Goal: Task Accomplishment & Management: Complete application form

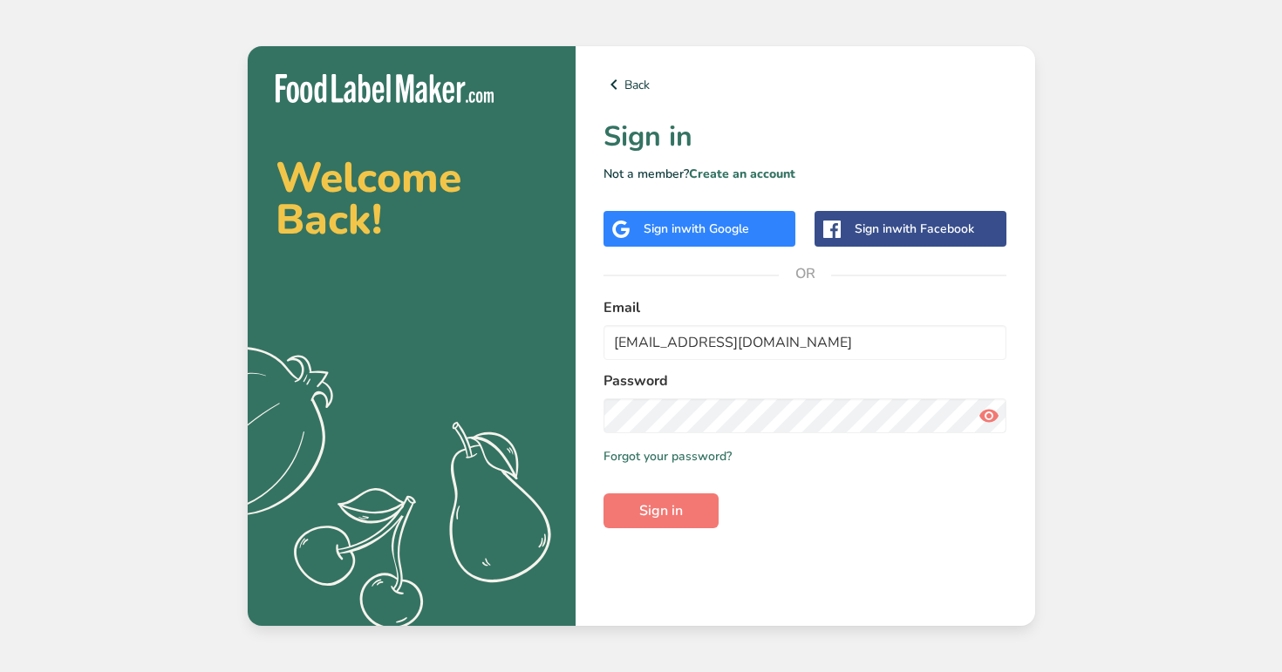
type input "signuptest2@u.com"
click at [603, 494] on button "Sign in" at bounding box center [660, 511] width 115 height 35
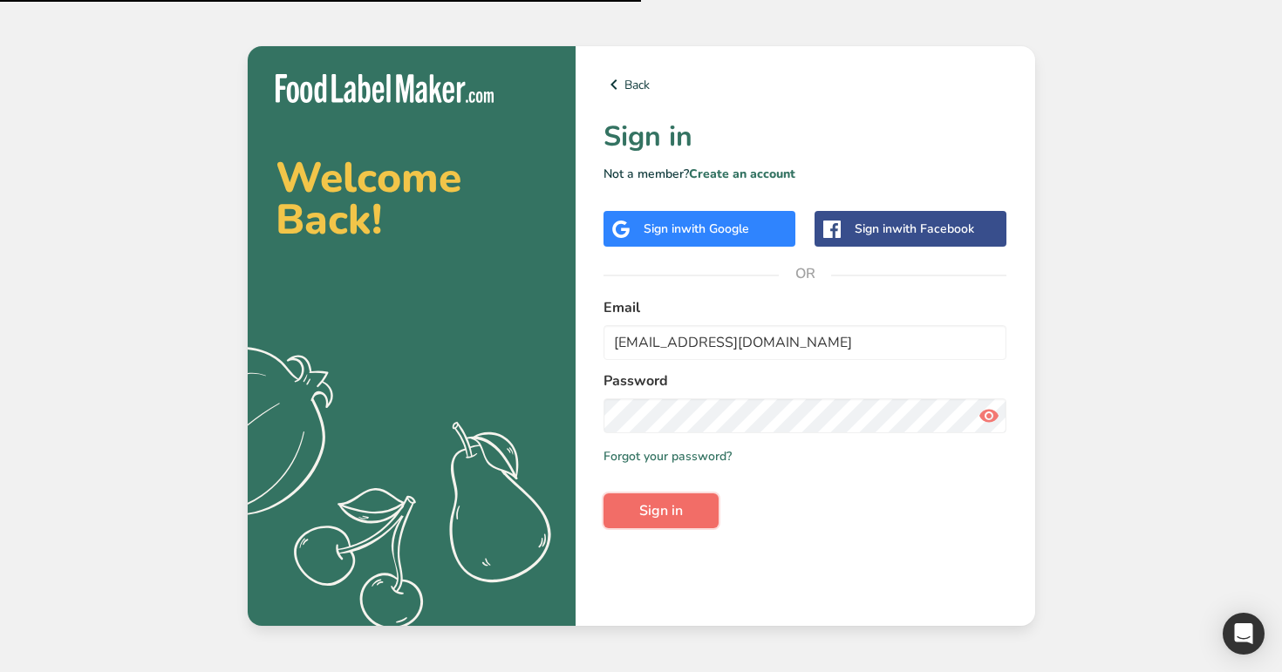
click at [686, 506] on button "Sign in" at bounding box center [660, 511] width 115 height 35
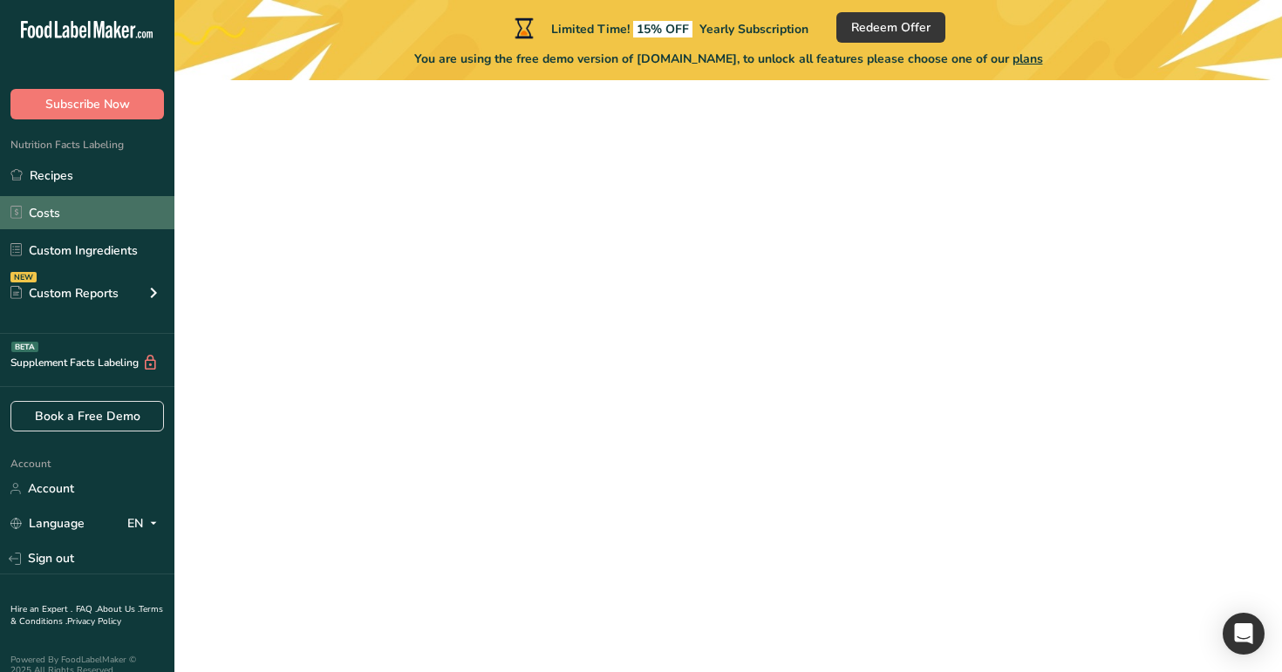
click at [133, 211] on link "Costs" at bounding box center [87, 212] width 174 height 33
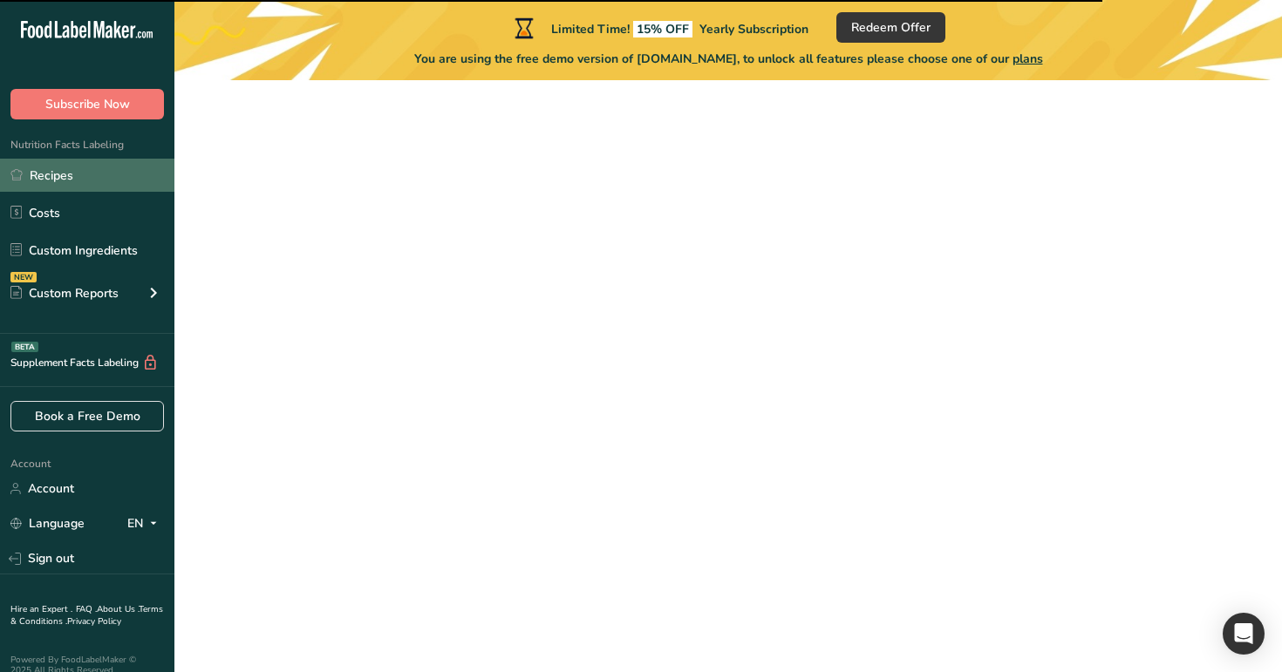
click at [131, 183] on link "Recipes" at bounding box center [87, 175] width 174 height 33
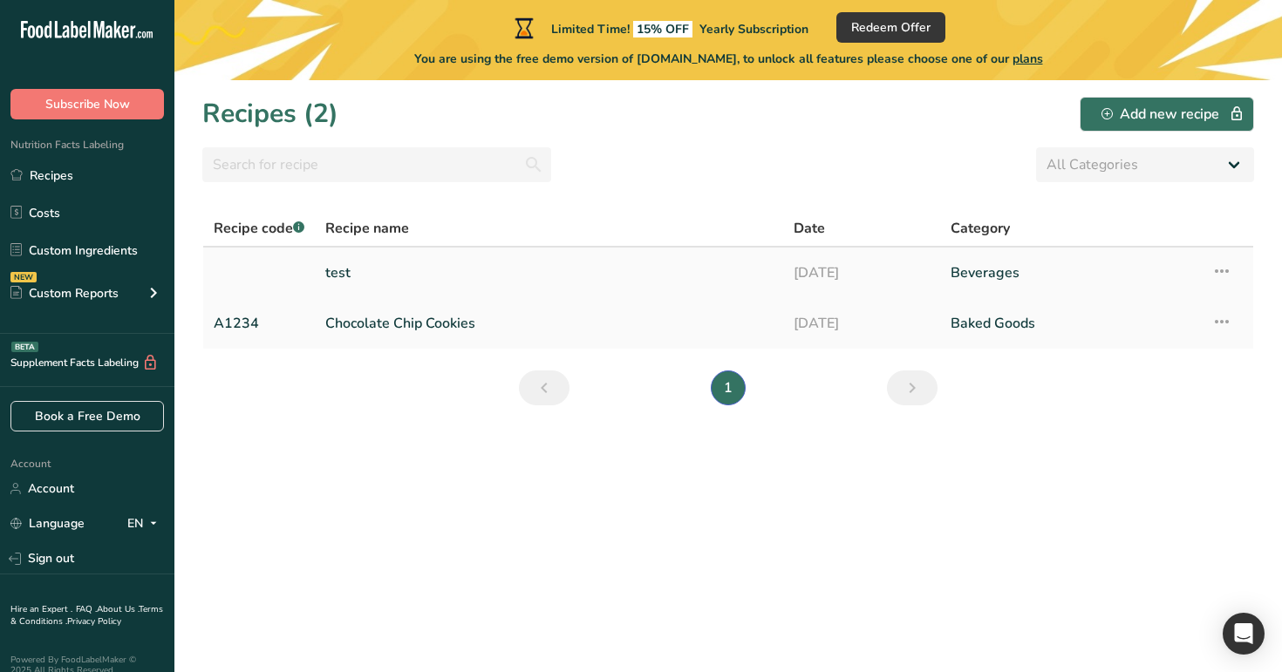
click at [503, 281] on link "test" at bounding box center [548, 273] width 447 height 37
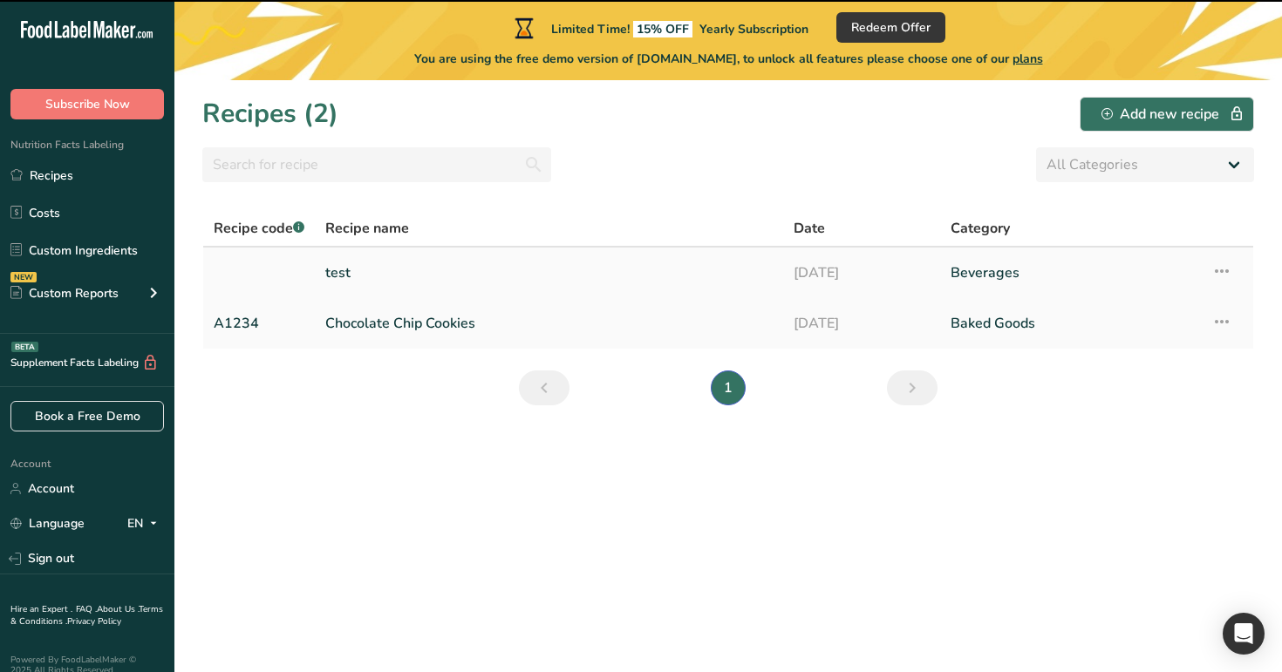
click at [696, 261] on link "test" at bounding box center [548, 273] width 447 height 37
click at [657, 264] on link "test" at bounding box center [548, 273] width 447 height 37
click at [590, 260] on link "test" at bounding box center [548, 273] width 447 height 37
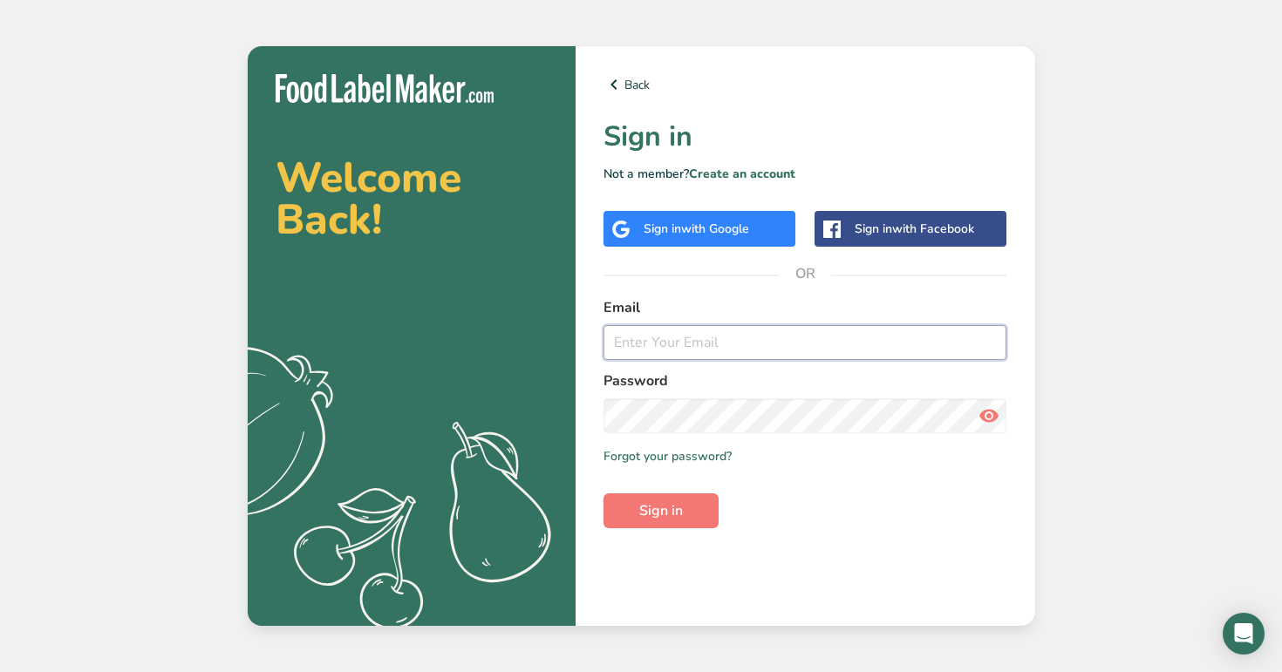
click at [799, 350] on input "email" at bounding box center [805, 342] width 404 height 35
type input "admin@test.com"
click at [682, 519] on span "Sign in" at bounding box center [661, 511] width 44 height 21
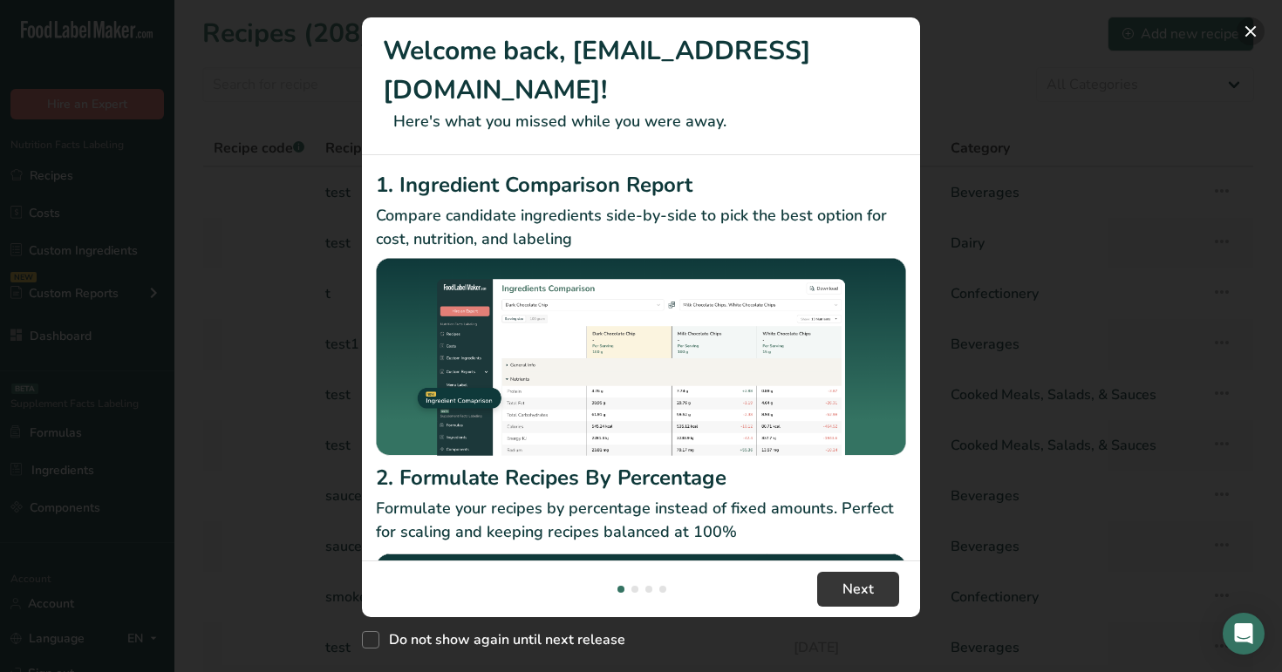
click at [1253, 31] on button "New Features" at bounding box center [1251, 31] width 28 height 28
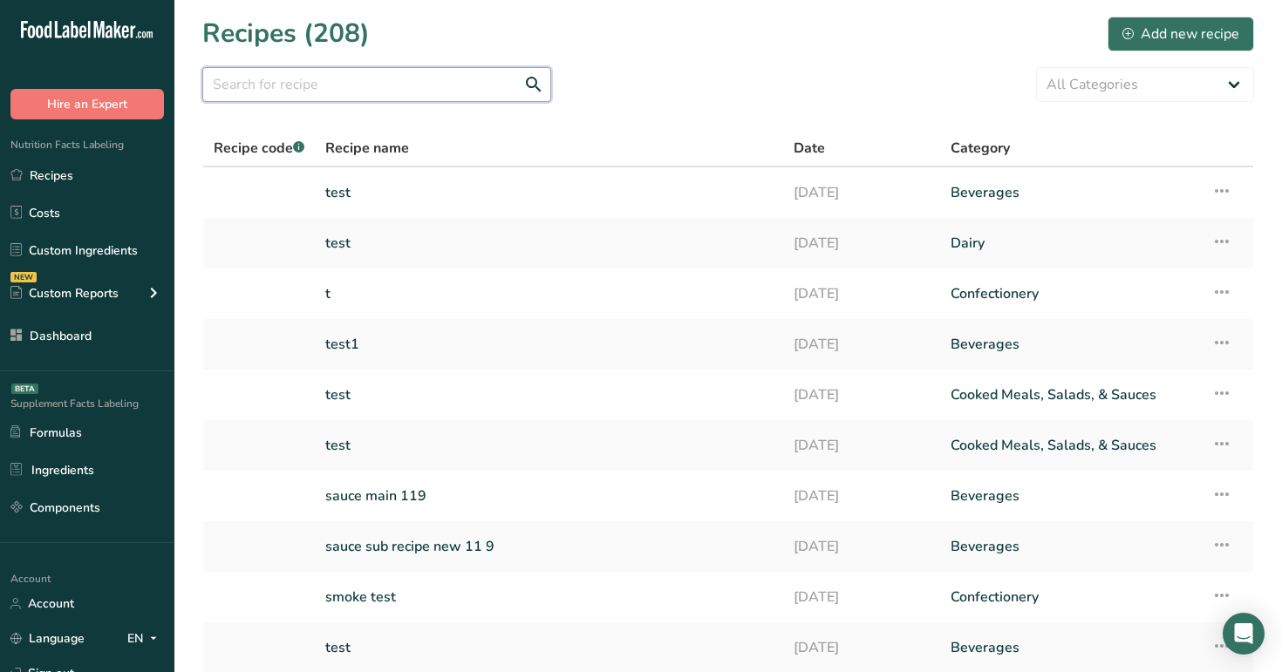
click at [396, 90] on input "text" at bounding box center [376, 84] width 349 height 35
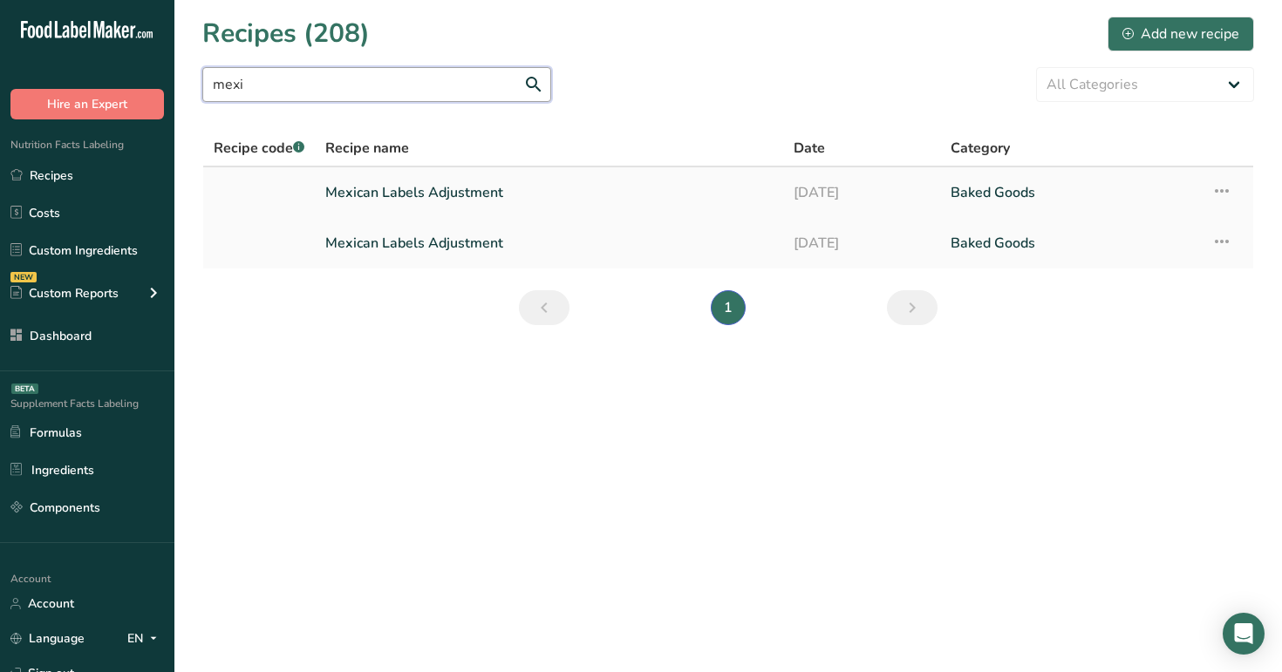
type input "mexi"
click at [469, 187] on link "Mexican Labels Adjustment" at bounding box center [548, 192] width 447 height 37
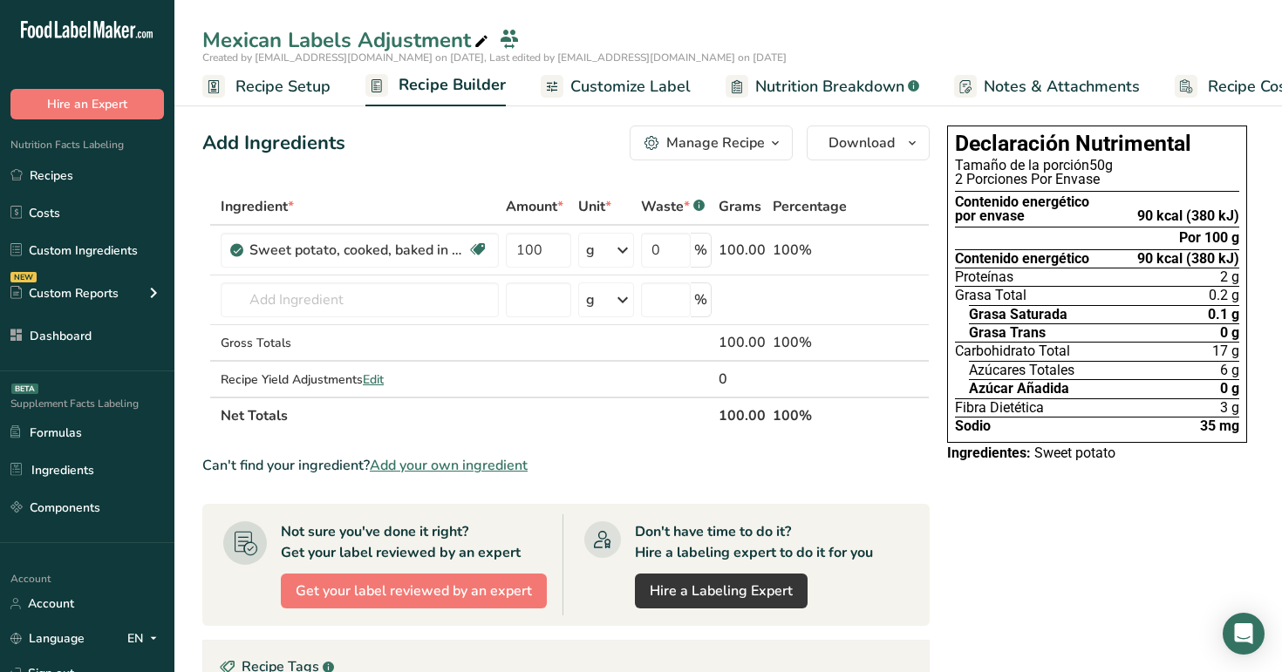
click at [294, 72] on link "Recipe Setup" at bounding box center [266, 86] width 128 height 39
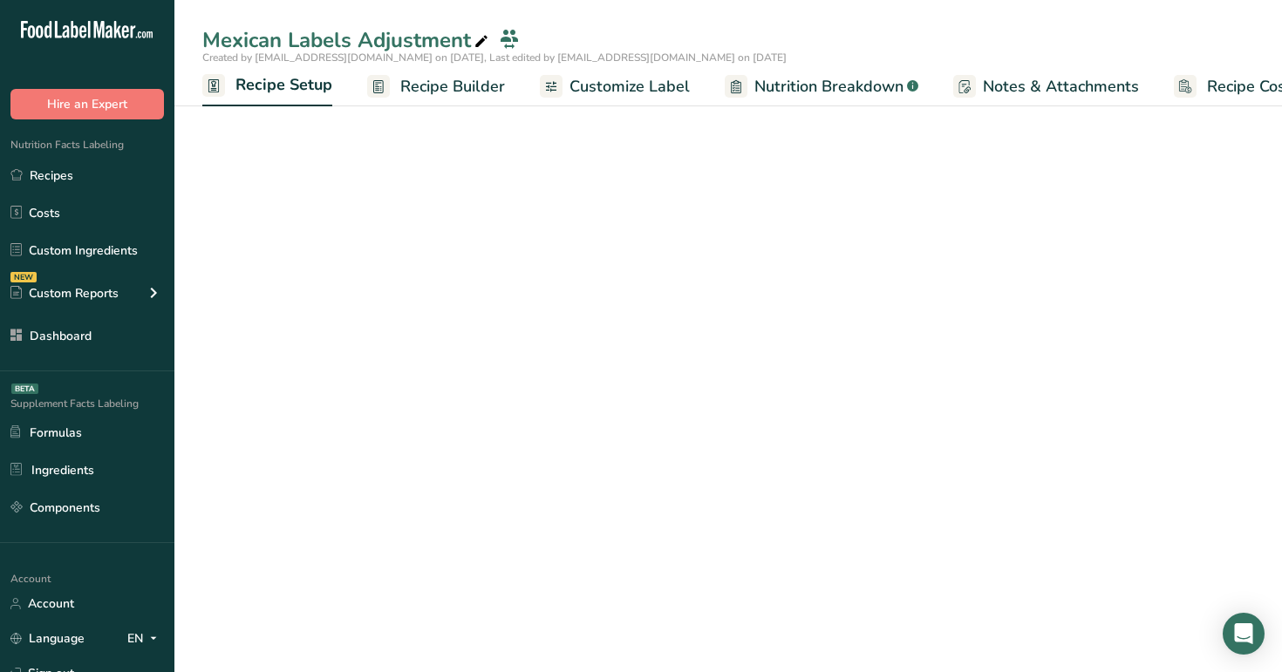
scroll to position [0, 6]
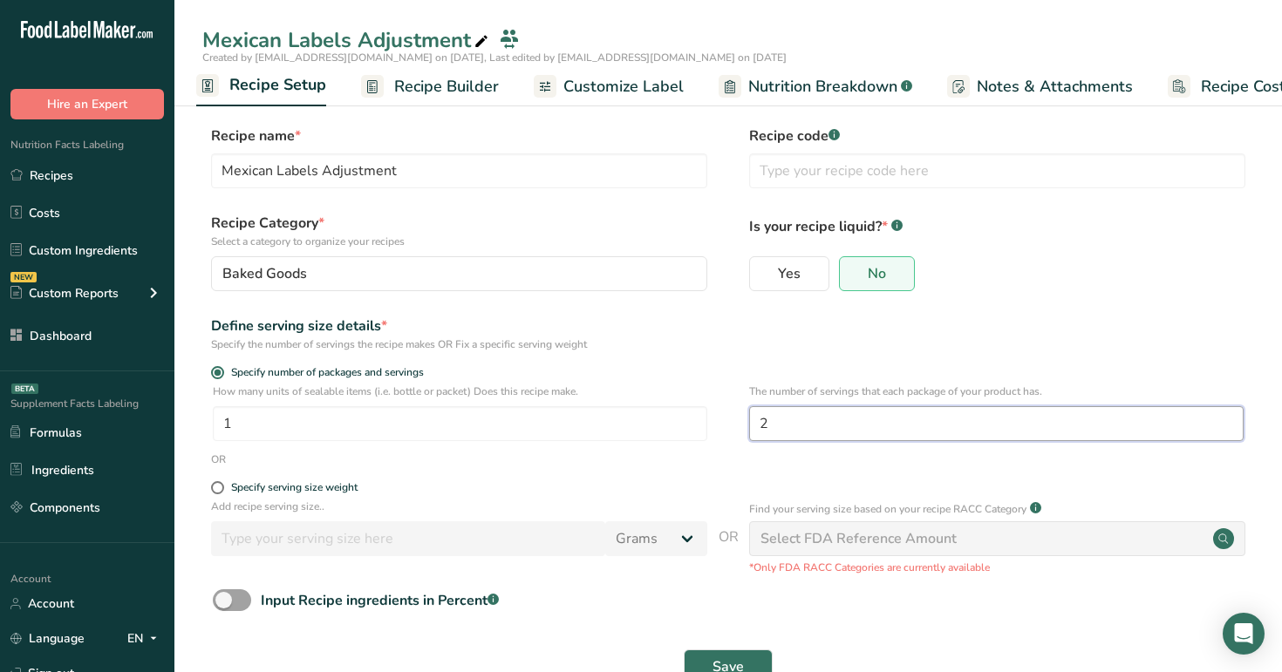
click at [827, 411] on input "2" at bounding box center [996, 423] width 494 height 35
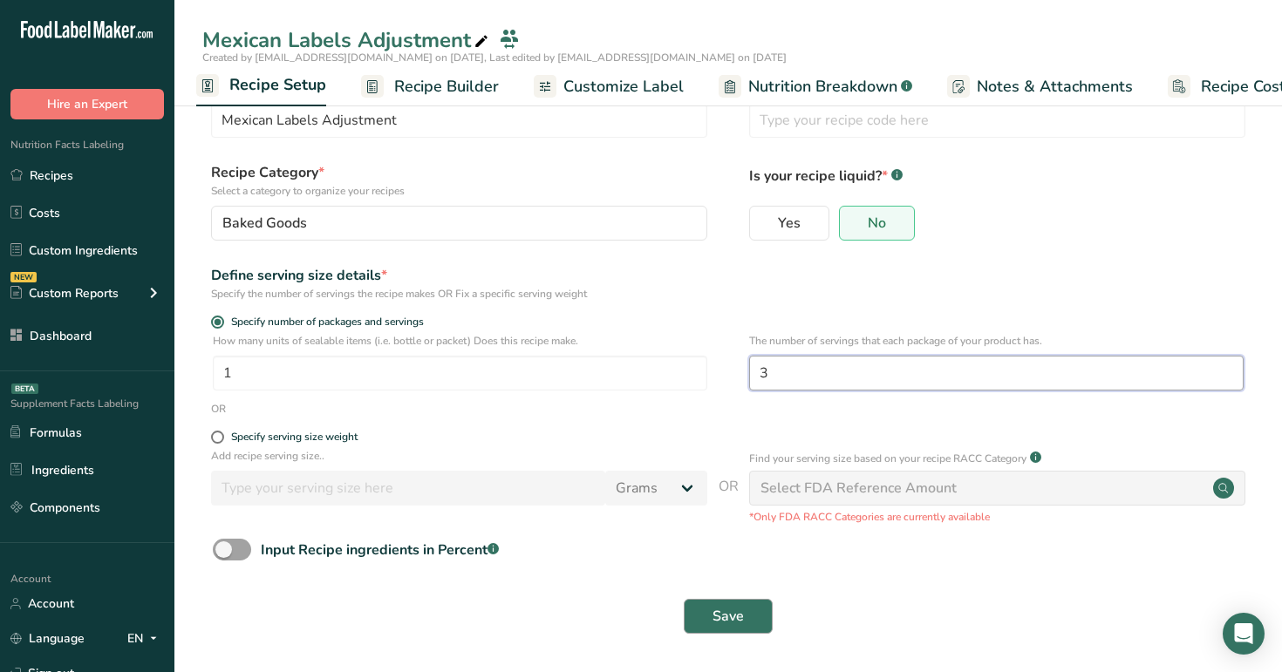
type input "3"
click at [725, 607] on span "Save" at bounding box center [727, 616] width 31 height 21
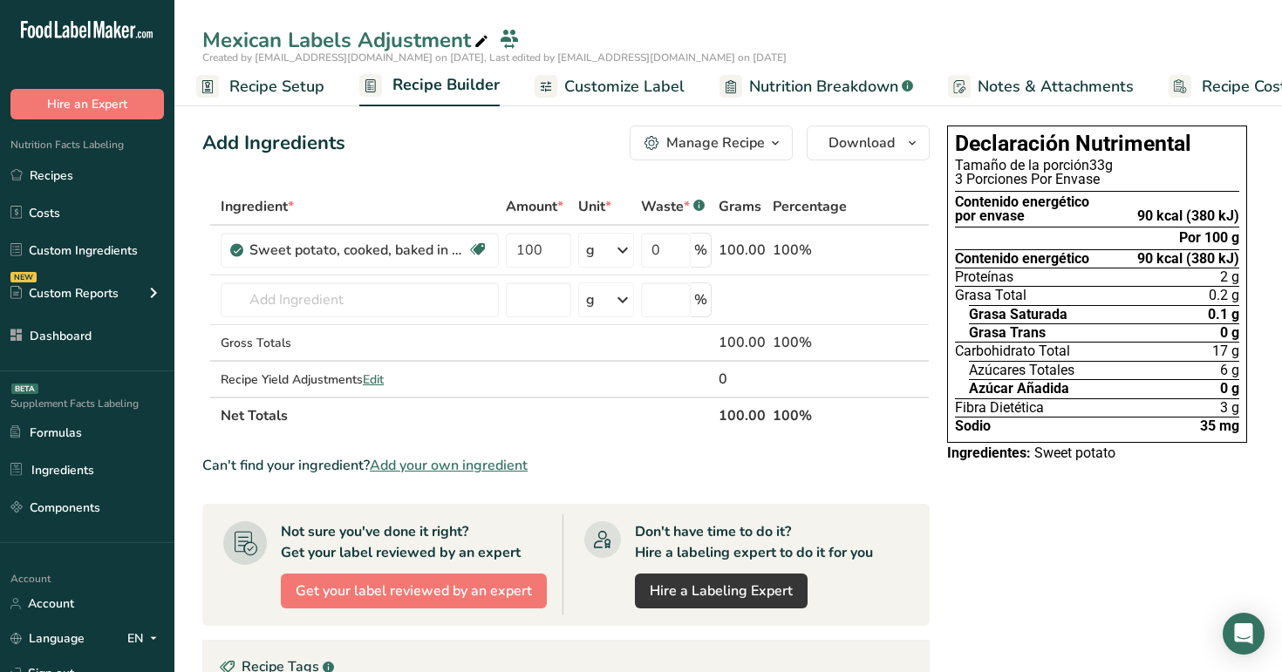
click at [626, 96] on span "Customize Label" at bounding box center [624, 87] width 120 height 24
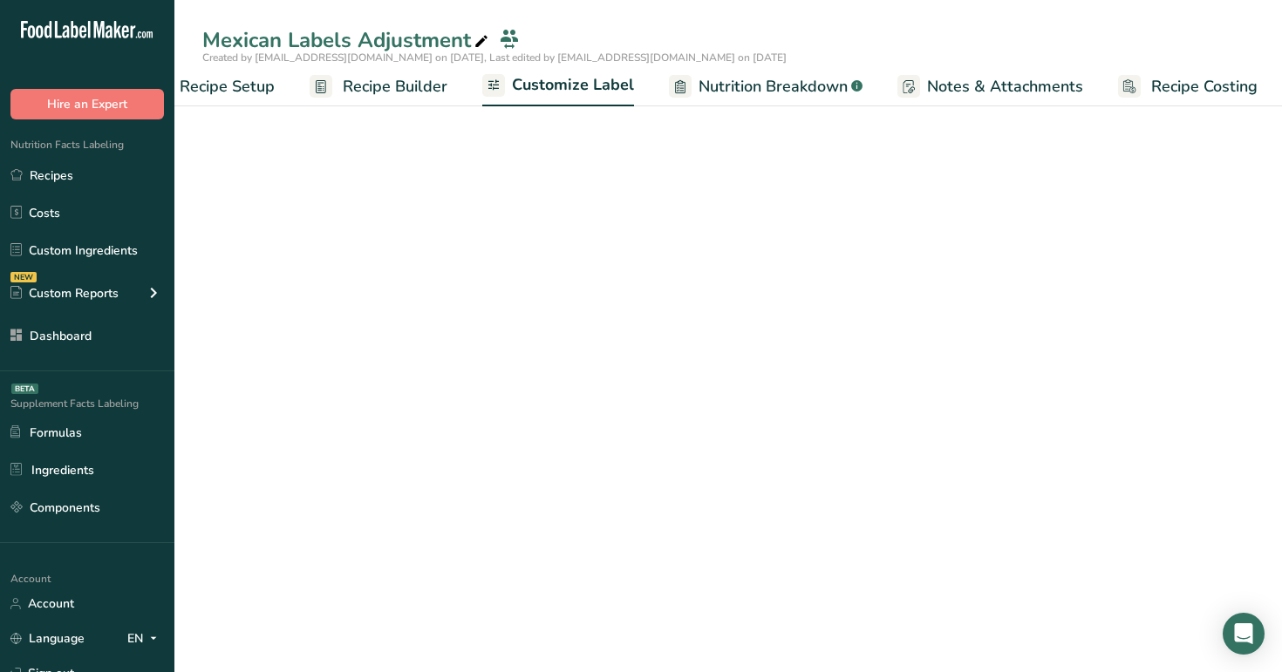
scroll to position [0, 59]
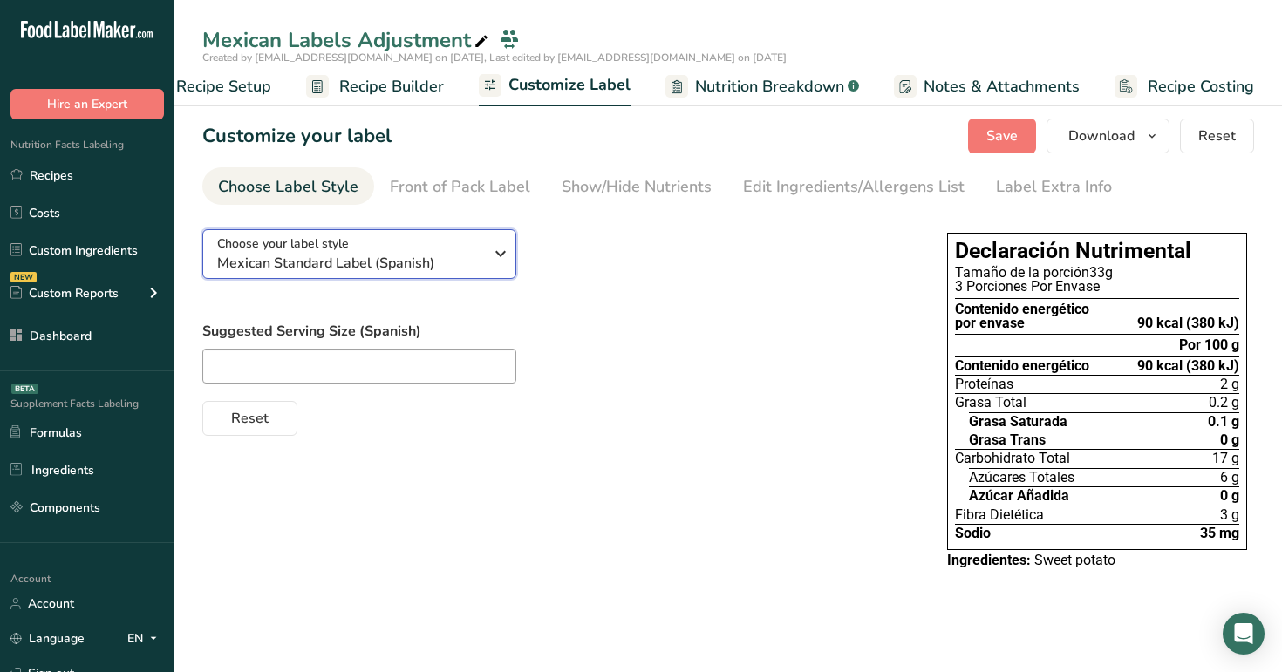
click at [437, 267] on span "Mexican Standard Label (Spanish)" at bounding box center [350, 263] width 266 height 21
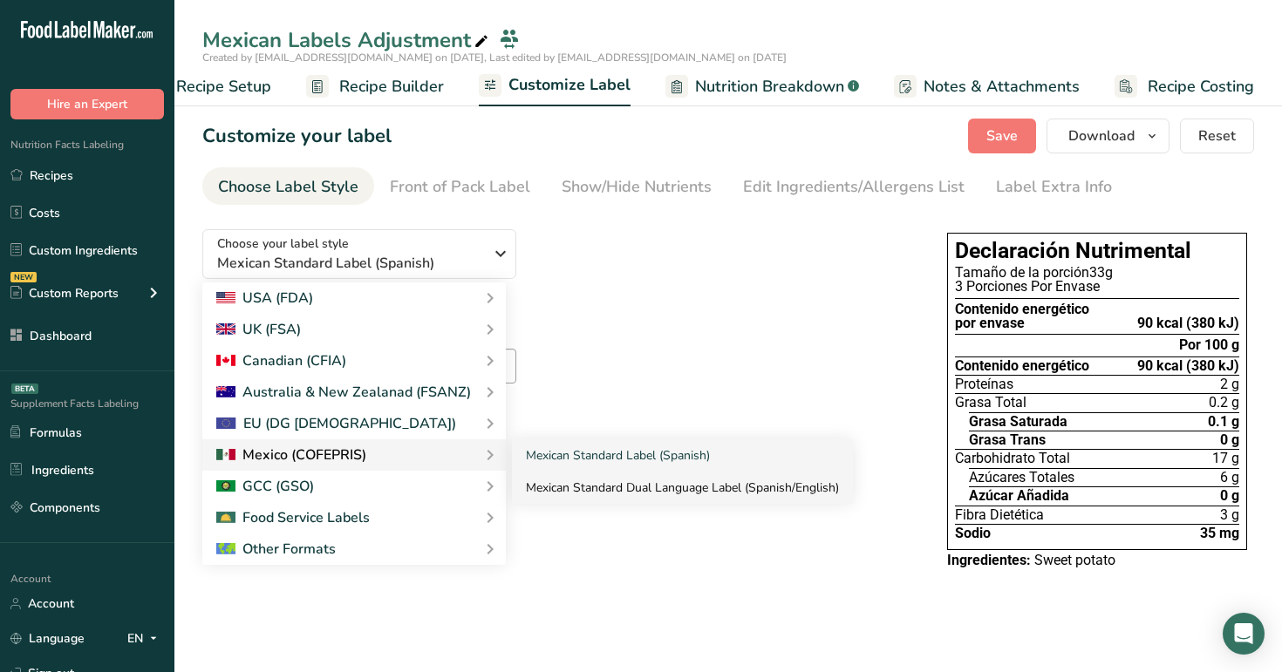
click at [588, 482] on link "Mexican Standard Dual Language Label (Spanish/English)" at bounding box center [682, 488] width 341 height 32
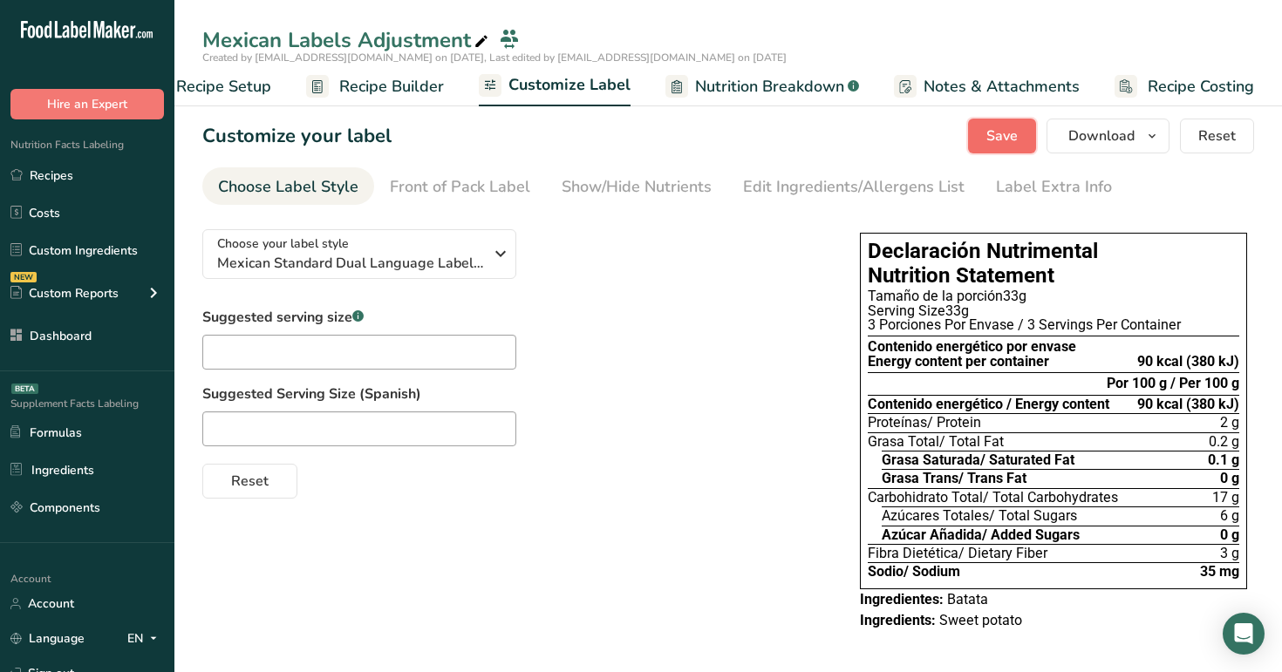
click at [1004, 134] on span "Save" at bounding box center [1001, 136] width 31 height 21
click at [650, 191] on div "Show/Hide Nutrients" at bounding box center [637, 187] width 150 height 24
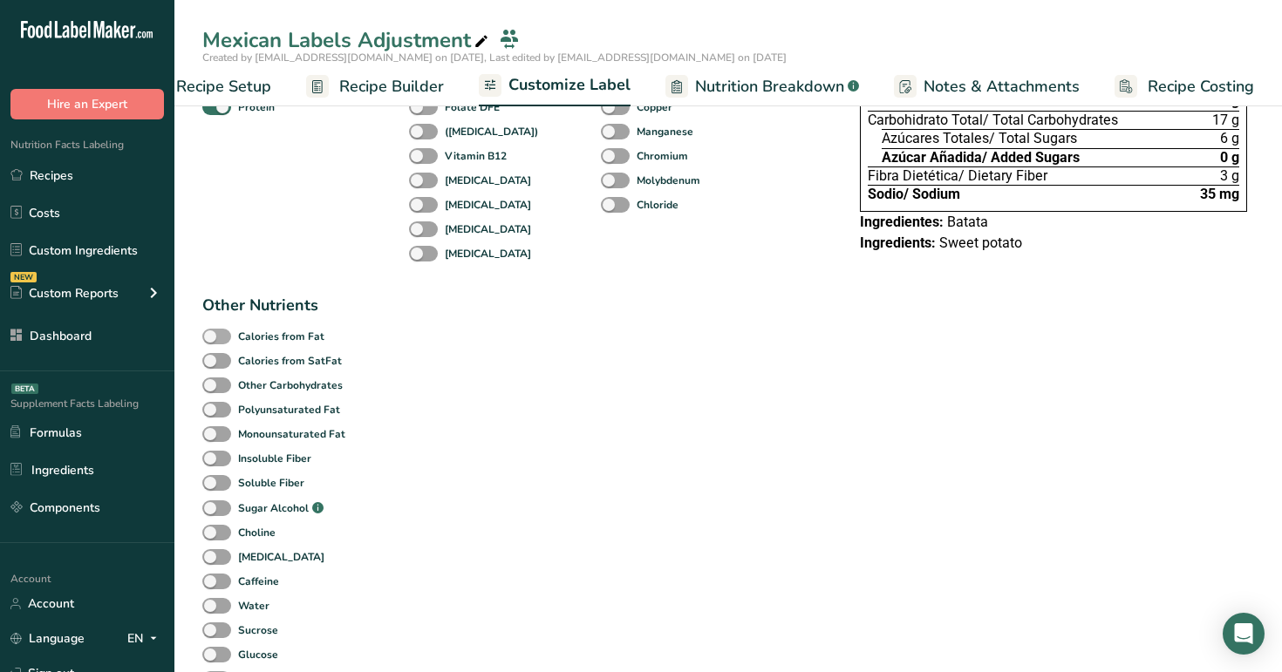
click at [311, 337] on b "Calories from Fat" at bounding box center [281, 337] width 86 height 16
click at [214, 337] on input "Calories from Fat" at bounding box center [207, 335] width 11 height 11
checkbox input "true"
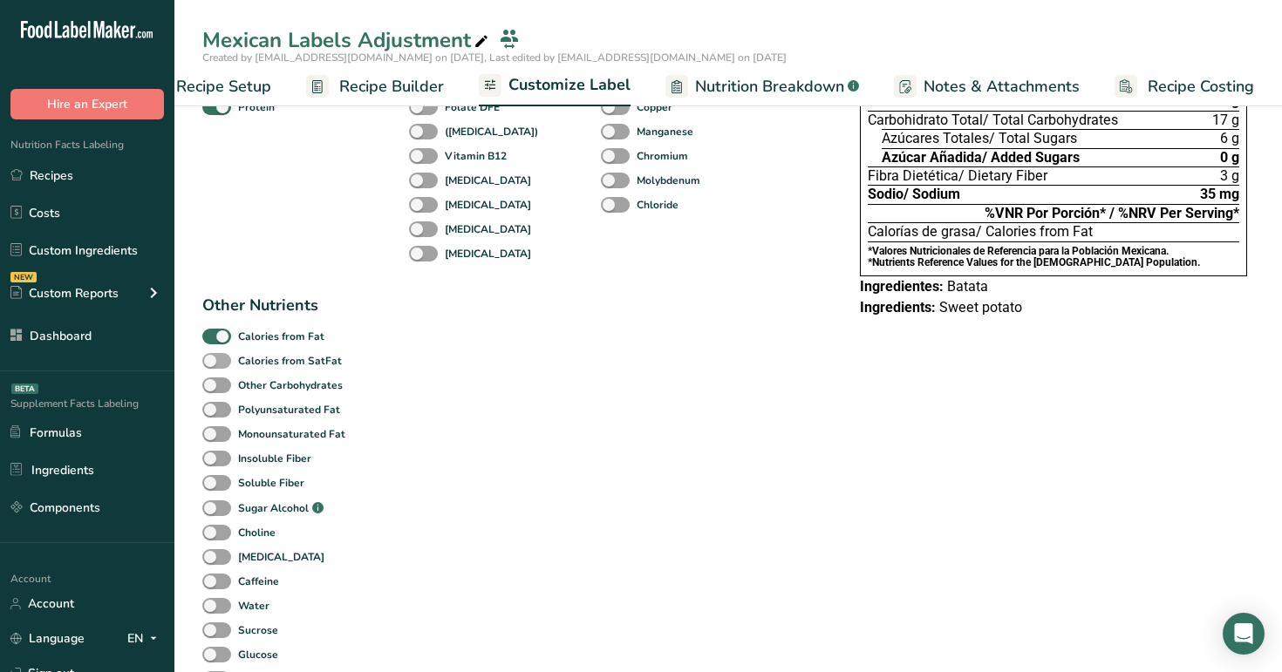
click at [311, 358] on b "Calories from SatFat" at bounding box center [290, 361] width 104 height 16
click at [214, 358] on input "Calories from SatFat" at bounding box center [207, 360] width 11 height 11
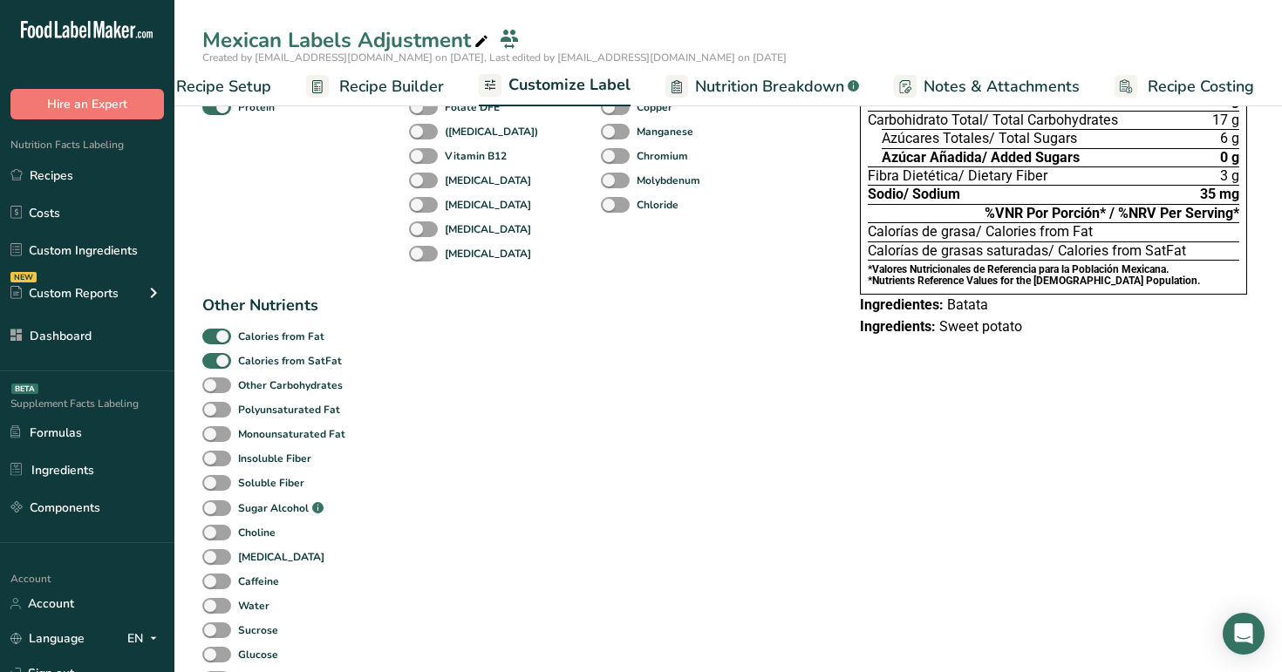
click at [296, 324] on div "Other Nutrients Calories from Fat Calories from SatFat Other Carbohydrates Poly…" at bounding box center [276, 554] width 148 height 520
click at [297, 355] on b "Calories from SatFat" at bounding box center [290, 361] width 104 height 16
click at [214, 355] on input "Calories from SatFat" at bounding box center [207, 360] width 11 height 11
checkbox input "false"
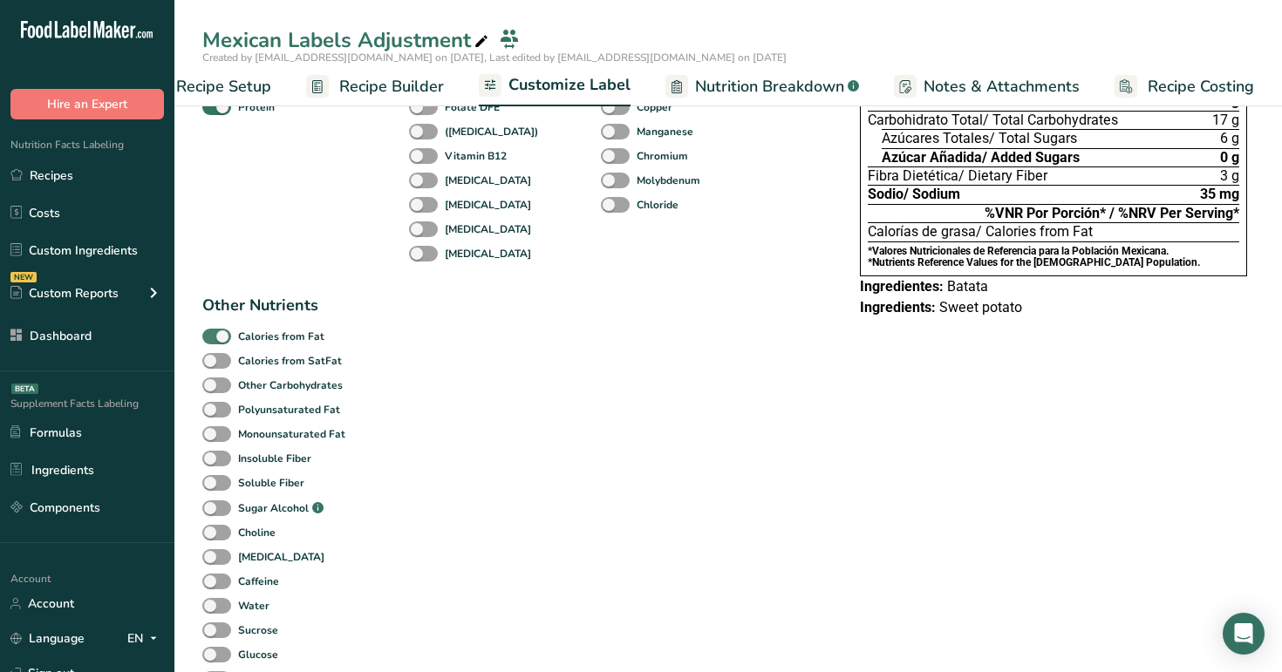
click at [303, 329] on b "Calories from Fat" at bounding box center [281, 337] width 86 height 16
click at [214, 330] on input "Calories from Fat" at bounding box center [207, 335] width 11 height 11
checkbox input "false"
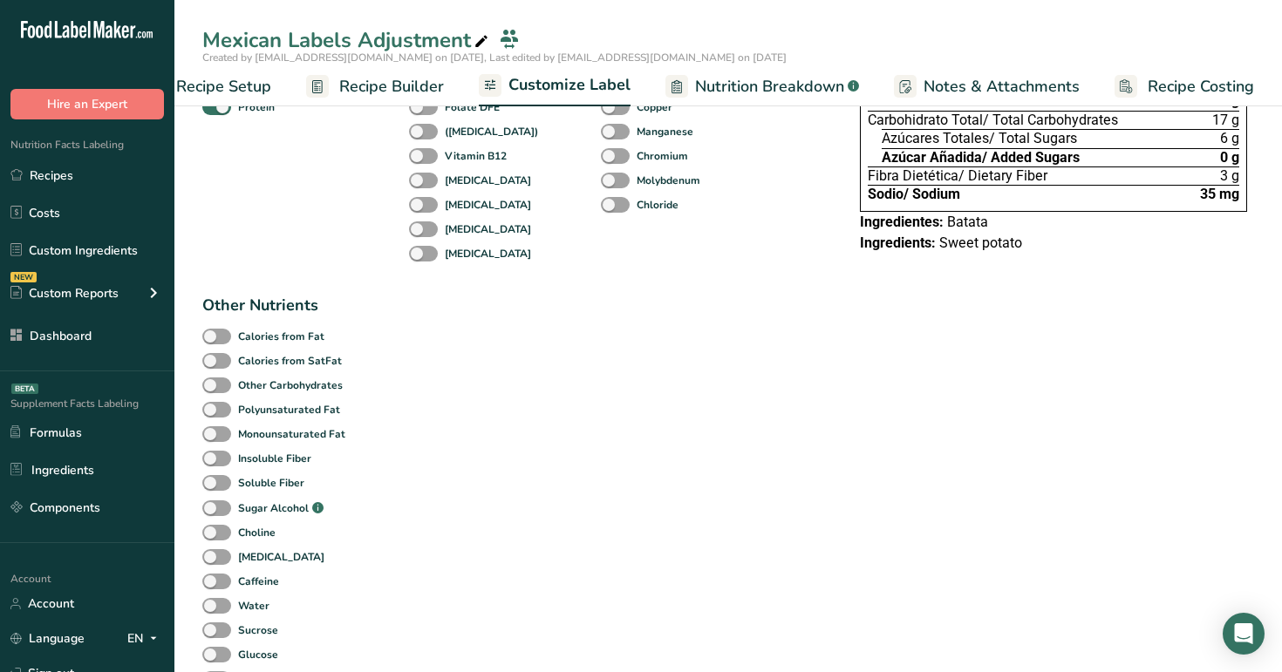
click at [806, 384] on div "Standard Components Total Fat Saturated Fat Trans Fat Cholesterol Sodium Total …" at bounding box center [513, 336] width 623 height 983
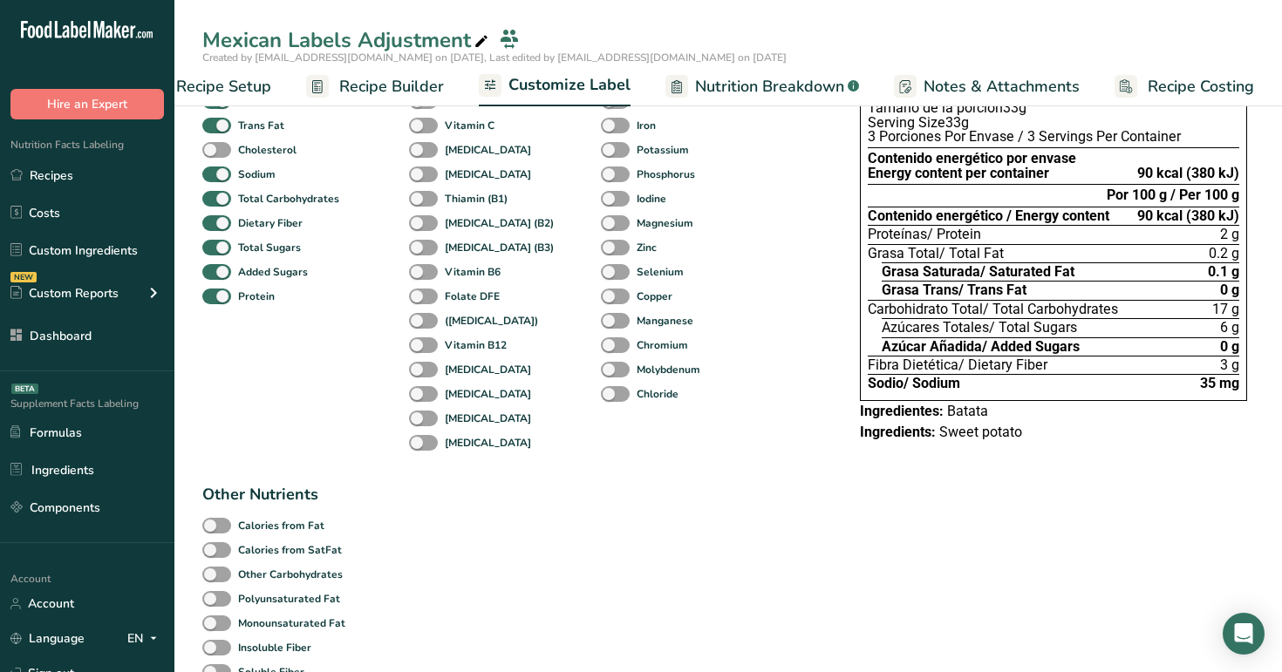
scroll to position [0, 0]
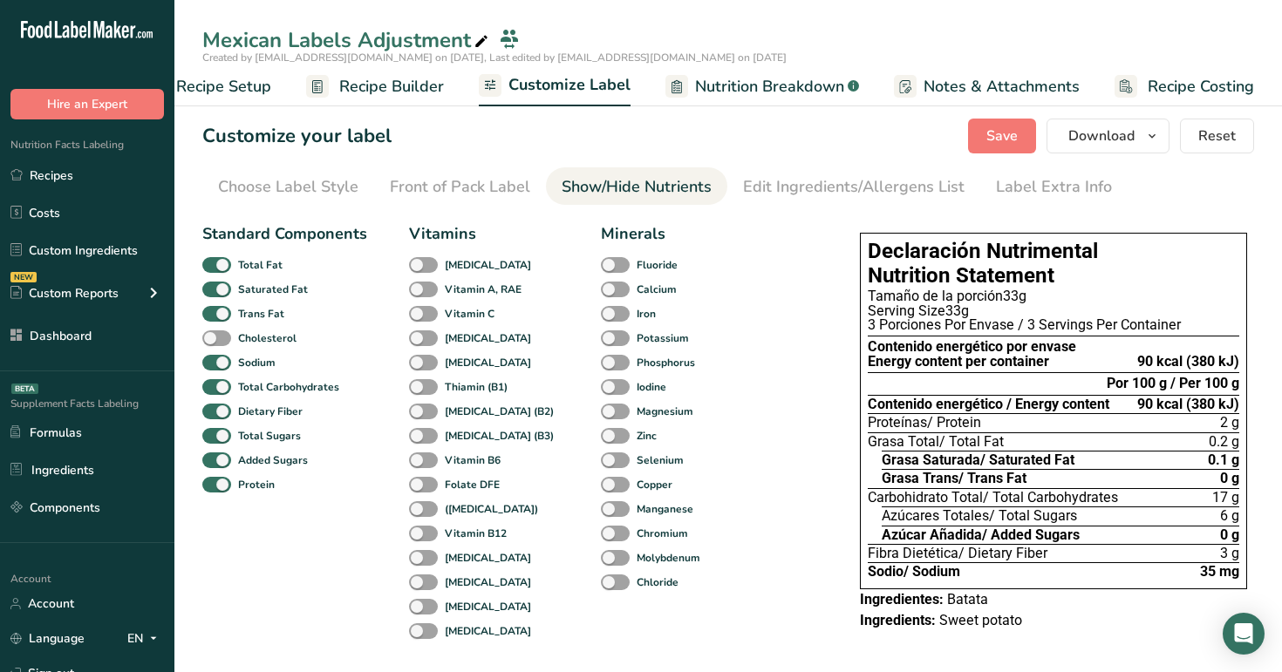
click at [381, 99] on link "Recipe Builder" at bounding box center [375, 86] width 138 height 39
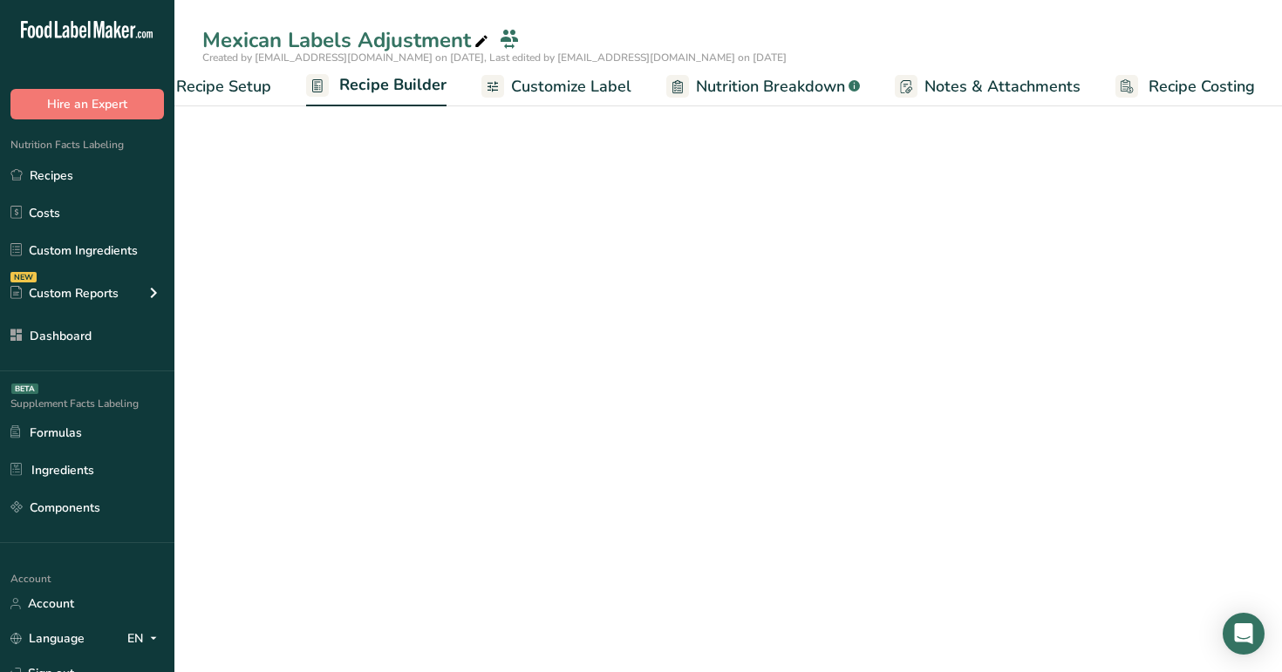
scroll to position [0, 59]
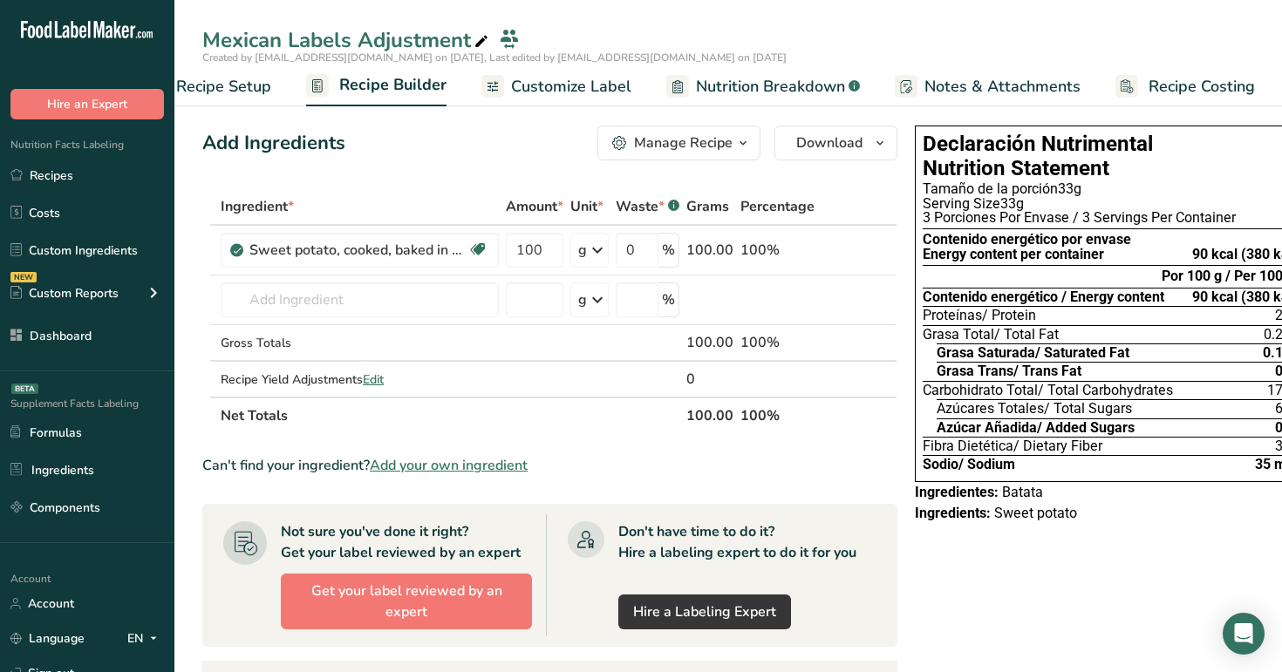
click at [246, 92] on span "Recipe Setup" at bounding box center [223, 87] width 95 height 24
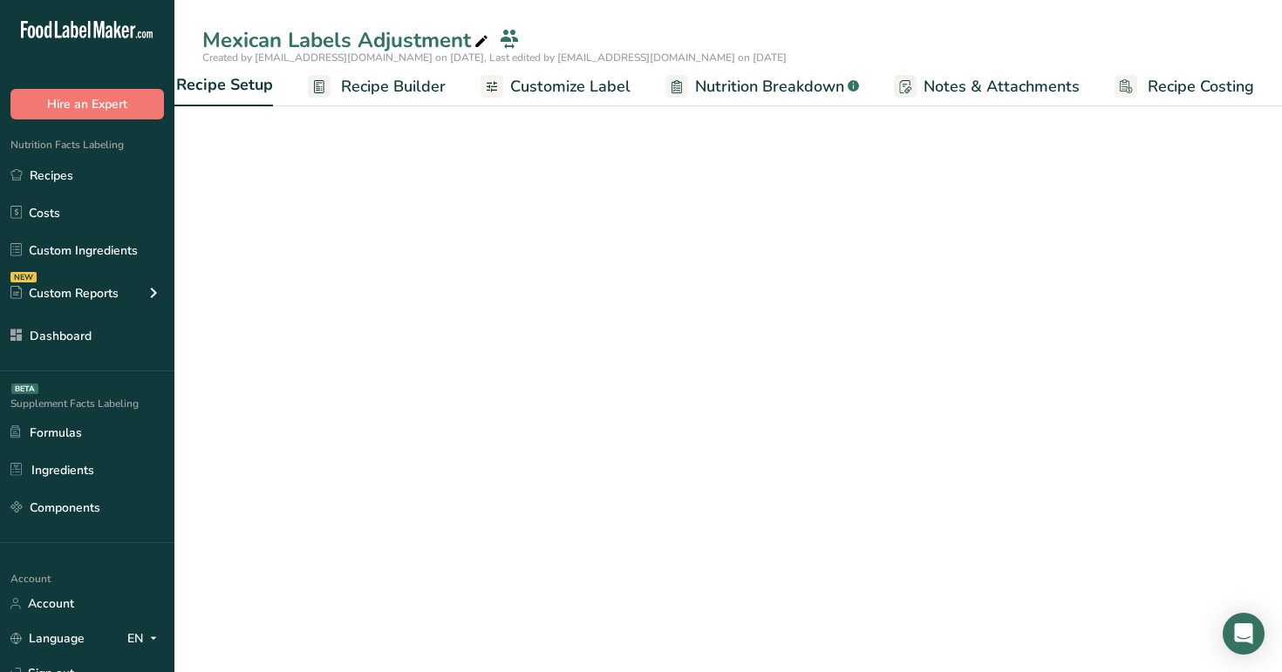
scroll to position [0, 6]
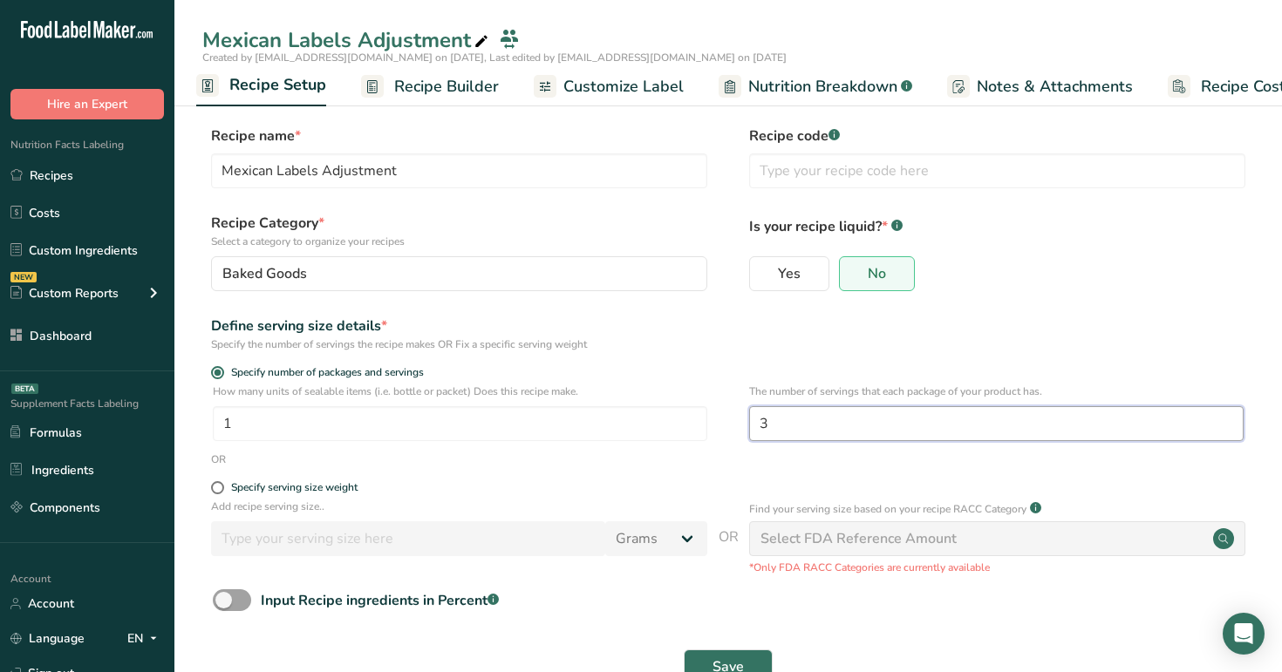
click at [842, 434] on input "3" at bounding box center [996, 423] width 494 height 35
click at [487, 91] on span "Recipe Builder" at bounding box center [446, 87] width 105 height 24
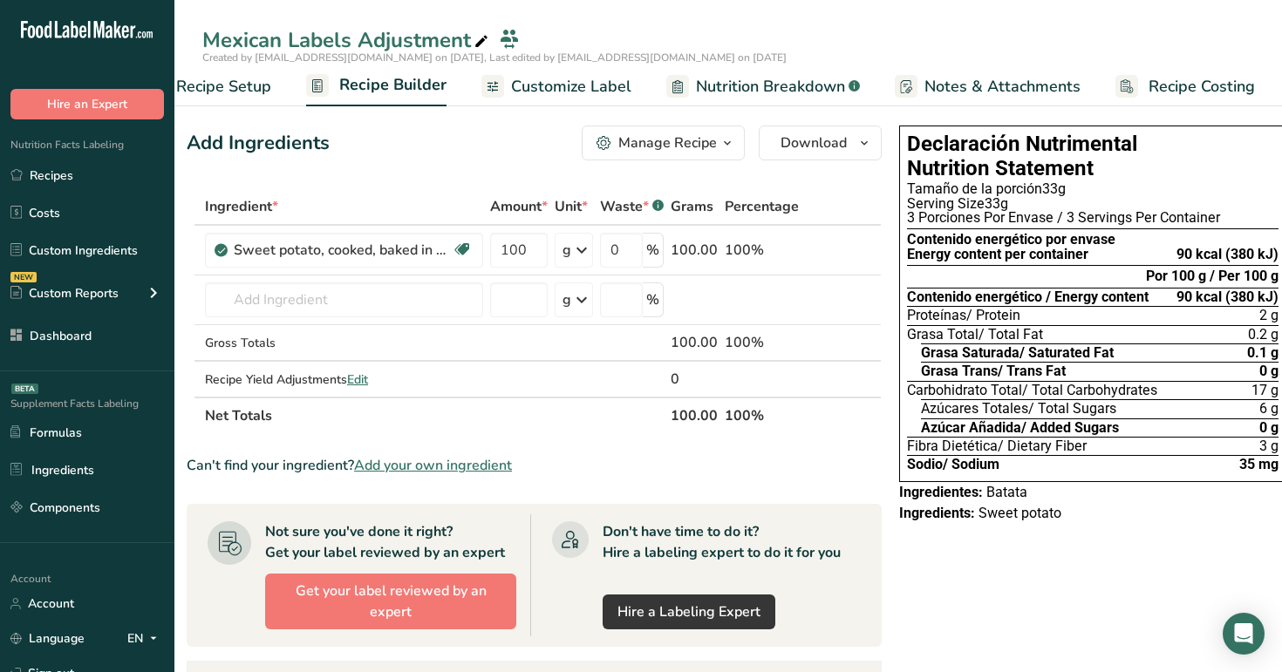
scroll to position [0, 24]
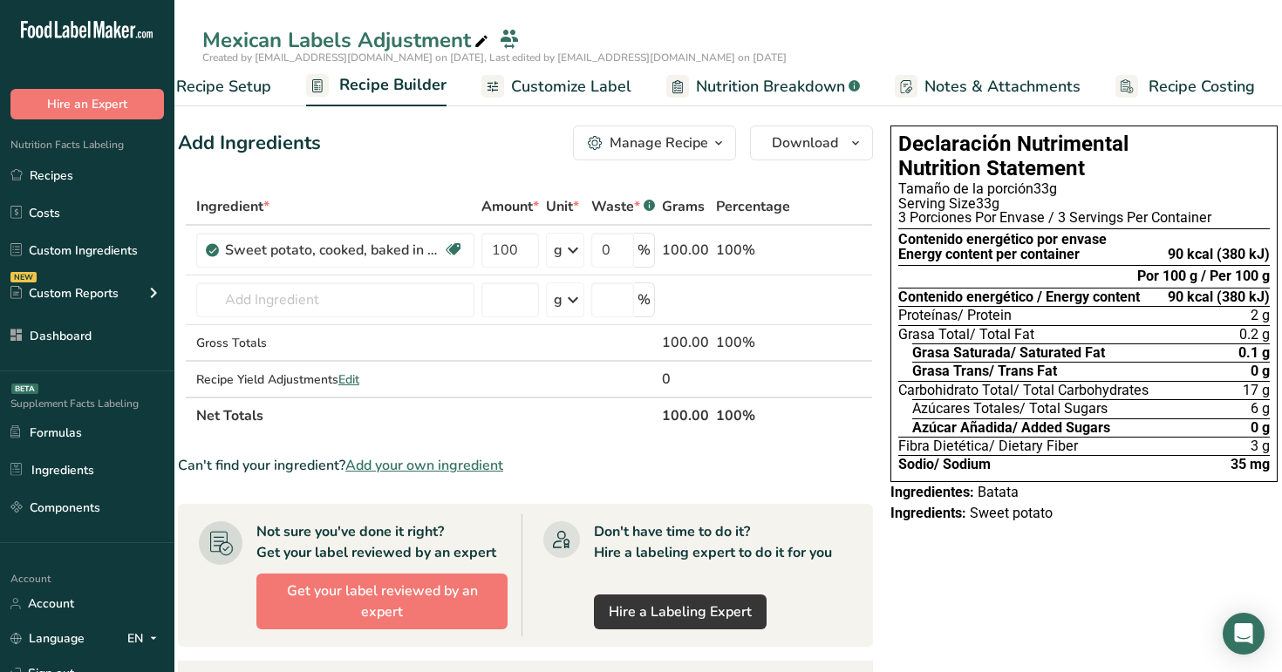
click at [235, 92] on span "Recipe Setup" at bounding box center [223, 87] width 95 height 24
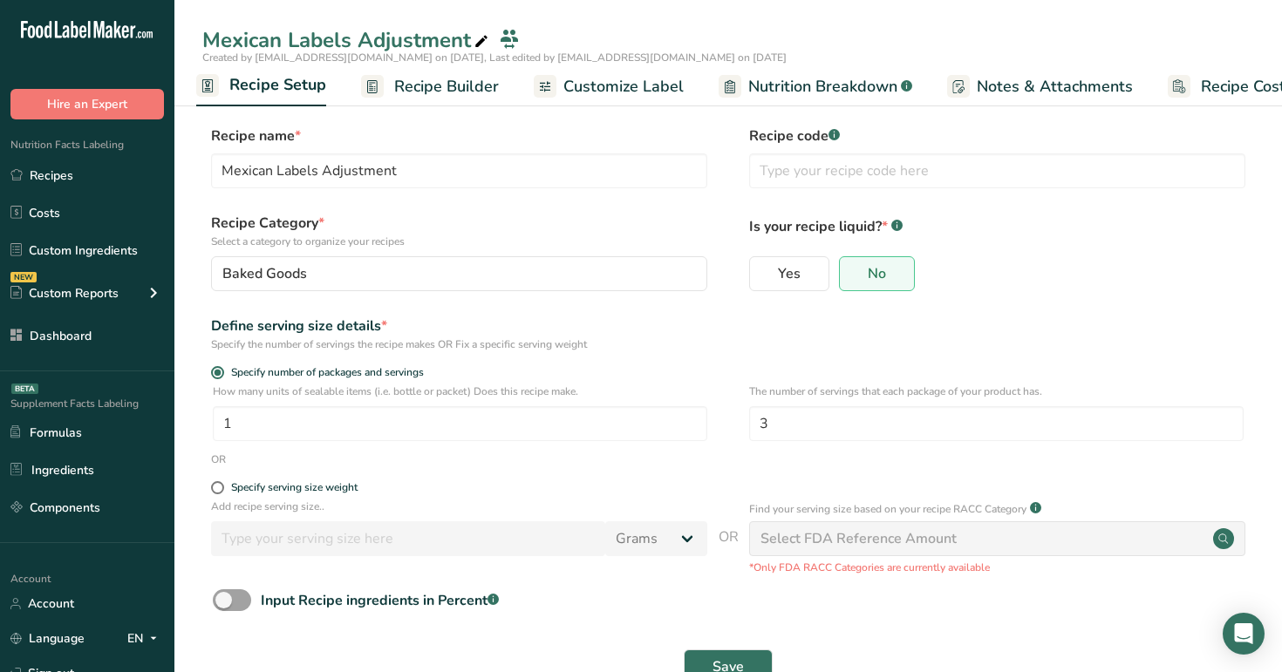
click at [453, 92] on span "Recipe Builder" at bounding box center [446, 87] width 105 height 24
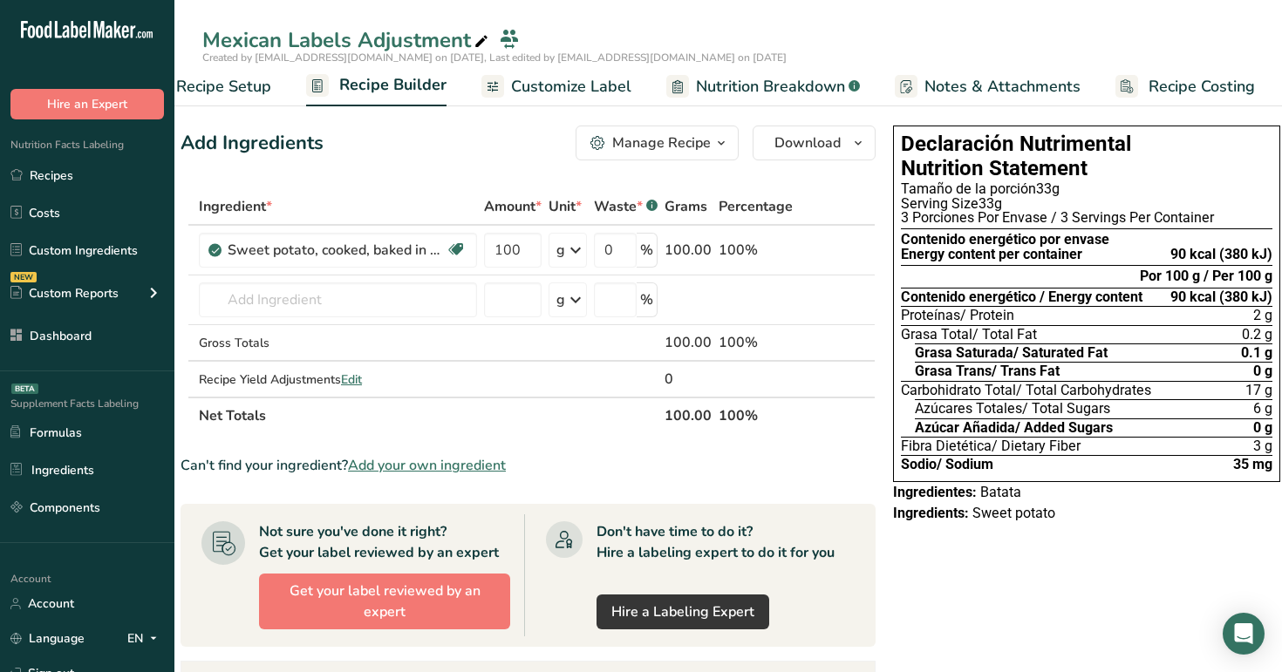
scroll to position [0, 24]
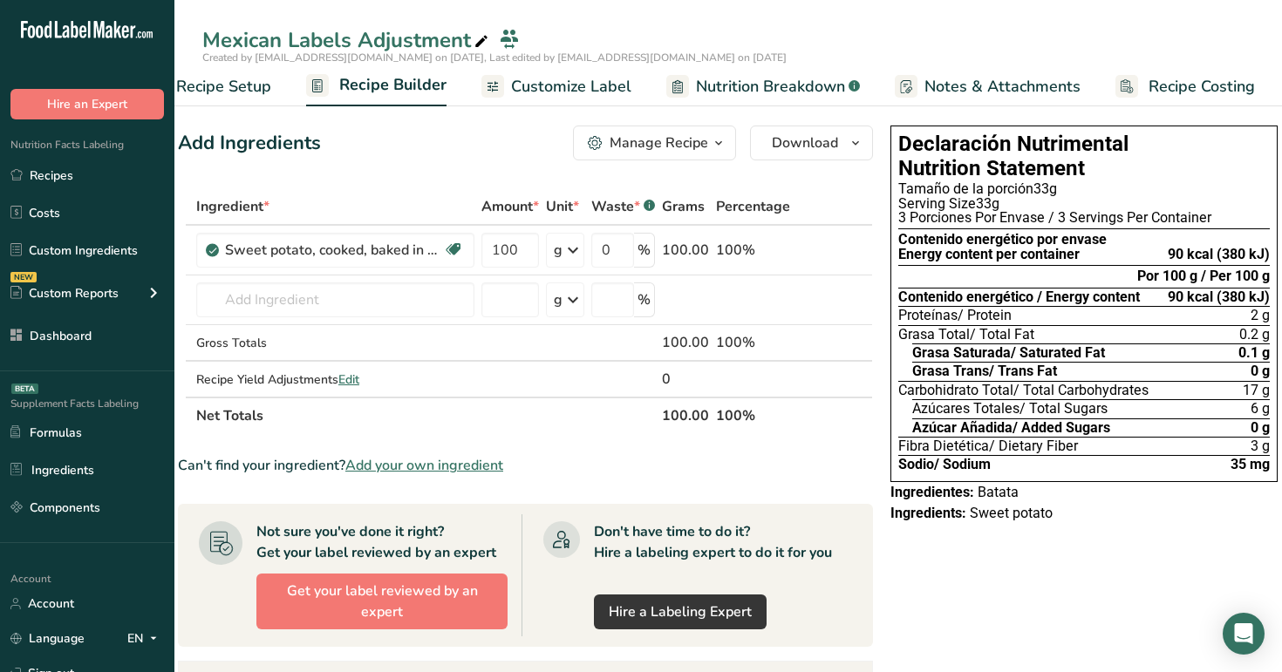
click at [239, 90] on span "Recipe Setup" at bounding box center [223, 87] width 95 height 24
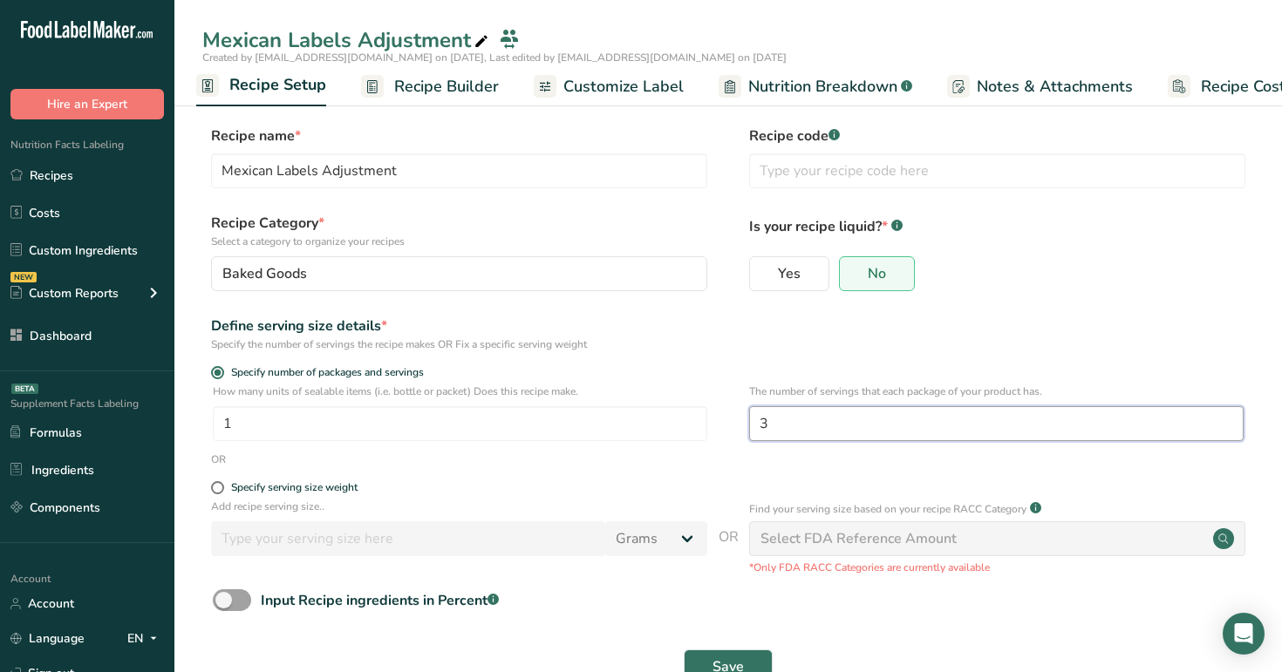
click at [785, 436] on input "3" at bounding box center [996, 423] width 494 height 35
type input "5"
click at [739, 661] on span "Save" at bounding box center [727, 667] width 31 height 21
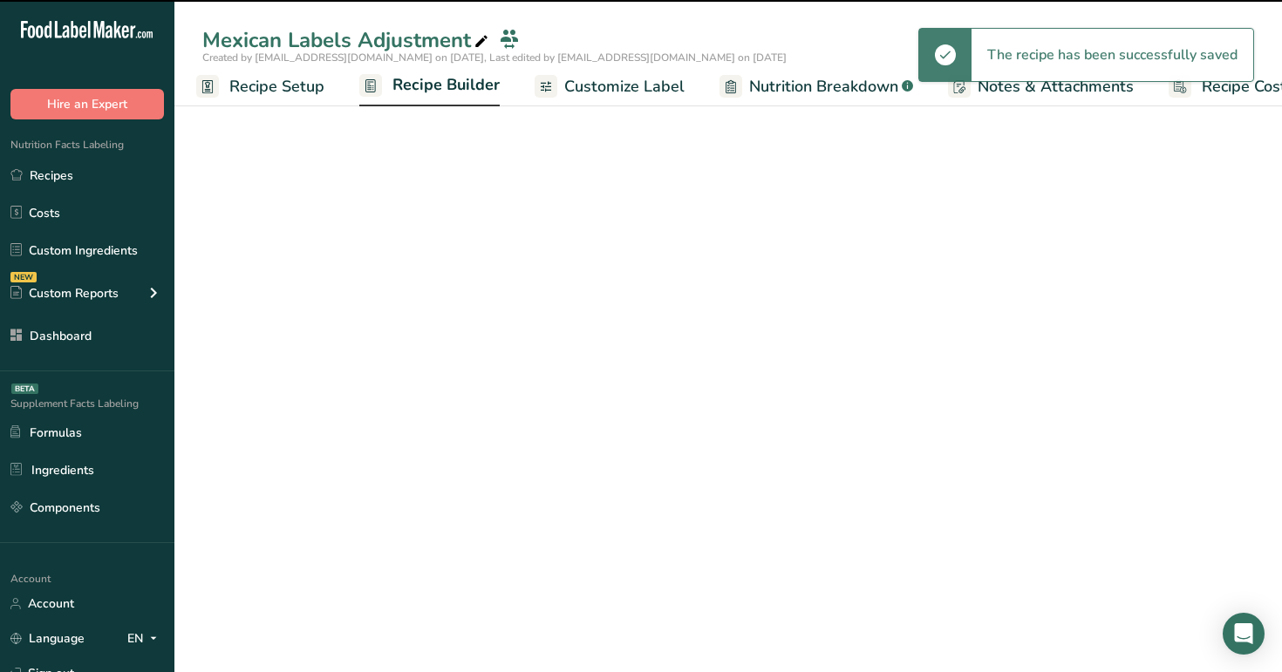
click at [469, 87] on span "Recipe Builder" at bounding box center [445, 85] width 107 height 24
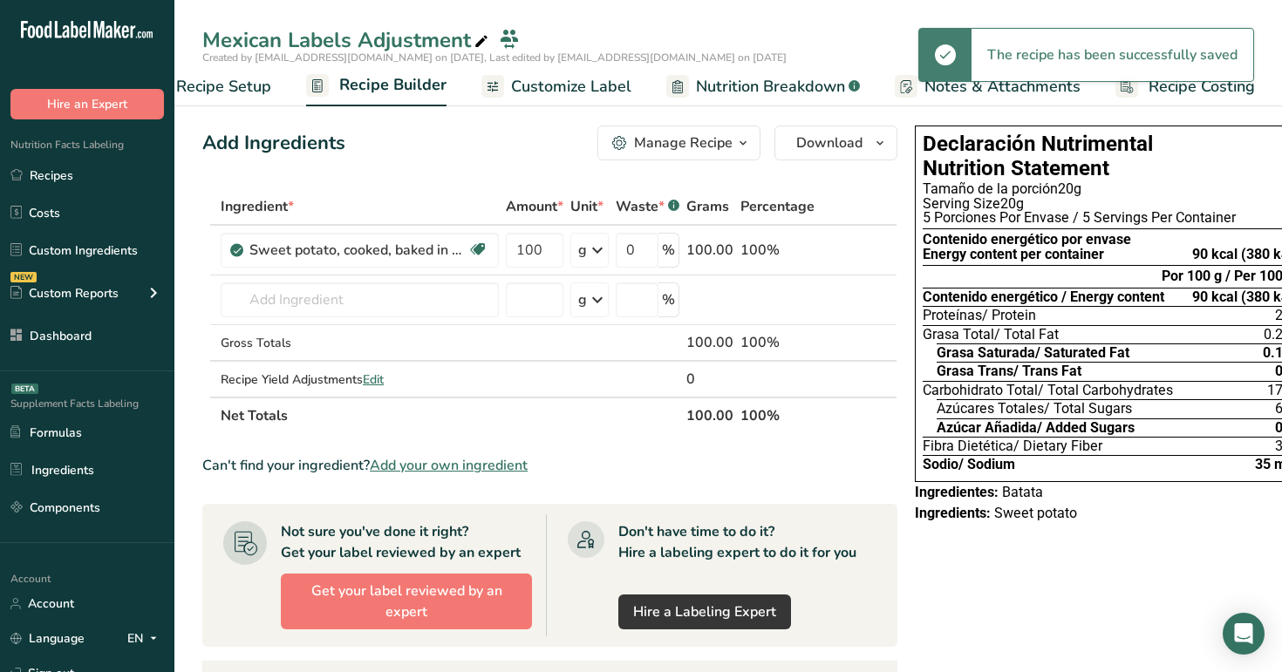
scroll to position [0, 24]
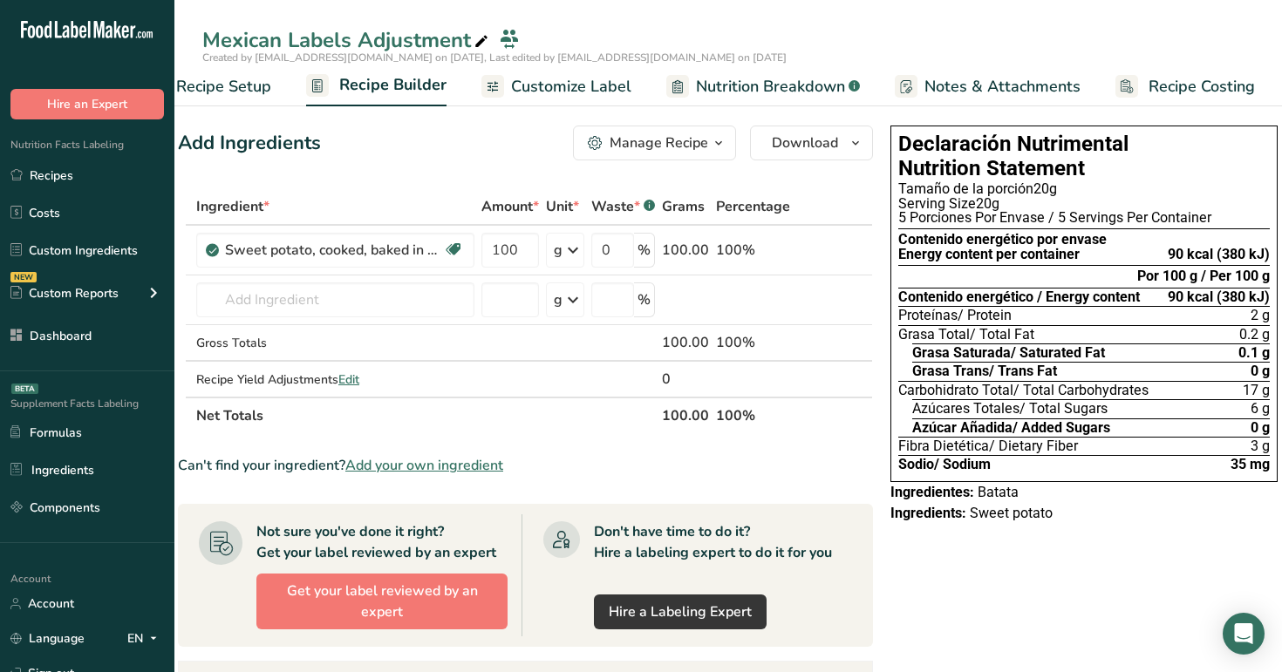
click at [244, 87] on span "Recipe Setup" at bounding box center [223, 87] width 95 height 24
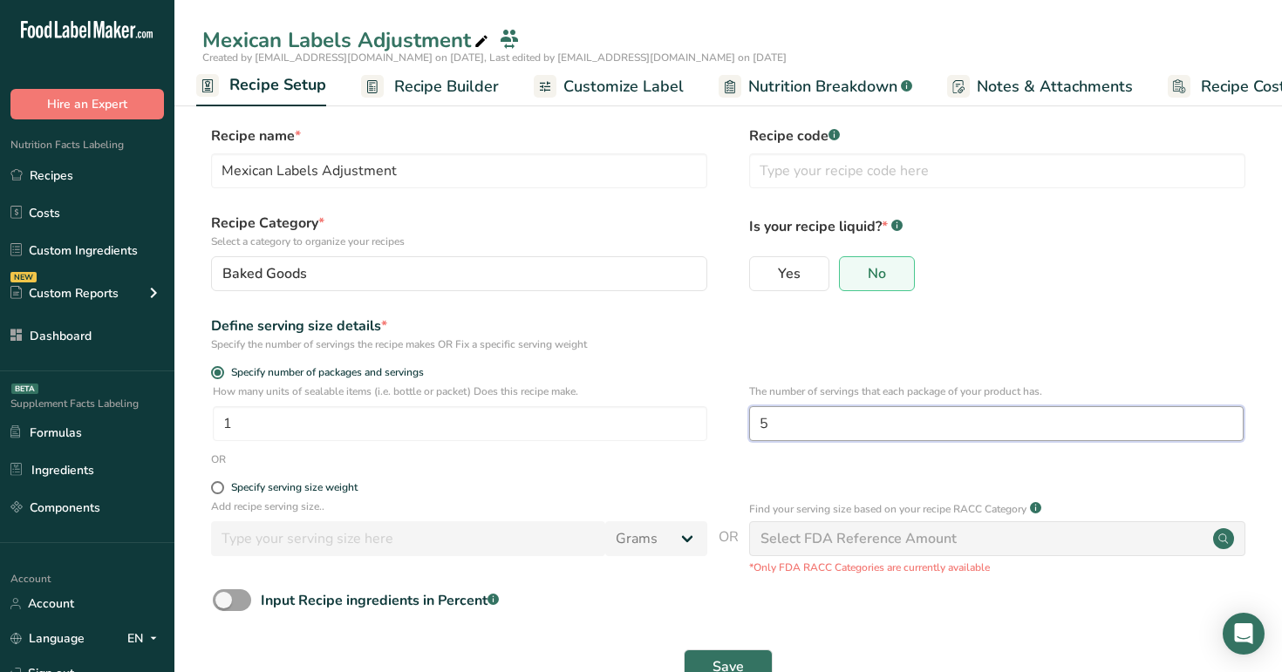
click at [848, 431] on input "5" at bounding box center [996, 423] width 494 height 35
type input "1"
click at [721, 664] on span "Save" at bounding box center [727, 667] width 31 height 21
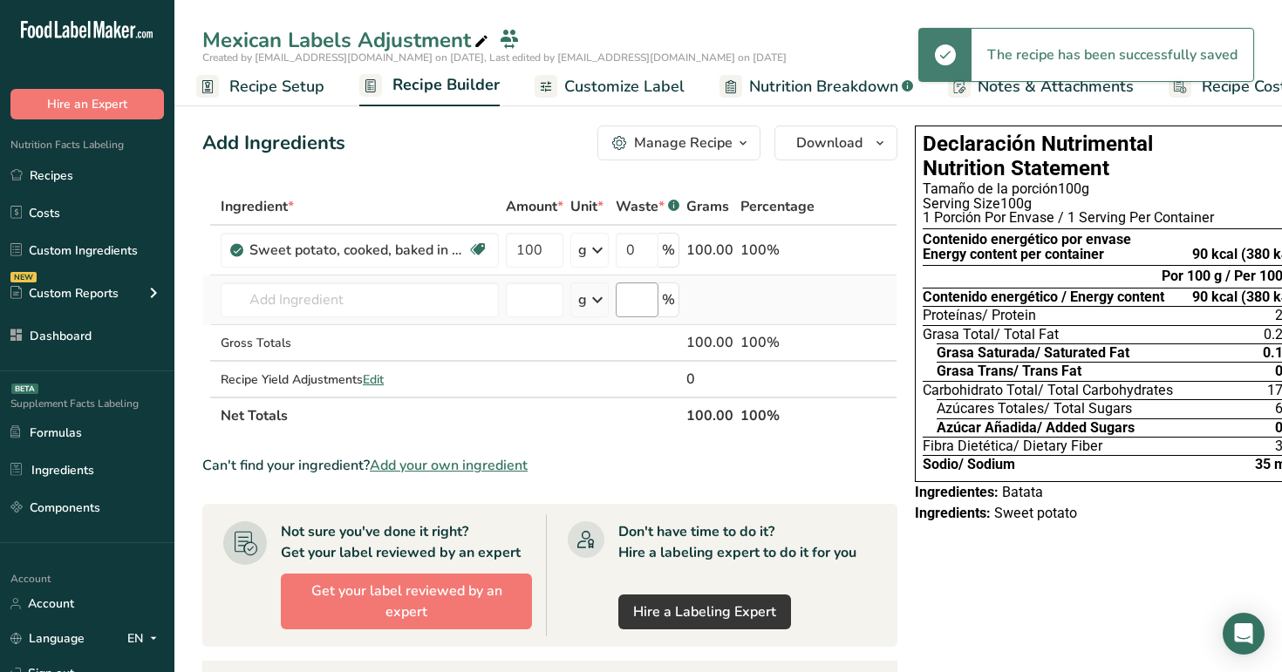
scroll to position [0, 24]
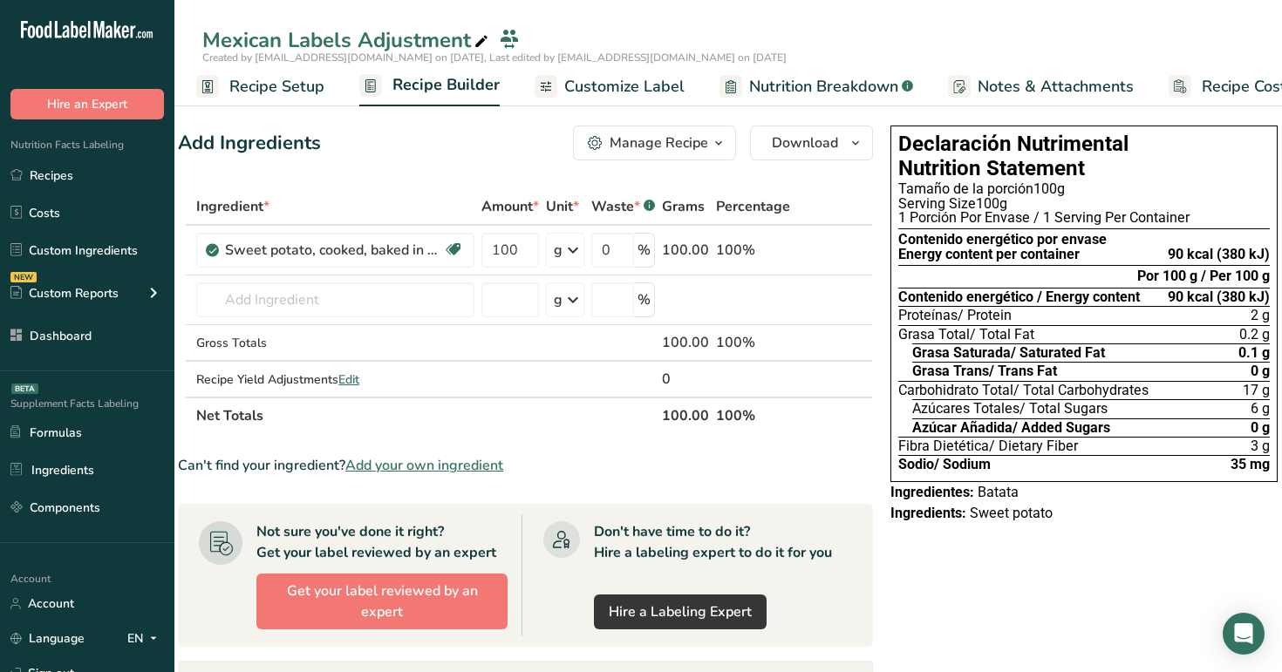
click at [318, 89] on span "Recipe Setup" at bounding box center [276, 87] width 95 height 24
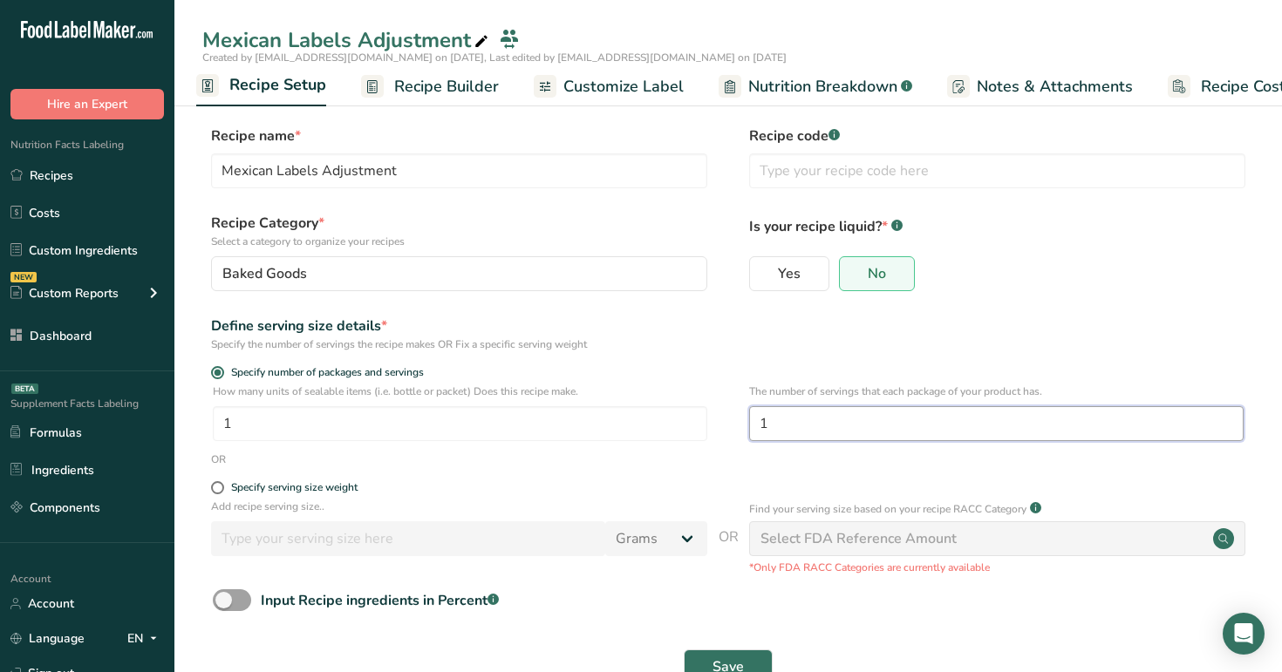
click at [802, 411] on input "1" at bounding box center [996, 423] width 494 height 35
type input "2"
click at [716, 657] on span "Save" at bounding box center [727, 667] width 31 height 21
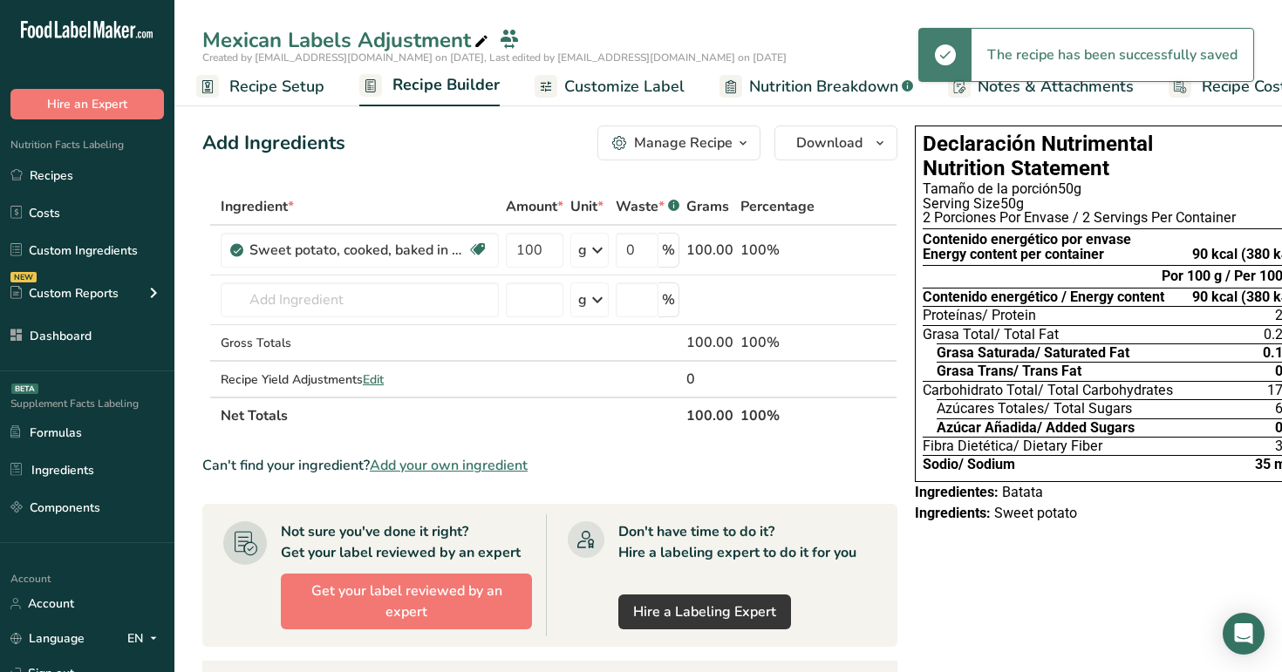
click at [266, 91] on span "Recipe Setup" at bounding box center [276, 87] width 95 height 24
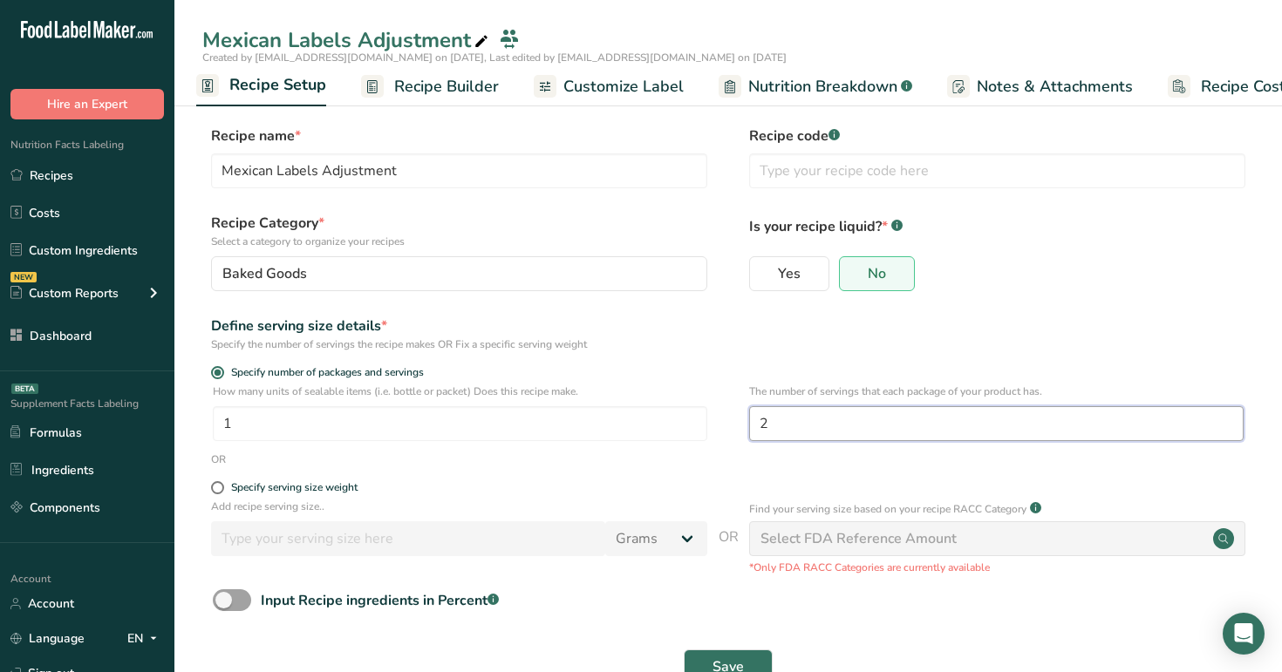
click at [810, 423] on input "2" at bounding box center [996, 423] width 494 height 35
type input "3"
click at [724, 658] on span "Save" at bounding box center [727, 667] width 31 height 21
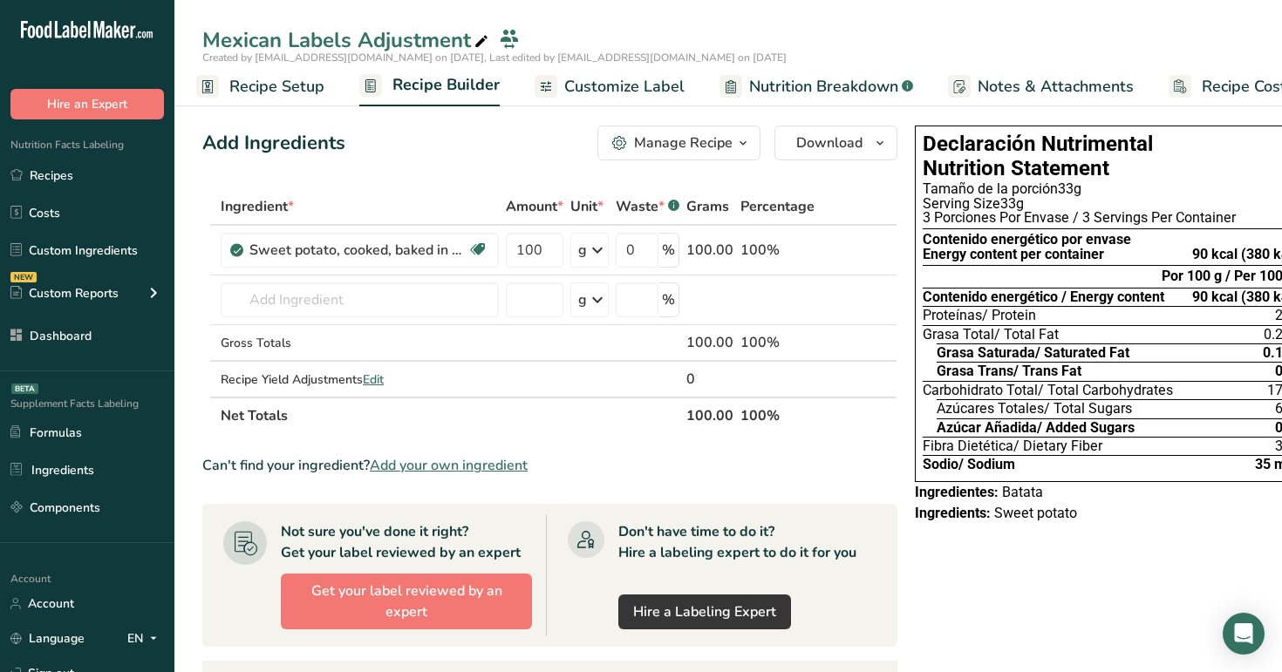
click at [271, 89] on span "Recipe Setup" at bounding box center [276, 87] width 95 height 24
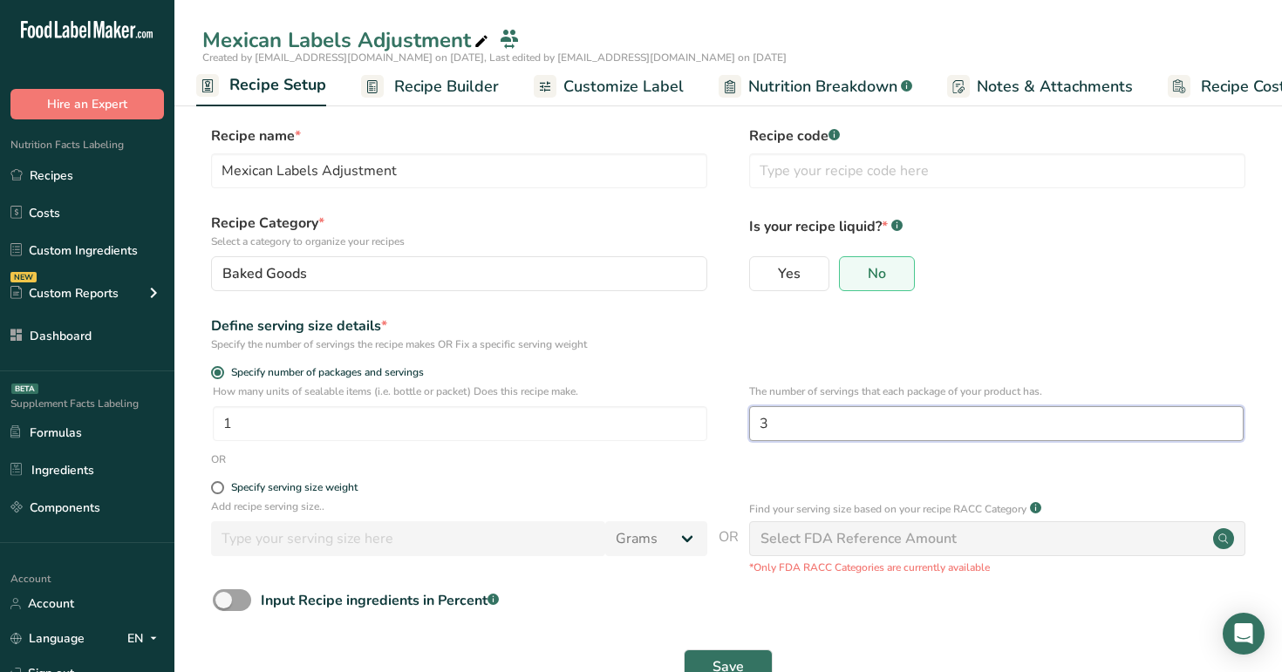
click at [794, 426] on input "3" at bounding box center [996, 423] width 494 height 35
type input "1"
click at [745, 651] on button "Save" at bounding box center [728, 667] width 89 height 35
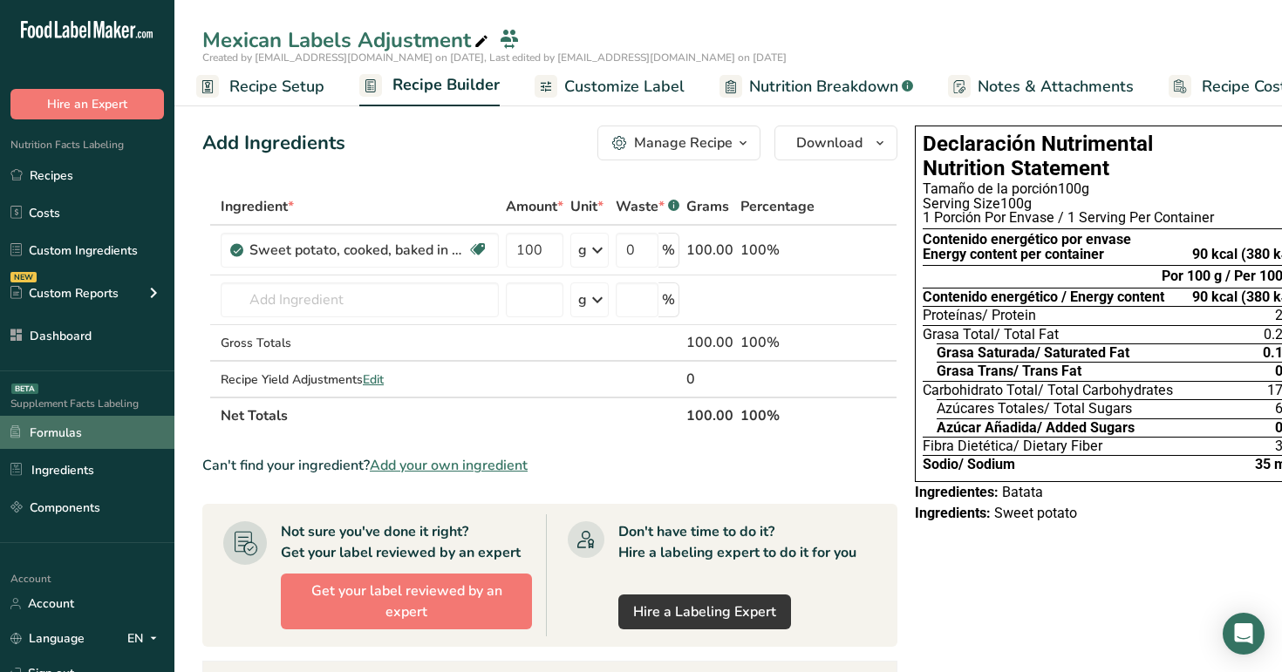
click at [94, 440] on link "Formulas" at bounding box center [87, 432] width 174 height 33
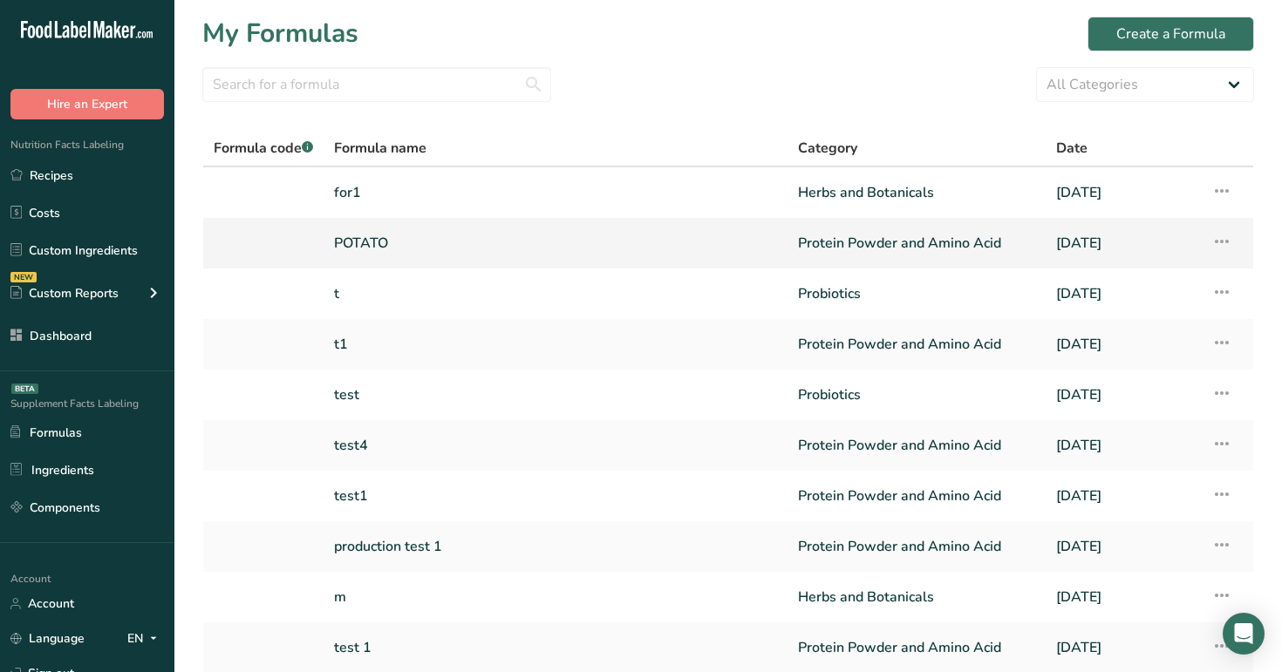
click at [588, 243] on link "POTATO" at bounding box center [555, 243] width 443 height 37
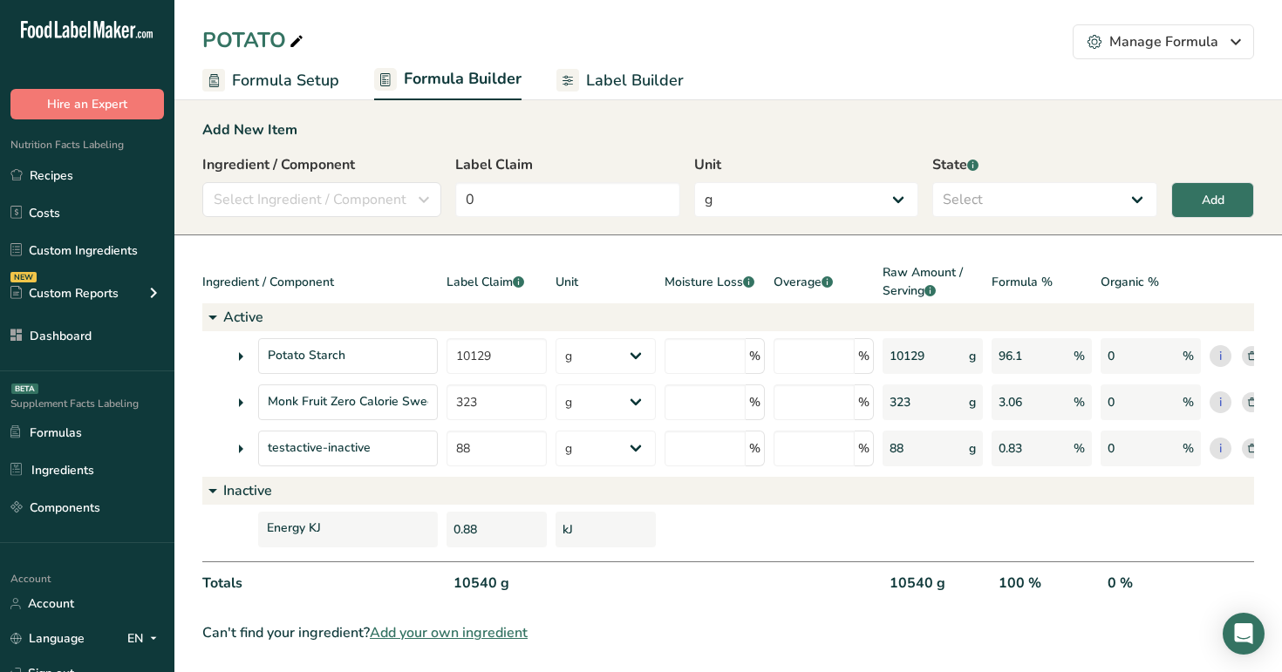
click at [615, 87] on span "Label Builder" at bounding box center [635, 81] width 98 height 24
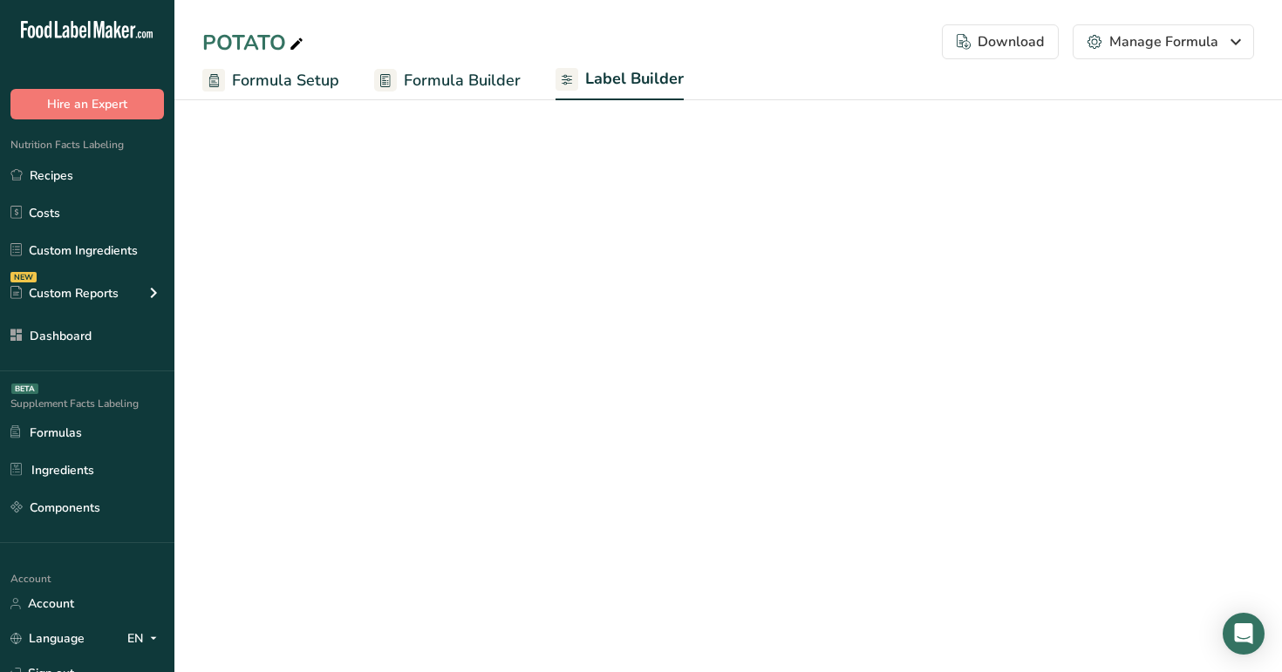
select select "Roboto"
select select "bold"
select select "center"
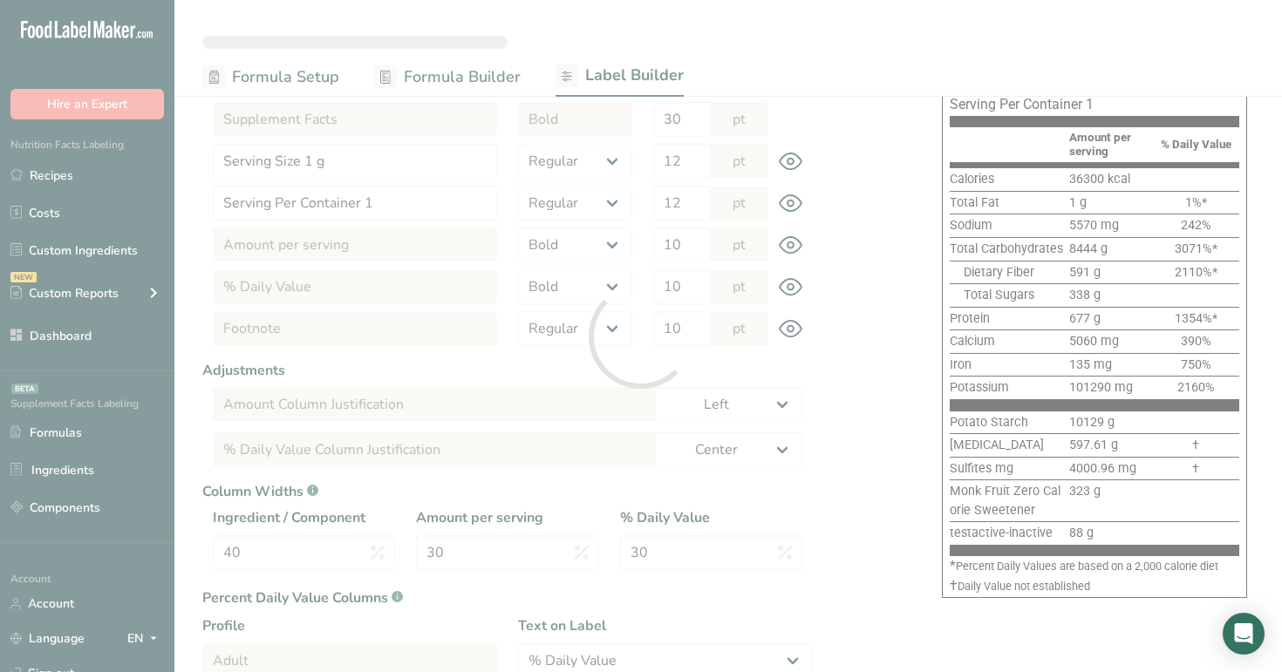
scroll to position [325, 0]
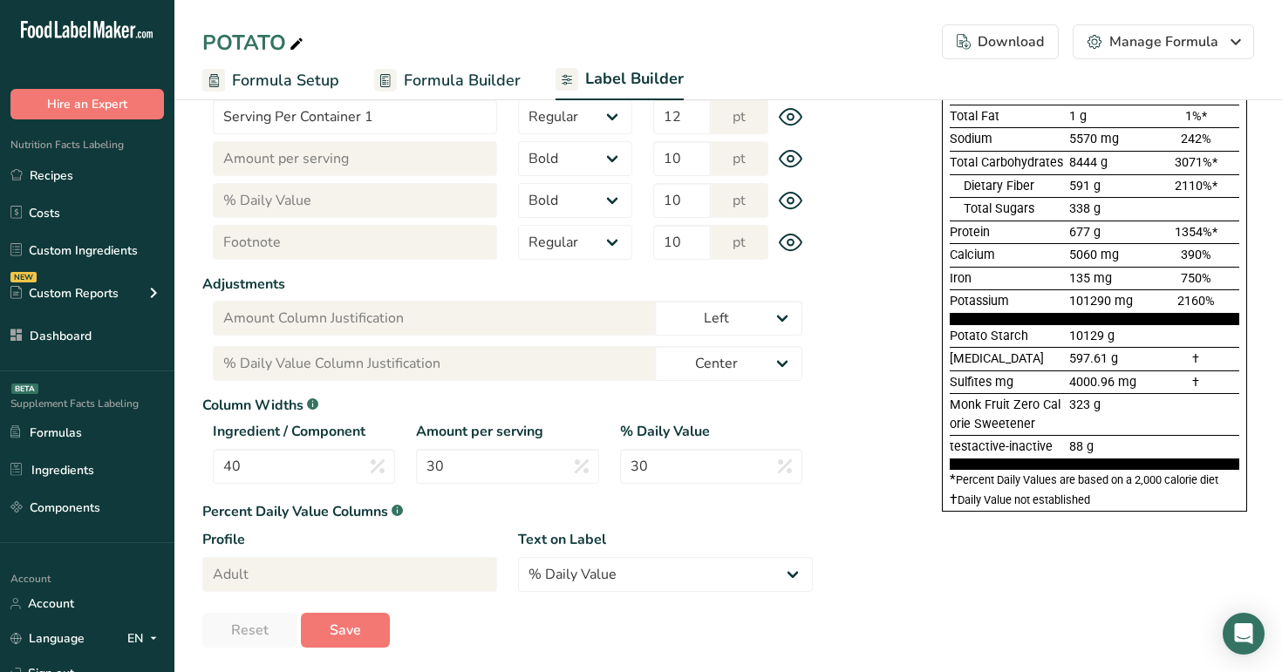
click at [283, 73] on span "Formula Setup" at bounding box center [285, 81] width 107 height 24
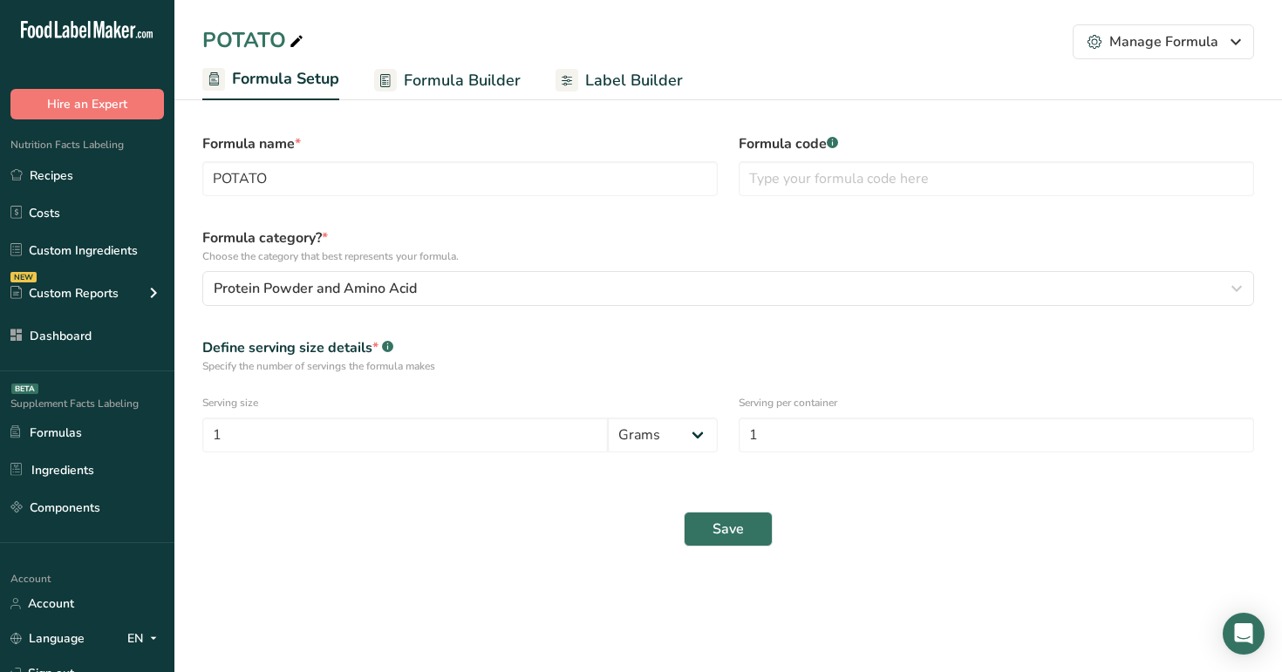
click at [426, 72] on span "Formula Builder" at bounding box center [462, 81] width 117 height 24
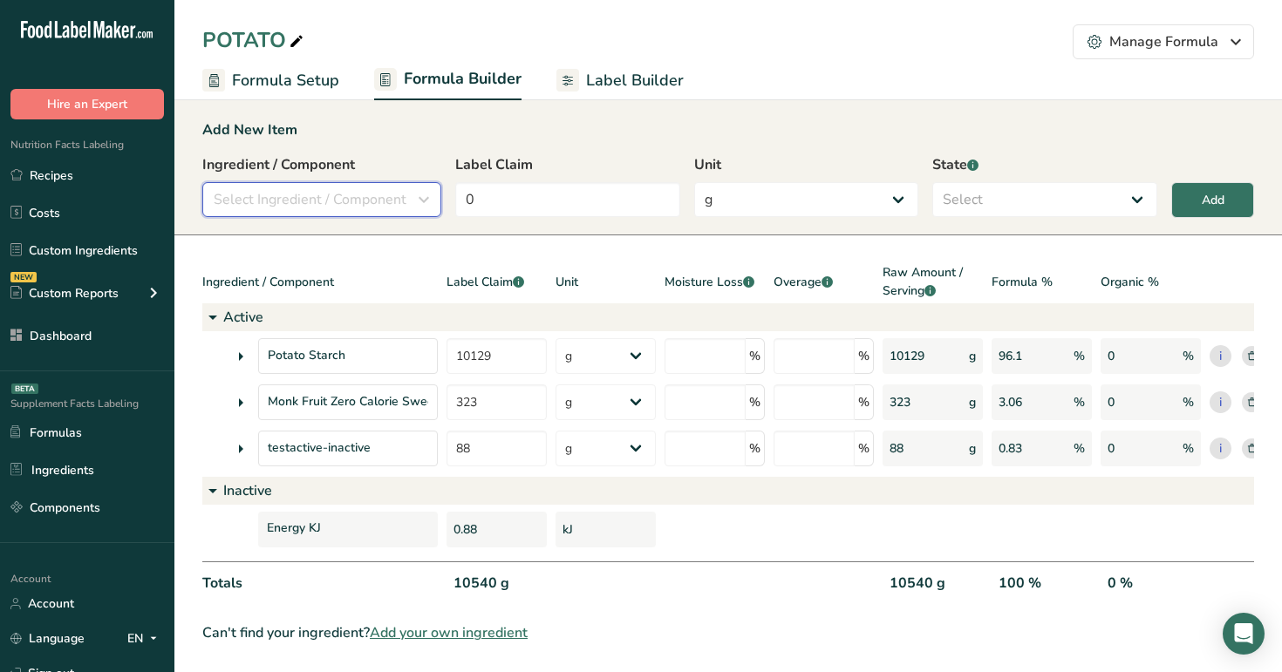
click at [288, 208] on span "Select Ingredient / Component" at bounding box center [310, 199] width 193 height 21
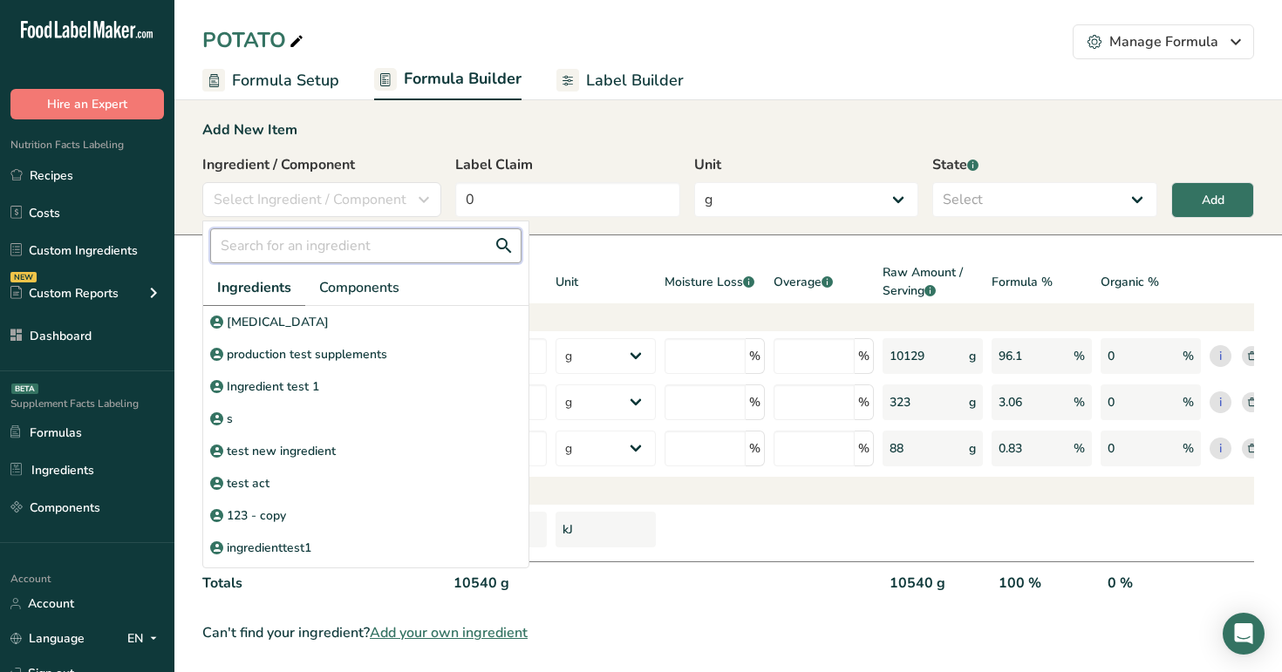
click at [344, 244] on input "text" at bounding box center [365, 245] width 311 height 35
click at [63, 174] on link "Recipes" at bounding box center [87, 175] width 174 height 33
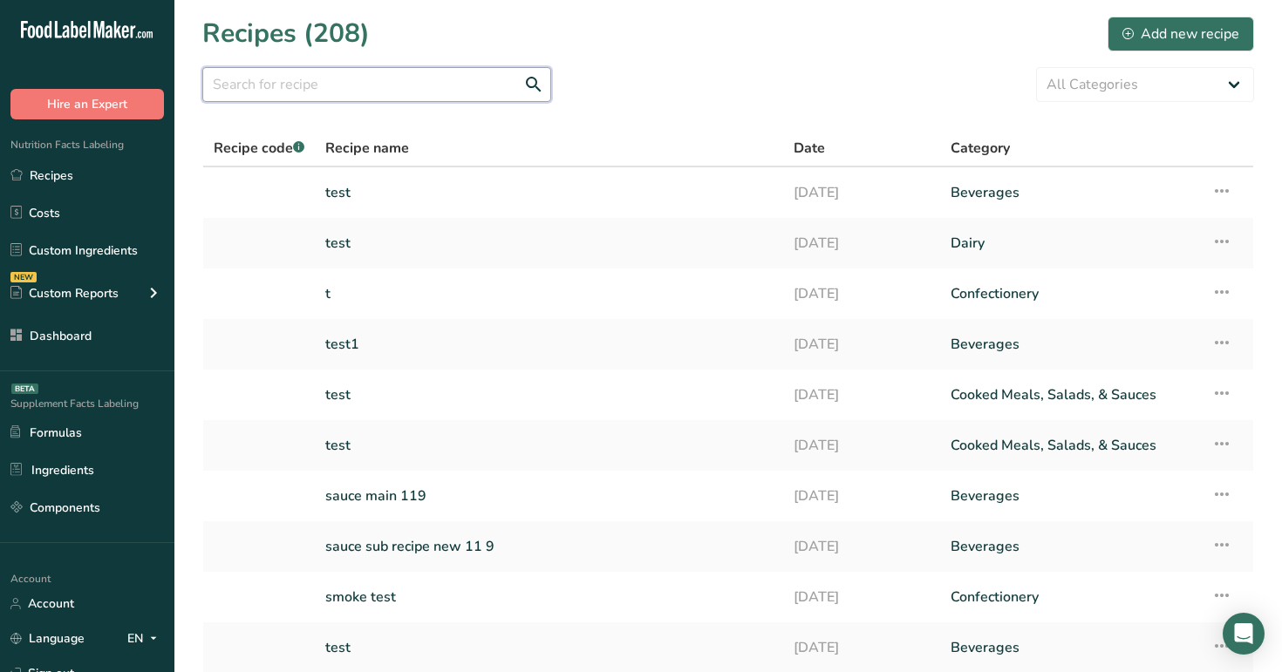
click at [423, 96] on input "text" at bounding box center [376, 84] width 349 height 35
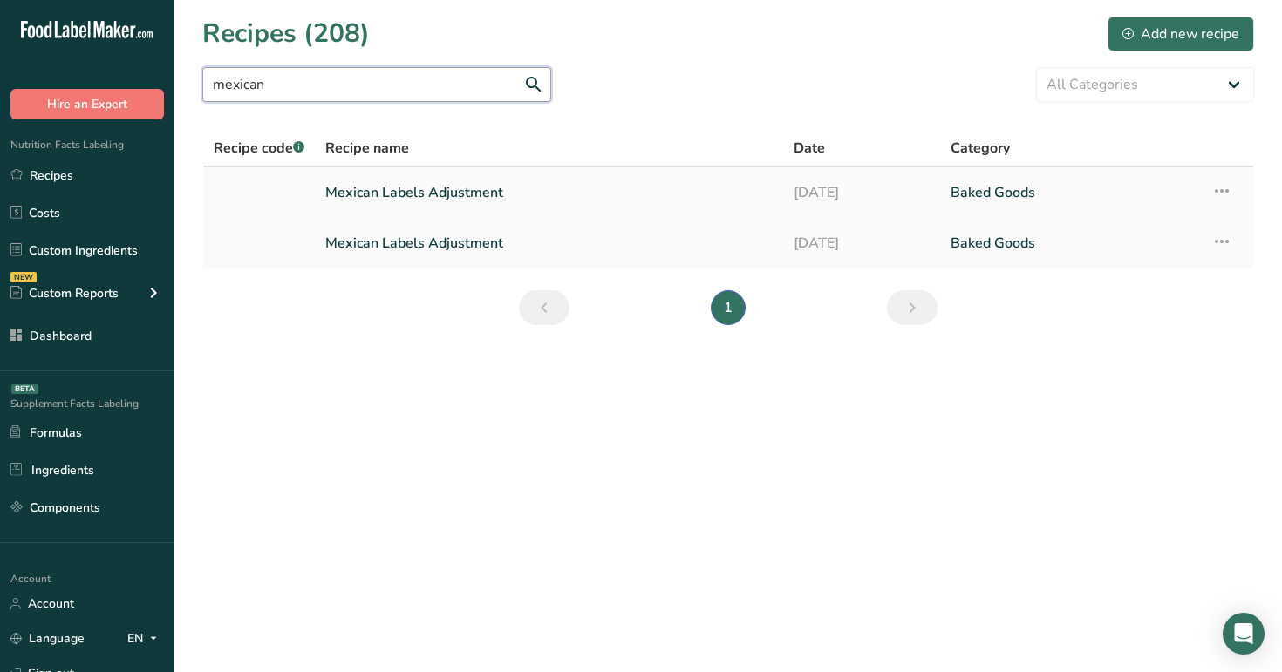
type input "mexican"
click at [427, 177] on link "Mexican Labels Adjustment" at bounding box center [548, 192] width 447 height 37
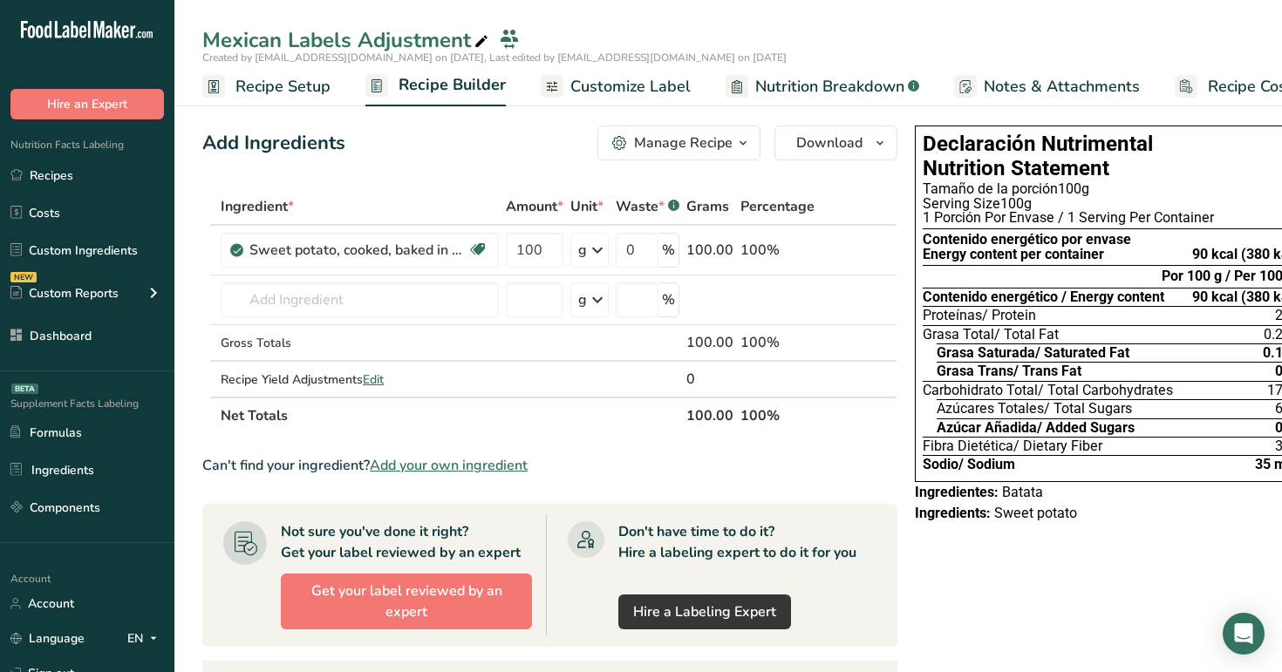
click at [265, 80] on span "Recipe Setup" at bounding box center [282, 87] width 95 height 24
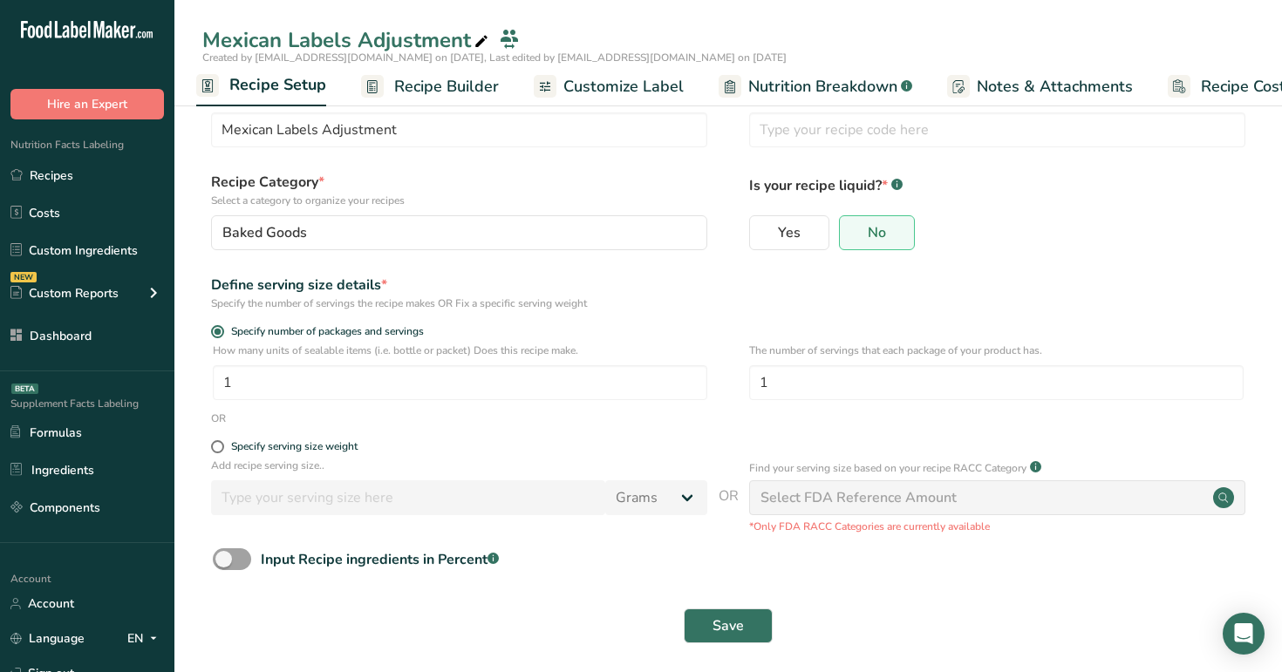
scroll to position [51, 0]
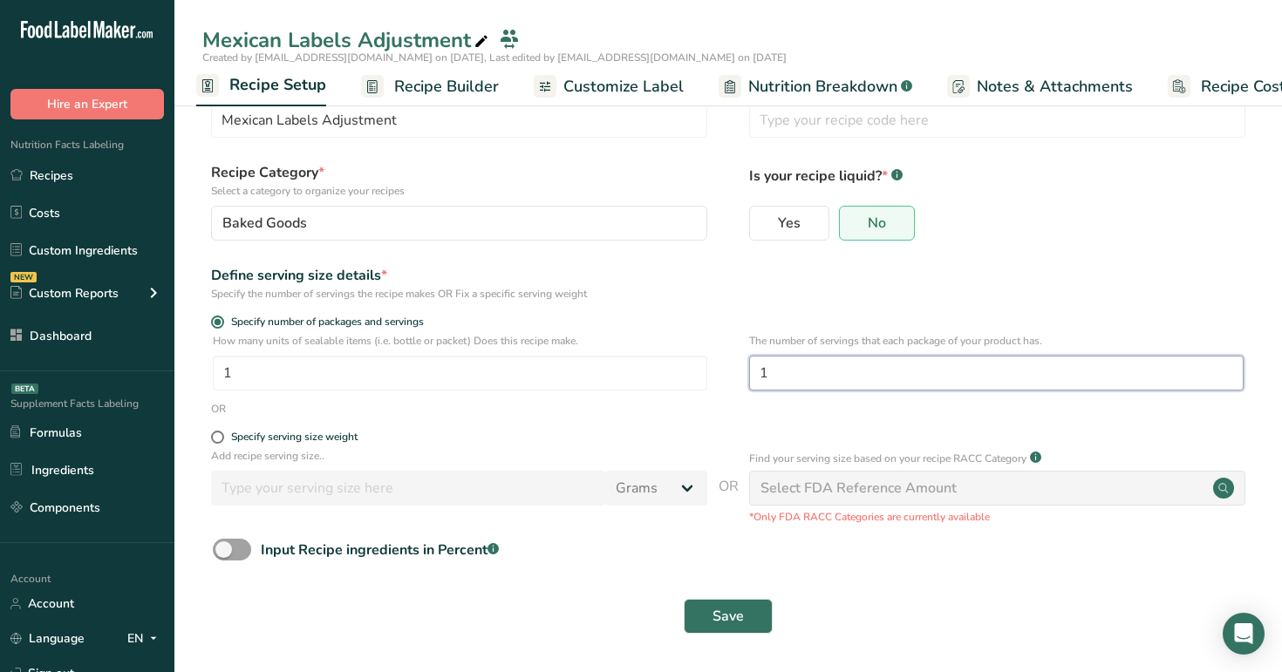
click at [793, 376] on input "1" at bounding box center [996, 373] width 494 height 35
type input "2"
click at [740, 624] on span "Save" at bounding box center [727, 616] width 31 height 21
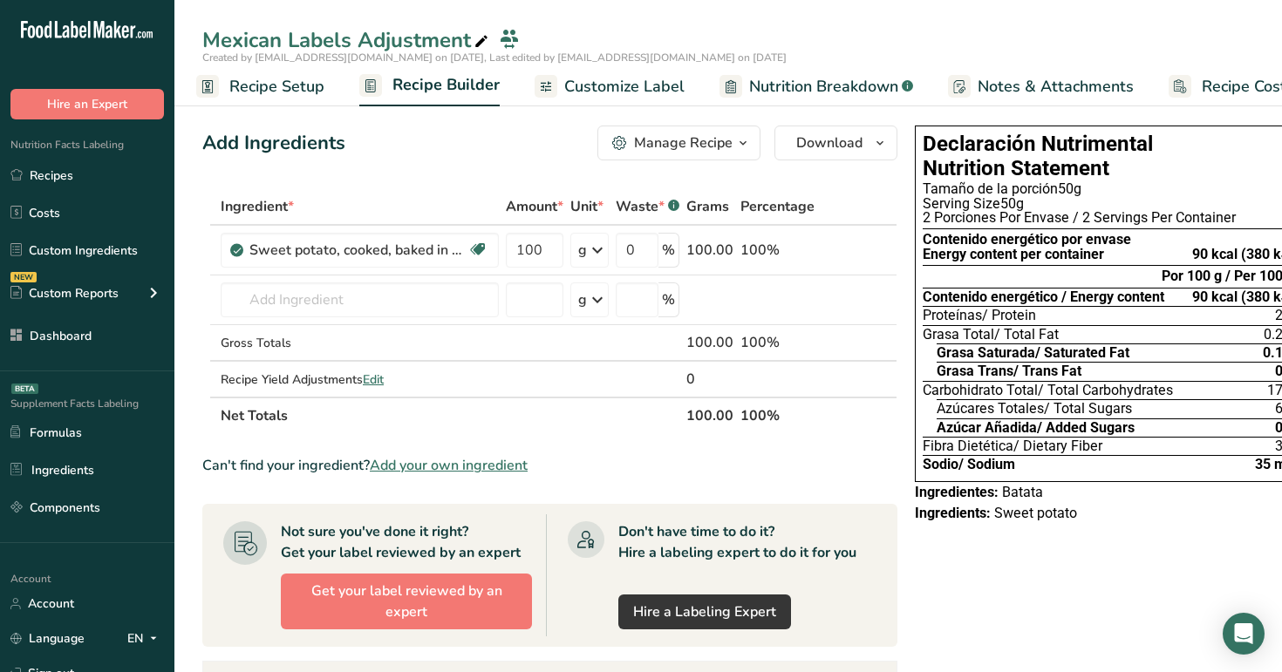
drag, startPoint x: 917, startPoint y: 189, endPoint x: 1247, endPoint y: 215, distance: 331.5
click at [1247, 215] on div "Declaración Nutrimental Nutrition Statement Tamaño de la porción 50g Serving Si…" at bounding box center [1108, 304] width 387 height 357
click at [1247, 215] on div "2 Porciones Por Envase / 2 Servings Per Container" at bounding box center [1108, 218] width 371 height 14
click at [205, 99] on link "Recipe Setup" at bounding box center [260, 86] width 128 height 39
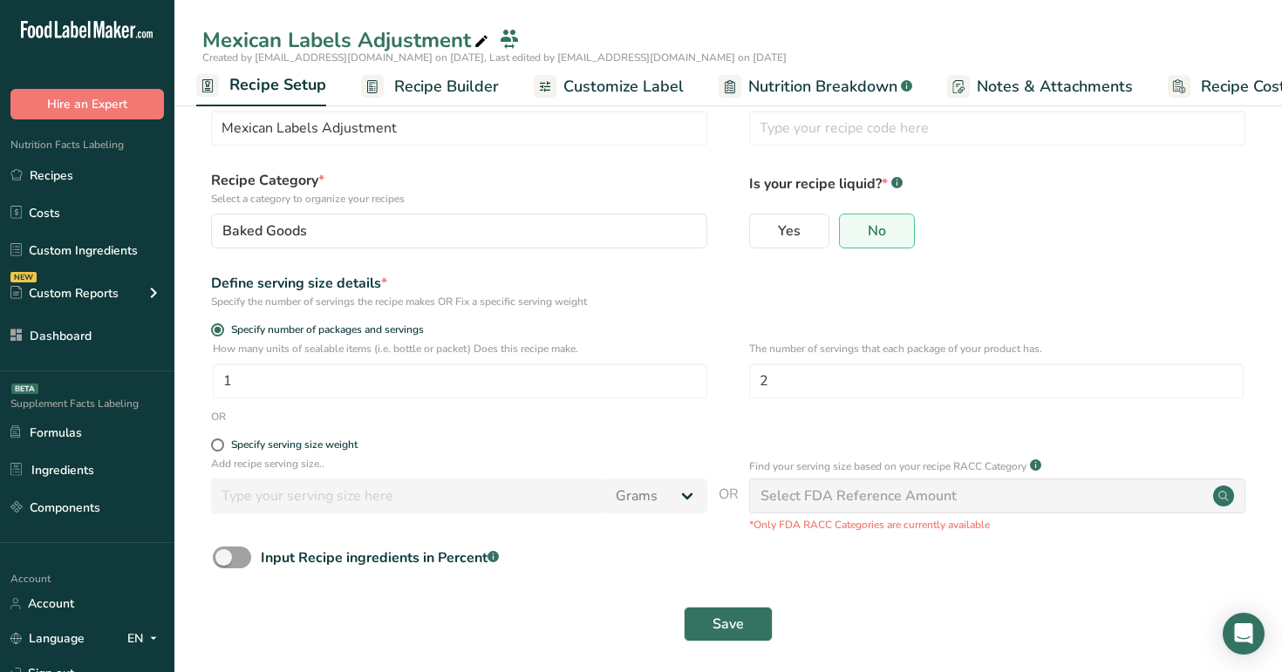
scroll to position [51, 0]
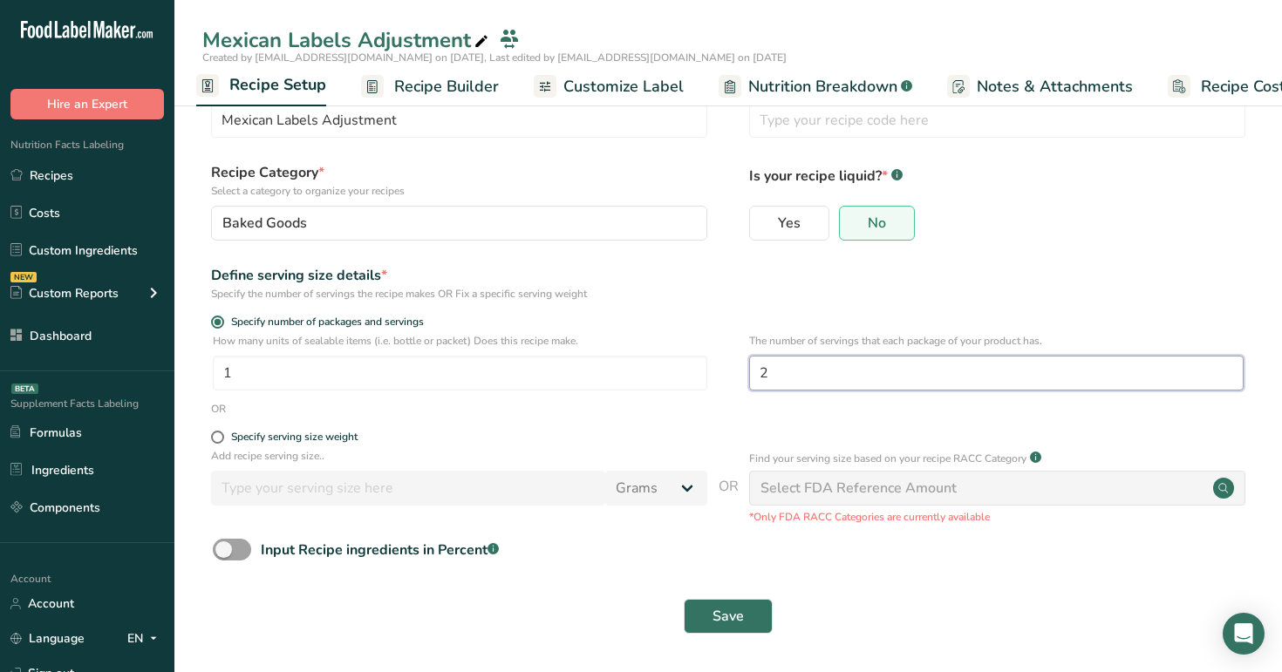
click at [770, 367] on input "2" at bounding box center [996, 373] width 494 height 35
type input "3"
click at [732, 638] on div "Save" at bounding box center [728, 617] width 1052 height 56
click at [735, 623] on span "Save" at bounding box center [727, 616] width 31 height 21
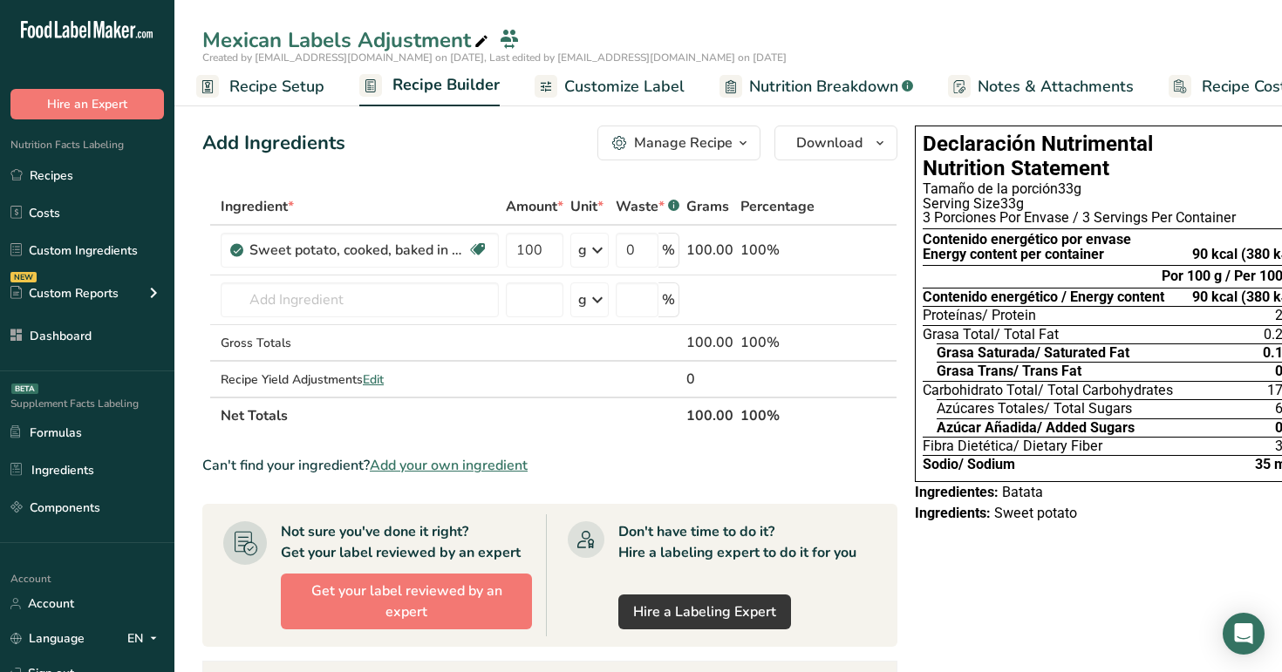
click at [634, 88] on span "Customize Label" at bounding box center [624, 87] width 120 height 24
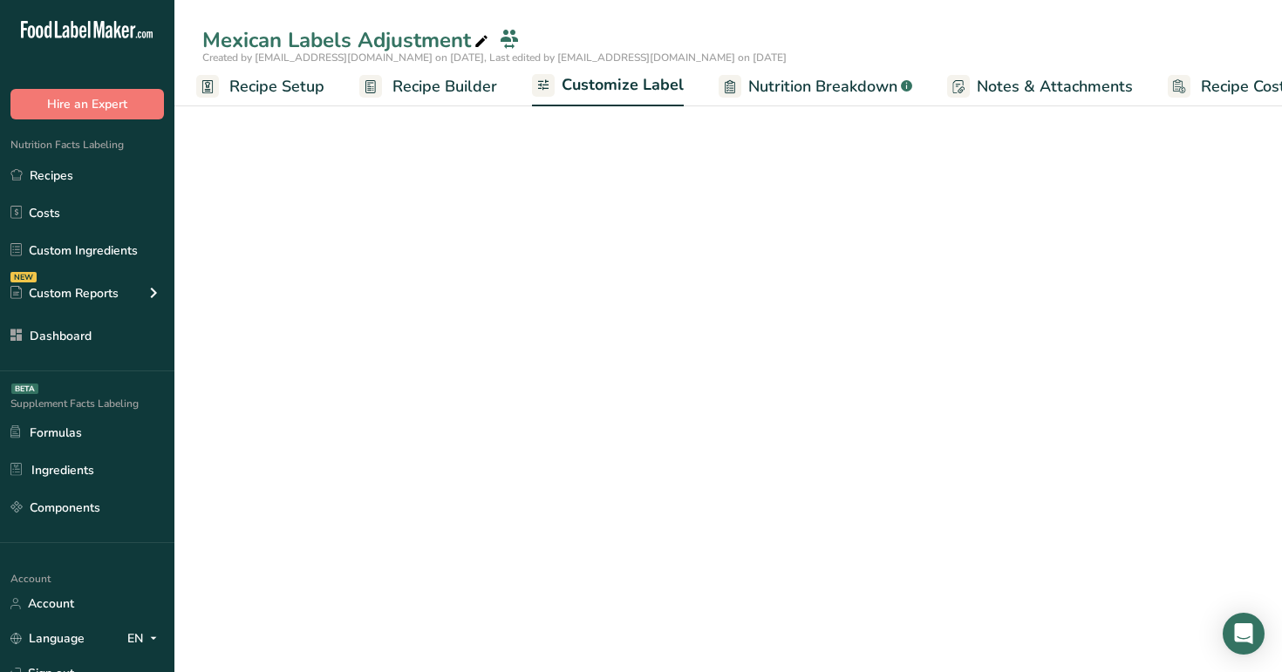
scroll to position [0, 59]
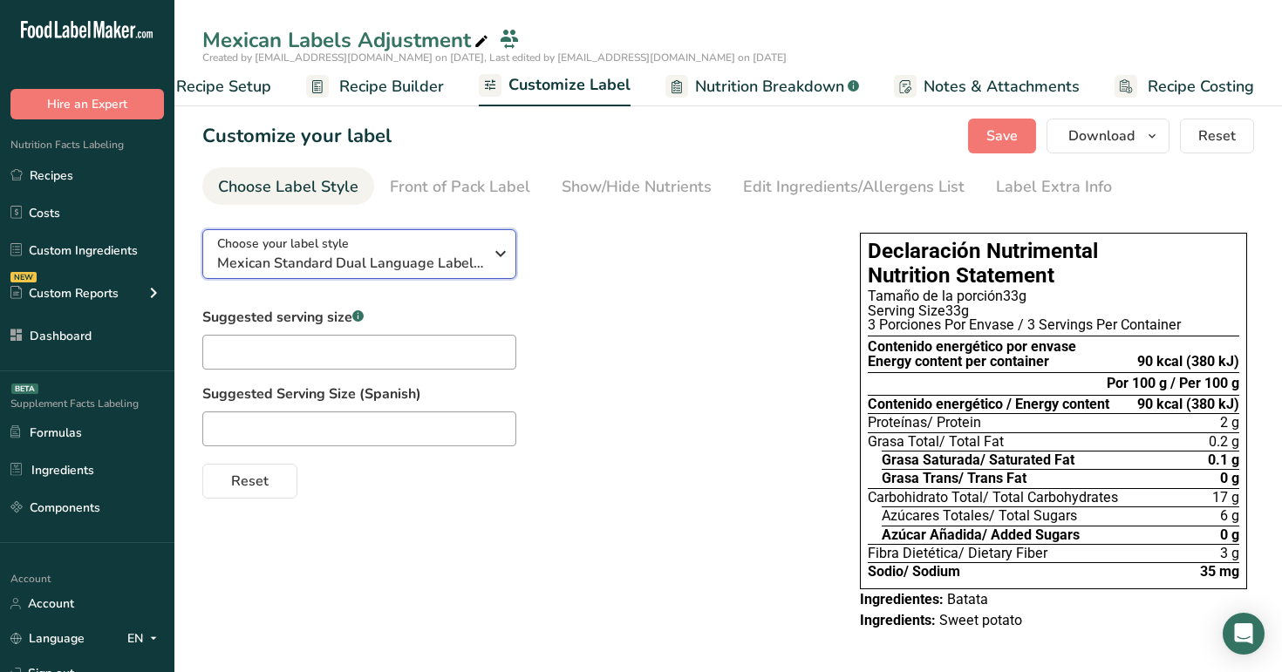
click at [414, 251] on div "Choose your label style Mexican Standard Dual Language Label (Spanish/English)" at bounding box center [350, 254] width 266 height 39
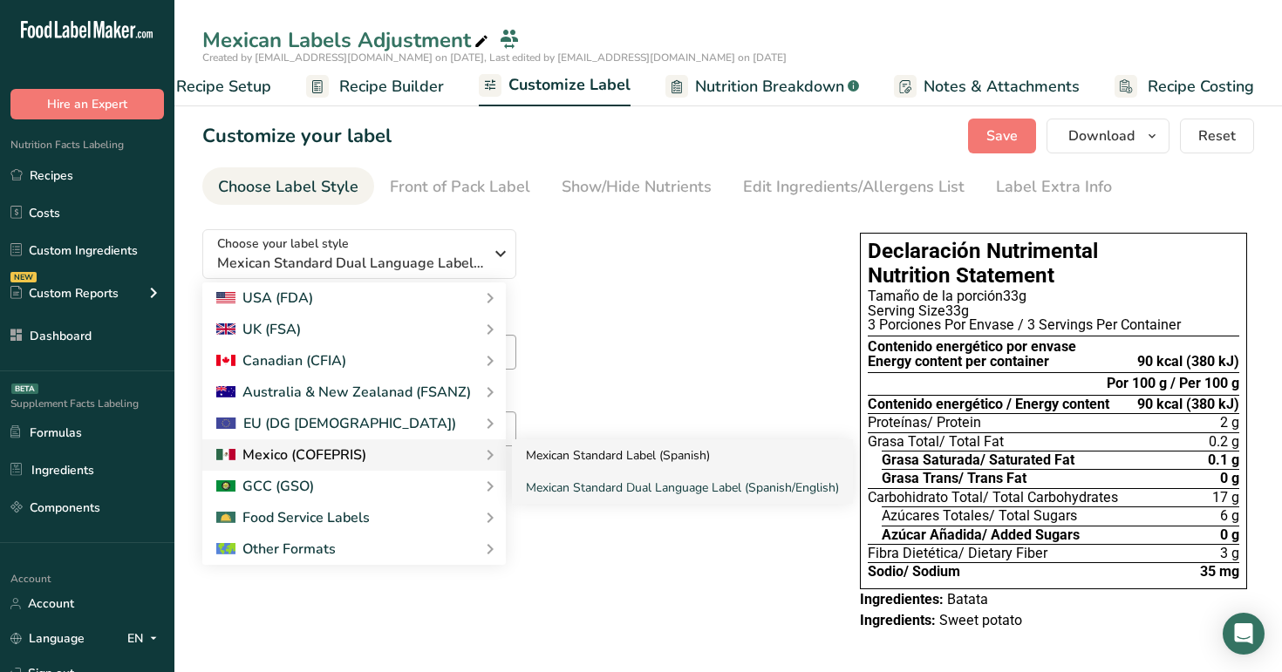
click at [697, 456] on link "Mexican Standard Label (Spanish)" at bounding box center [682, 456] width 341 height 32
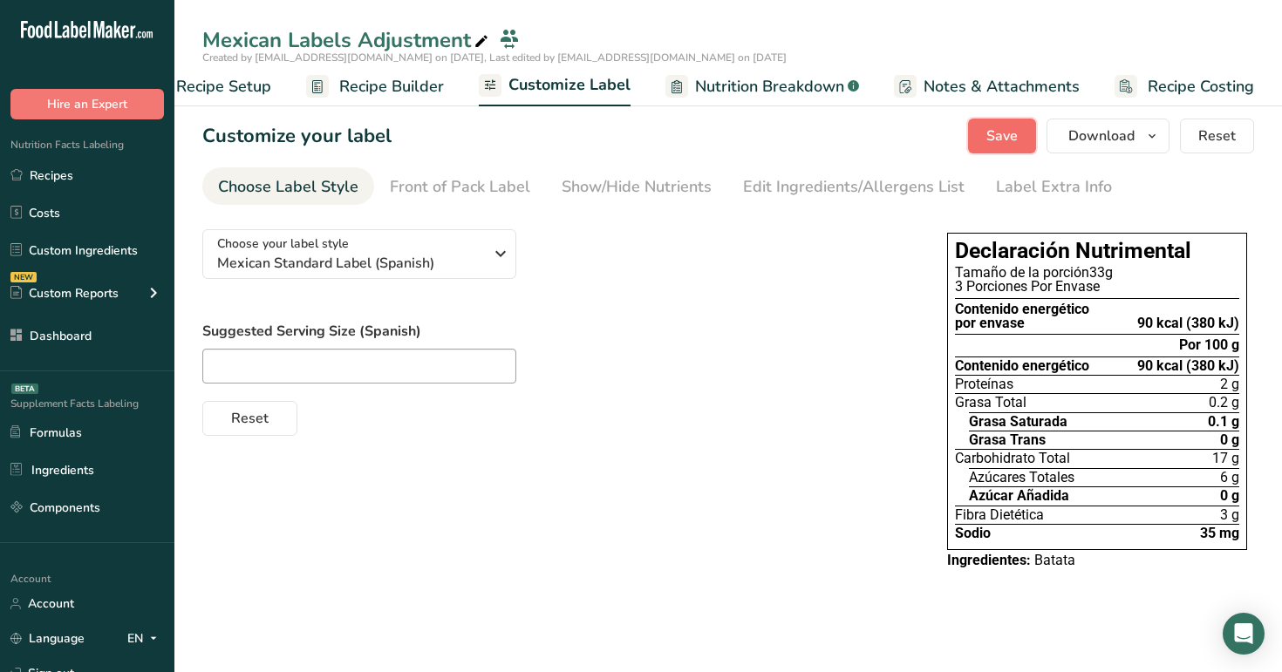
click at [990, 120] on button "Save" at bounding box center [1002, 136] width 68 height 35
click at [259, 90] on span "Recipe Setup" at bounding box center [223, 87] width 95 height 24
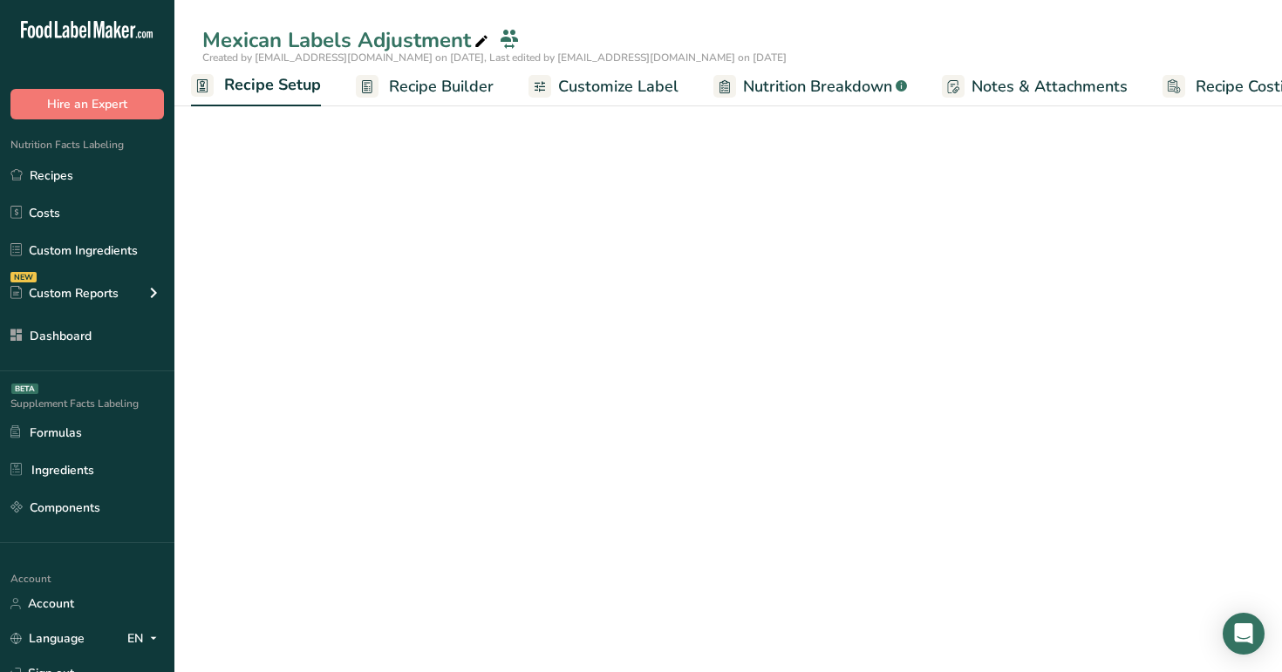
scroll to position [0, 6]
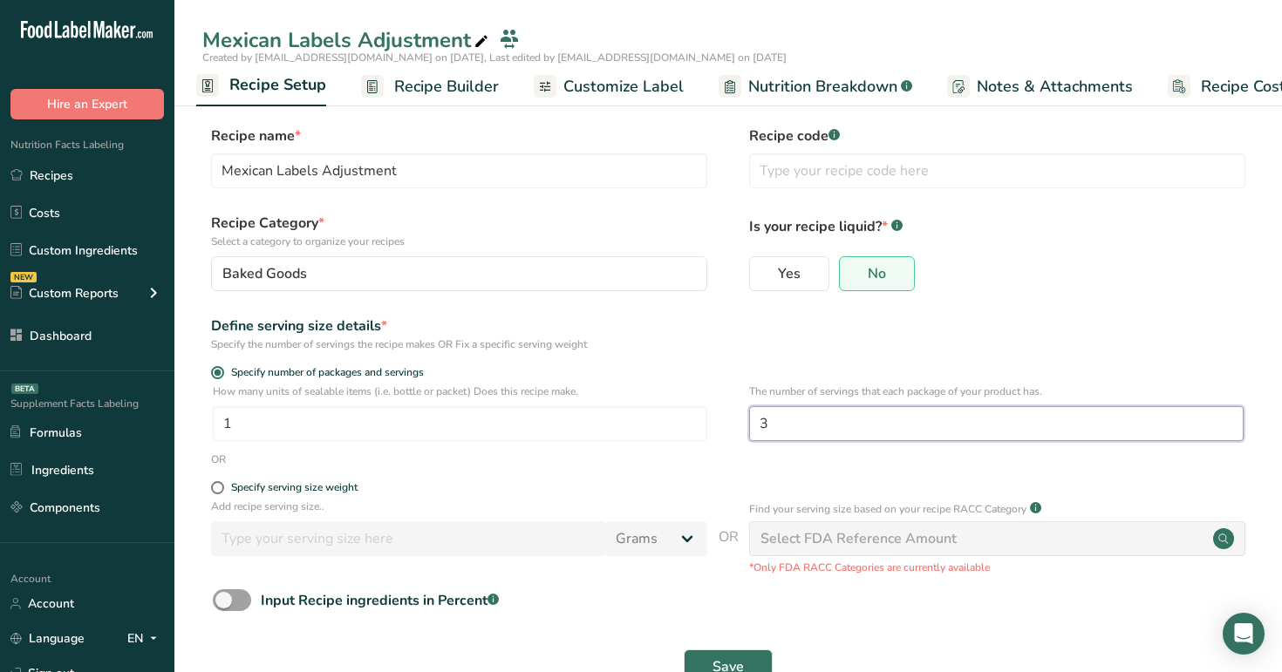
click at [796, 419] on input "3" at bounding box center [996, 423] width 494 height 35
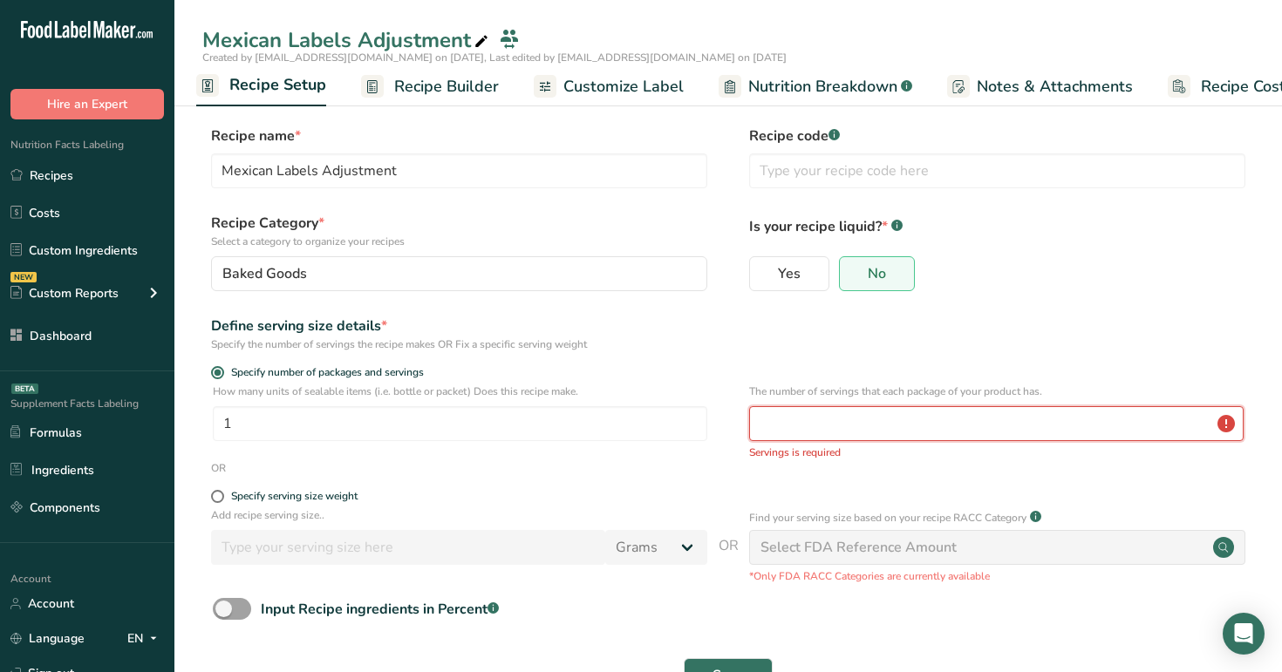
type input "2"
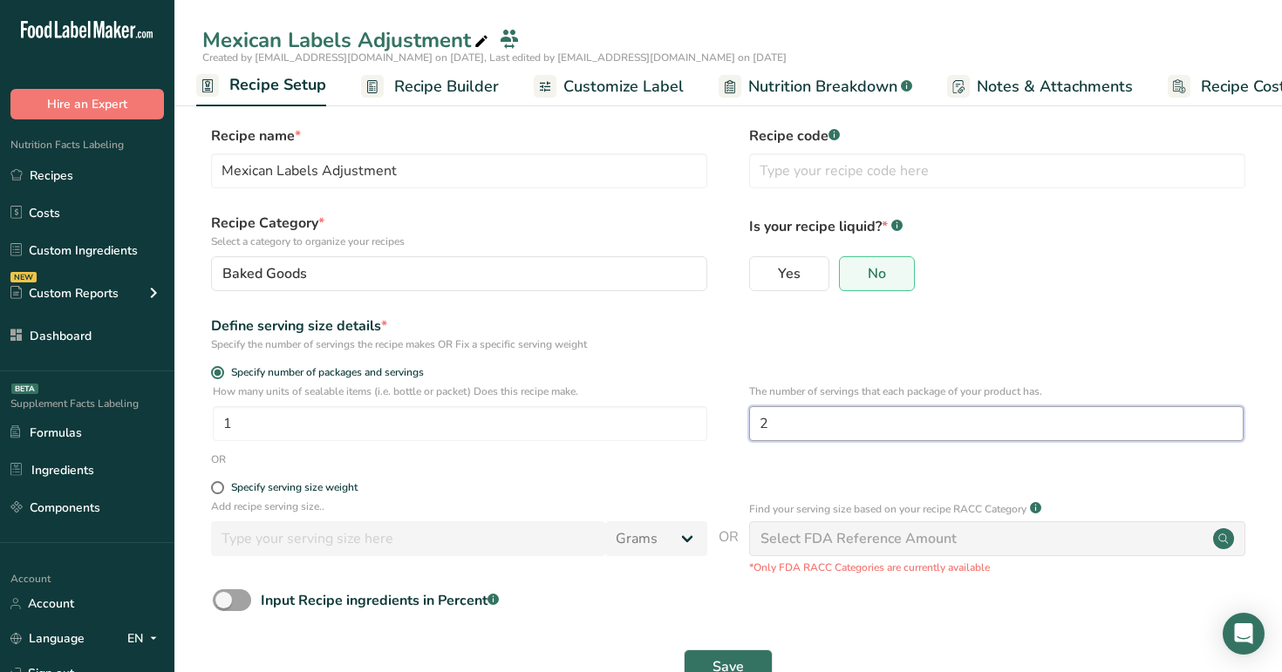
scroll to position [51, 0]
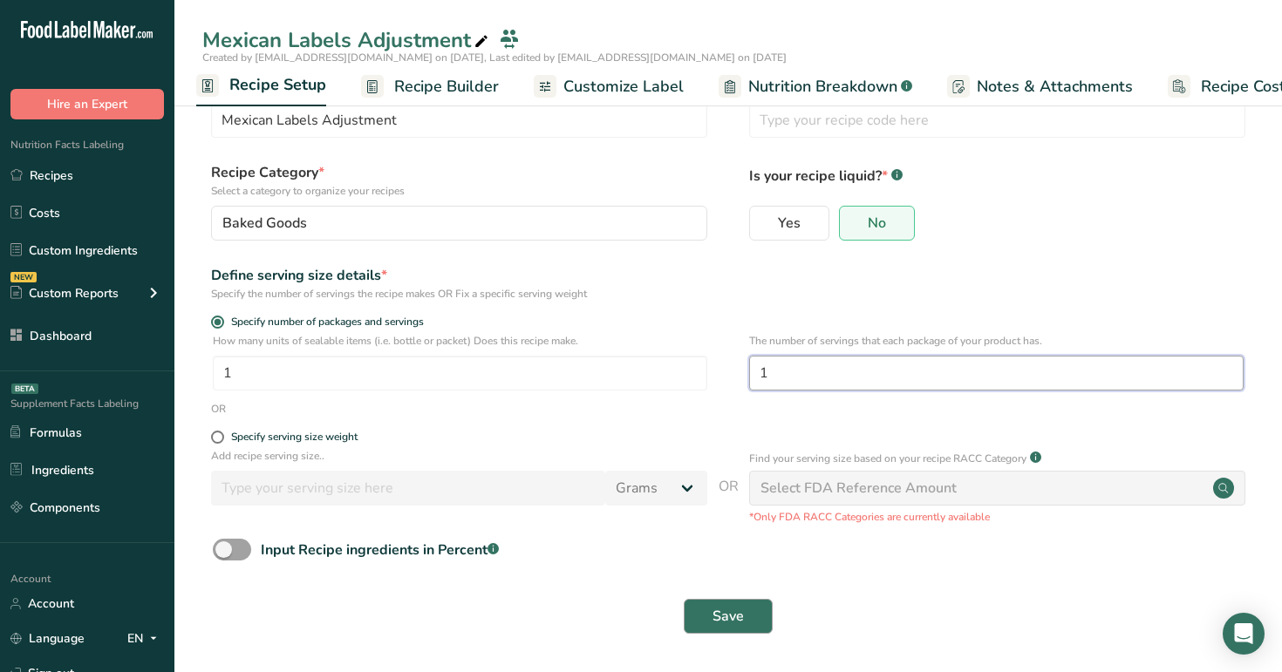
type input "1"
click at [722, 599] on button "Save" at bounding box center [728, 616] width 89 height 35
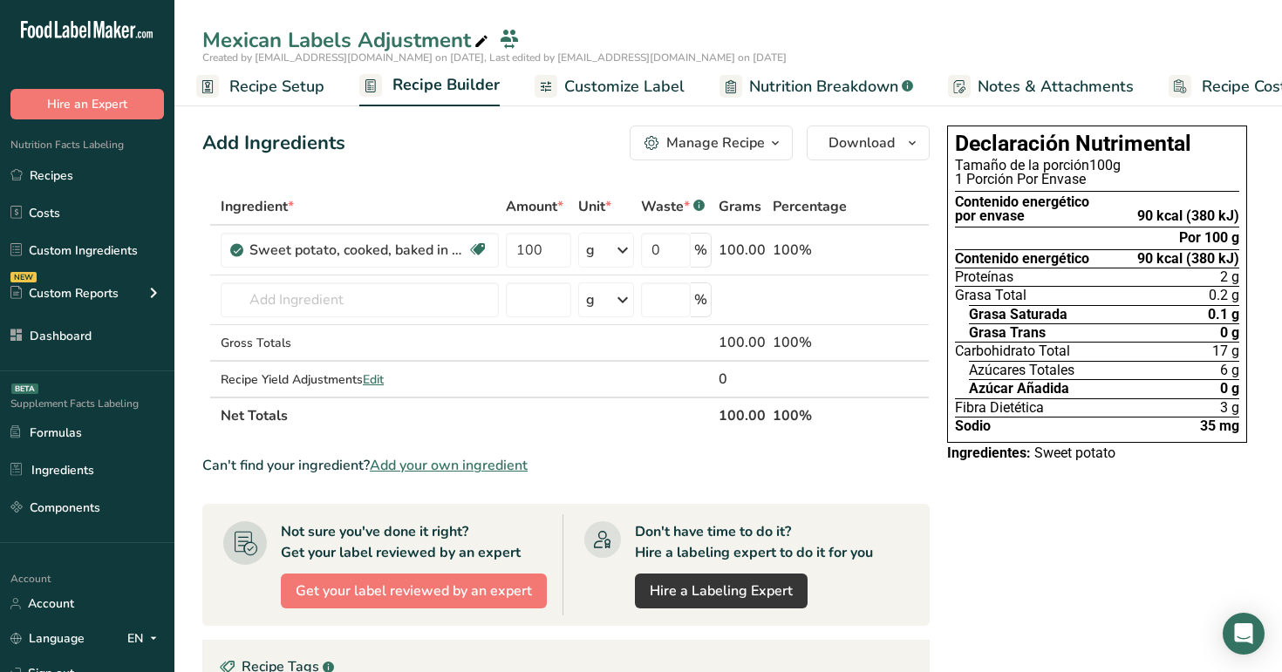
click at [276, 89] on span "Recipe Setup" at bounding box center [276, 87] width 95 height 24
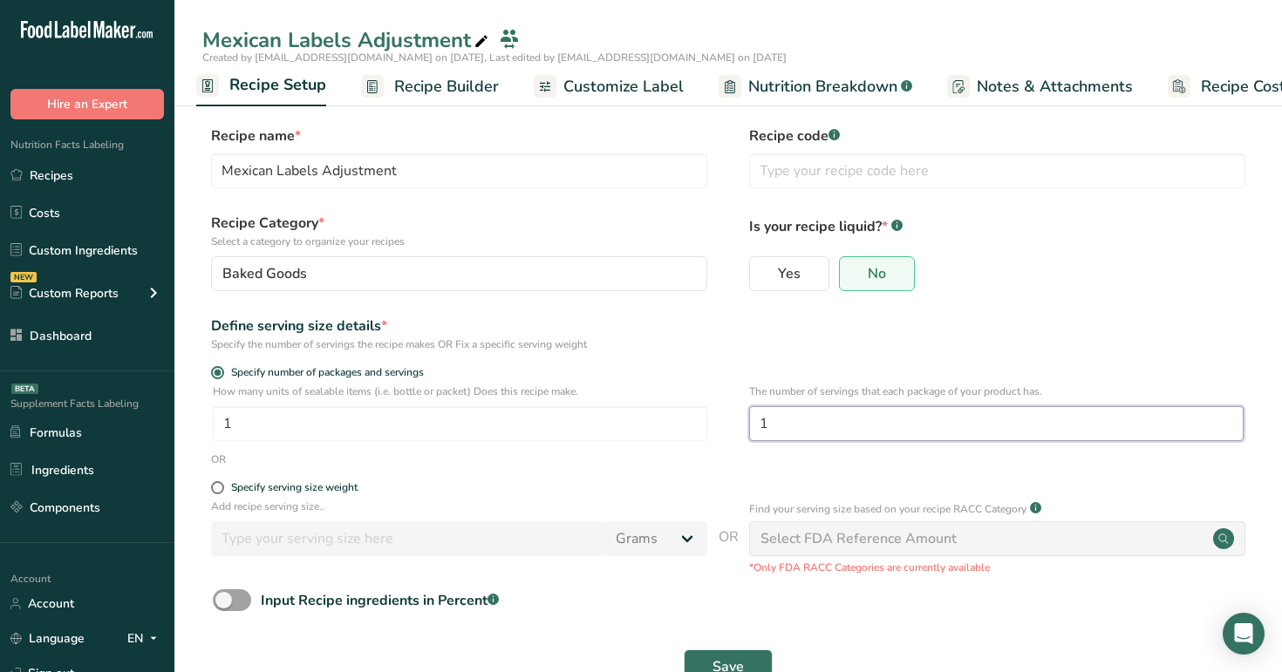
drag, startPoint x: 832, startPoint y: 422, endPoint x: 728, endPoint y: 416, distance: 104.0
click at [728, 416] on div "How many units of sealable items (i.e. bottle or packet) Does this recipe make.…" at bounding box center [728, 418] width 1052 height 68
type input "2"
click at [739, 658] on span "Save" at bounding box center [727, 667] width 31 height 21
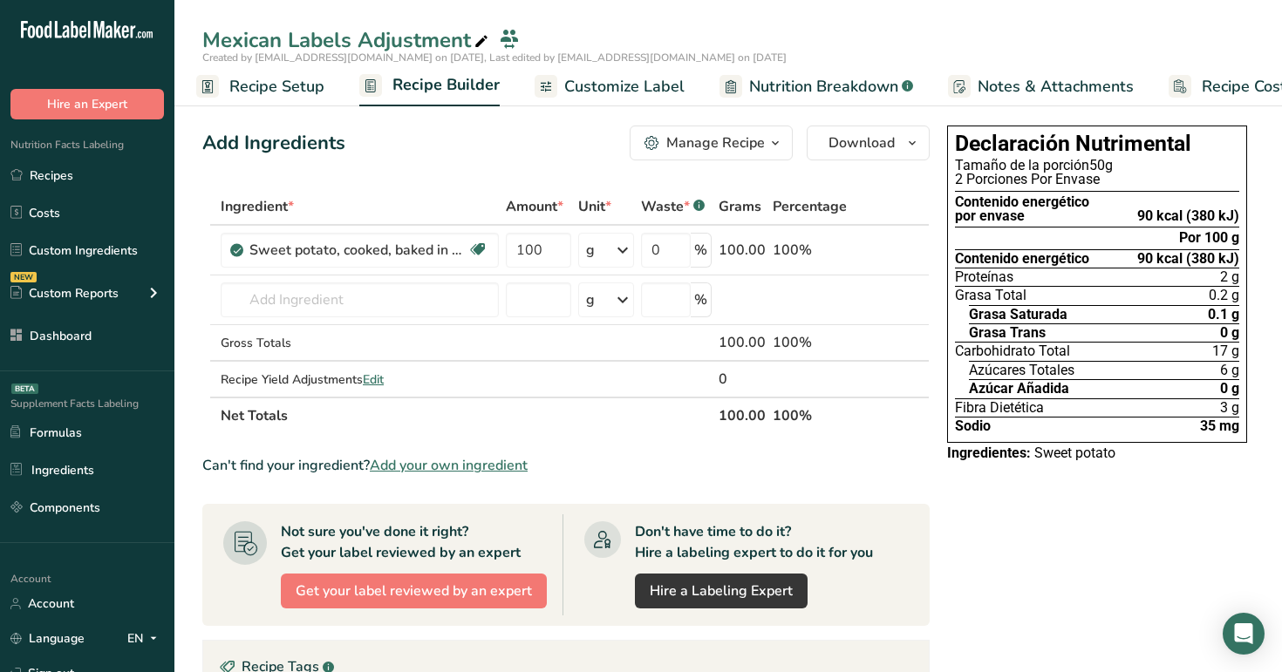
drag, startPoint x: 952, startPoint y: 162, endPoint x: 1121, endPoint y: 184, distance: 169.7
click at [1121, 184] on div "Declaración Nutrimental Tamaño de la porción 50g 2 Porciones Por Envase Conteni…" at bounding box center [1097, 284] width 300 height 317
drag, startPoint x: 1121, startPoint y: 184, endPoint x: 513, endPoint y: 112, distance: 612.1
click at [1120, 184] on div "2 Porciones Por Envase" at bounding box center [1097, 180] width 284 height 14
click at [273, 83] on span "Recipe Setup" at bounding box center [276, 87] width 95 height 24
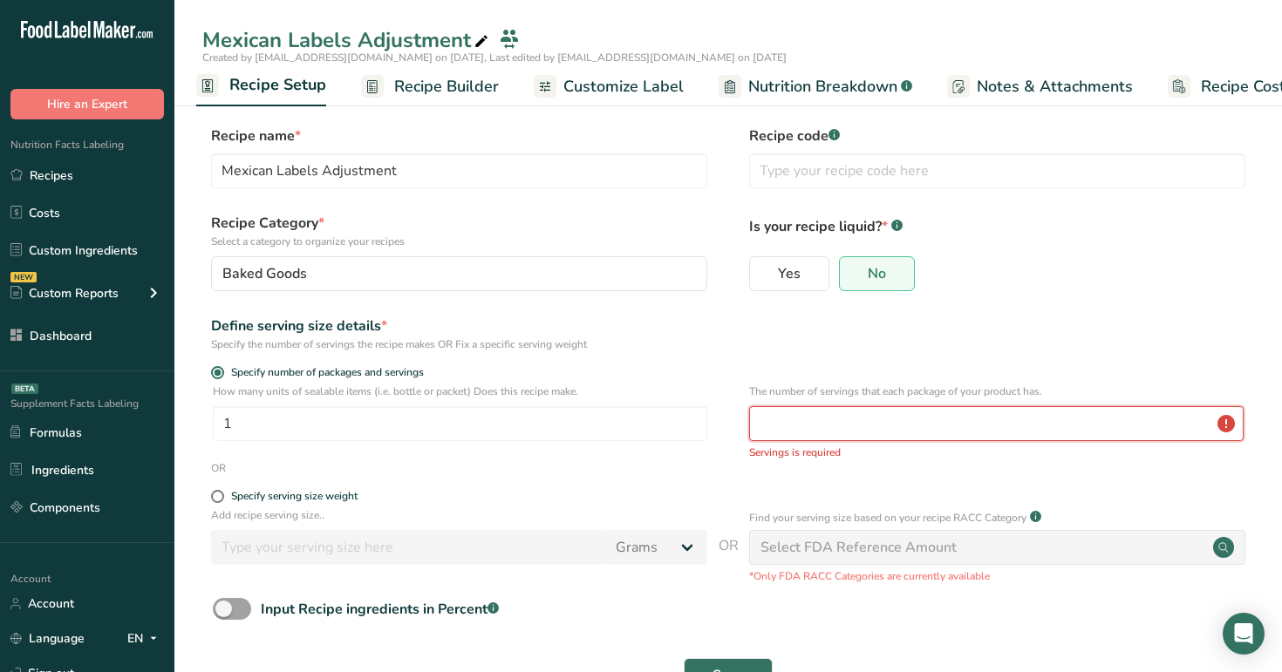
click at [833, 419] on input "number" at bounding box center [996, 423] width 494 height 35
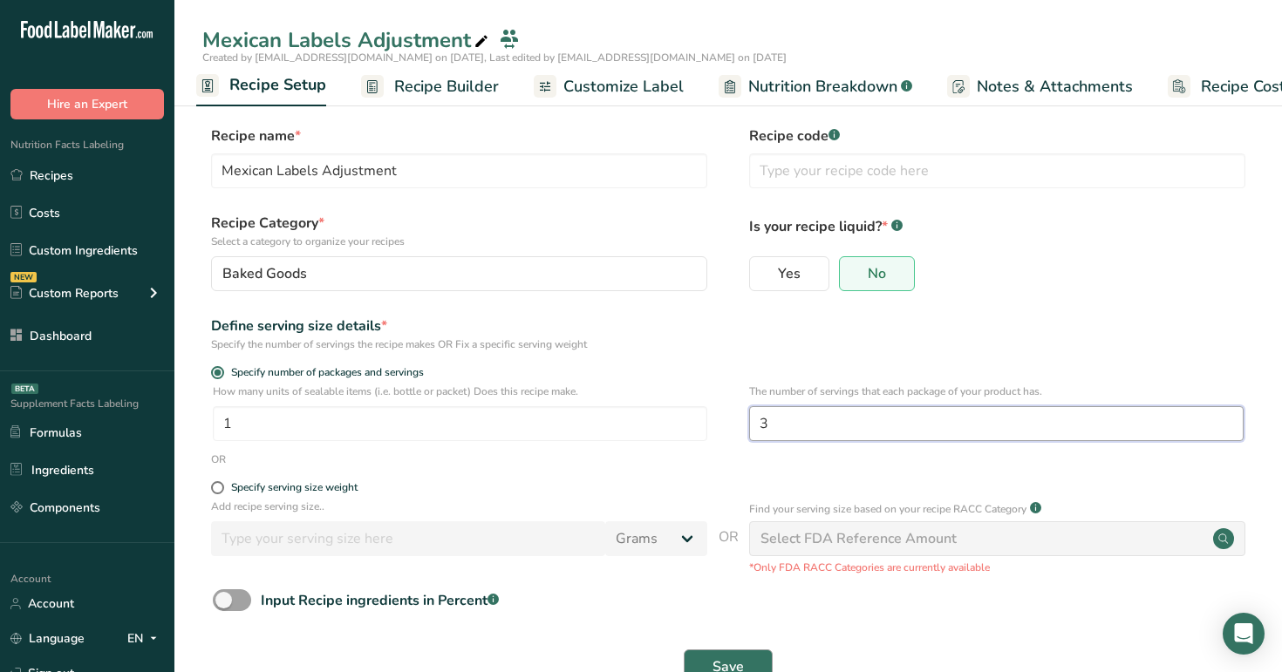
type input "3"
click at [733, 660] on span "Save" at bounding box center [727, 667] width 31 height 21
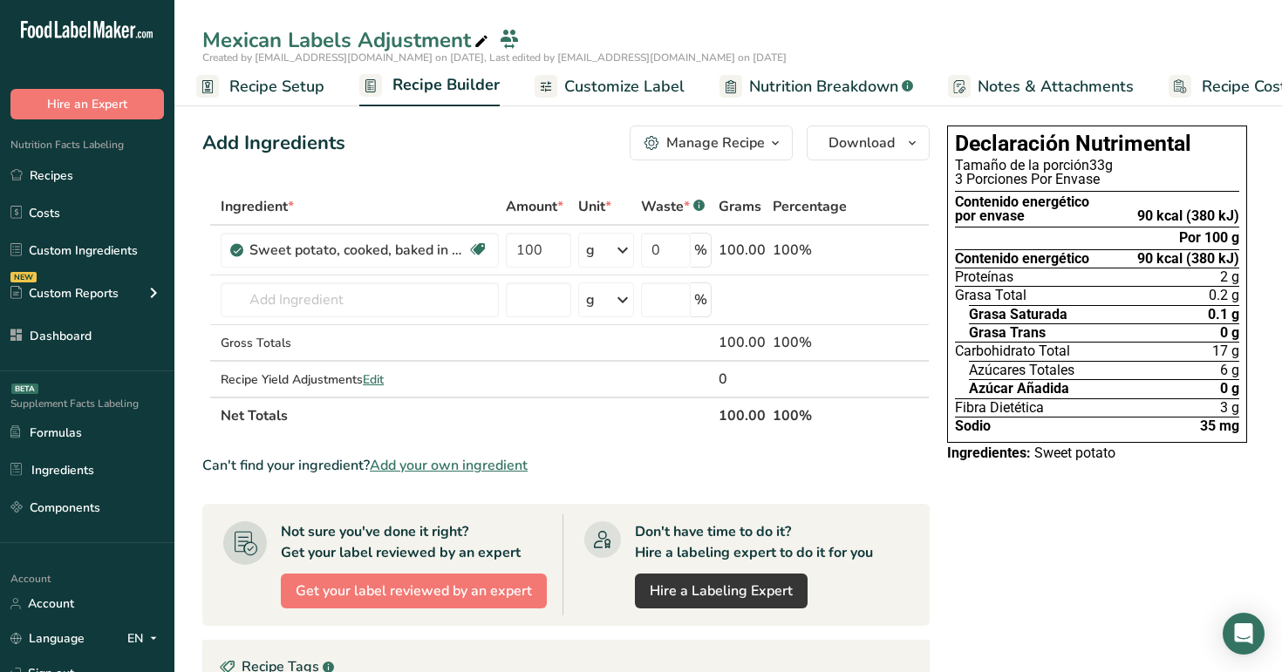
drag, startPoint x: 1136, startPoint y: 218, endPoint x: 1240, endPoint y: 210, distance: 104.1
click at [1240, 210] on div "Declaración Nutrimental Tamaño de la porción 33g 3 Porciones Por Envase Conteni…" at bounding box center [1097, 284] width 300 height 317
drag, startPoint x: 1240, startPoint y: 216, endPoint x: 1135, endPoint y: 213, distance: 105.6
click at [1135, 213] on div "Declaración Nutrimental Tamaño de la porción 33g 3 Porciones Por Envase Conteni…" at bounding box center [1097, 284] width 300 height 317
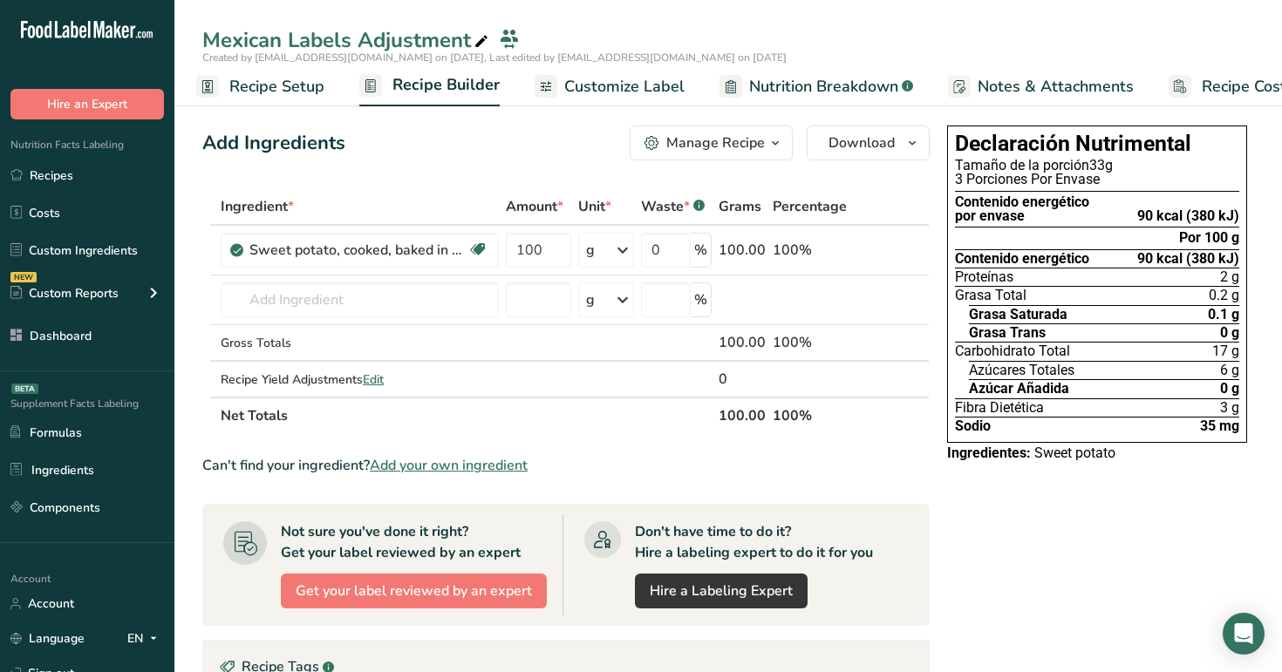
click at [1135, 213] on section "Contenido energético por envase 90 kcal (380 kJ)" at bounding box center [1097, 210] width 284 height 37
click at [579, 85] on span "Customize Label" at bounding box center [624, 87] width 120 height 24
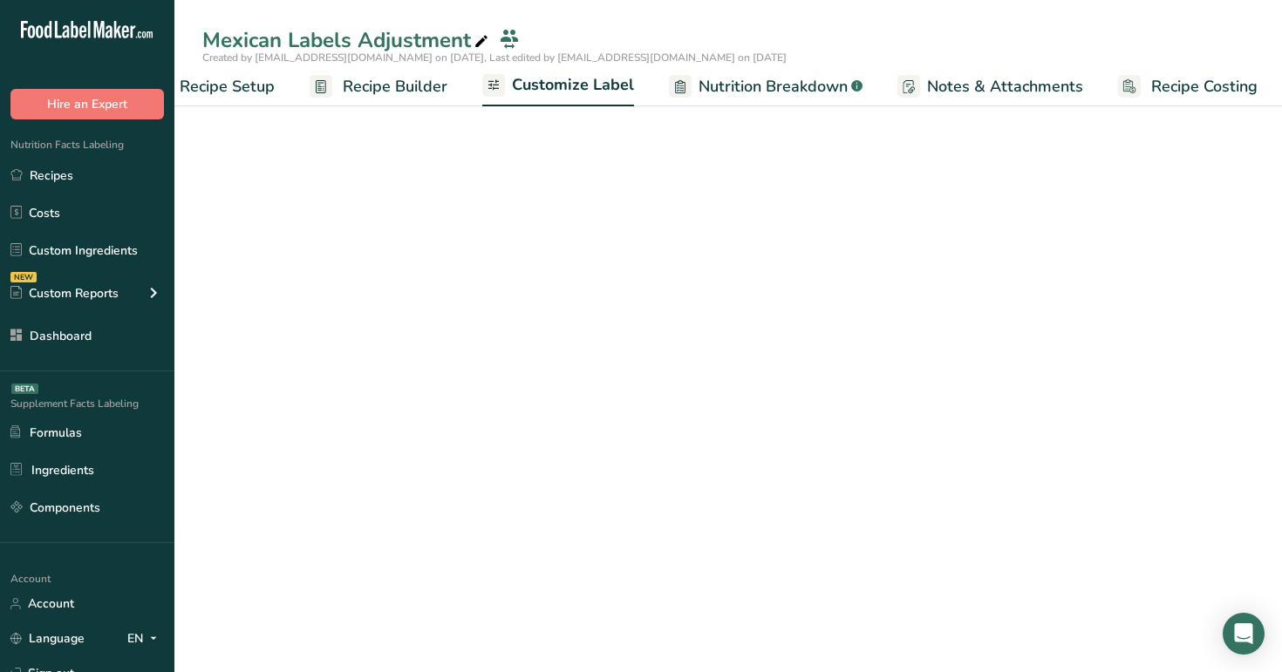
scroll to position [0, 59]
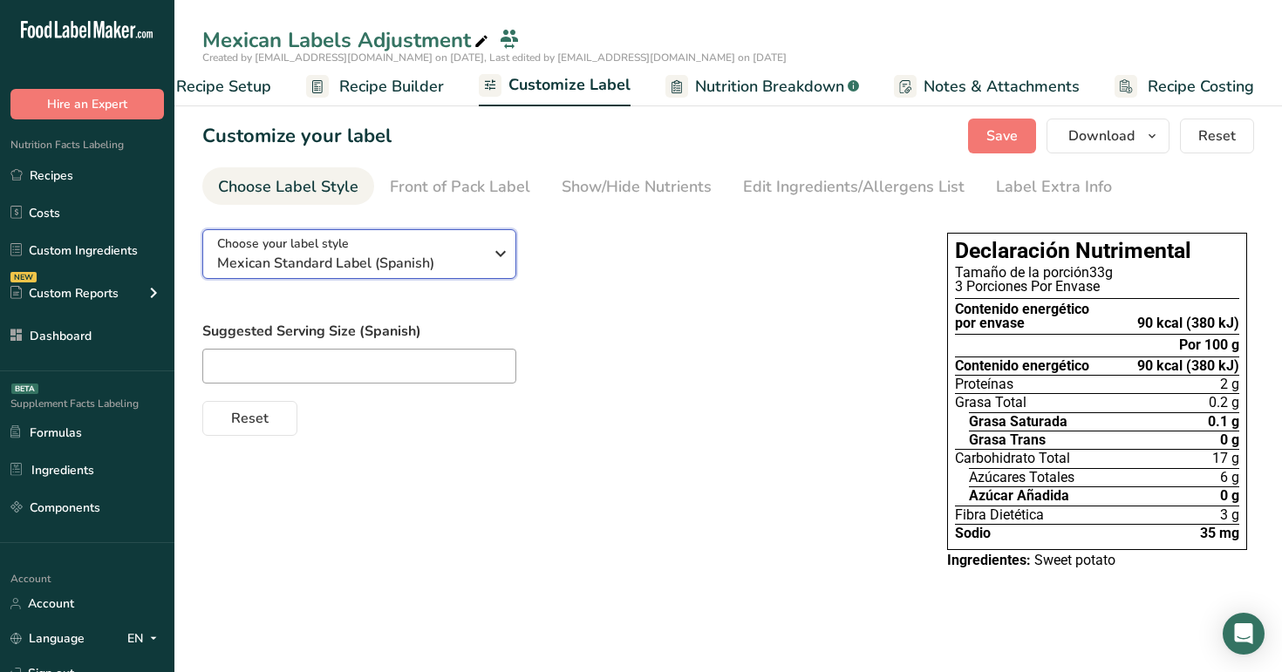
click at [417, 254] on span "Mexican Standard Label (Spanish)" at bounding box center [350, 263] width 266 height 21
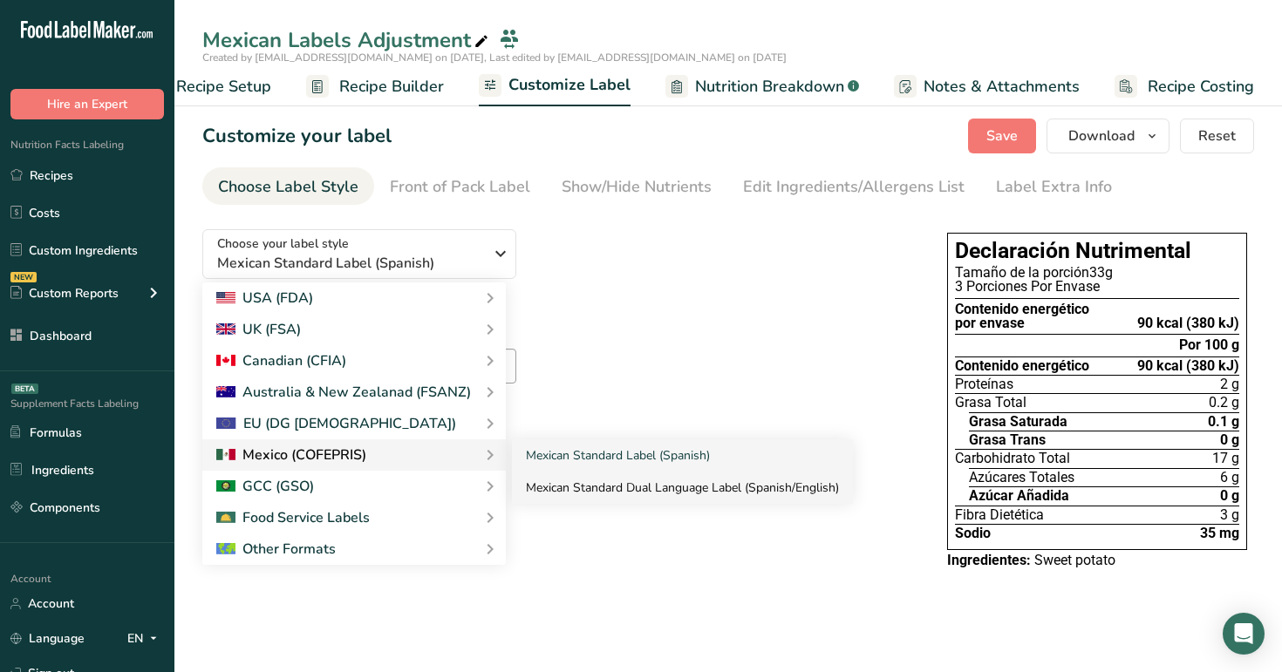
click at [617, 486] on link "Mexican Standard Dual Language Label (Spanish/English)" at bounding box center [682, 488] width 341 height 32
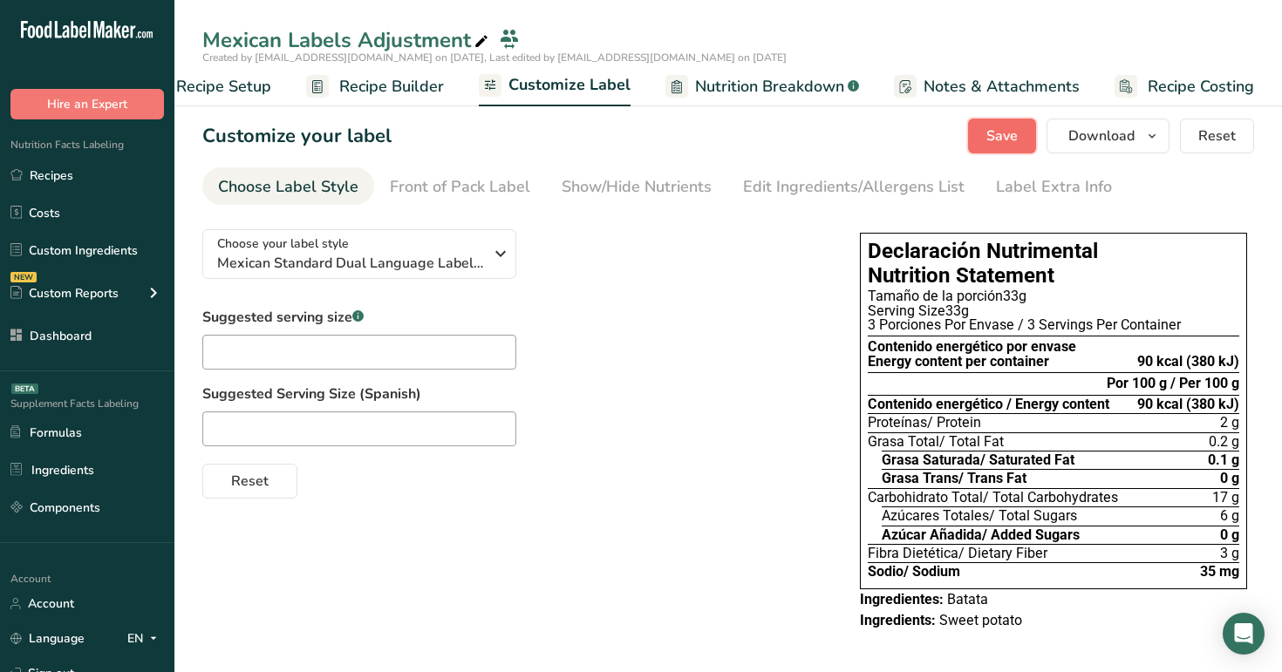
click at [1010, 135] on span "Save" at bounding box center [1001, 136] width 31 height 21
click at [494, 240] on icon "button" at bounding box center [500, 253] width 21 height 31
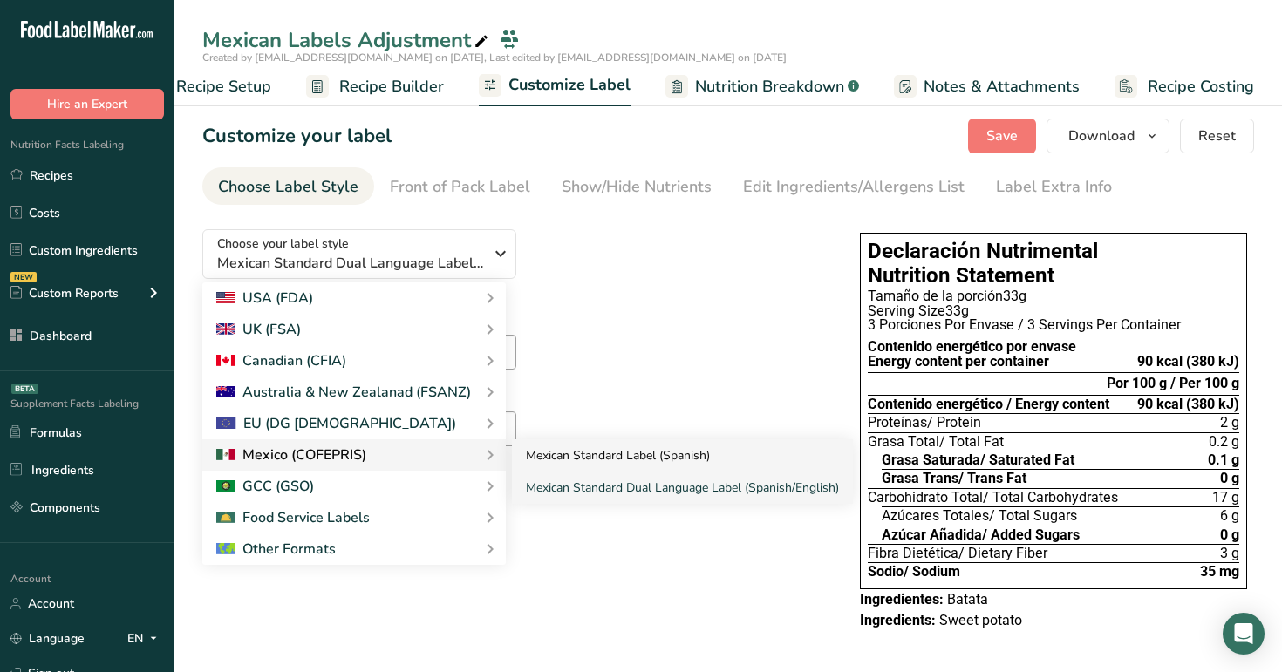
click at [590, 445] on link "Mexican Standard Label (Spanish)" at bounding box center [682, 456] width 341 height 32
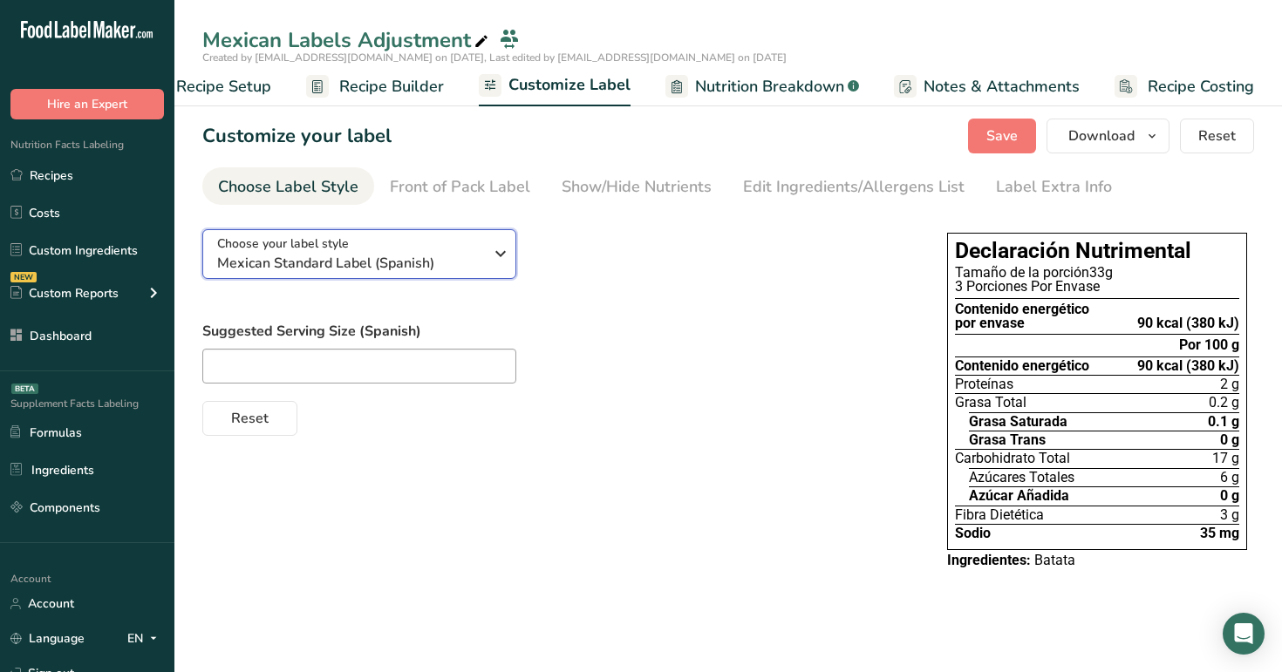
click at [430, 250] on div "Choose your label style Mexican Standard Label (Spanish)" at bounding box center [350, 254] width 266 height 39
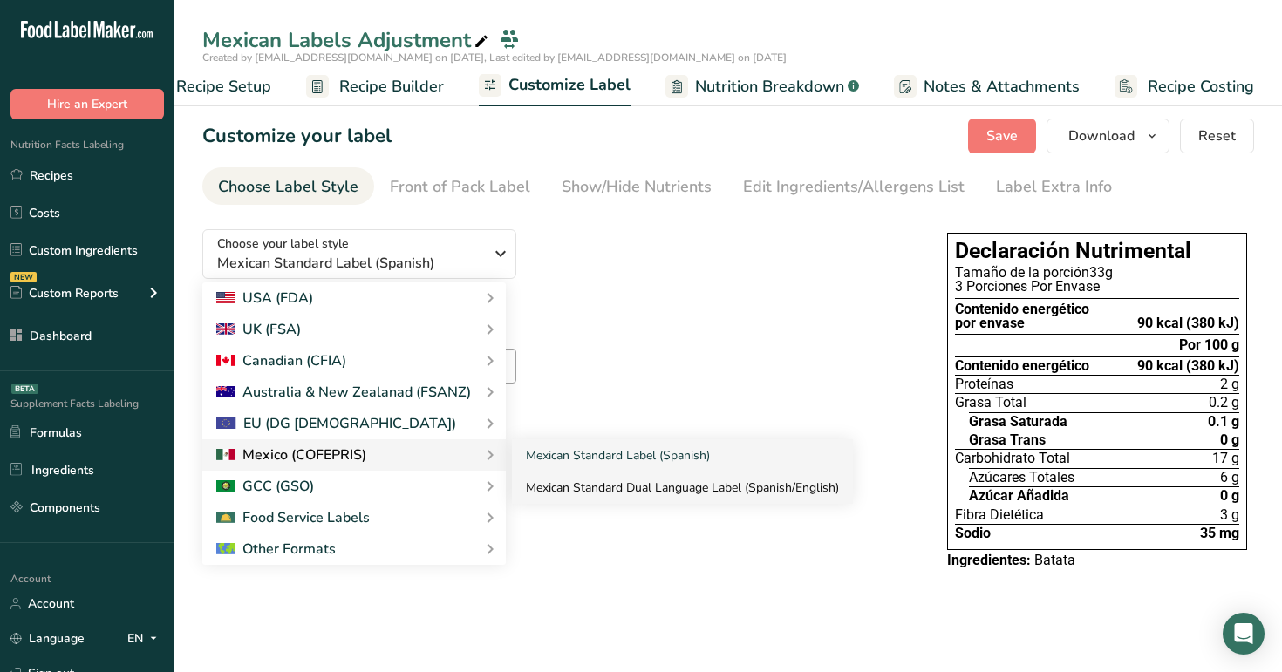
click at [619, 484] on link "Mexican Standard Dual Language Label (Spanish/English)" at bounding box center [682, 488] width 341 height 32
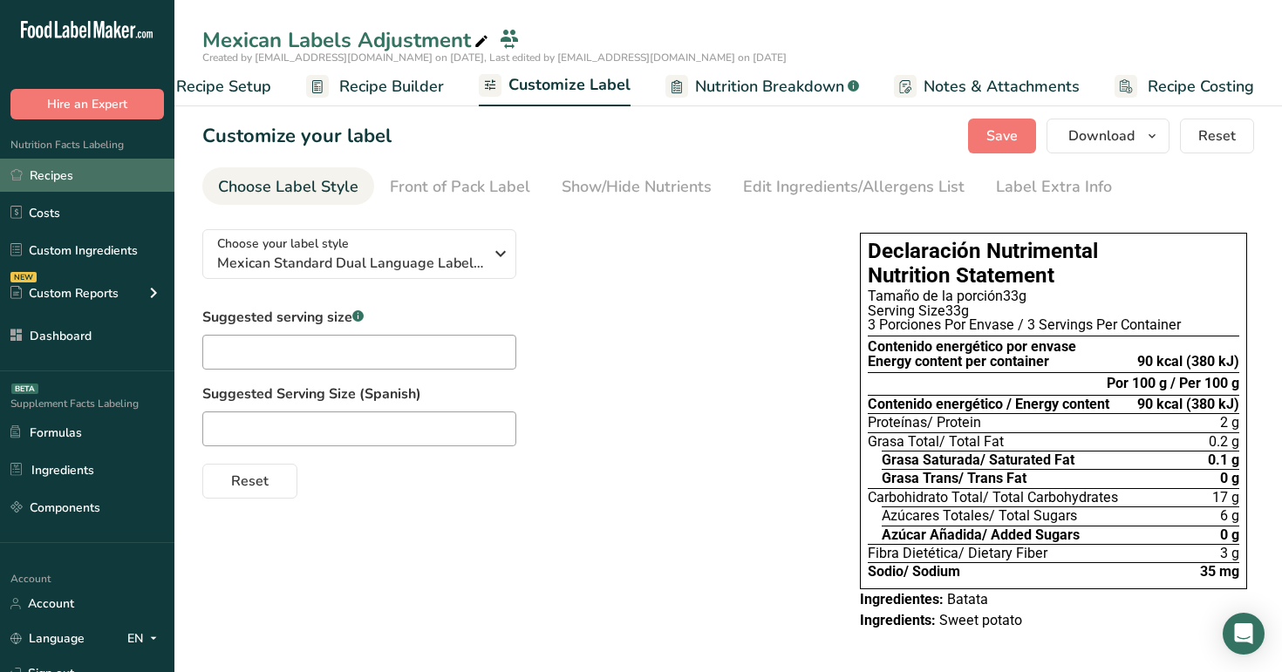
click at [58, 166] on link "Recipes" at bounding box center [87, 175] width 174 height 33
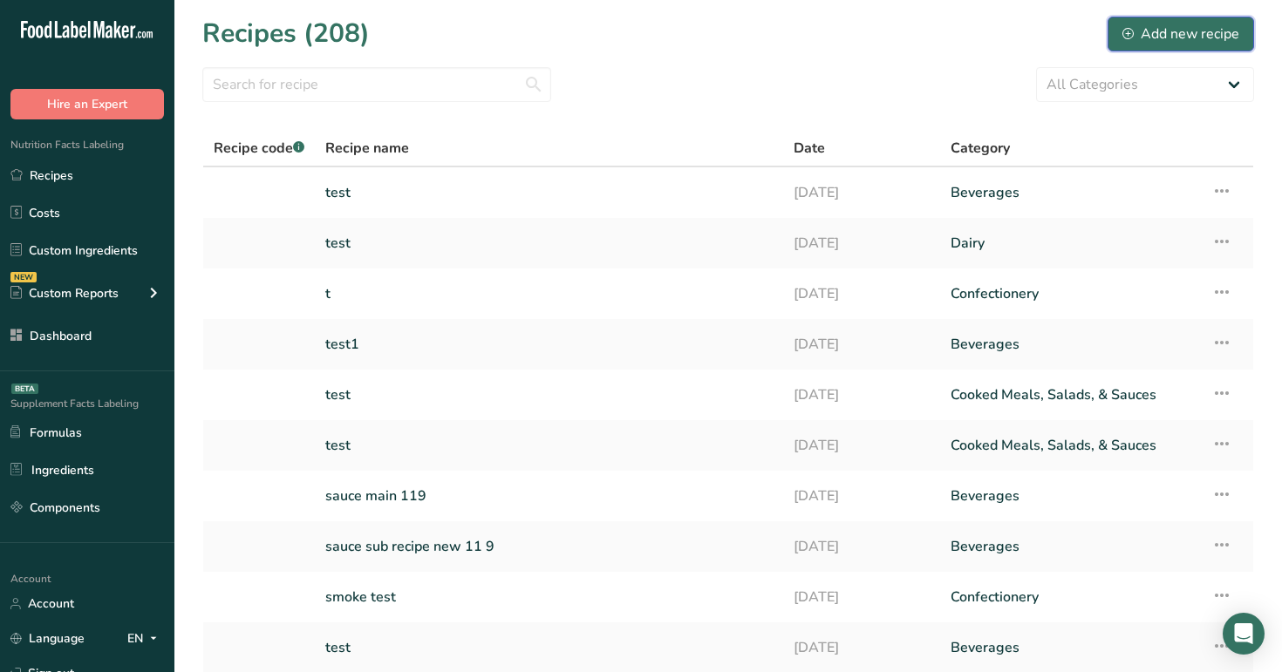
click at [1184, 34] on div "Add new recipe" at bounding box center [1180, 34] width 117 height 21
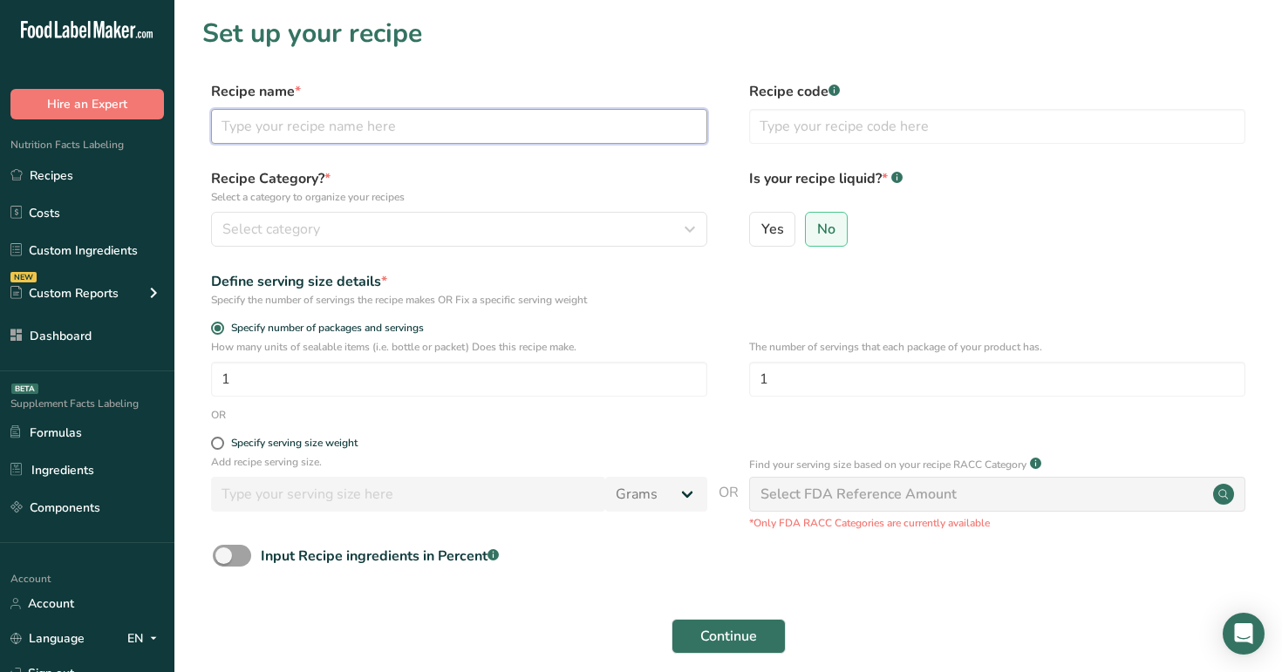
click at [514, 122] on input "text" at bounding box center [459, 126] width 496 height 35
type input "mexican1"
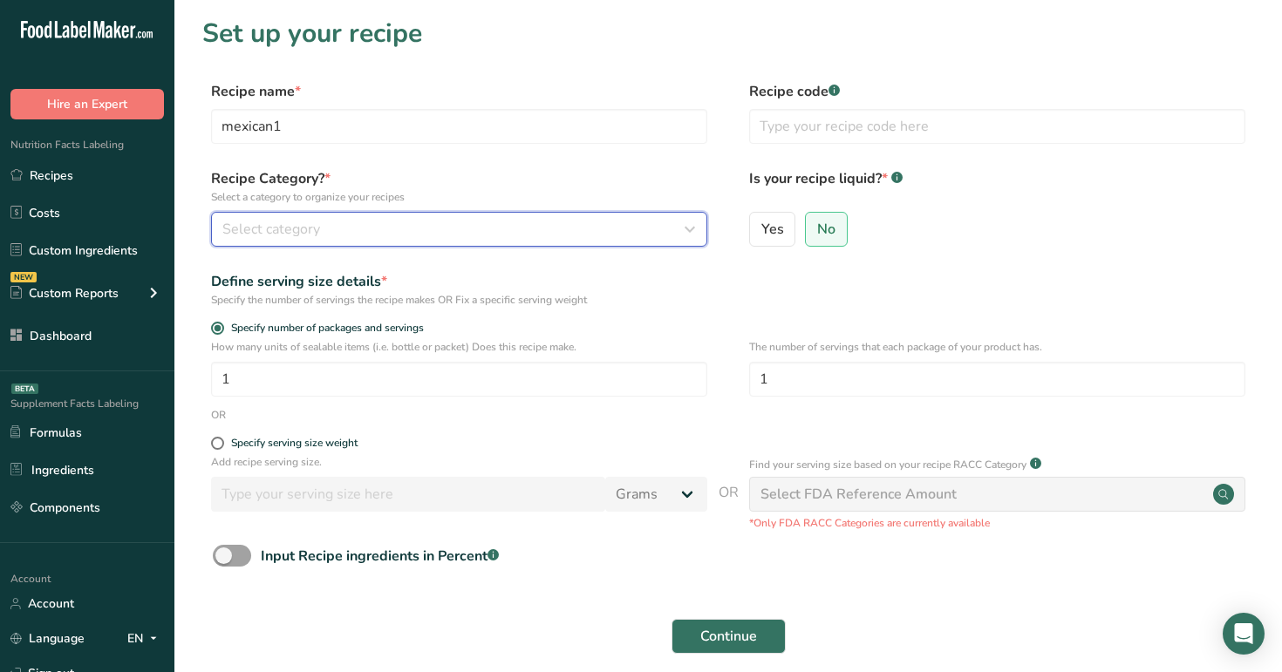
click at [463, 238] on div "Select category" at bounding box center [453, 229] width 463 height 21
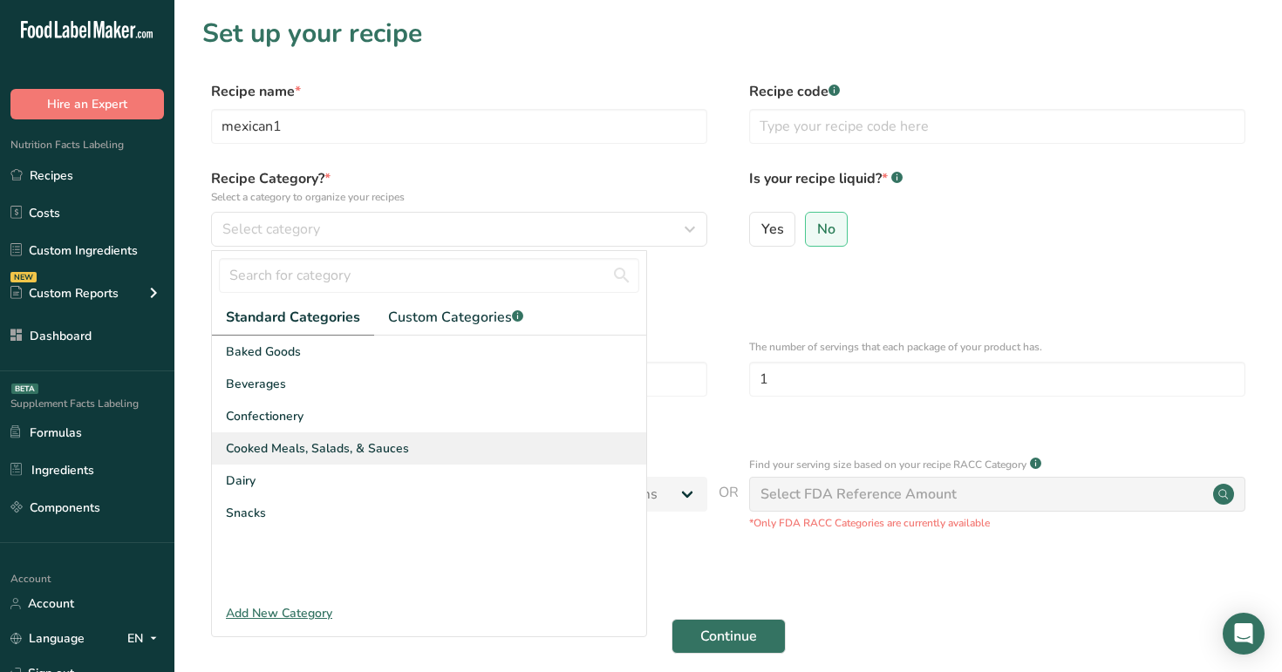
click at [462, 453] on div "Cooked Meals, Salads, & Sauces" at bounding box center [429, 449] width 434 height 32
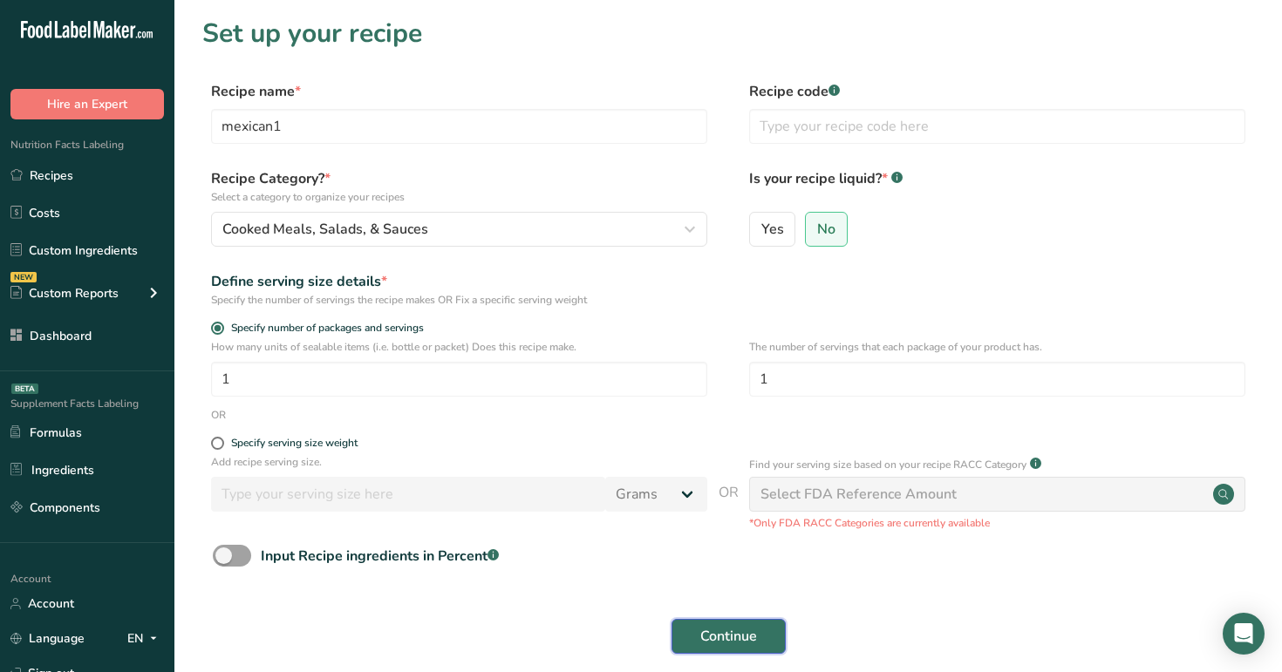
click at [740, 637] on span "Continue" at bounding box center [728, 636] width 57 height 21
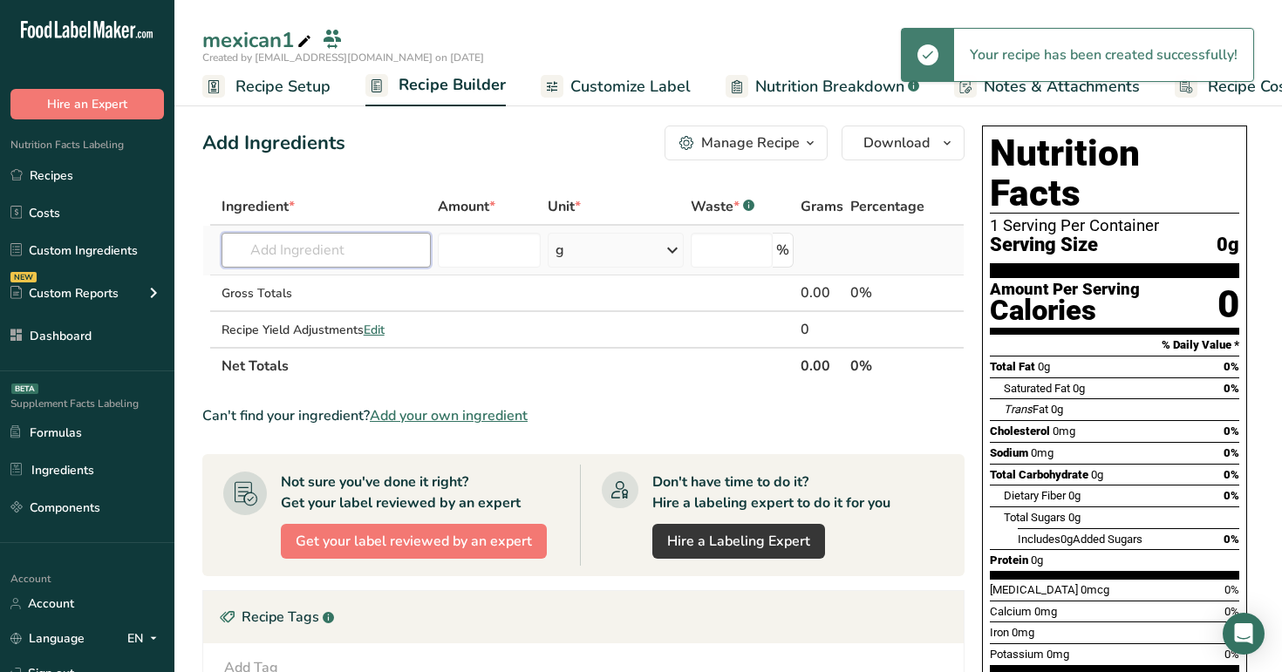
click at [330, 251] on input "text" at bounding box center [326, 250] width 210 height 35
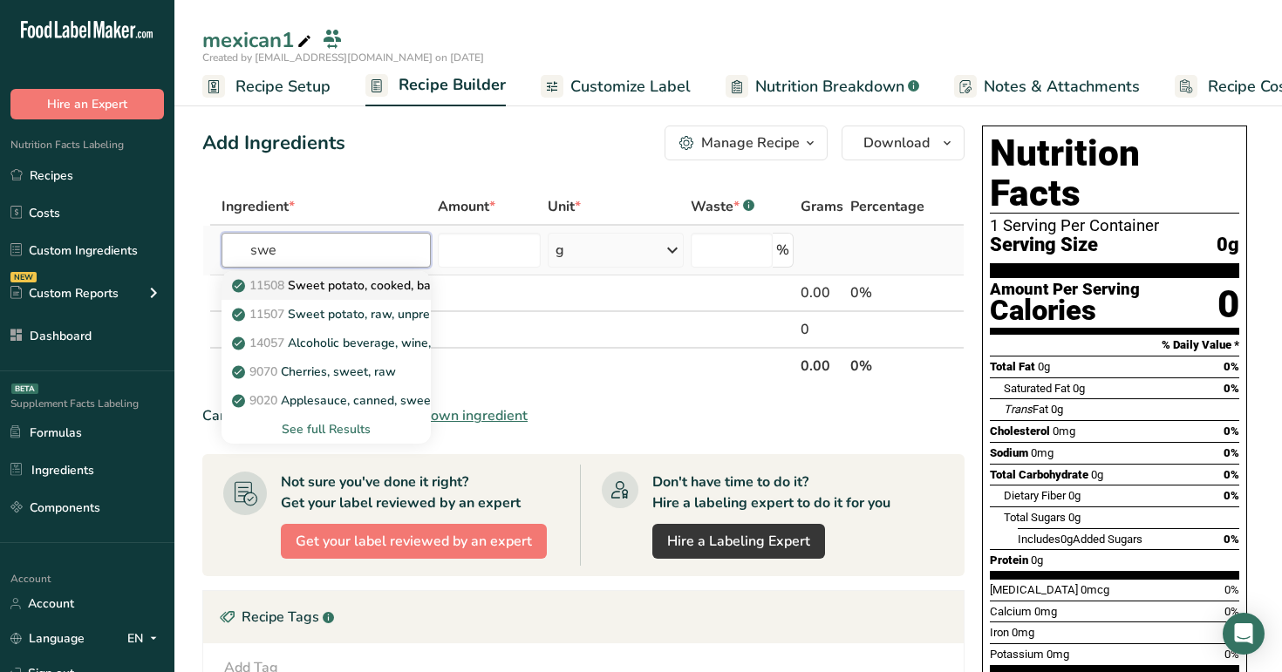
type input "swe"
click at [342, 287] on p "11508 Sweet potato, cooked, baked in skin, flesh, without salt" at bounding box center [415, 285] width 361 height 18
type input "Sweet potato, cooked, baked in skin, flesh, without salt"
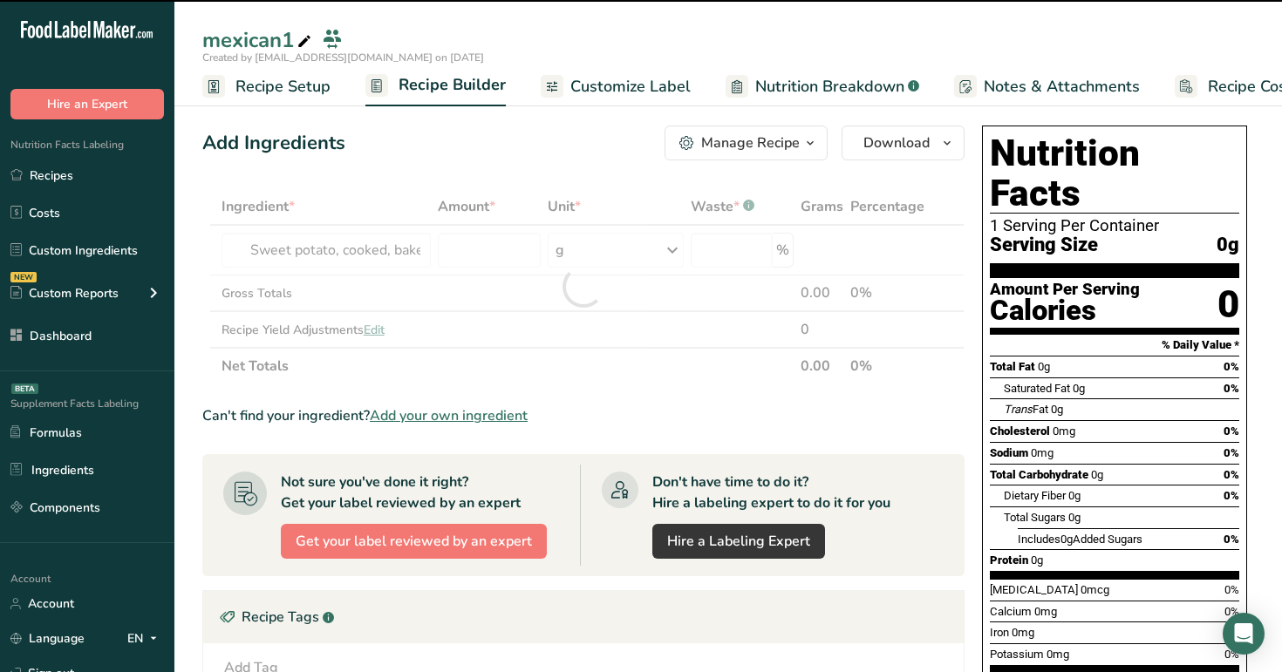
type input "0"
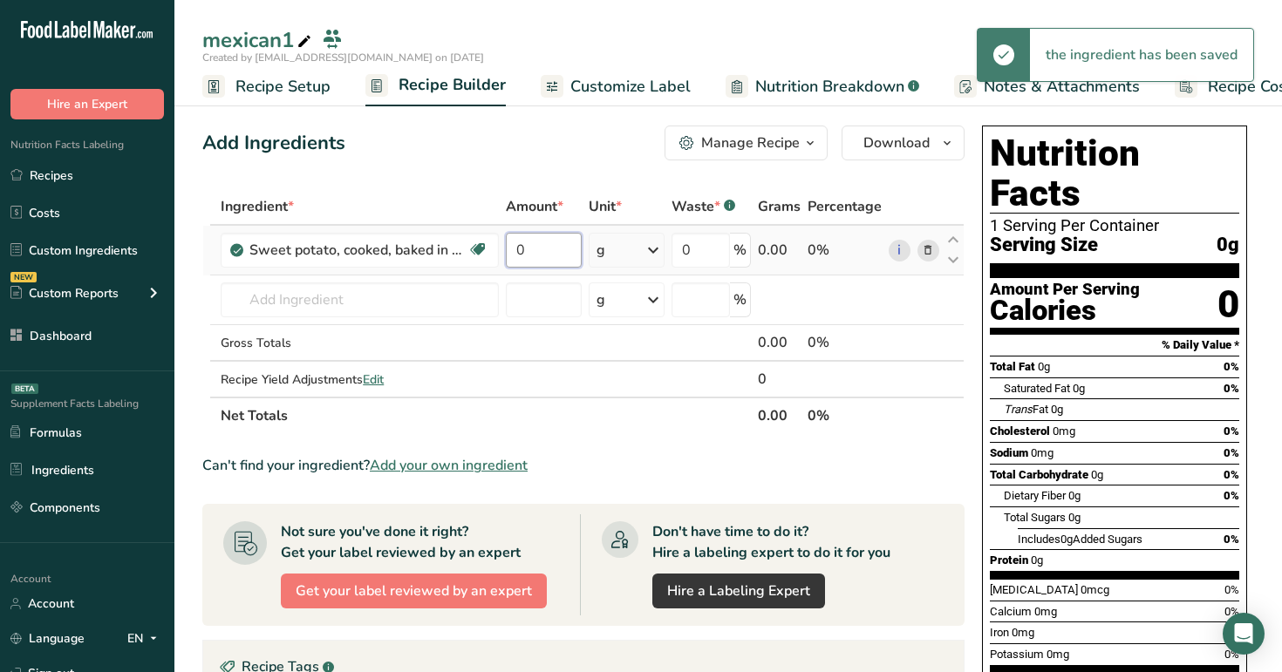
click at [559, 245] on input "0" at bounding box center [543, 250] width 75 height 35
type input "100"
click at [623, 92] on span "Customize Label" at bounding box center [630, 87] width 120 height 24
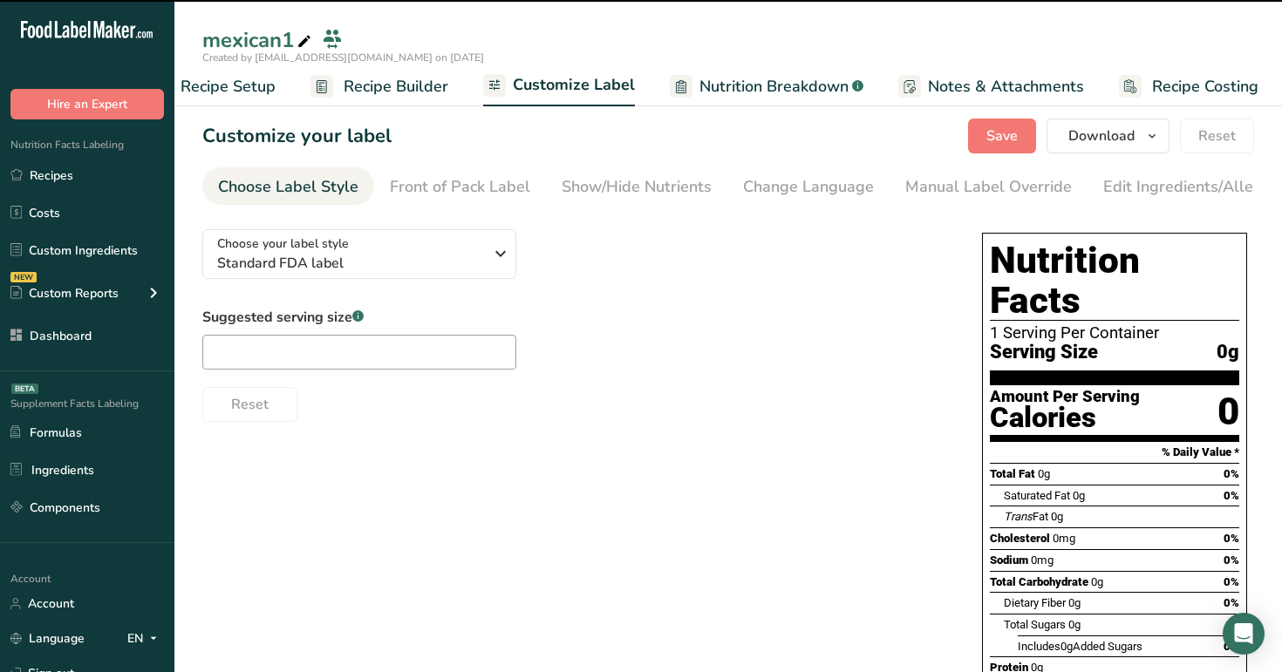
scroll to position [0, 59]
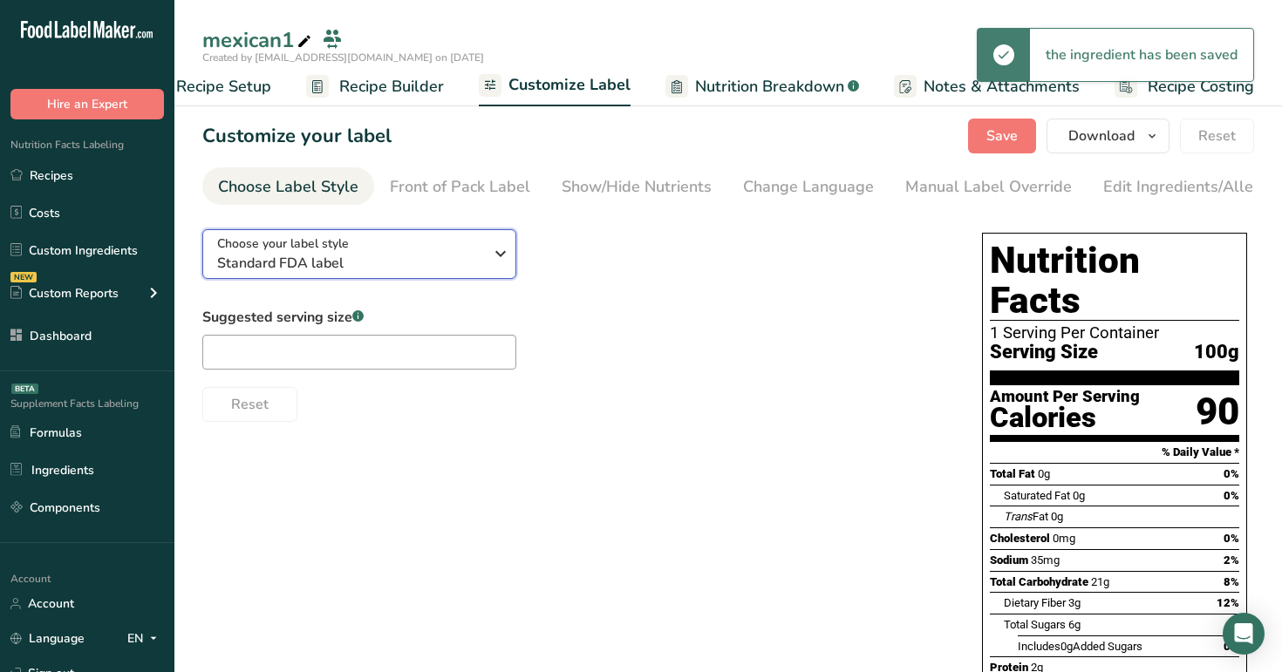
click at [460, 253] on div "Choose your label style Standard FDA label" at bounding box center [350, 254] width 266 height 39
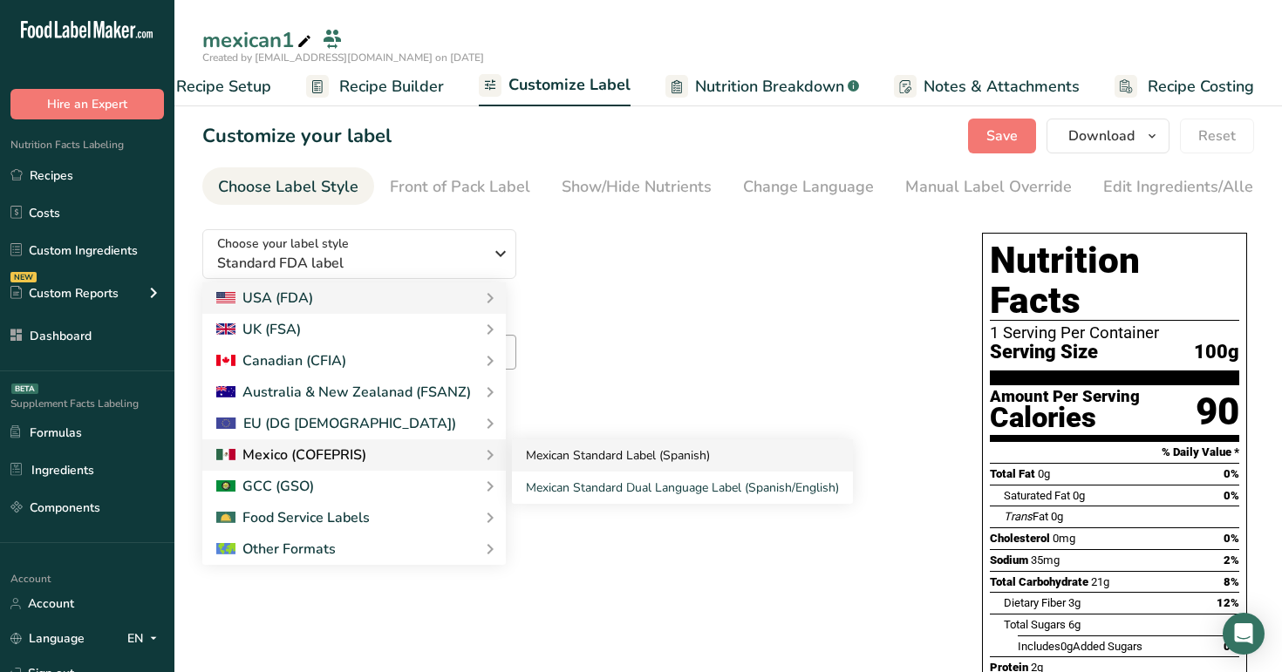
click at [619, 462] on link "Mexican Standard Label (Spanish)" at bounding box center [682, 456] width 341 height 32
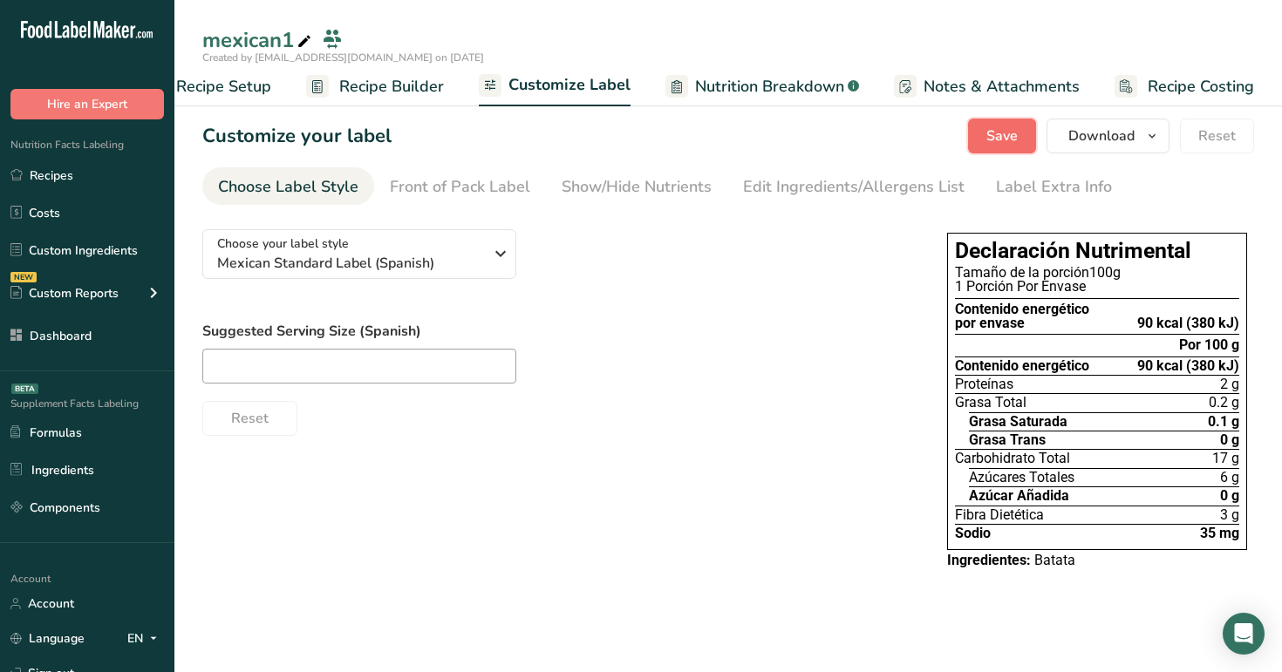
click at [1001, 134] on span "Save" at bounding box center [1001, 136] width 31 height 21
click at [1026, 140] on button "Save" at bounding box center [1002, 136] width 68 height 35
click at [458, 243] on div "Choose your label style Mexican Standard Label (Spanish)" at bounding box center [350, 254] width 266 height 39
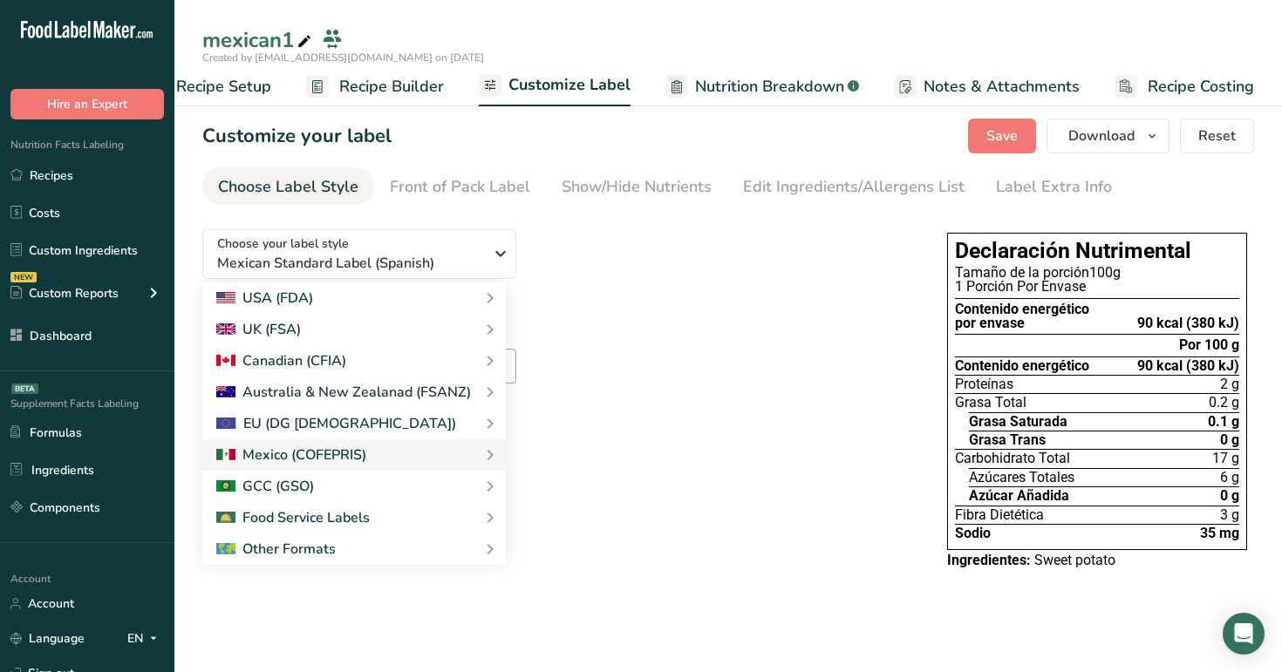
click at [253, 89] on span "Recipe Setup" at bounding box center [223, 87] width 95 height 24
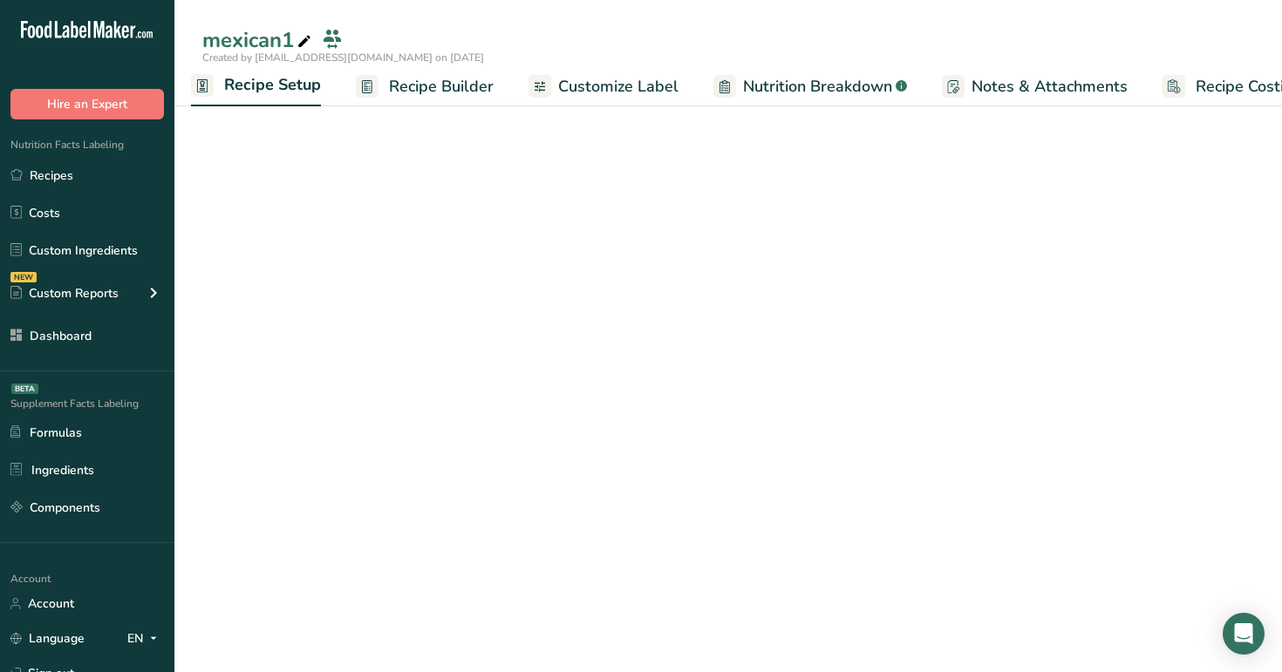
scroll to position [0, 6]
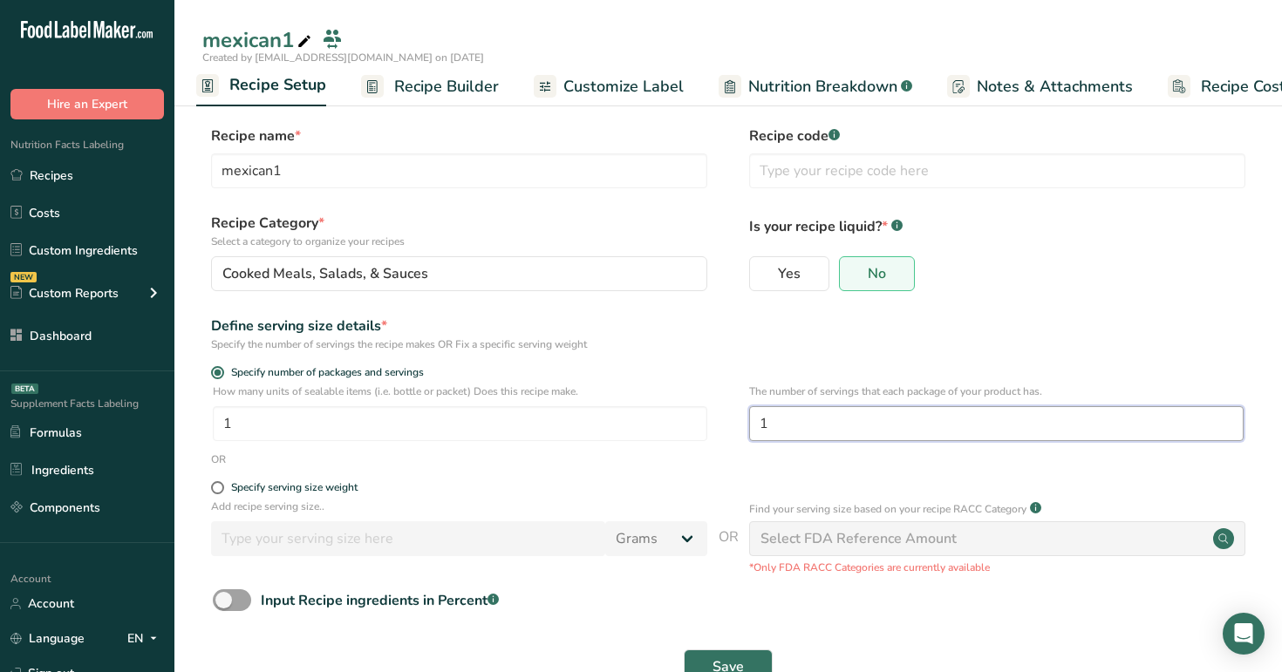
click at [801, 417] on input "1" at bounding box center [996, 423] width 494 height 35
type input "2"
click at [748, 657] on button "Save" at bounding box center [728, 667] width 89 height 35
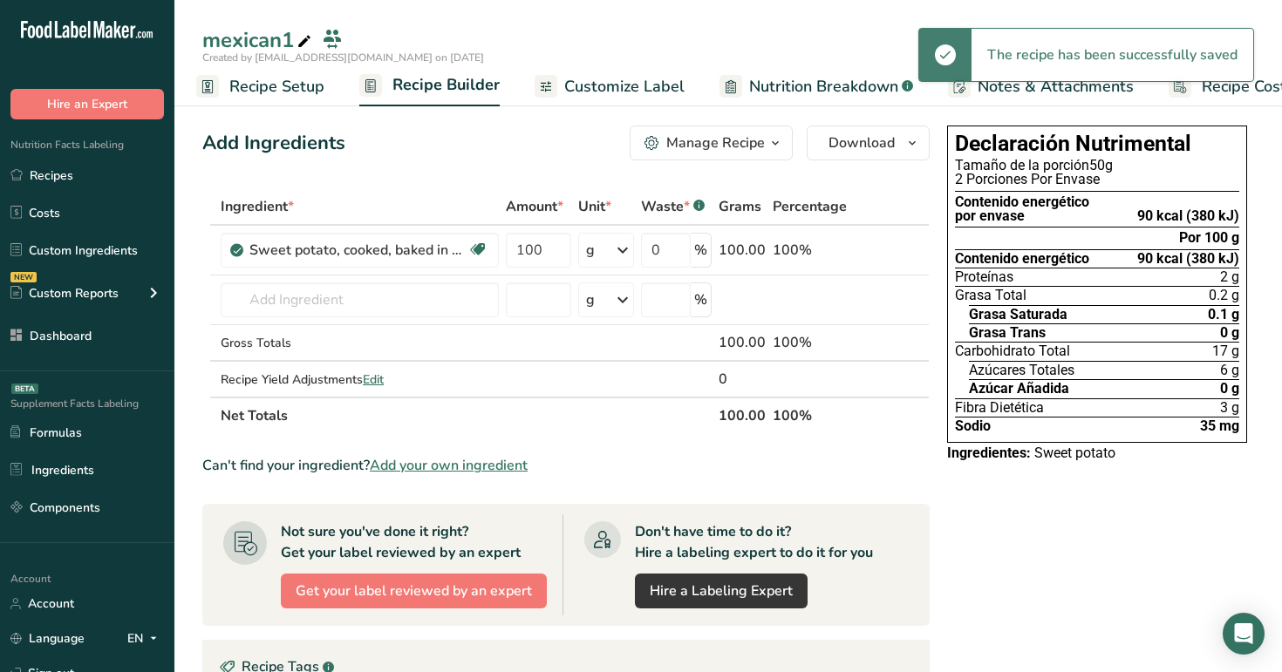
click at [272, 93] on span "Recipe Setup" at bounding box center [276, 87] width 95 height 24
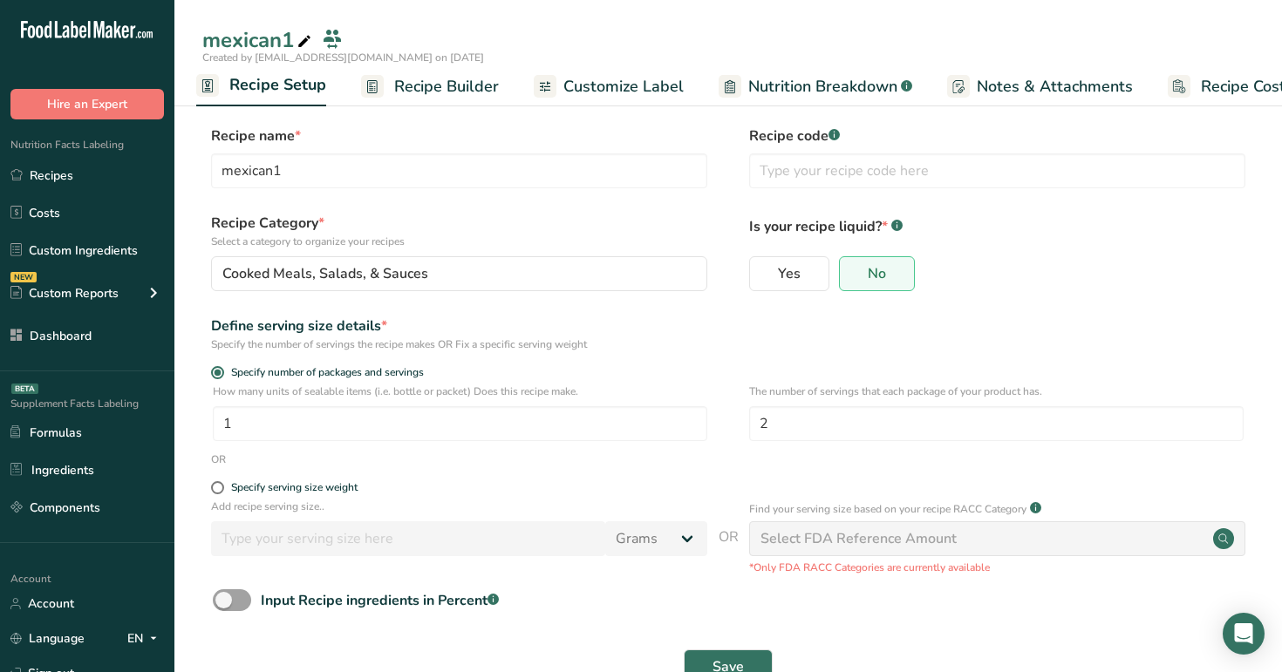
click at [402, 92] on span "Recipe Builder" at bounding box center [446, 87] width 105 height 24
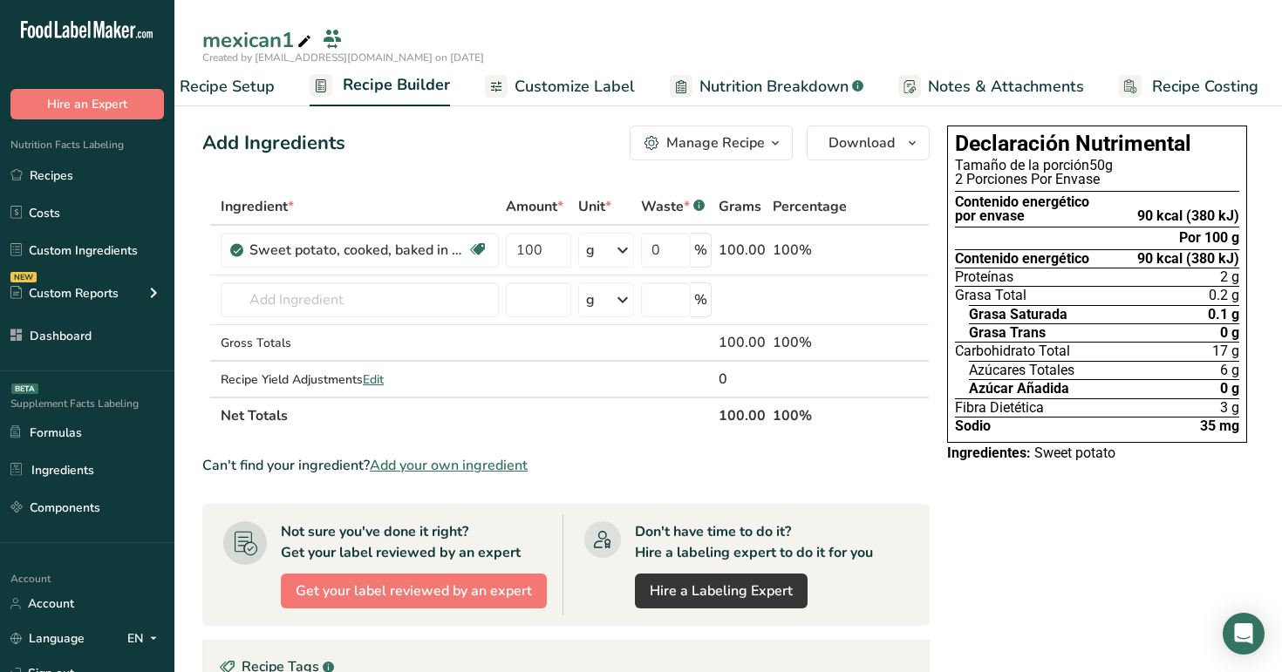
scroll to position [0, 59]
click at [227, 90] on span "Recipe Setup" at bounding box center [223, 87] width 95 height 24
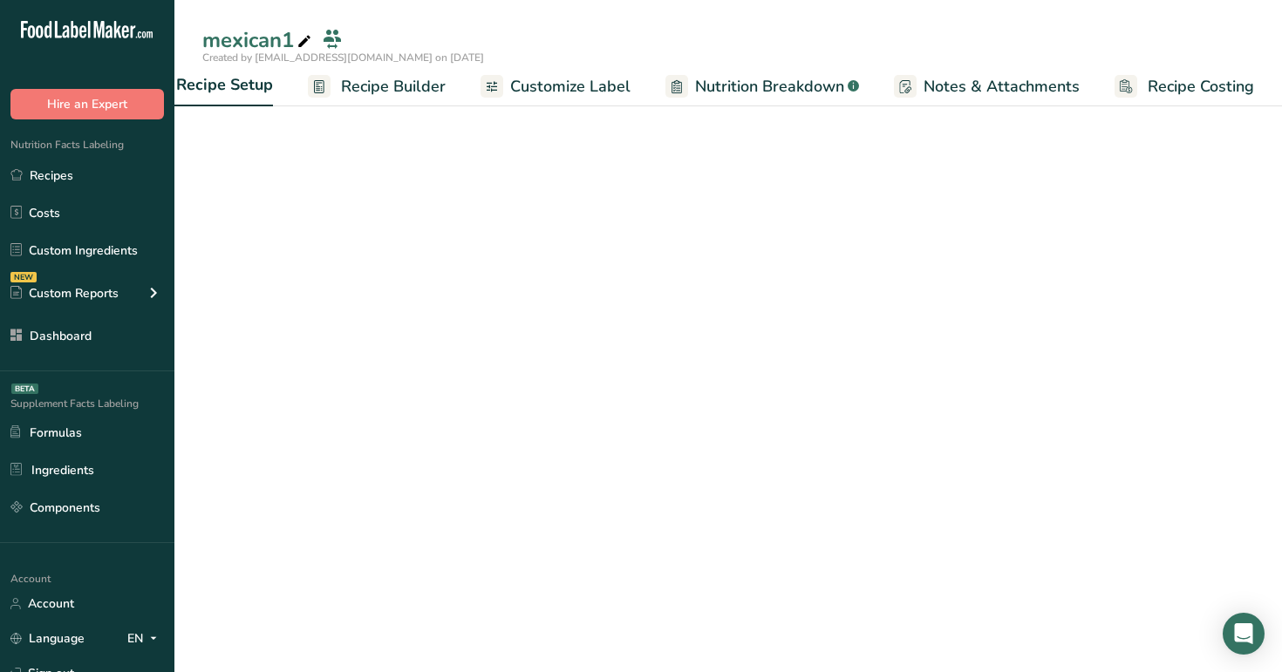
scroll to position [0, 6]
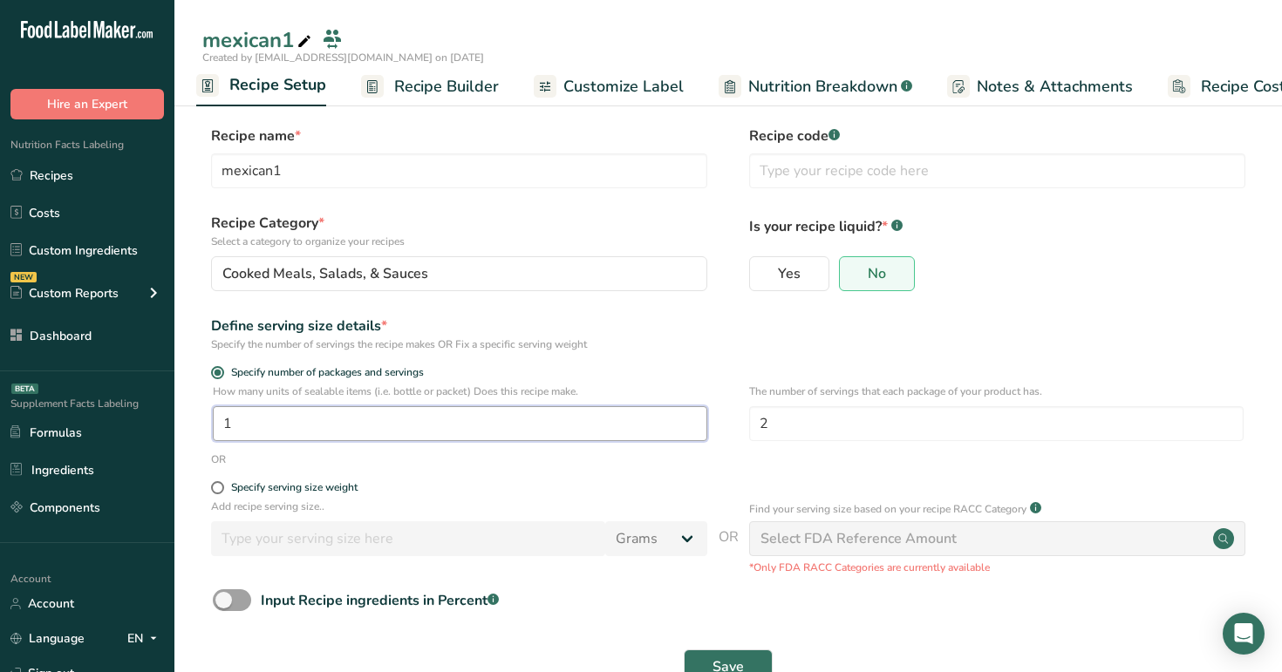
click at [318, 433] on input "1" at bounding box center [460, 423] width 494 height 35
type input "2"
click at [838, 416] on input "2" at bounding box center [996, 423] width 494 height 35
type input "1"
click at [729, 659] on span "Save" at bounding box center [727, 667] width 31 height 21
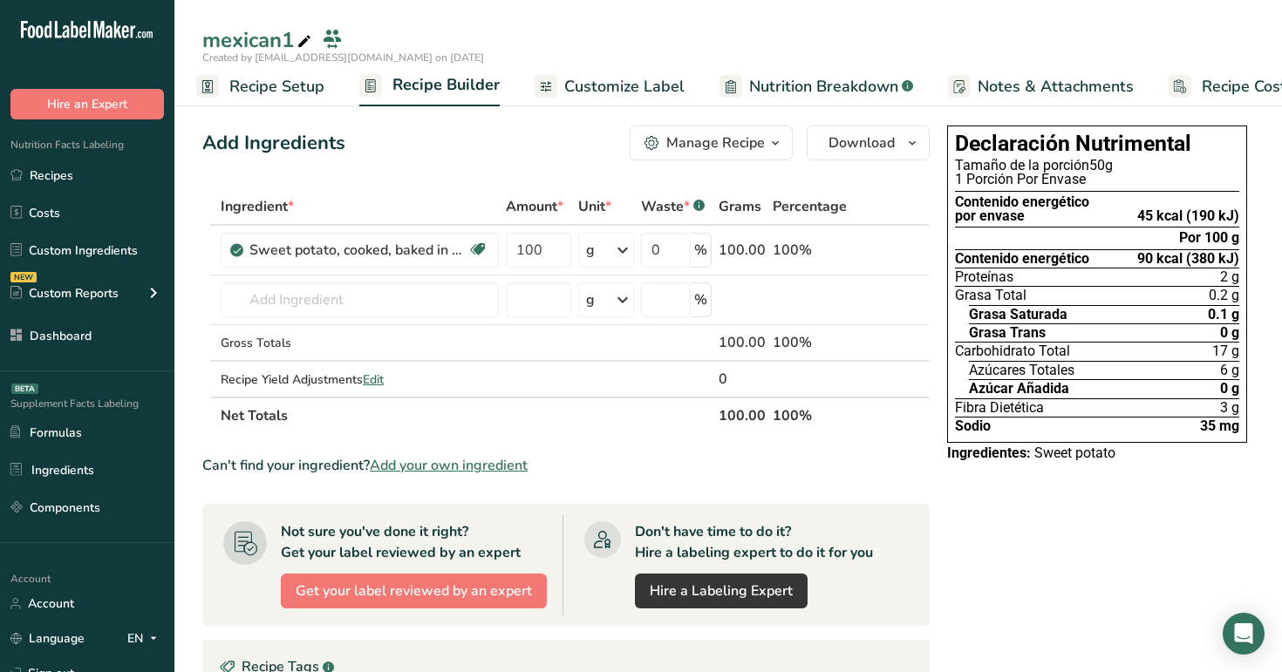
click at [239, 84] on span "Recipe Setup" at bounding box center [276, 87] width 95 height 24
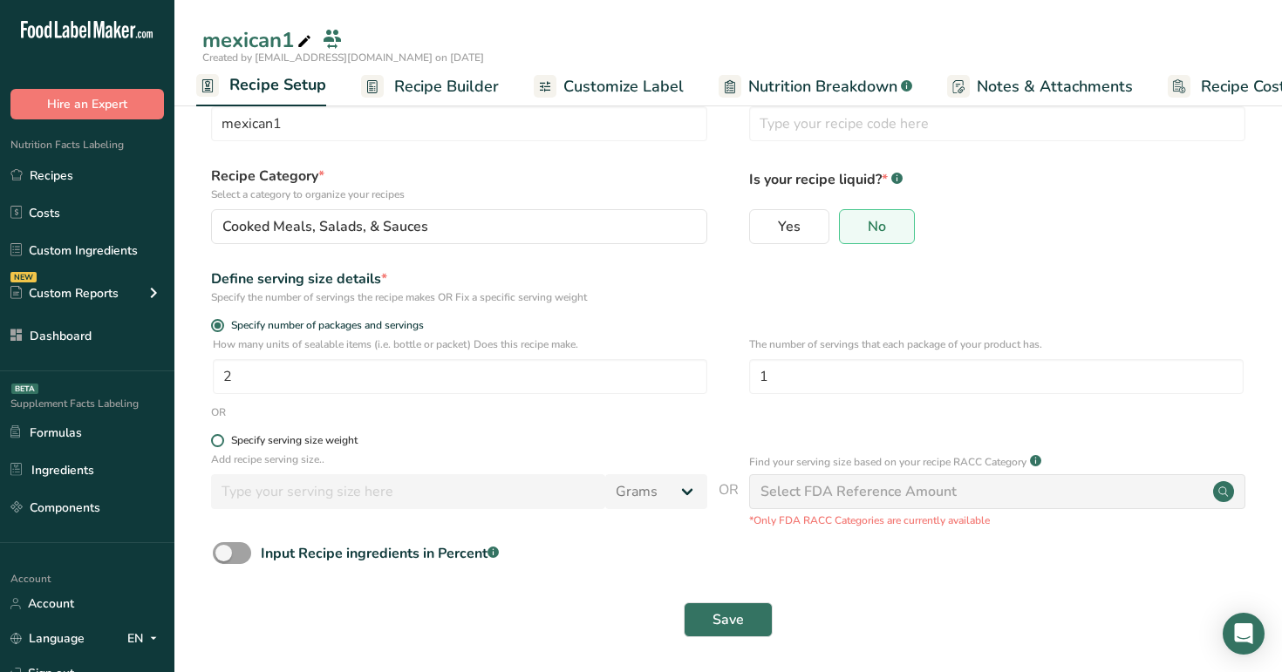
scroll to position [51, 0]
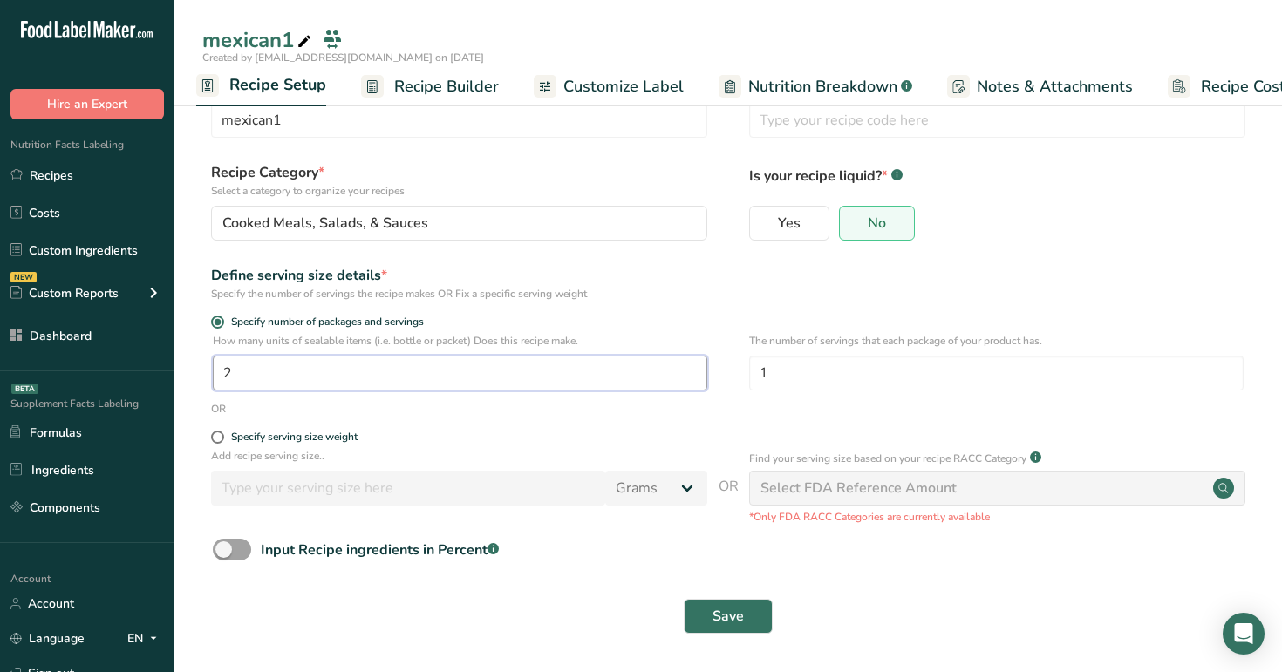
click at [290, 372] on input "2" at bounding box center [460, 373] width 494 height 35
type input "1"
type input "3"
click at [746, 623] on button "Save" at bounding box center [728, 616] width 89 height 35
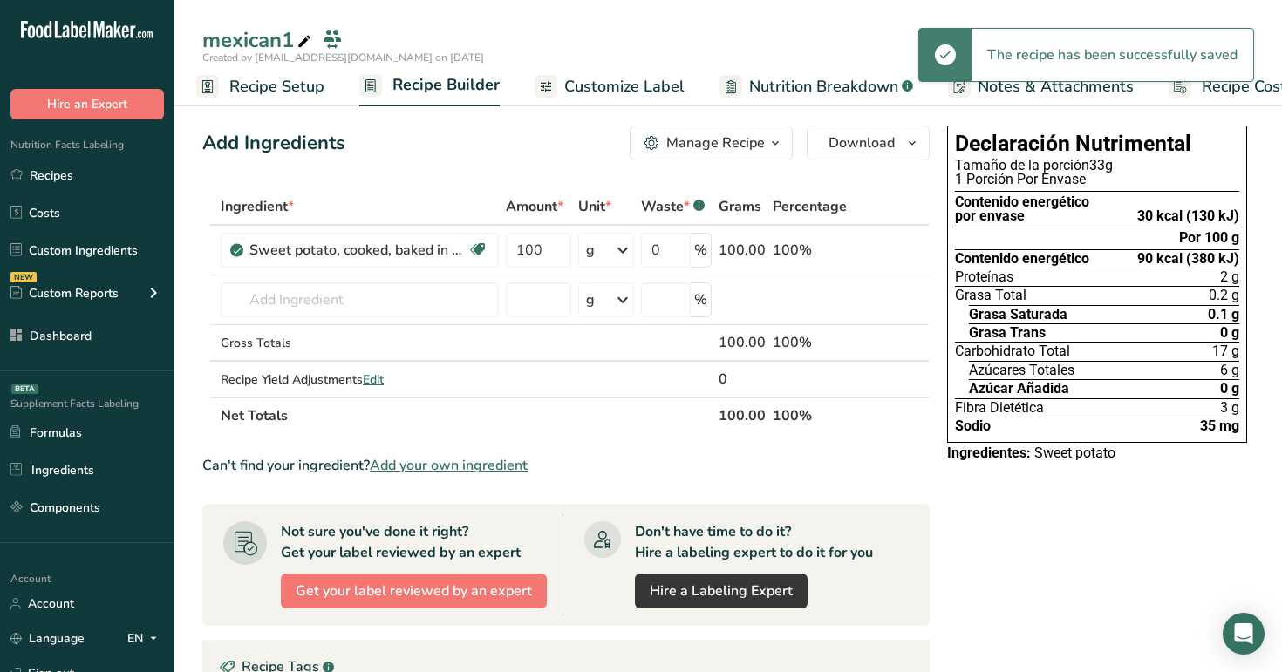
click at [249, 89] on span "Recipe Setup" at bounding box center [276, 87] width 95 height 24
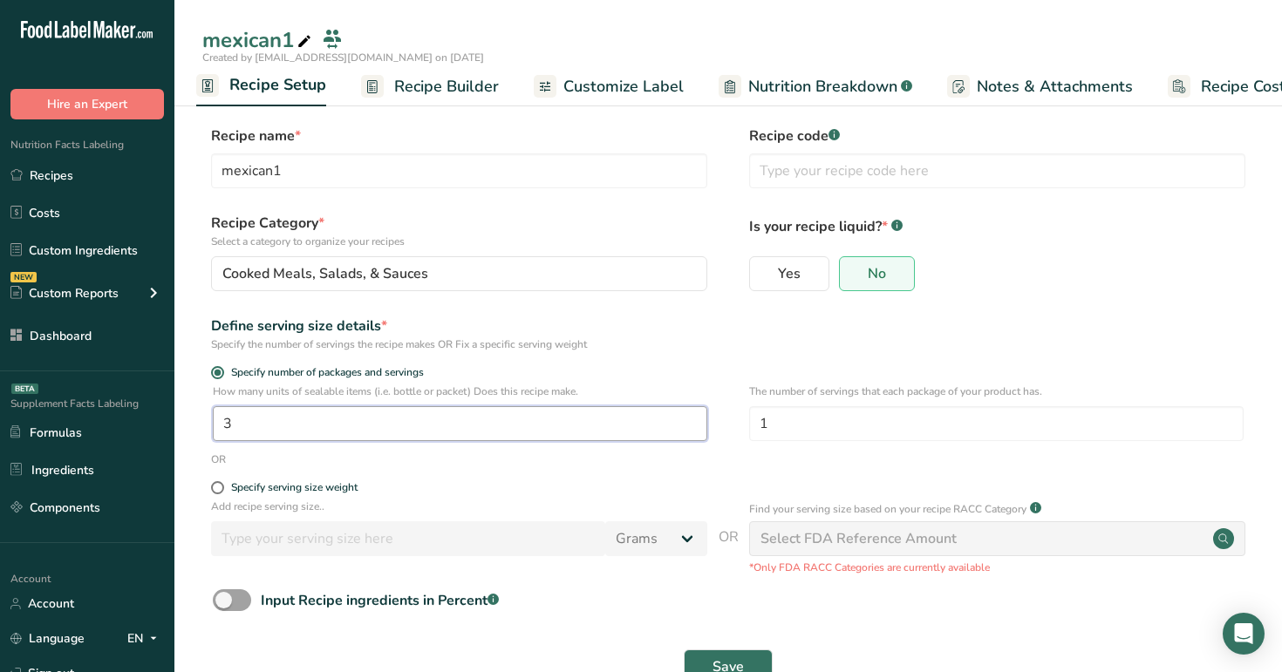
click at [399, 425] on input "3" at bounding box center [460, 423] width 494 height 35
type input "1"
click at [729, 658] on span "Save" at bounding box center [727, 667] width 31 height 21
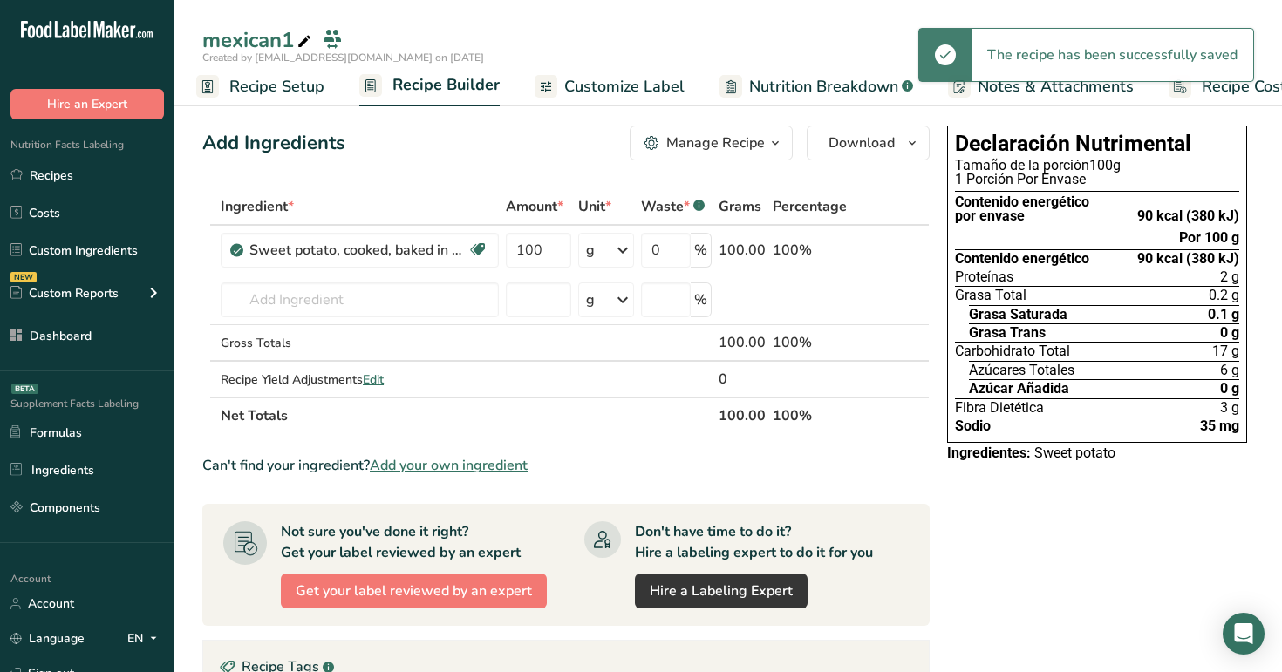
click at [269, 82] on span "Recipe Setup" at bounding box center [276, 87] width 95 height 24
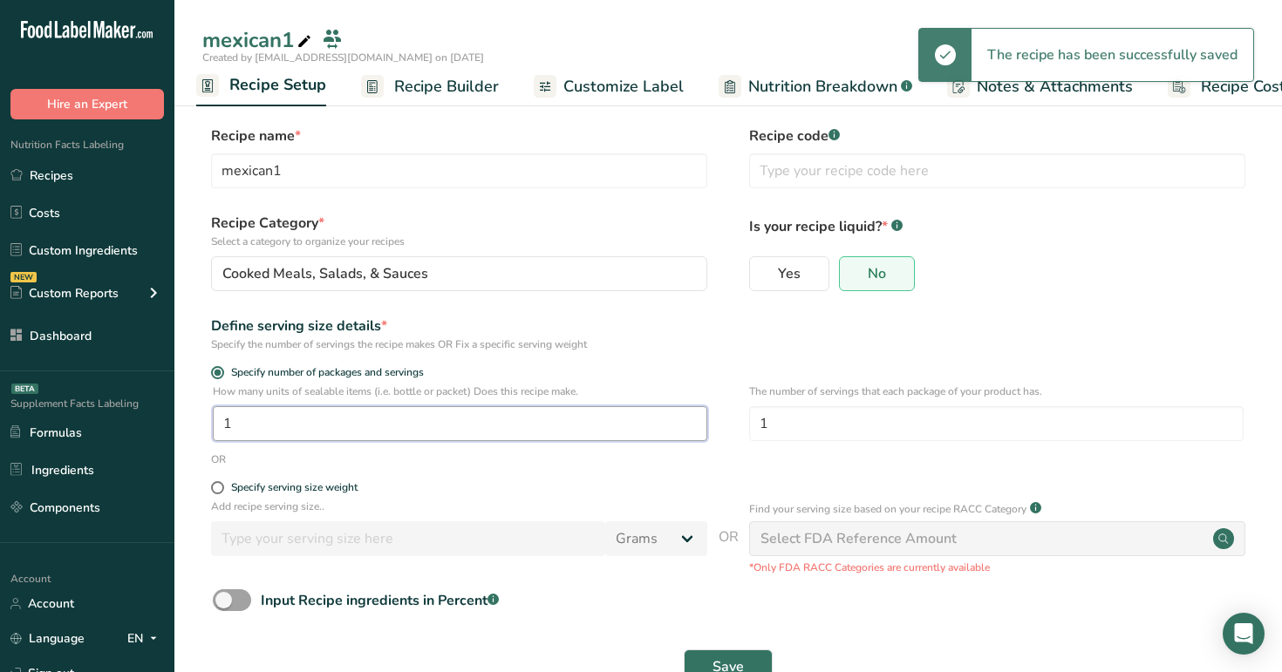
click at [386, 415] on input "1" at bounding box center [460, 423] width 494 height 35
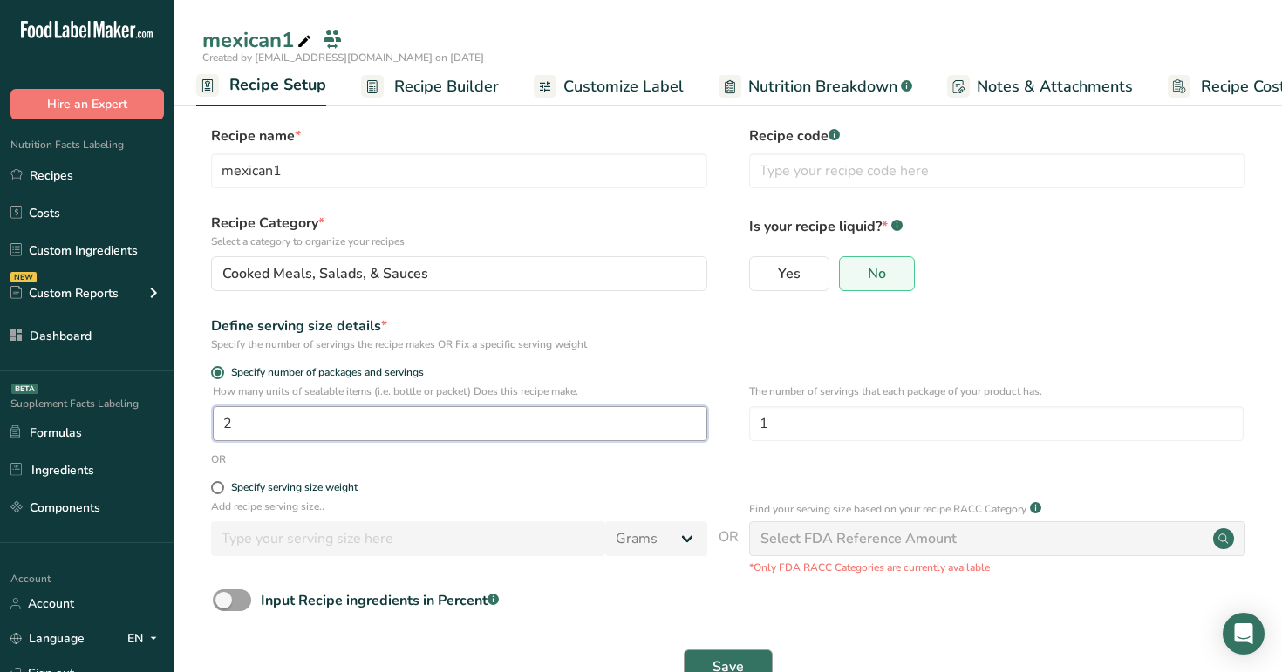
type input "2"
click at [741, 664] on span "Save" at bounding box center [727, 667] width 31 height 21
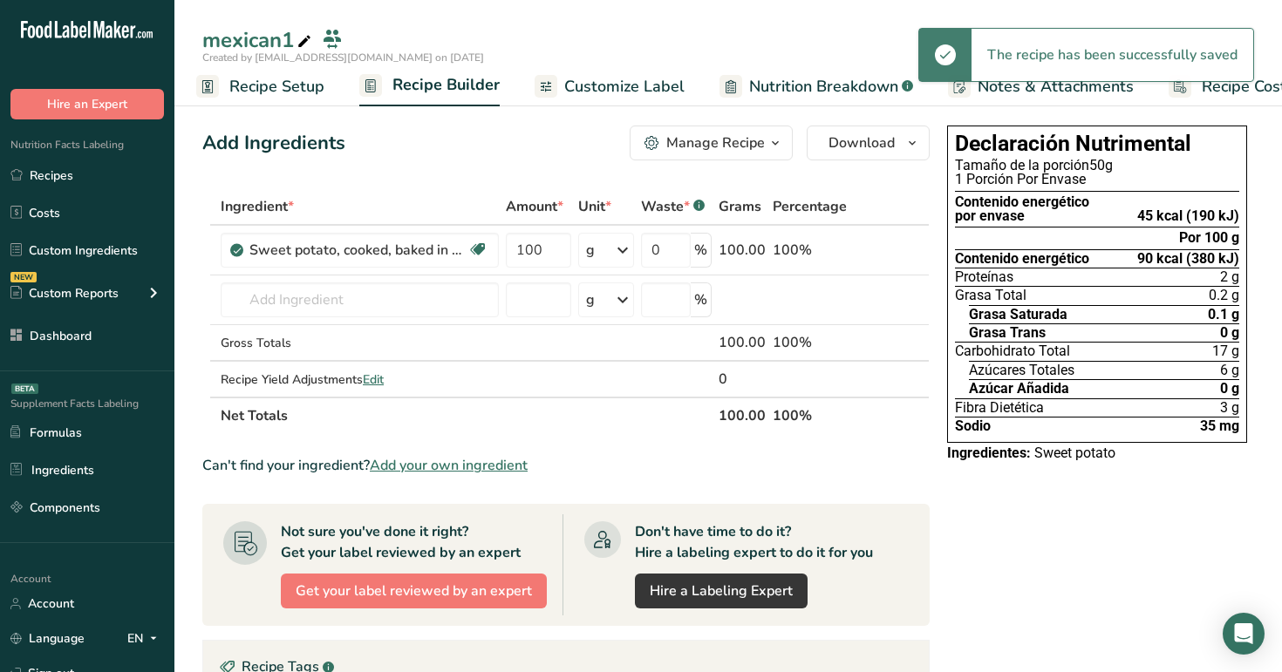
click at [259, 81] on span "Recipe Setup" at bounding box center [276, 87] width 95 height 24
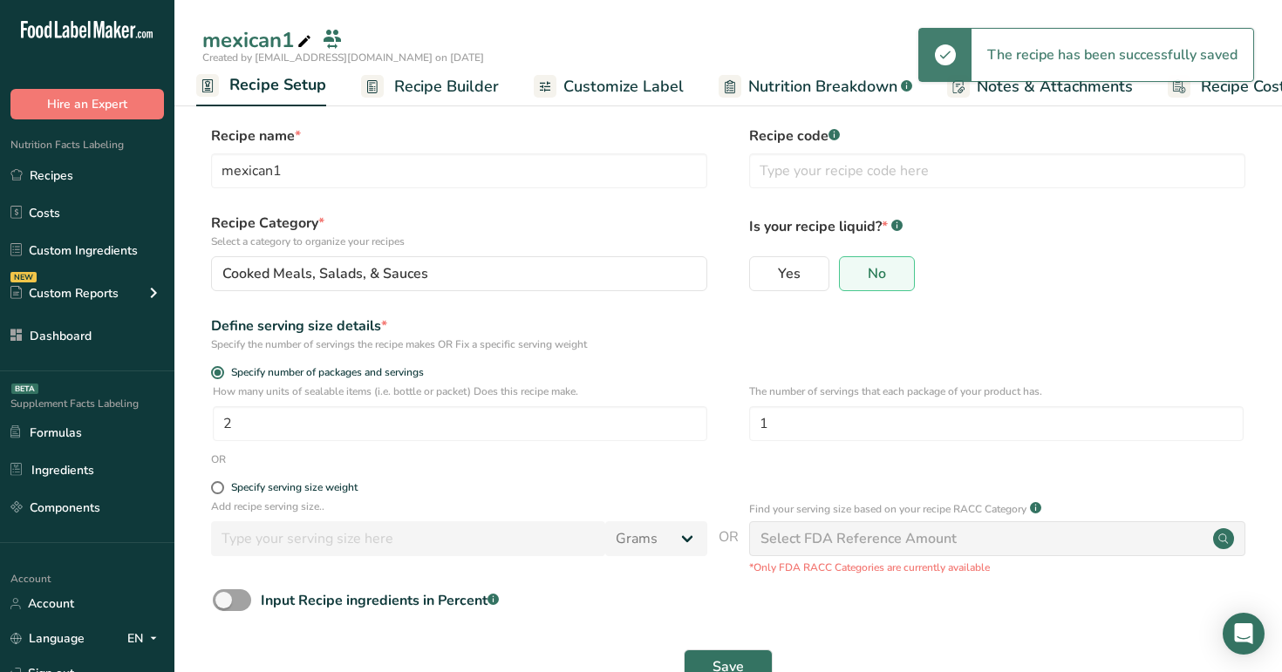
click at [331, 403] on div "How many units of sealable items (i.e. bottle or packet) Does this recipe make.…" at bounding box center [460, 413] width 494 height 58
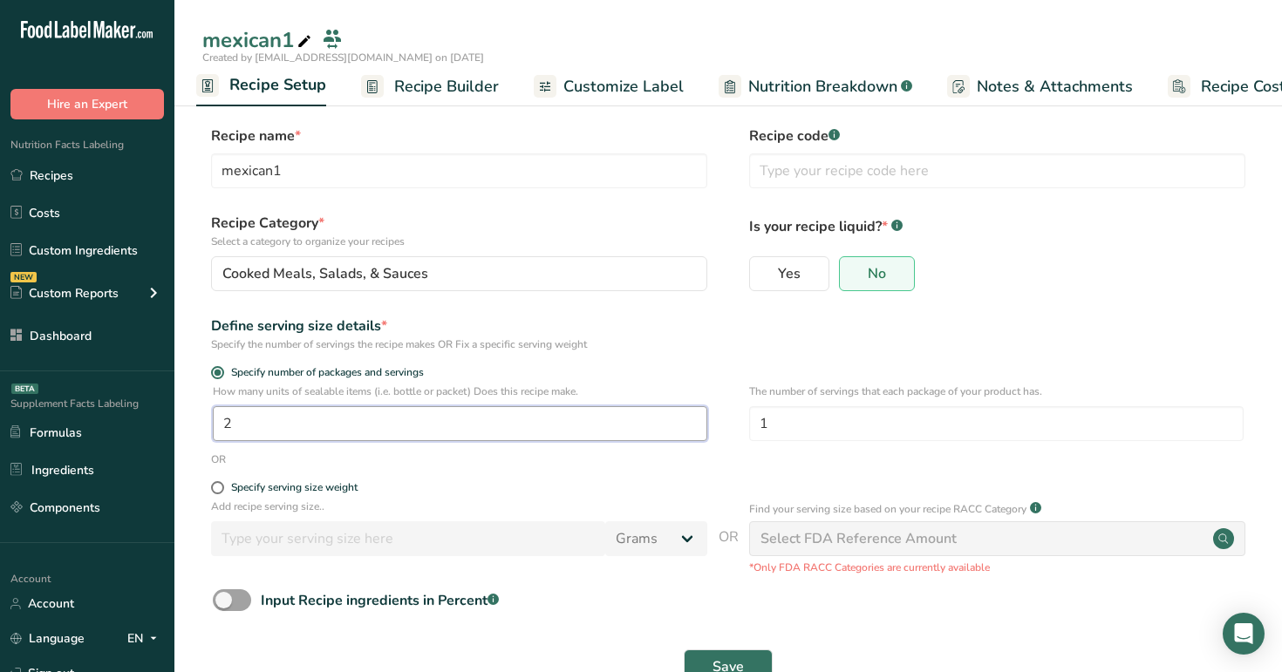
click at [335, 433] on input "2" at bounding box center [460, 423] width 494 height 35
type input "1"
type input "2"
click at [956, 436] on input "1" at bounding box center [996, 423] width 494 height 35
type input "2"
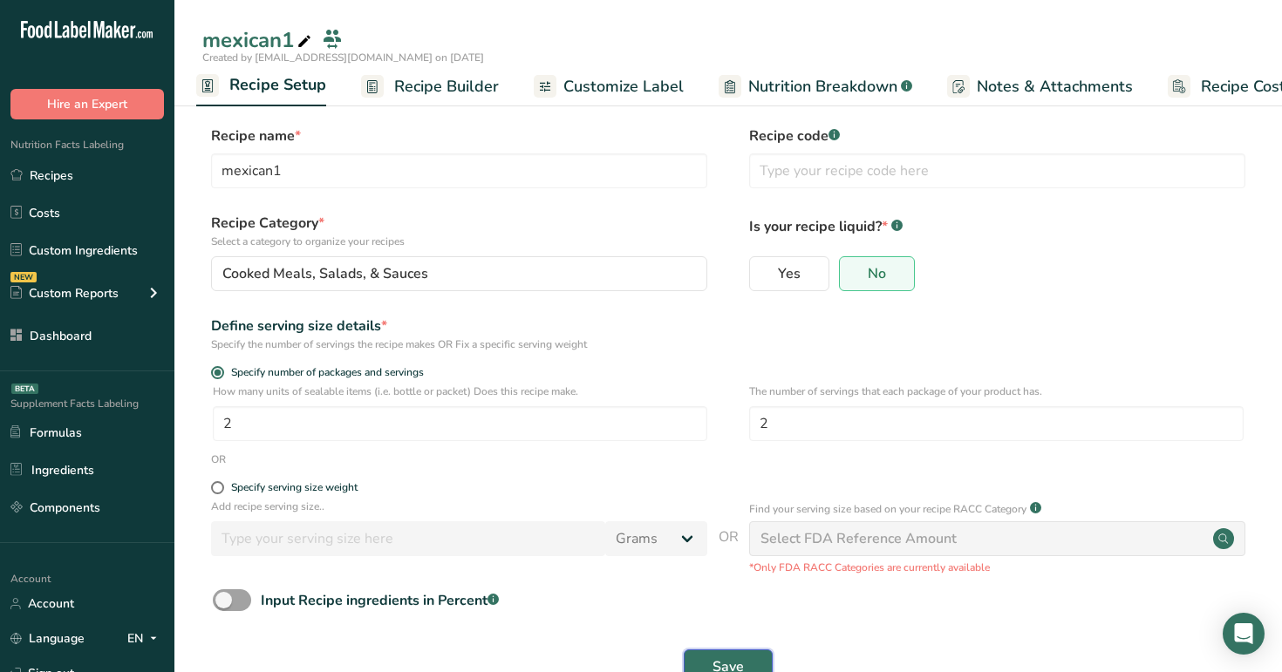
click at [722, 657] on span "Save" at bounding box center [727, 667] width 31 height 21
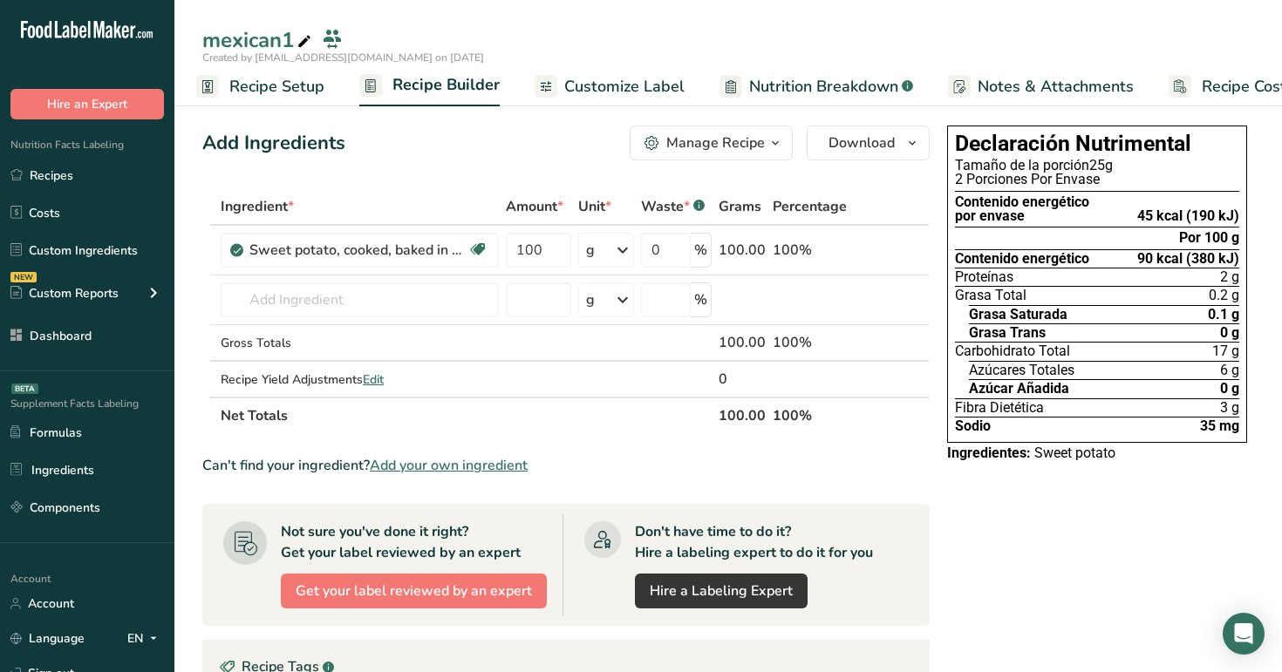
drag, startPoint x: 1195, startPoint y: 215, endPoint x: 1216, endPoint y: 215, distance: 20.9
click at [1216, 215] on div "45 kcal (190 kJ)" at bounding box center [1188, 216] width 102 height 14
click at [299, 99] on link "Recipe Setup" at bounding box center [260, 86] width 128 height 39
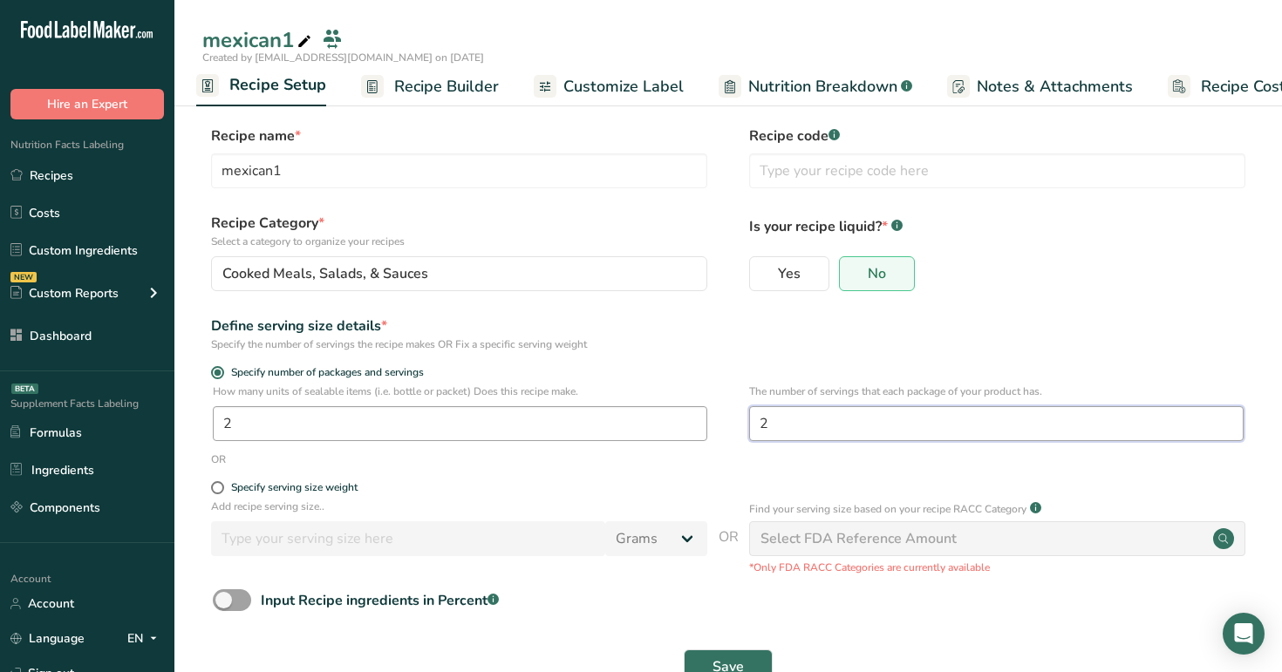
drag, startPoint x: 794, startPoint y: 436, endPoint x: 695, endPoint y: 433, distance: 99.4
click at [695, 433] on div "How many units of sealable items (i.e. bottle or packet) Does this recipe make.…" at bounding box center [728, 418] width 1052 height 68
type input "2"
type input "1"
click at [738, 658] on span "Save" at bounding box center [727, 667] width 31 height 21
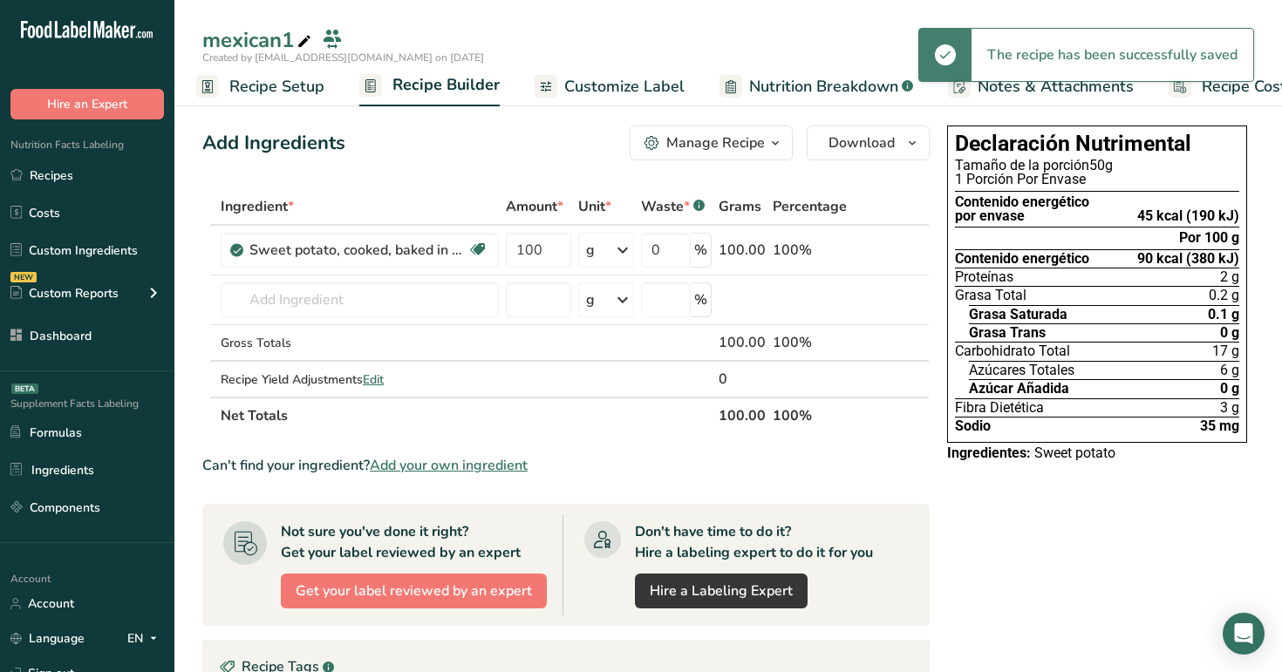
click at [274, 83] on span "Recipe Setup" at bounding box center [276, 87] width 95 height 24
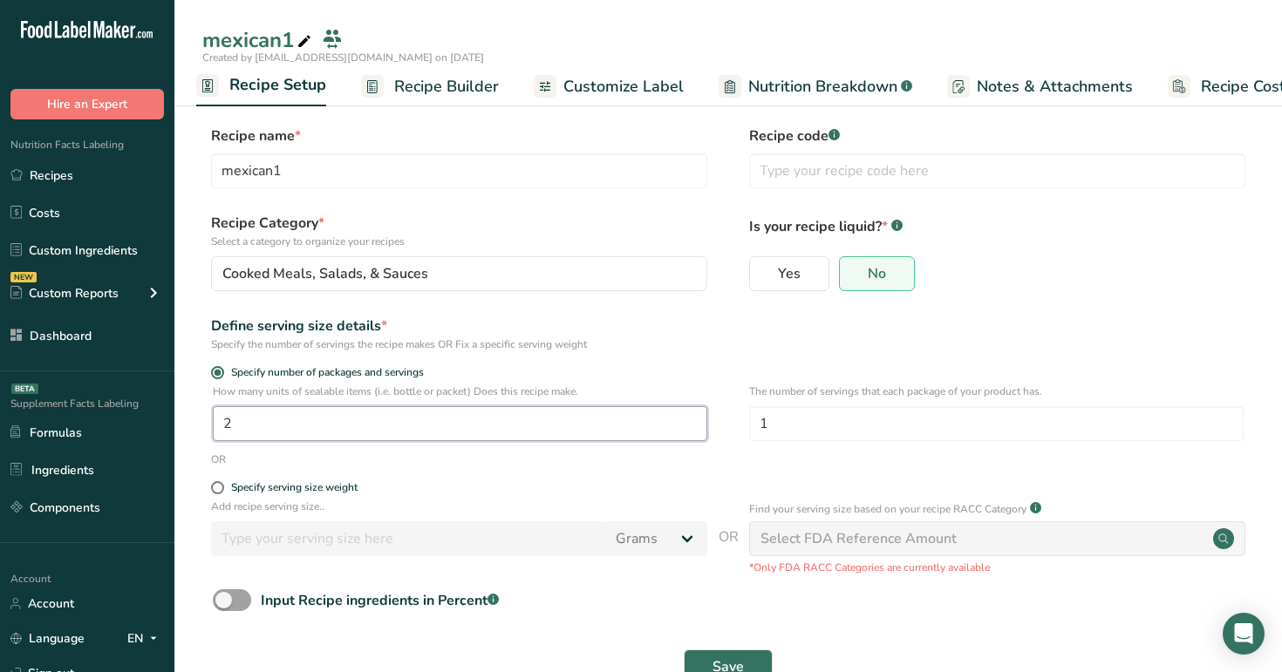
drag, startPoint x: 241, startPoint y: 417, endPoint x: 207, endPoint y: 416, distance: 34.0
click at [207, 416] on div "How many units of sealable items (i.e. bottle or packet) Does this recipe make.…" at bounding box center [728, 418] width 1052 height 68
type input "1"
type input "3"
click at [718, 655] on button "Save" at bounding box center [728, 667] width 89 height 35
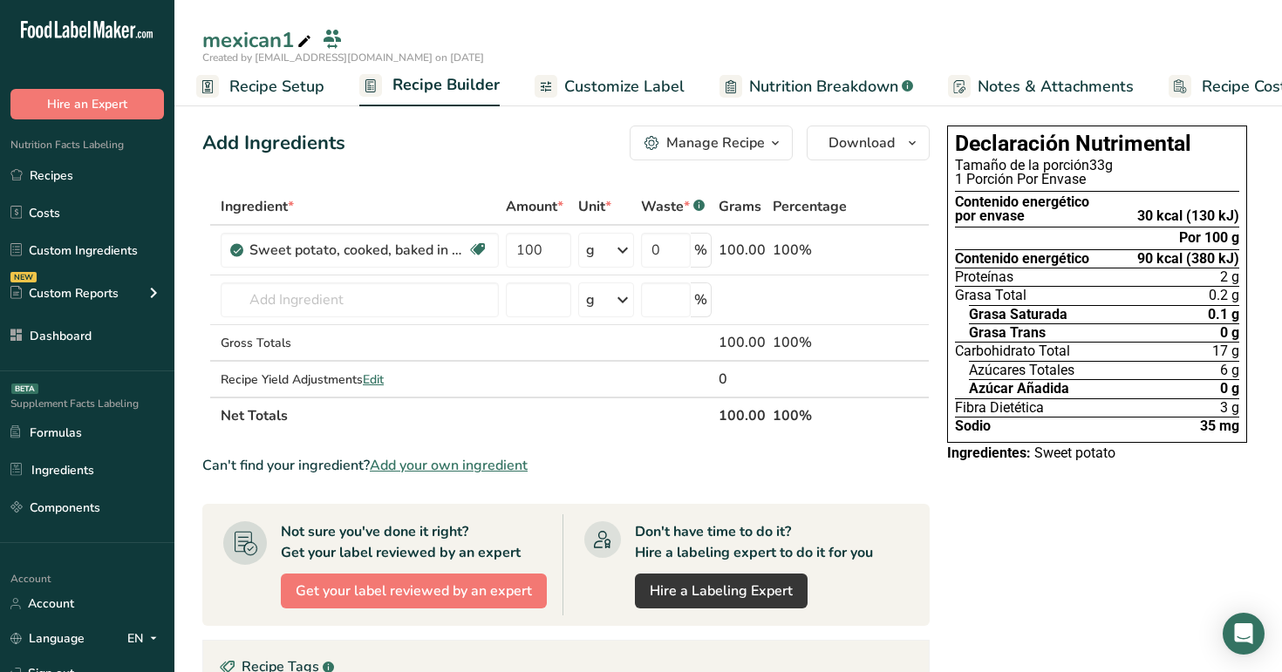
click at [226, 87] on link "Recipe Setup" at bounding box center [260, 86] width 128 height 39
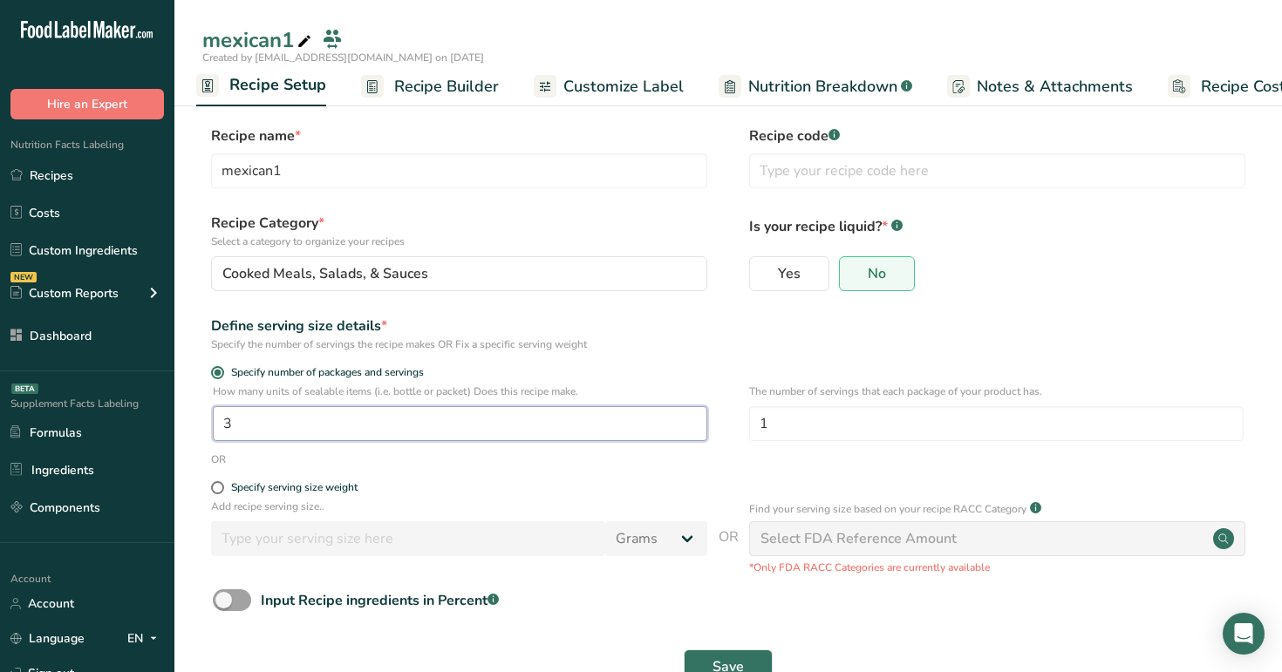
click at [342, 418] on input "3" at bounding box center [460, 423] width 494 height 35
type input "1"
click at [827, 424] on input "1" at bounding box center [996, 423] width 494 height 35
type input "2"
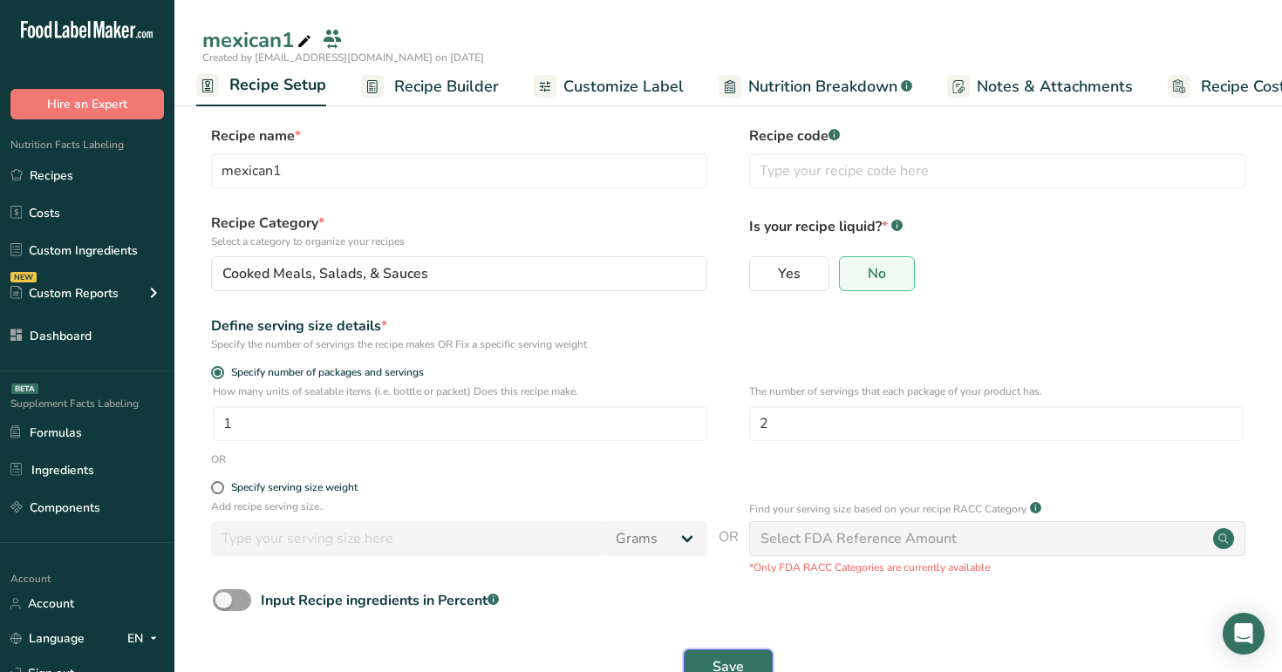
click at [732, 660] on span "Save" at bounding box center [727, 667] width 31 height 21
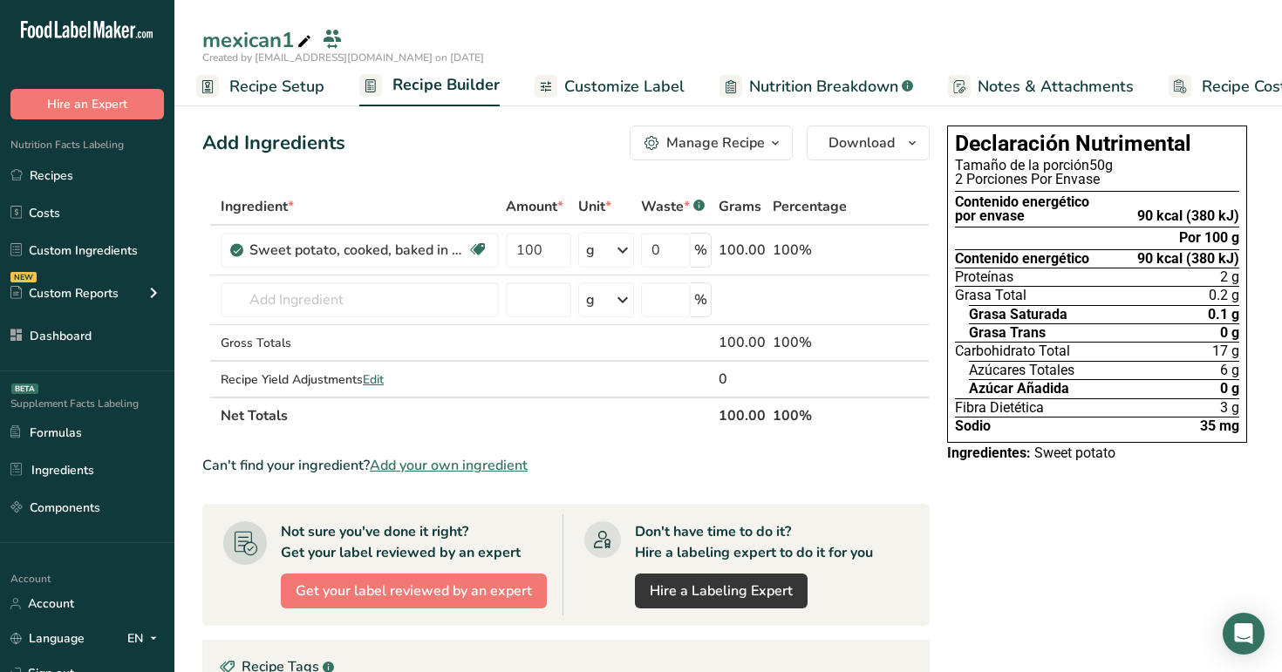
click at [251, 95] on span "Recipe Setup" at bounding box center [276, 87] width 95 height 24
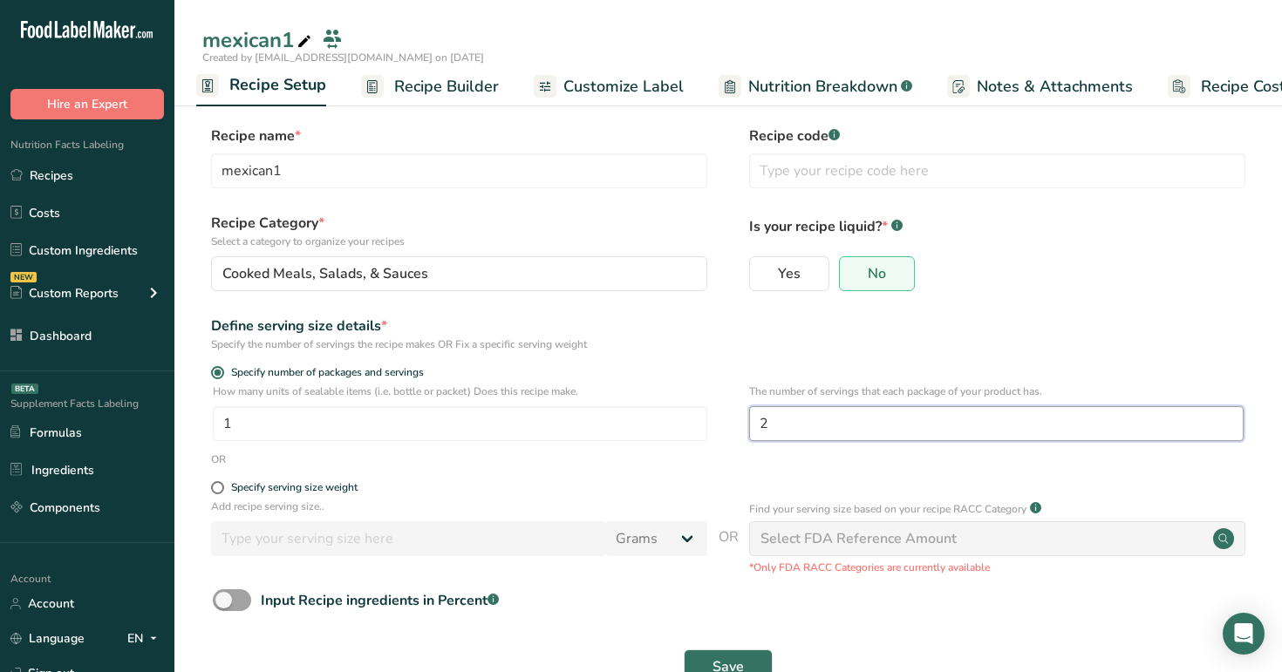
click at [788, 426] on input "2" at bounding box center [996, 423] width 494 height 35
click at [262, 428] on input "1" at bounding box center [460, 423] width 494 height 35
type input "2"
click at [859, 424] on input "2" at bounding box center [996, 423] width 494 height 35
click at [742, 656] on button "Save" at bounding box center [728, 667] width 89 height 35
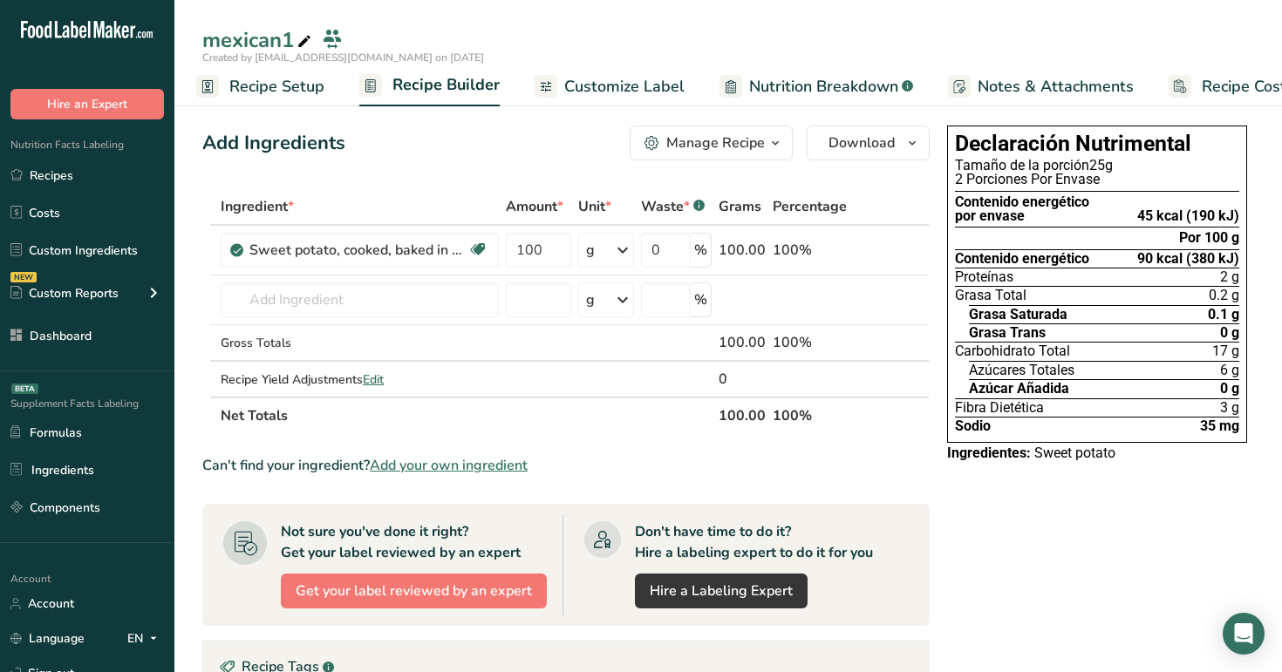
drag, startPoint x: 1137, startPoint y: 216, endPoint x: 1271, endPoint y: 218, distance: 133.4
click at [1271, 218] on section "Add Ingredients Manage Recipe Delete Recipe Duplicate Recipe Scale Recipe Save …" at bounding box center [727, 614] width 1107 height 1046
click at [1271, 217] on section "Add Ingredients Manage Recipe Delete Recipe Duplicate Recipe Scale Recipe Save …" at bounding box center [727, 614] width 1107 height 1046
click at [278, 80] on span "Recipe Setup" at bounding box center [276, 87] width 95 height 24
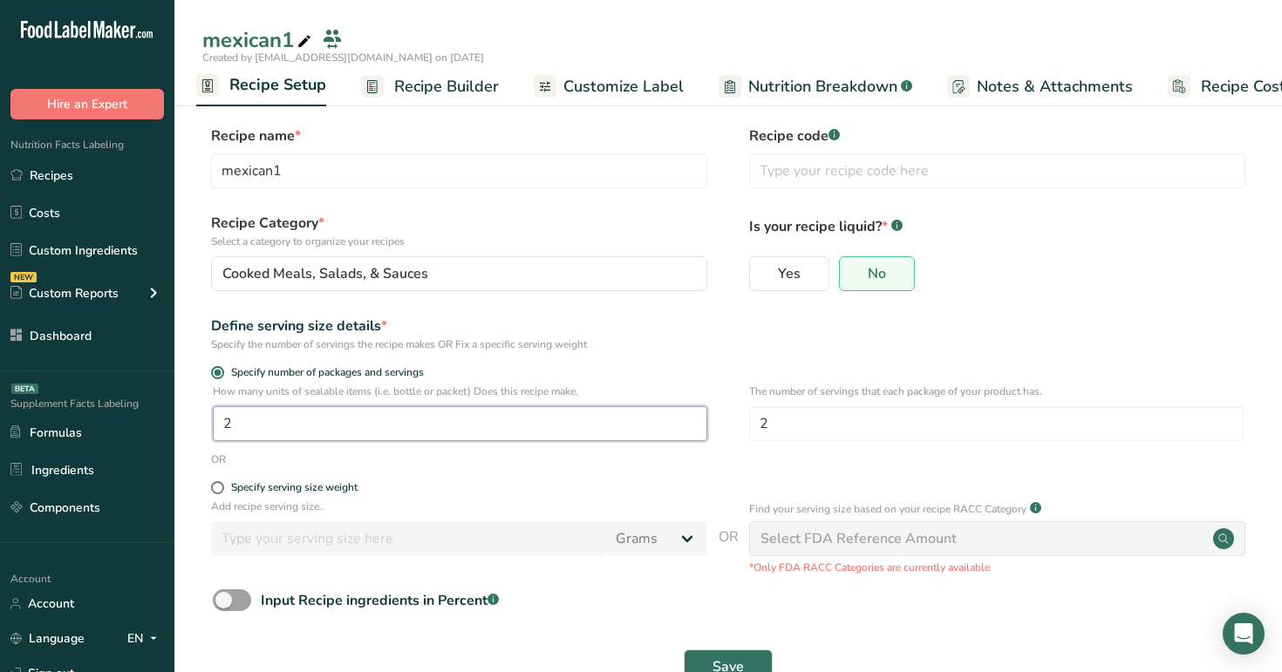
click at [270, 416] on input "2" at bounding box center [460, 423] width 494 height 35
type input "1"
click at [79, 175] on link "Recipes" at bounding box center [87, 175] width 174 height 33
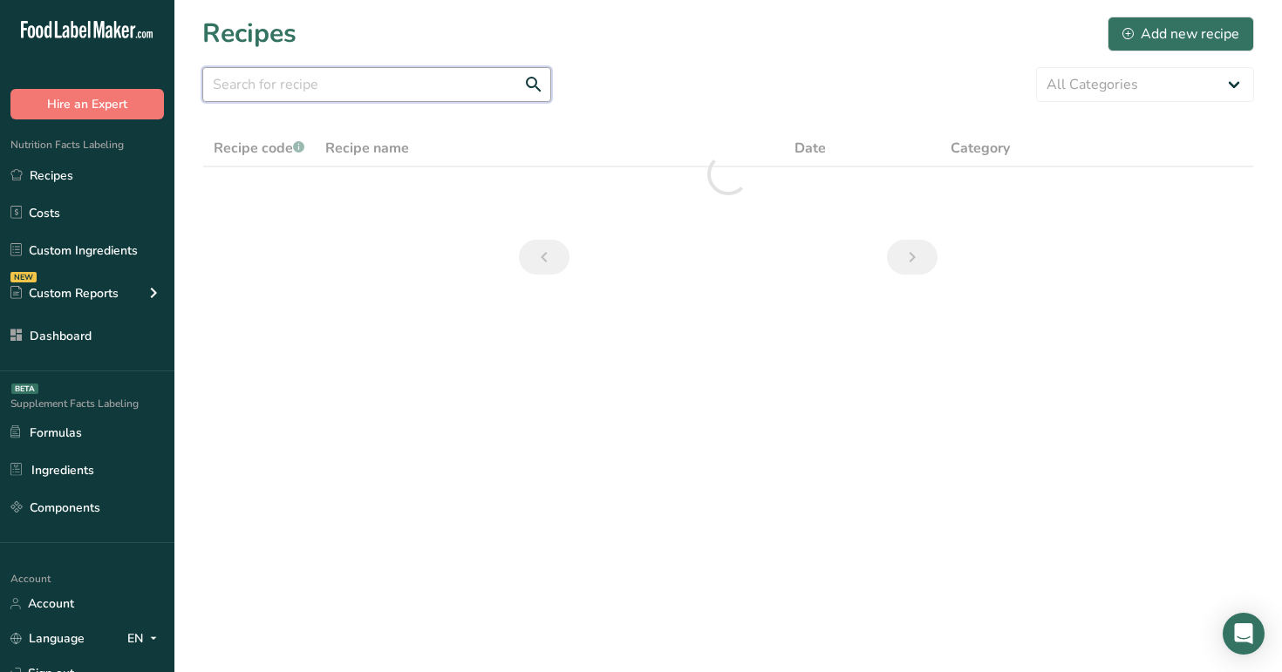
click at [461, 82] on input "text" at bounding box center [376, 84] width 349 height 35
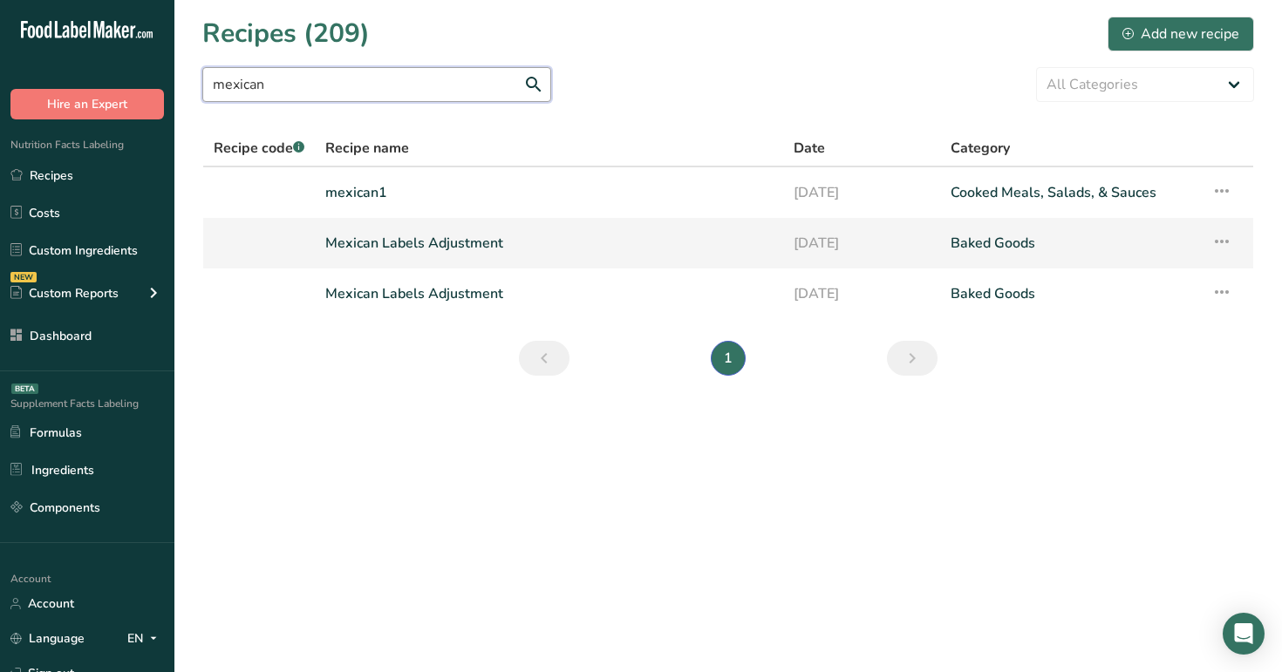
type input "mexican"
click at [445, 252] on link "Mexican Labels Adjustment" at bounding box center [548, 243] width 447 height 37
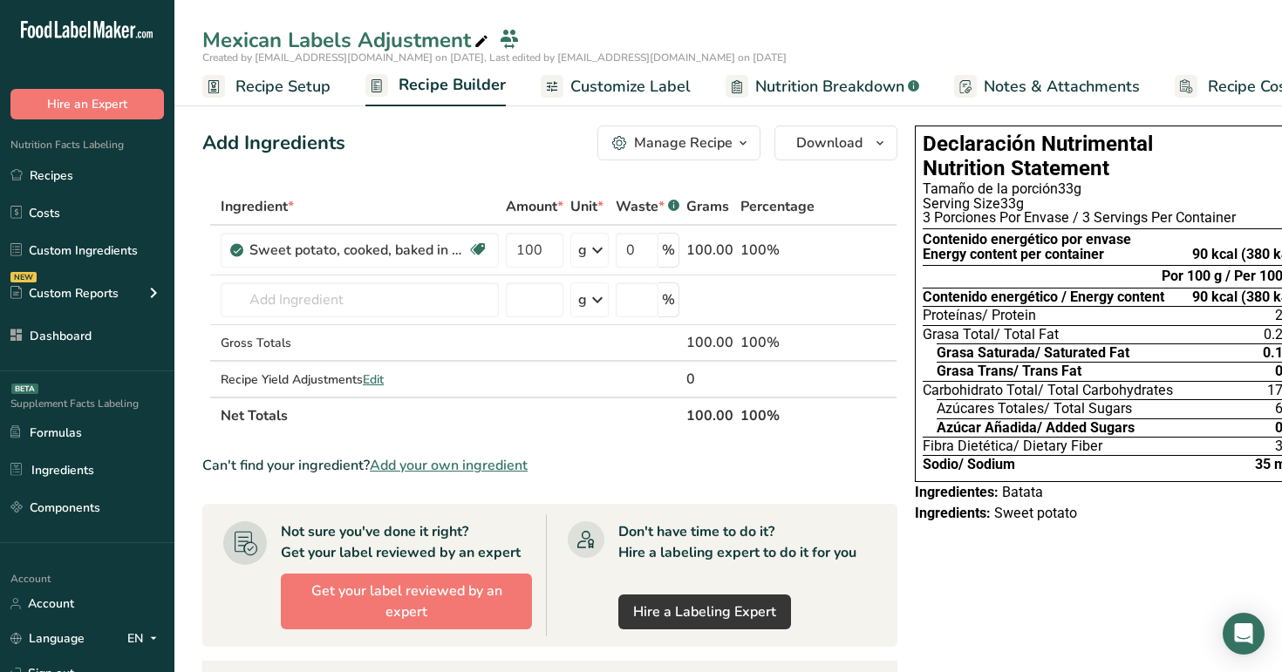
click at [294, 91] on span "Recipe Setup" at bounding box center [282, 87] width 95 height 24
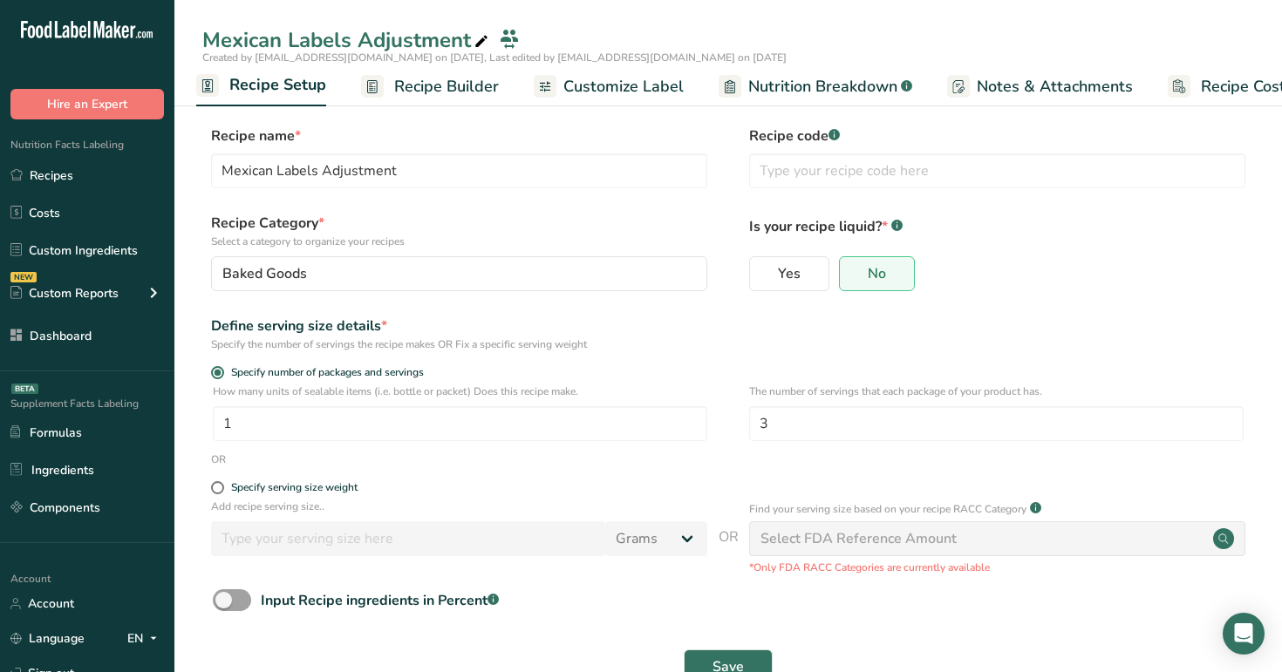
scroll to position [11, 0]
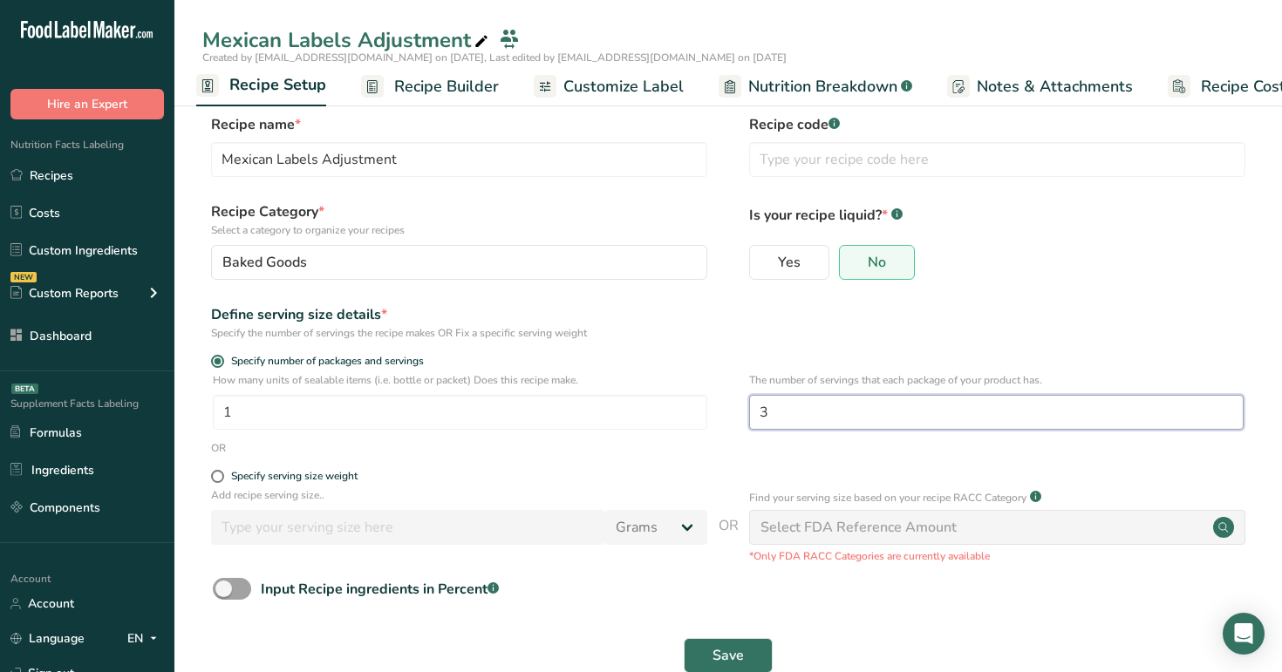
click at [774, 403] on input "3" at bounding box center [996, 412] width 494 height 35
type input "2"
click at [732, 648] on span "Save" at bounding box center [727, 655] width 31 height 21
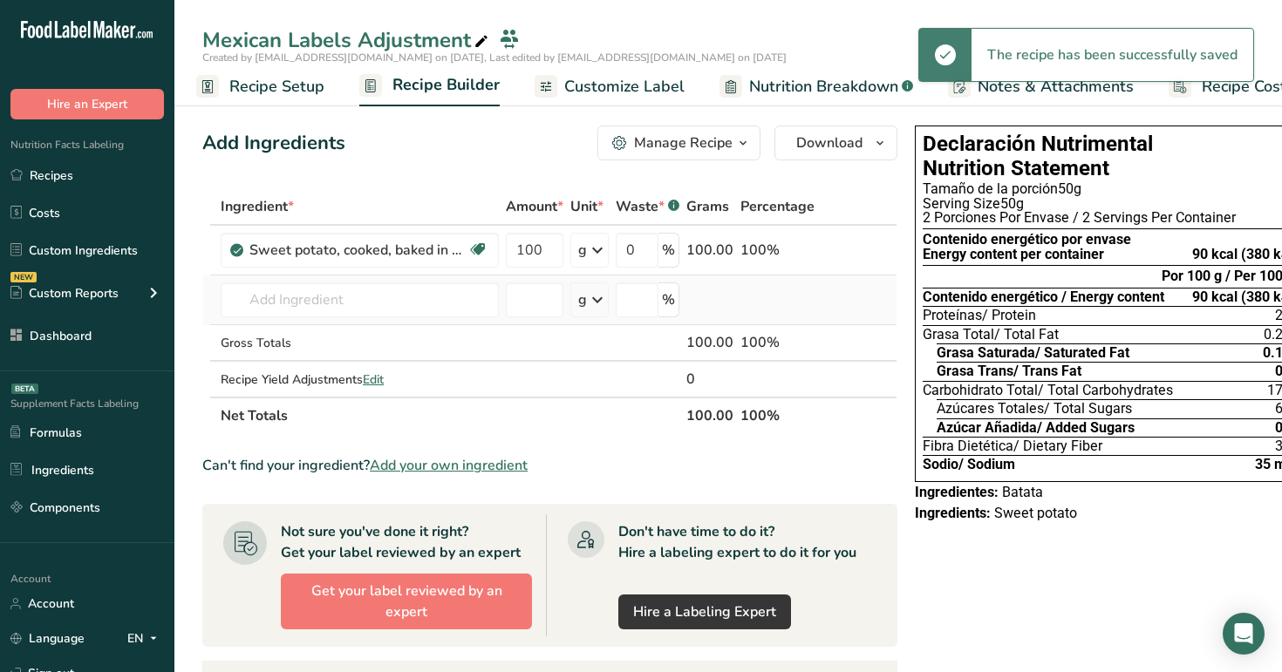
scroll to position [0, 24]
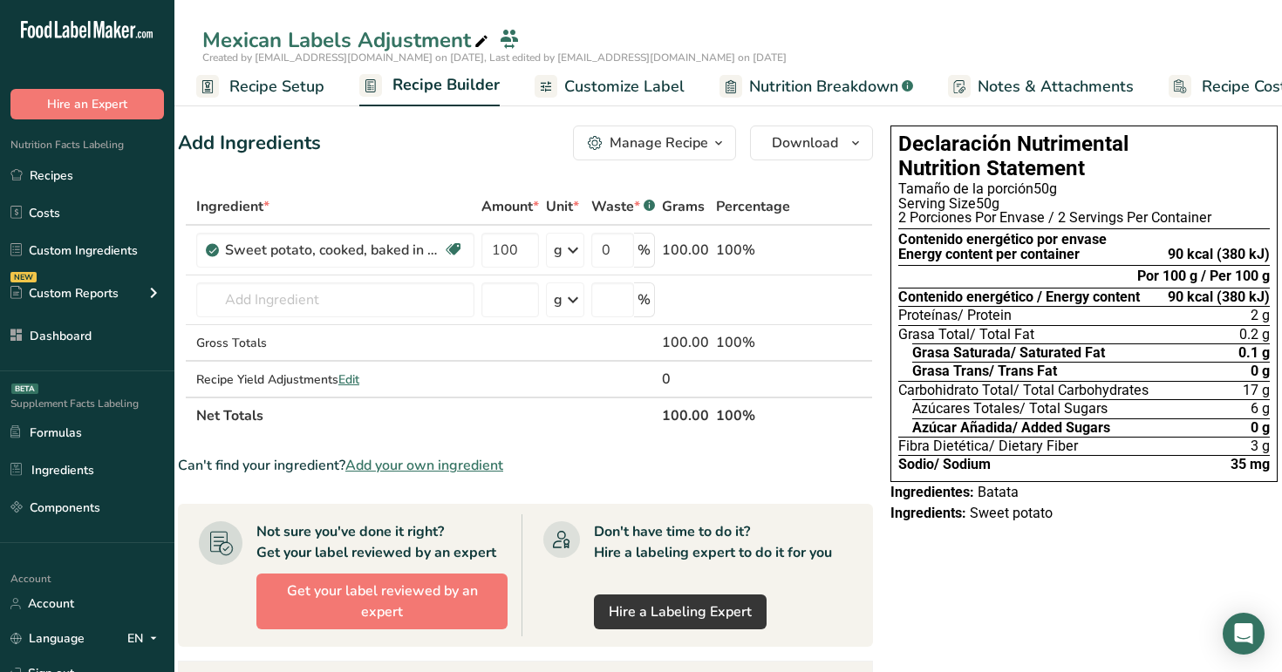
click at [579, 91] on span "Customize Label" at bounding box center [624, 87] width 120 height 24
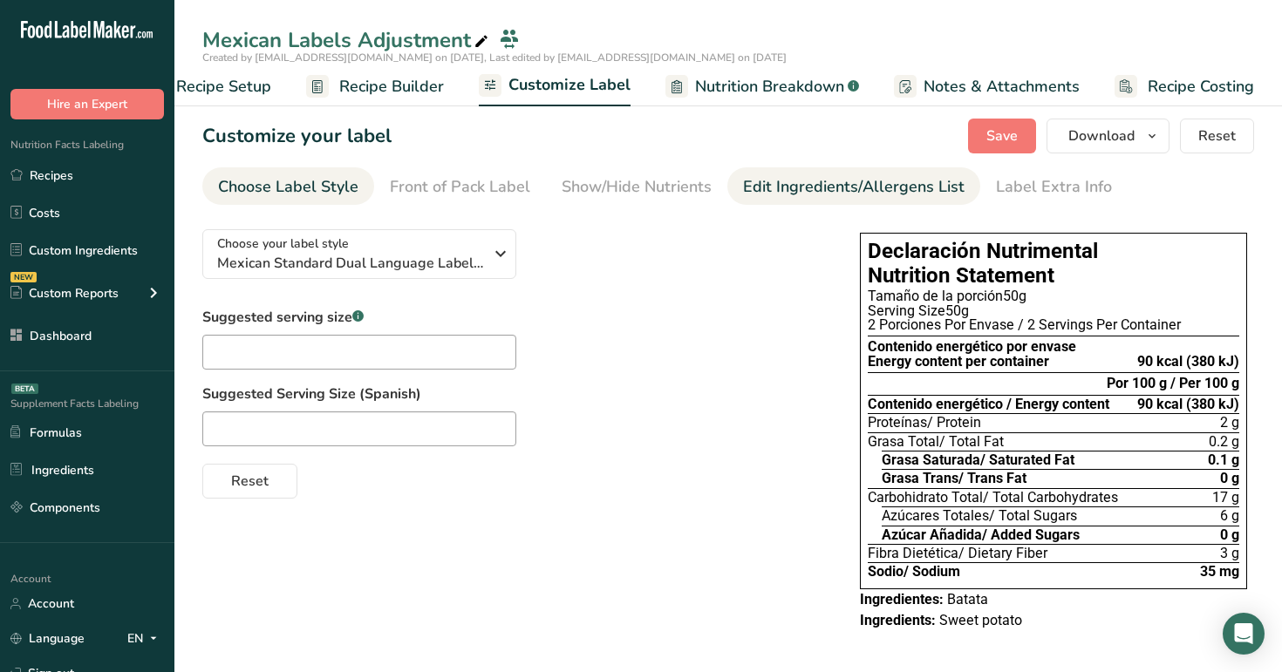
click at [885, 179] on div "Edit Ingredients/Allergens List" at bounding box center [853, 187] width 221 height 24
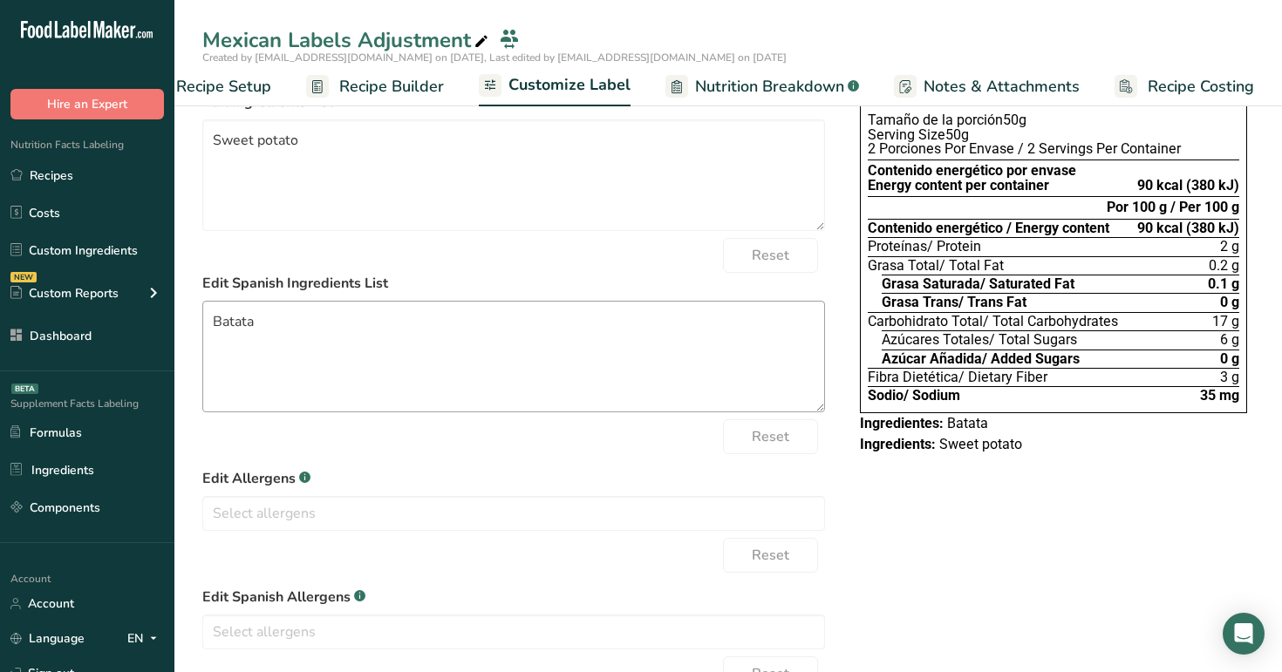
scroll to position [292, 0]
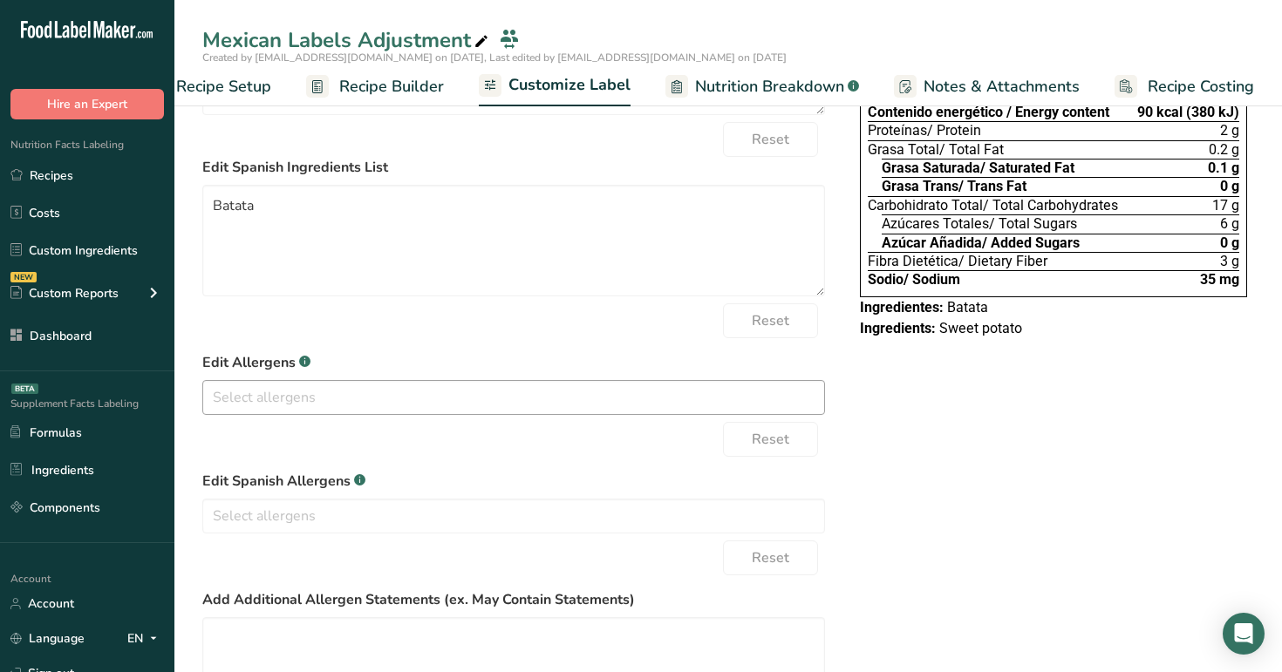
click at [255, 387] on input "text" at bounding box center [513, 397] width 621 height 27
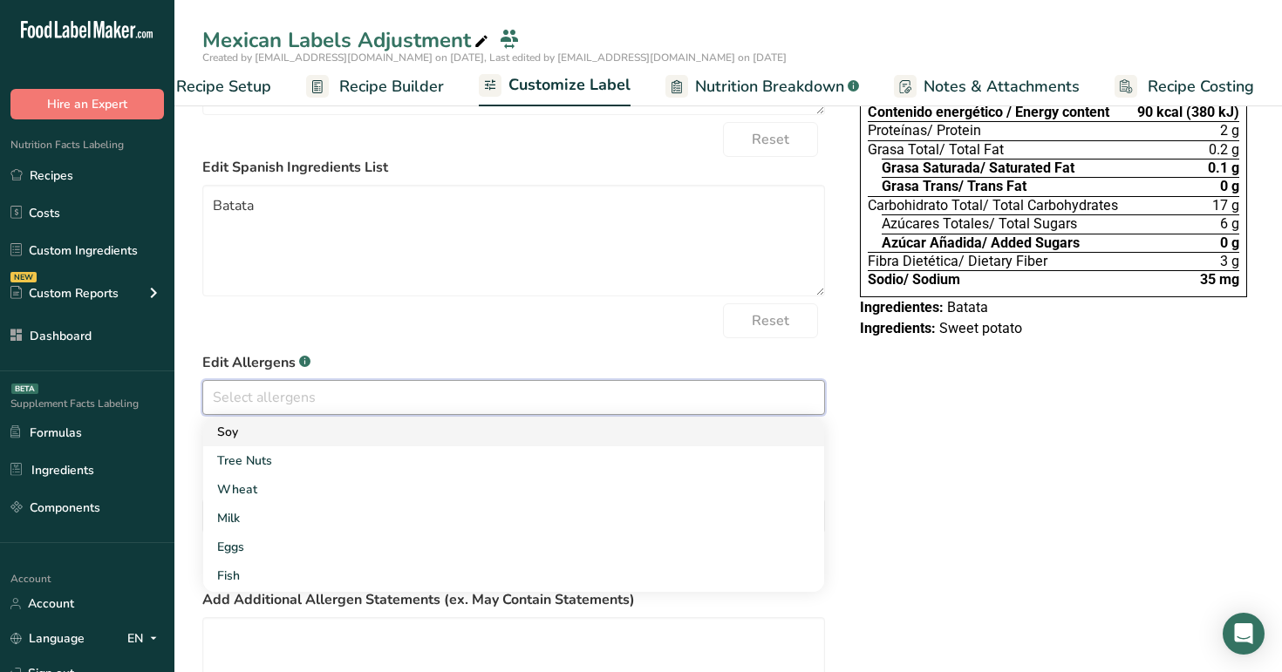
click at [260, 436] on link "Soy" at bounding box center [513, 432] width 621 height 29
click at [260, 436] on link "Tree Nuts" at bounding box center [513, 432] width 621 height 29
click at [260, 436] on link "Wheat" at bounding box center [513, 432] width 621 height 29
click at [260, 436] on link "Milk" at bounding box center [513, 432] width 621 height 29
click at [260, 436] on link "Eggs" at bounding box center [513, 432] width 621 height 29
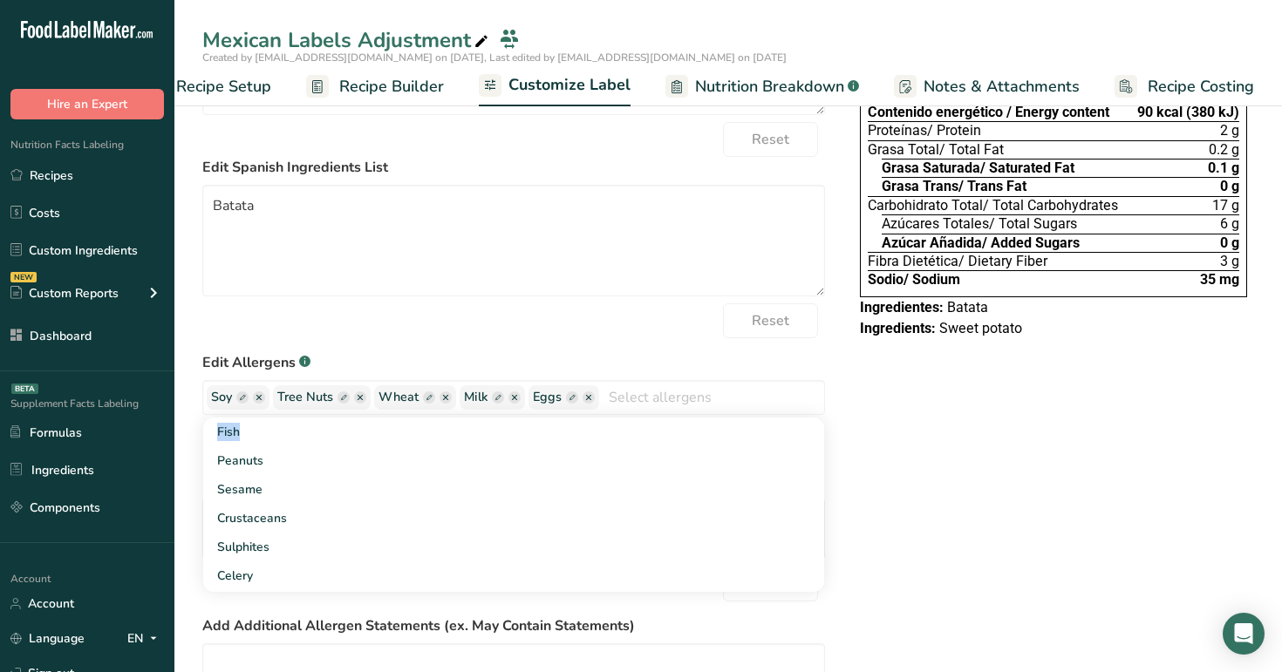
click at [260, 340] on form "* Note: Please keep in mind that if you make any future changes to your recipe,…" at bounding box center [513, 383] width 623 height 906
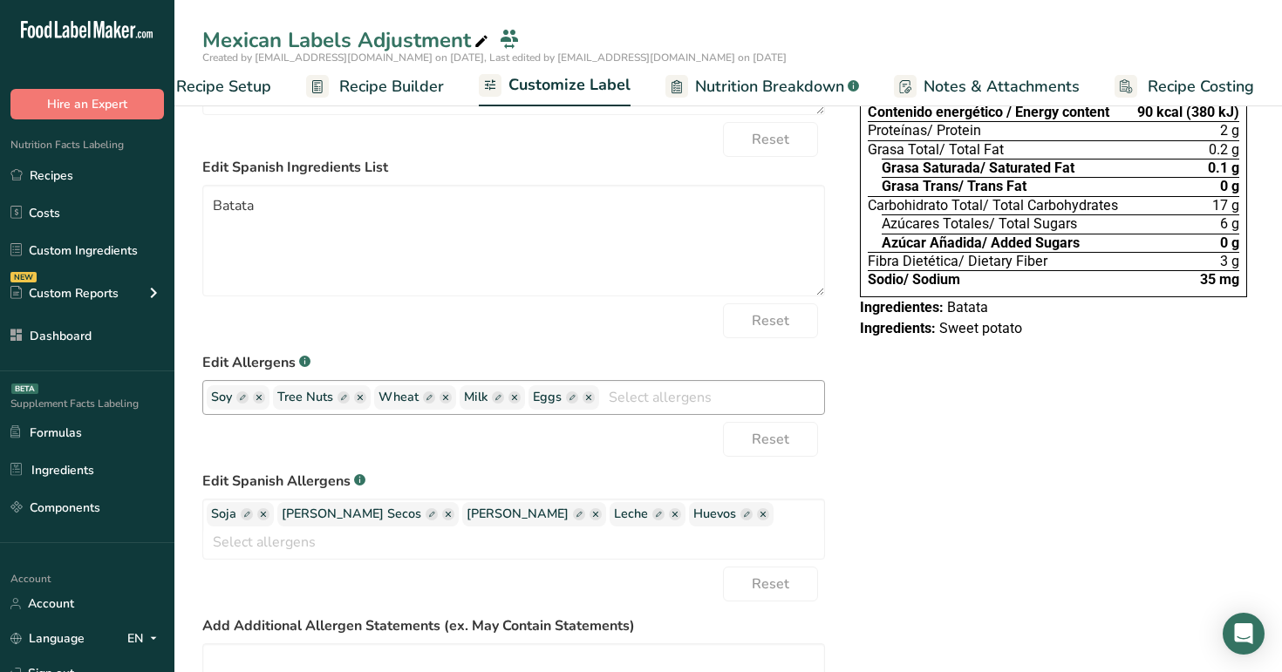
click at [239, 398] on rect "button" at bounding box center [242, 398] width 12 height 12
click at [237, 397] on input "text" at bounding box center [277, 397] width 133 height 23
type input "soy1"
click at [885, 376] on div "Choose your label style Mexican Standard Dual Language Label (Spanish/English) …" at bounding box center [728, 379] width 1052 height 913
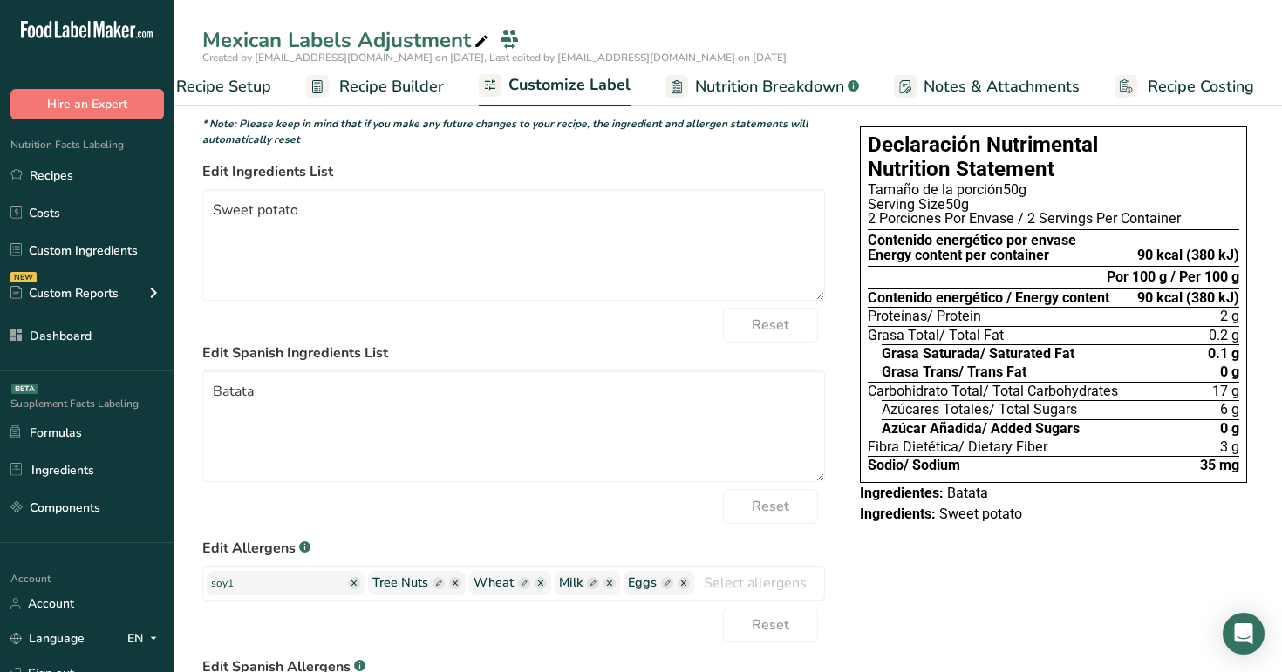
scroll to position [0, 0]
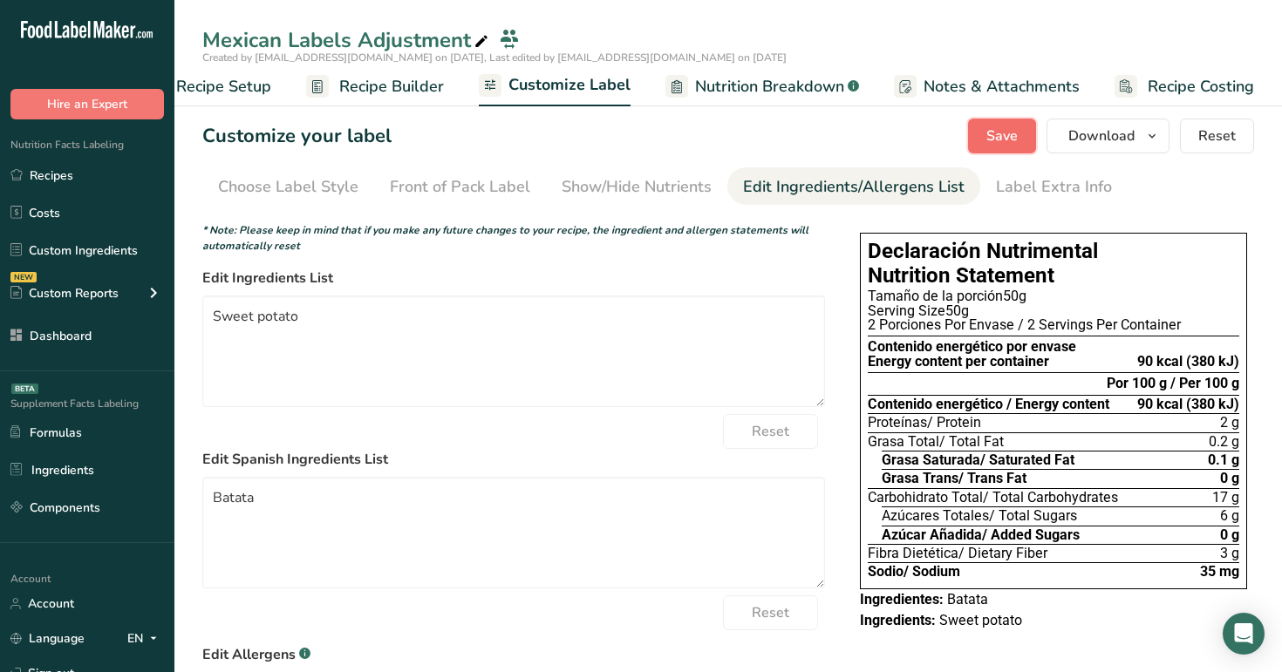
click at [1014, 138] on span "Save" at bounding box center [1001, 136] width 31 height 21
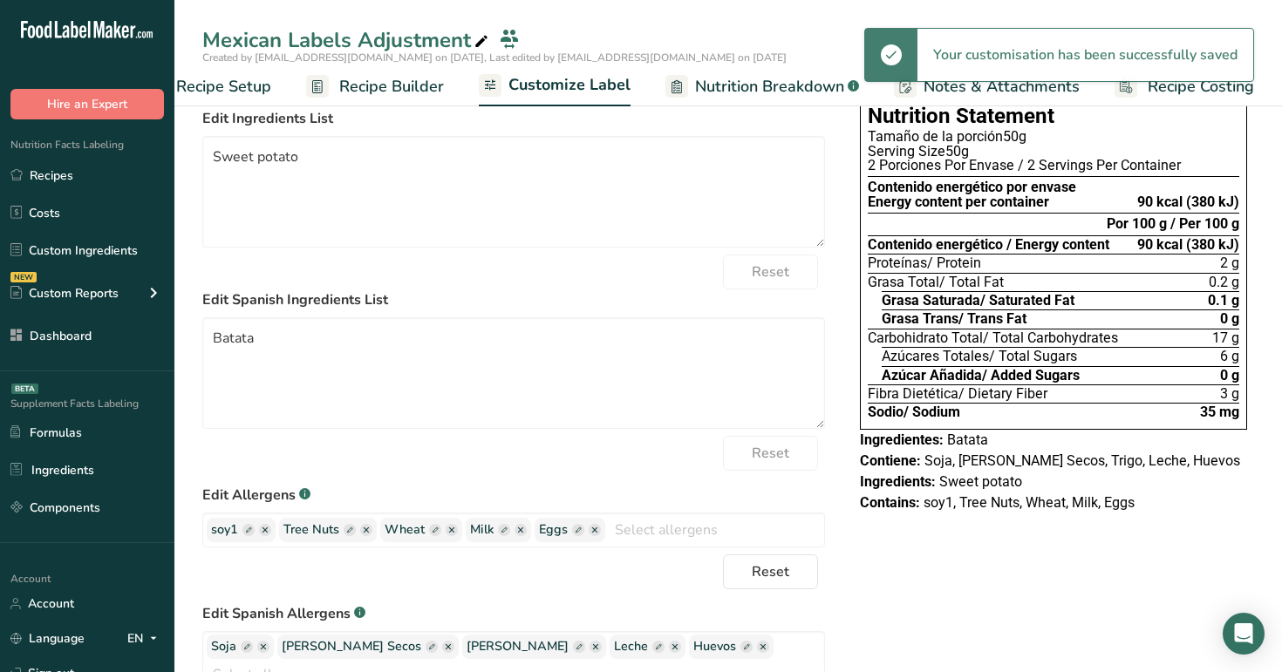
scroll to position [201, 0]
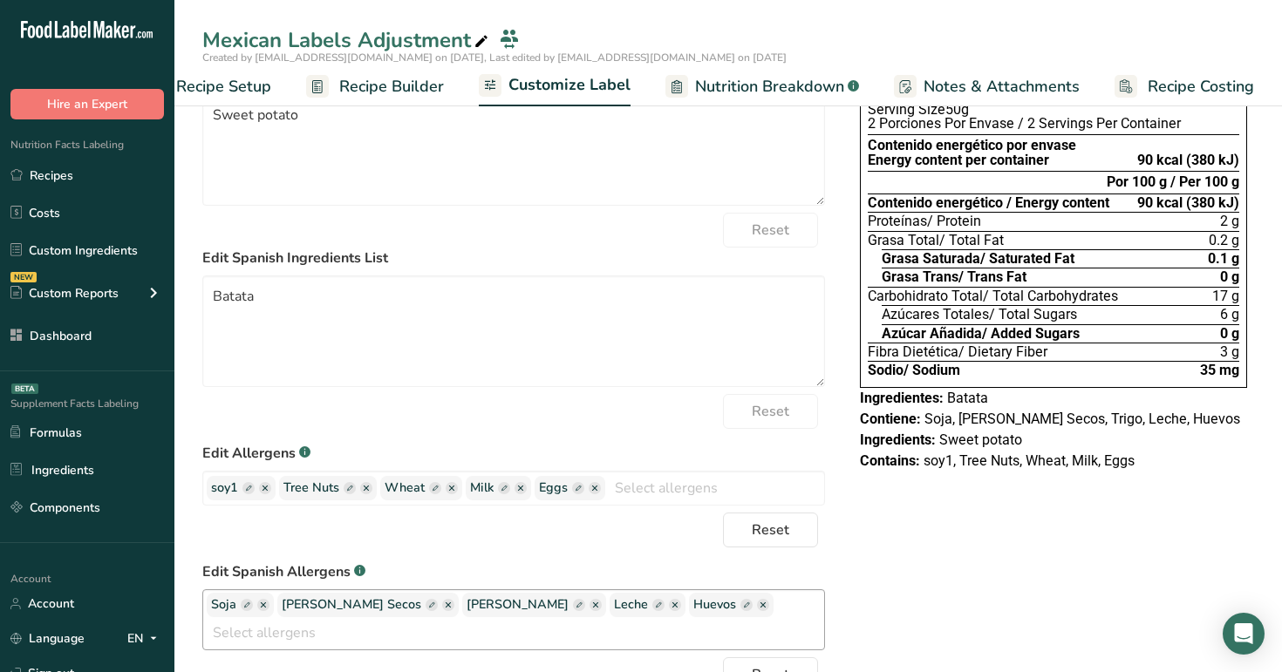
click at [242, 603] on rect "button" at bounding box center [247, 605] width 12 height 12
click at [256, 607] on input "text" at bounding box center [277, 605] width 133 height 23
type input "soja1"
click at [865, 583] on div "Choose your label style Mexican Standard Dual Language Label (Spanish/English) …" at bounding box center [728, 470] width 1052 height 913
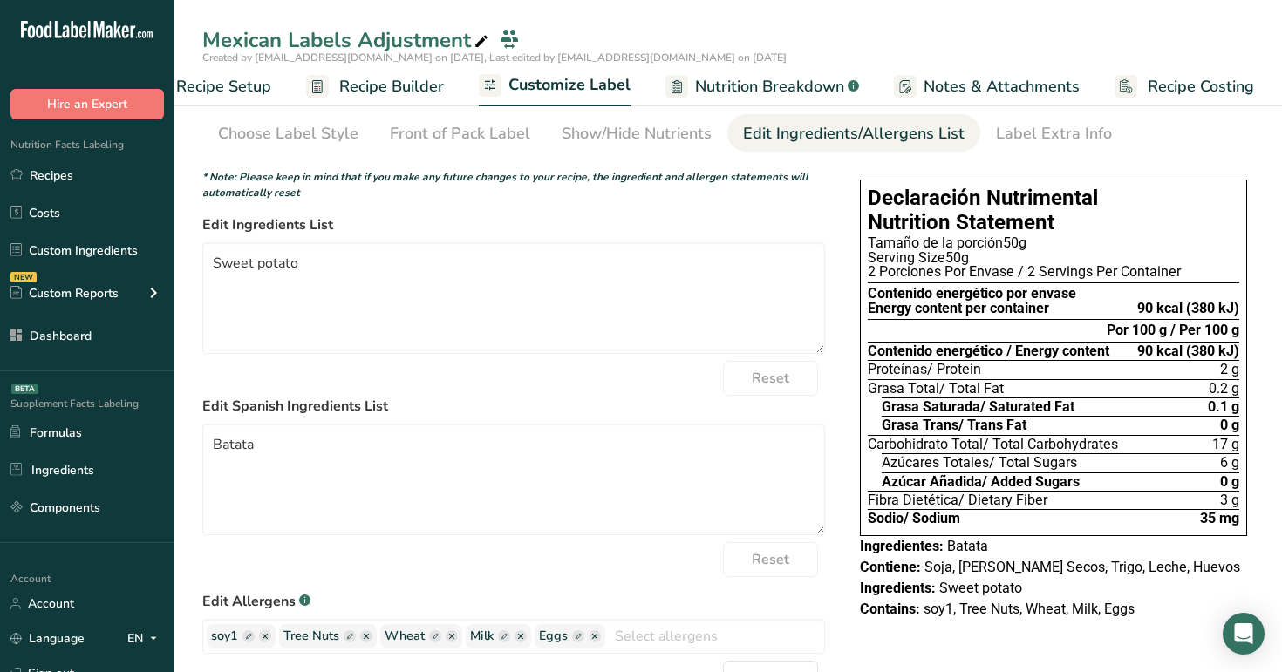
scroll to position [0, 0]
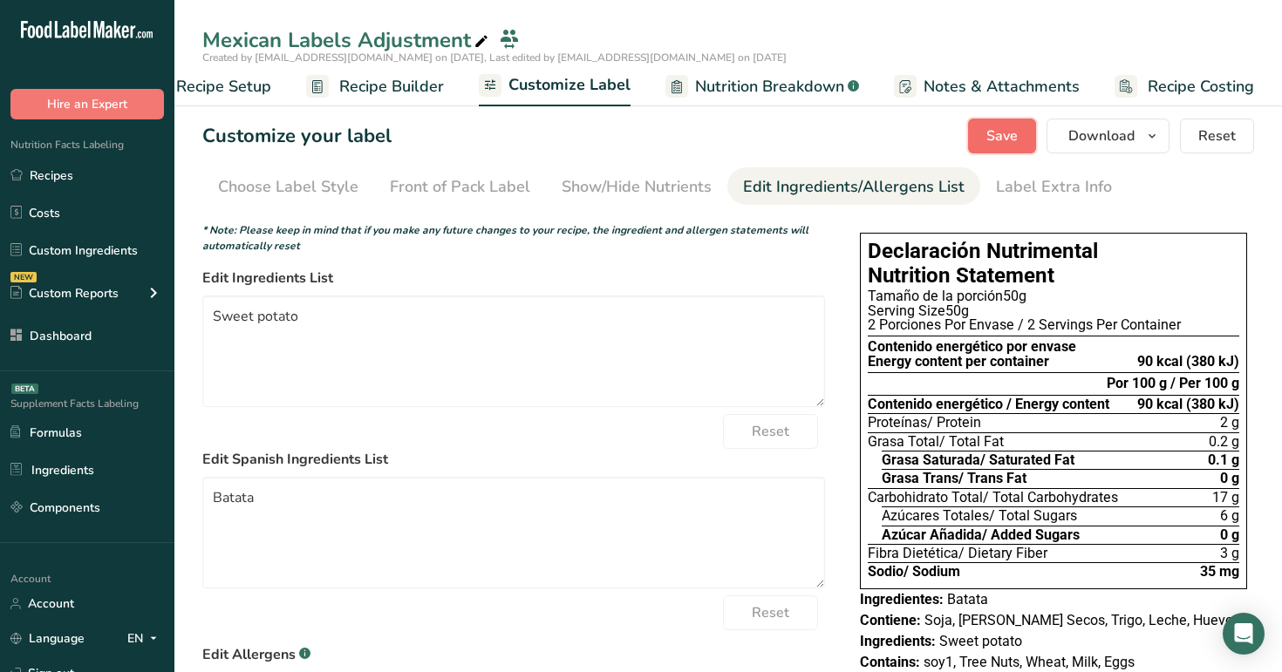
click at [998, 129] on span "Save" at bounding box center [1001, 136] width 31 height 21
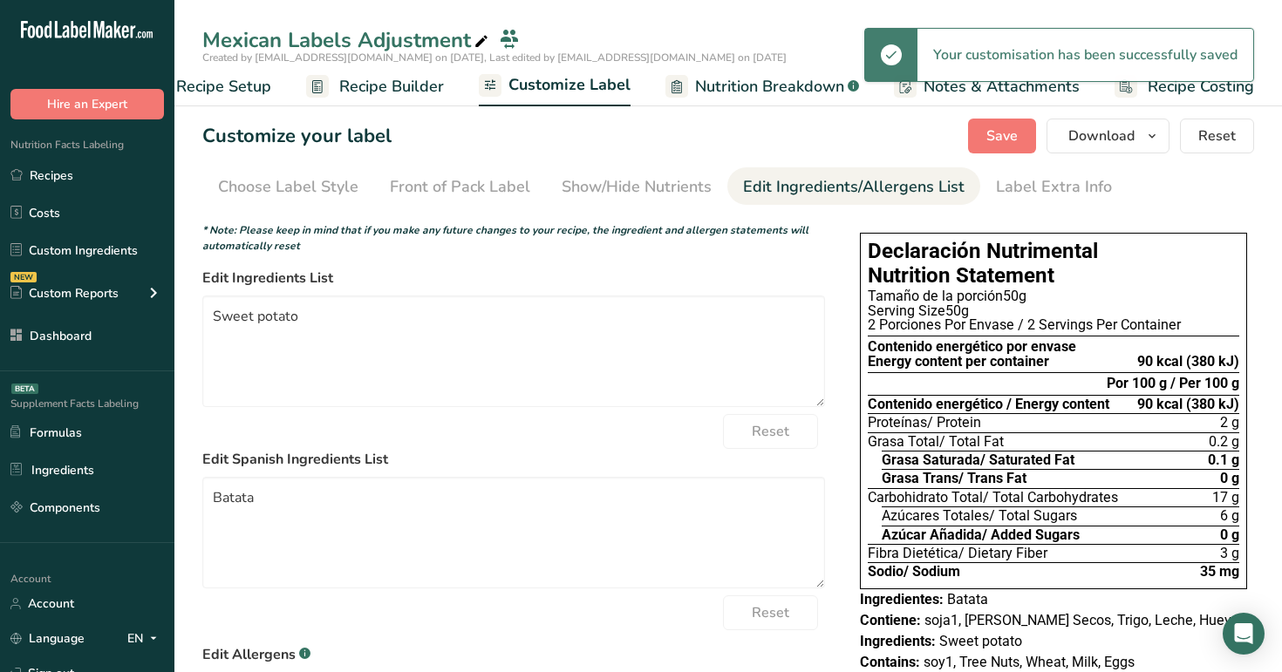
click at [423, 99] on link "Recipe Builder" at bounding box center [375, 86] width 138 height 39
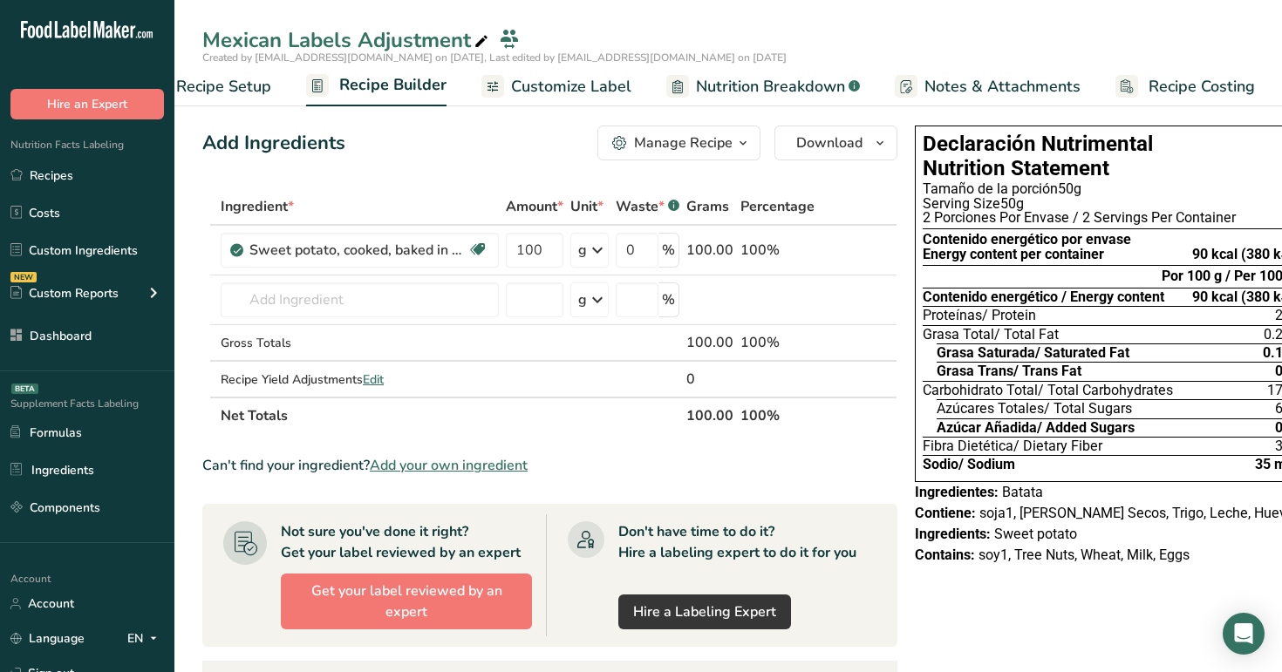
click at [557, 86] on span "Customize Label" at bounding box center [571, 87] width 120 height 24
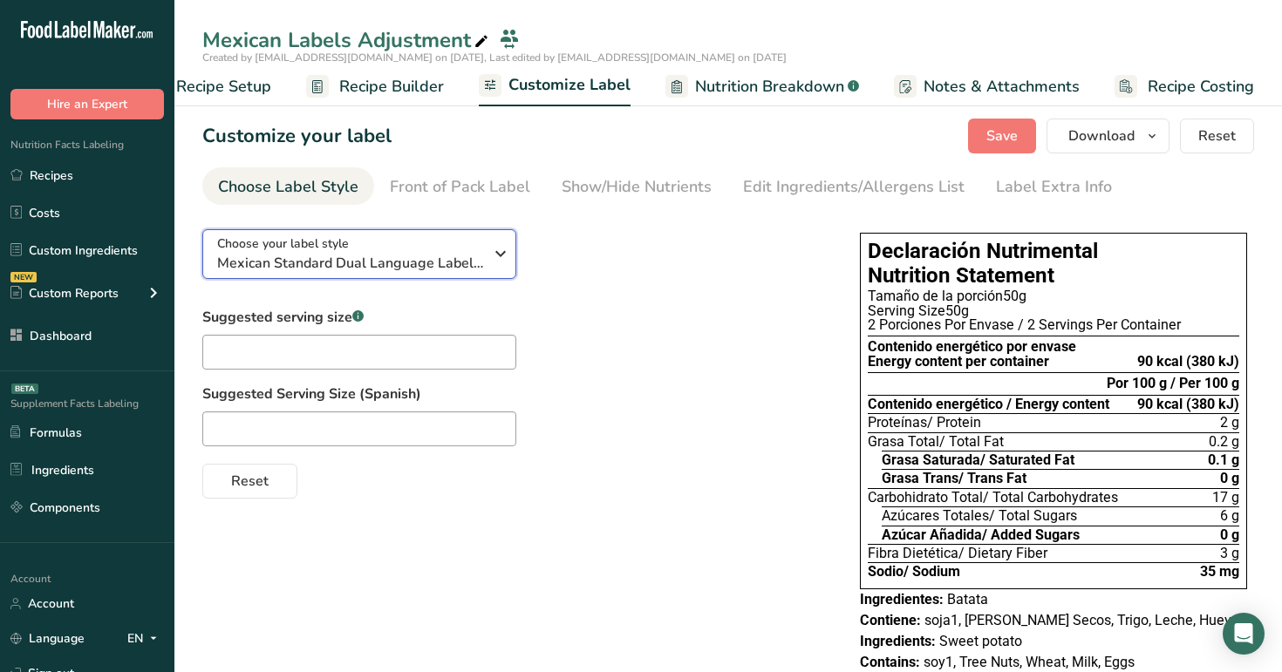
click at [424, 249] on div "Choose your label style Mexican Standard Dual Language Label (Spanish/English)" at bounding box center [350, 254] width 266 height 39
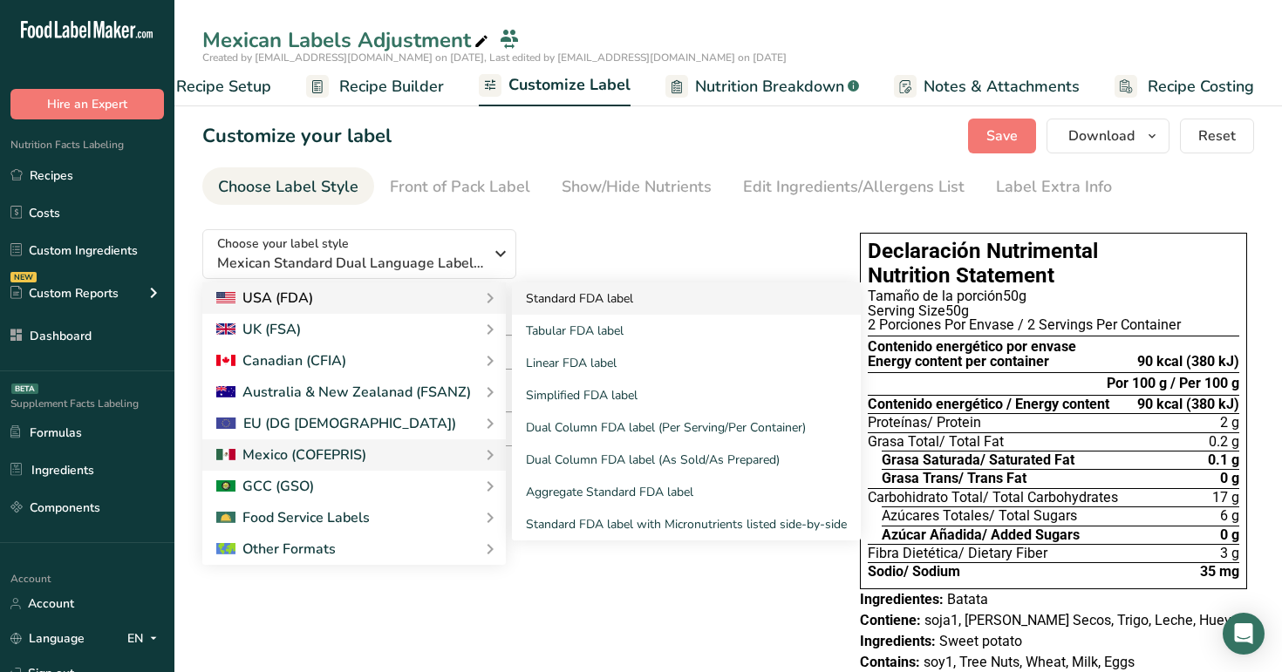
click at [636, 295] on link "Standard FDA label" at bounding box center [686, 299] width 349 height 32
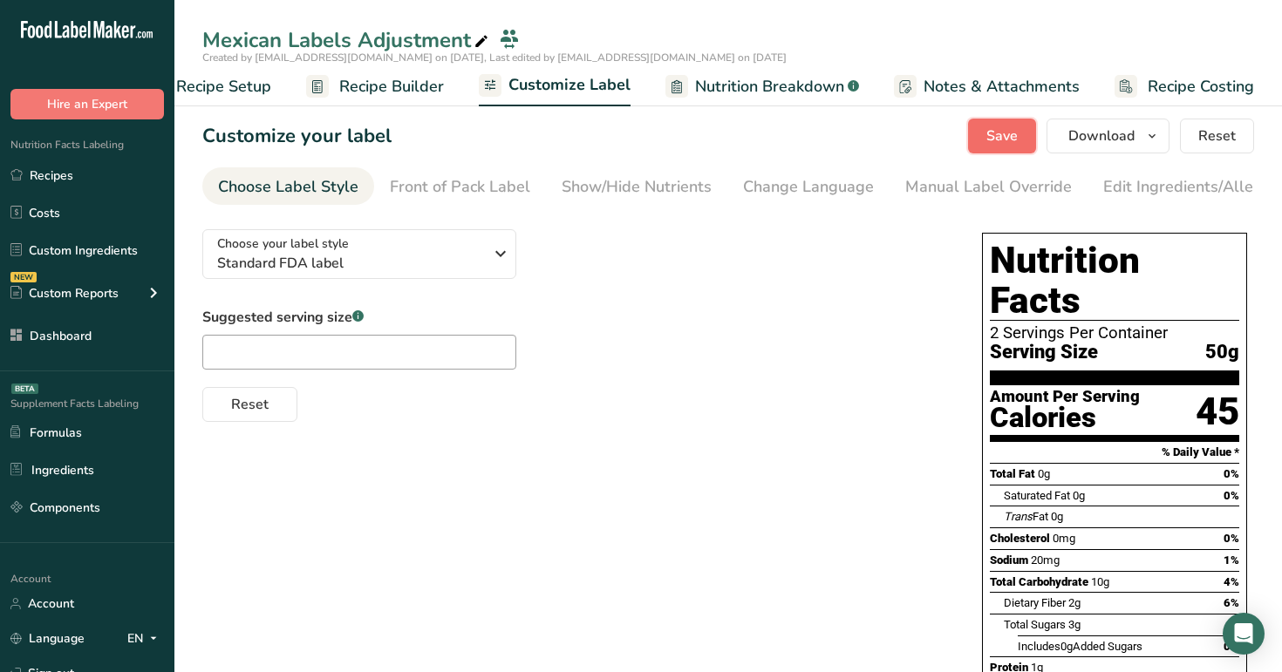
click at [997, 143] on span "Save" at bounding box center [1001, 136] width 31 height 21
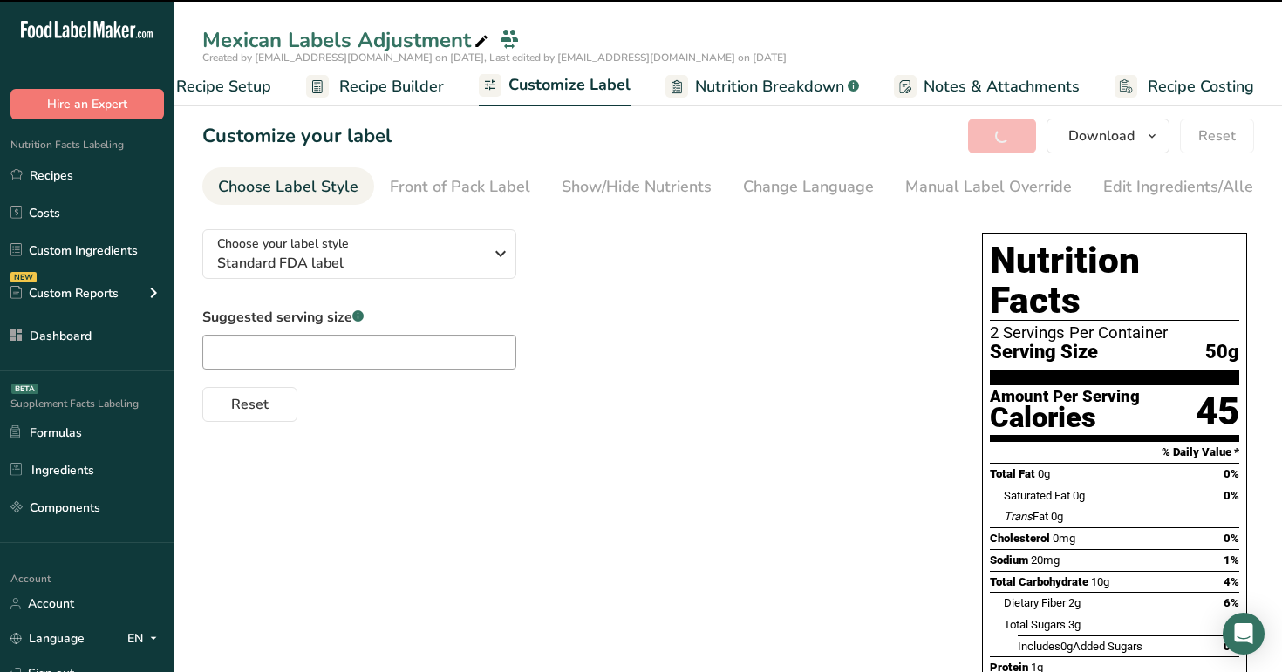
click at [406, 82] on span "Recipe Builder" at bounding box center [391, 87] width 105 height 24
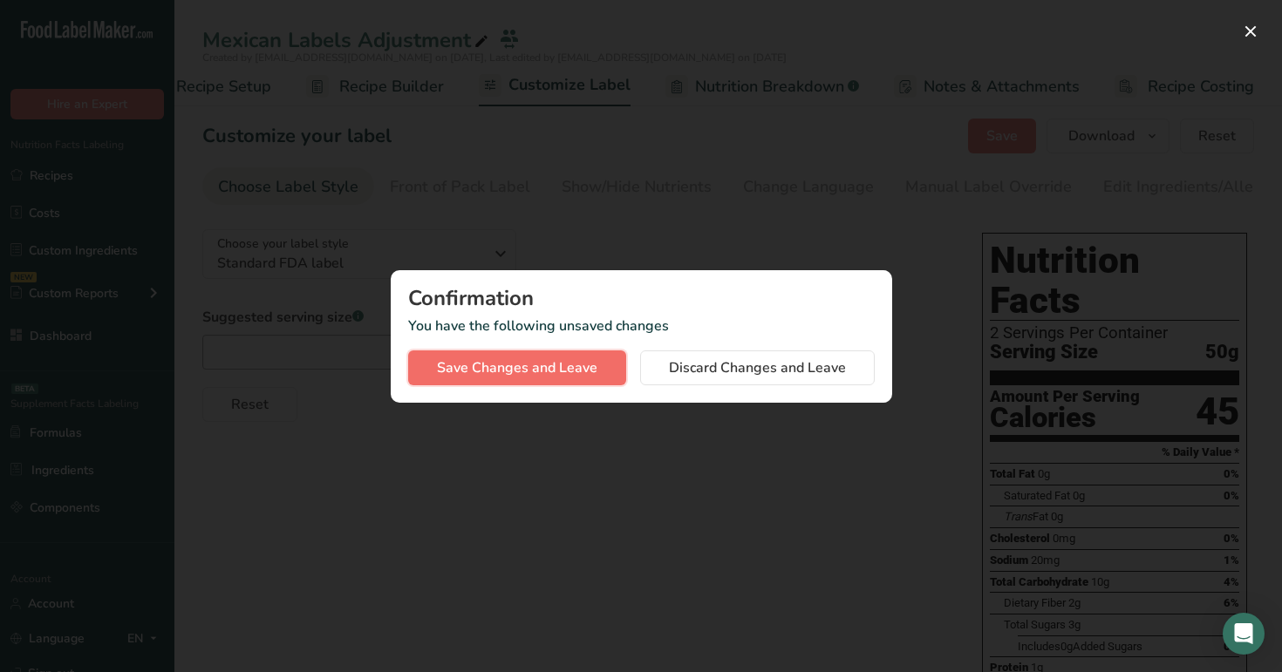
click at [542, 371] on span "Save Changes and Leave" at bounding box center [517, 368] width 160 height 21
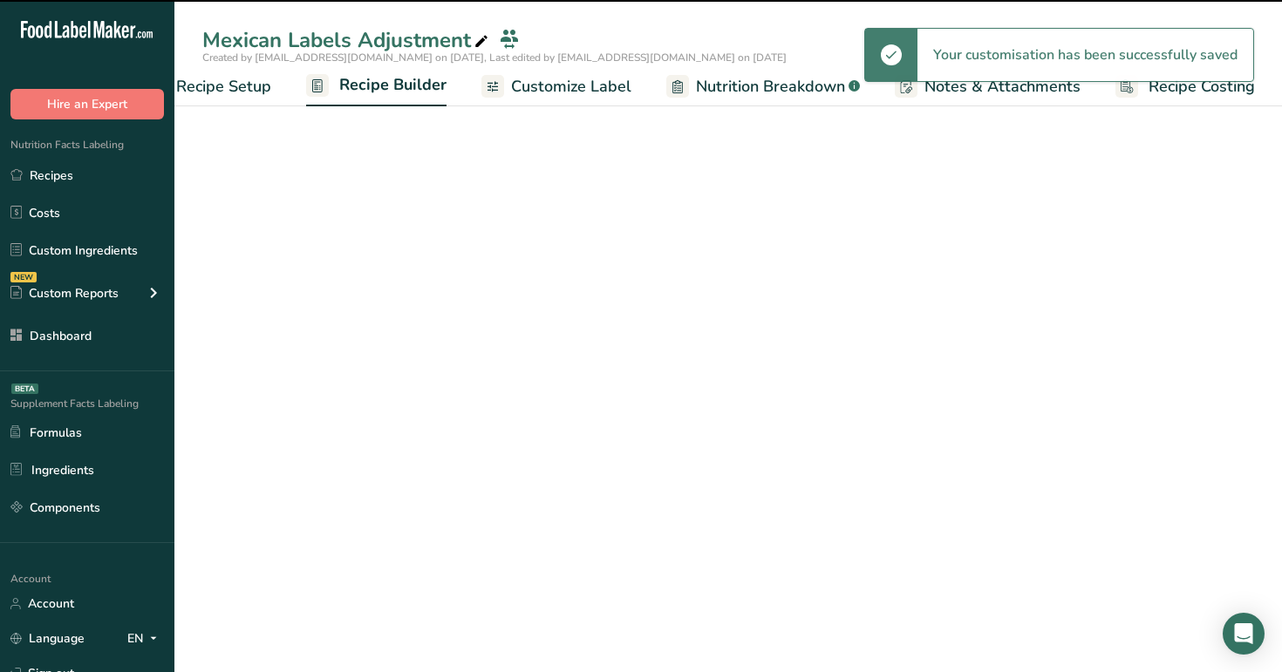
scroll to position [0, 59]
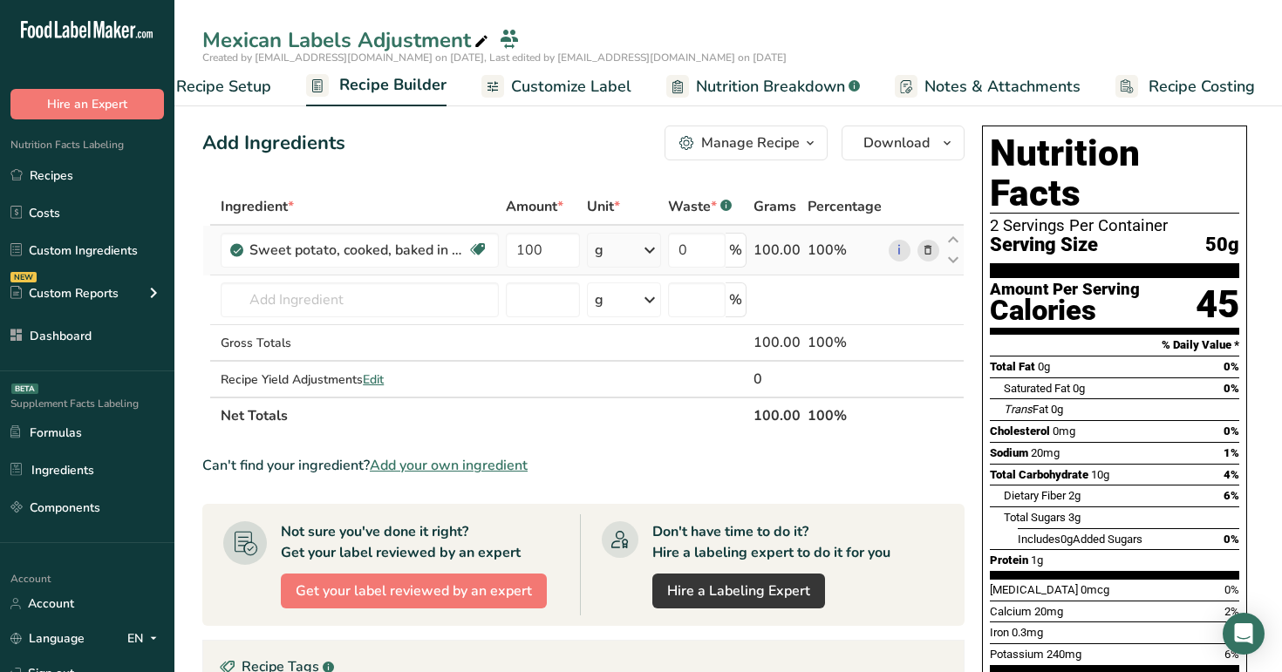
click at [929, 248] on icon at bounding box center [928, 251] width 12 height 18
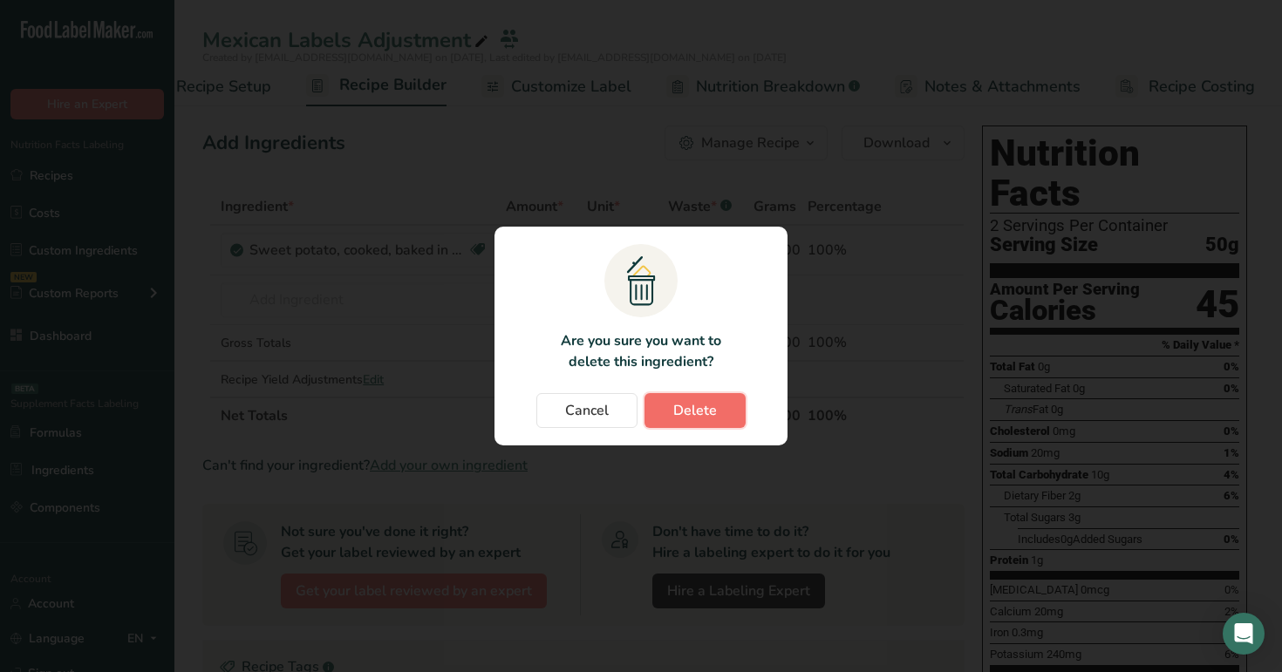
click at [691, 414] on span "Delete" at bounding box center [695, 410] width 44 height 21
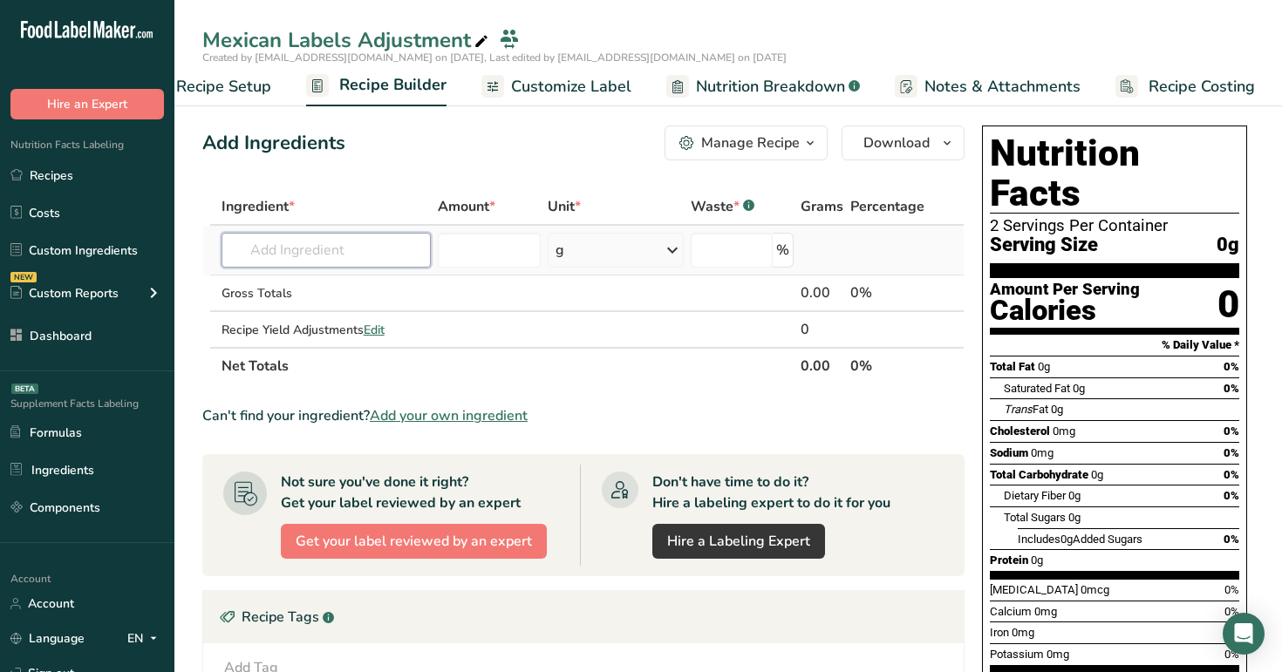
click at [303, 242] on input "text" at bounding box center [326, 250] width 210 height 35
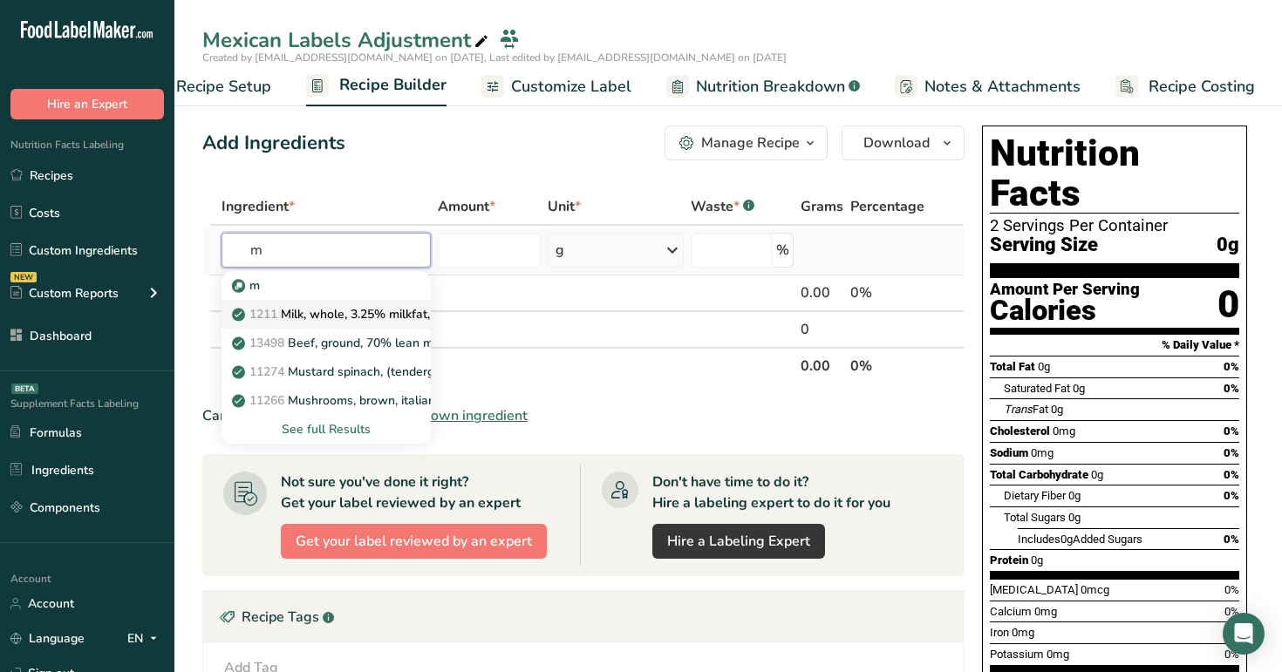
type input "m"
click at [337, 307] on p "1211 Milk, whole, 3.25% milkfat, without added vitamin A and vitamin D" at bounding box center [467, 314] width 465 height 18
type input "Milk, whole, 3.25% milkfat, without added vitamin A and vitamin D"
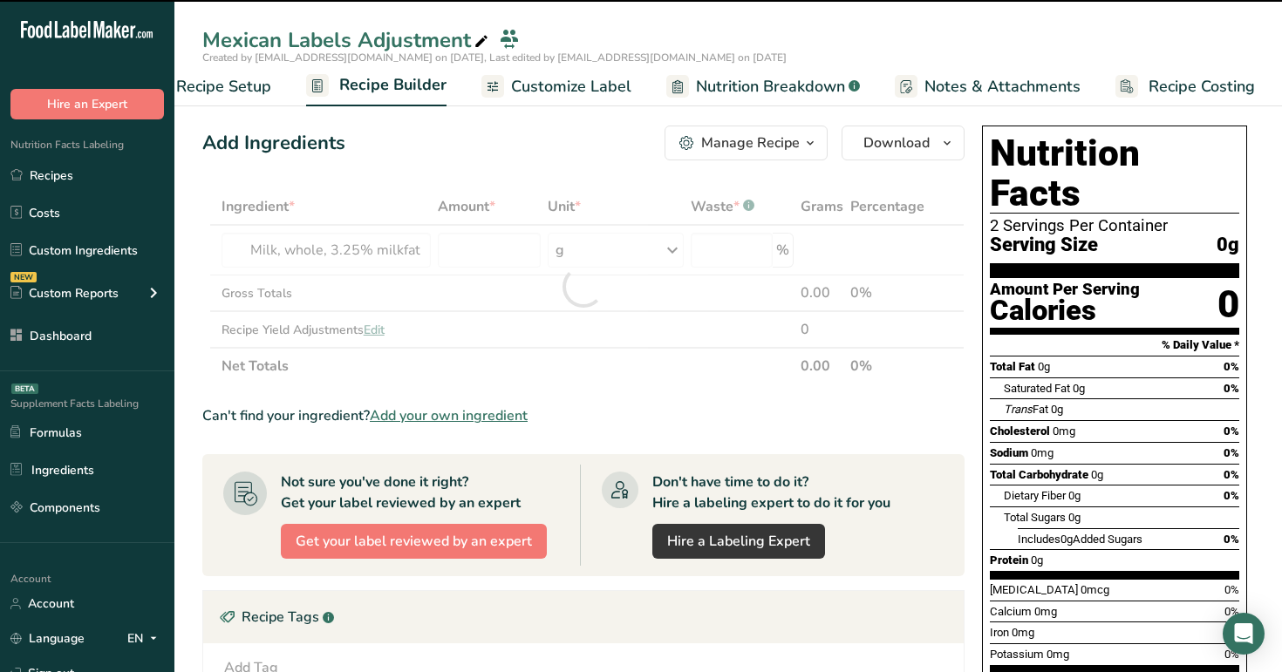
type input "0"
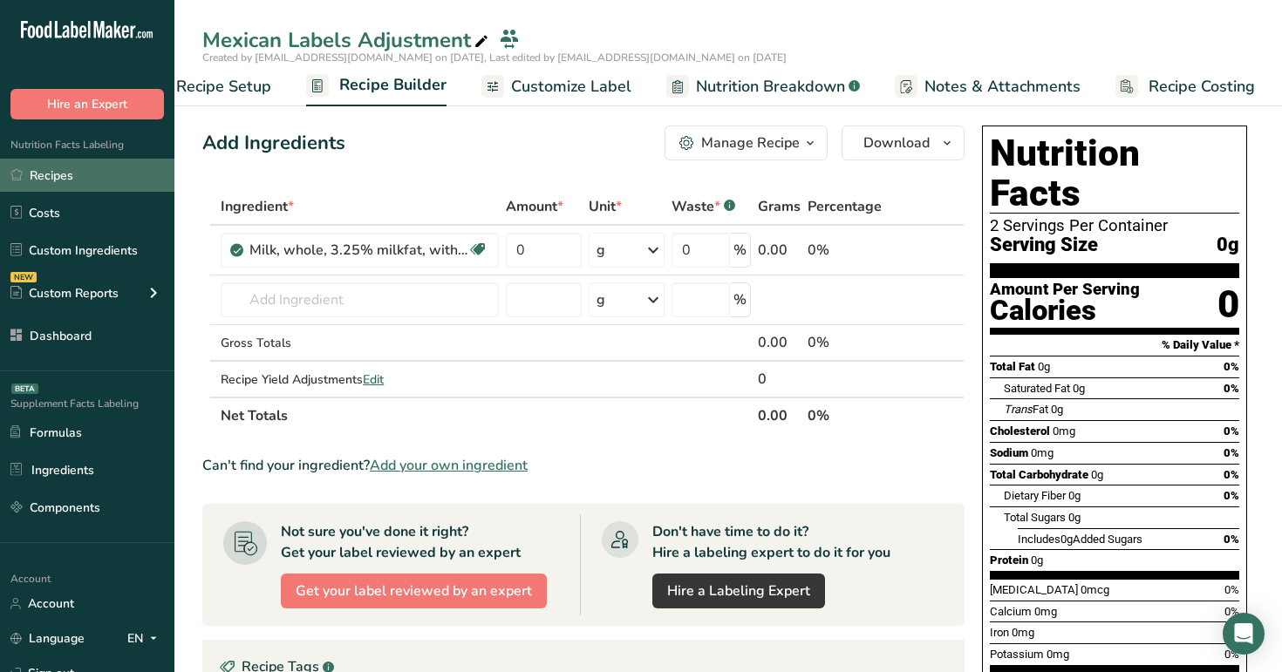
click at [69, 178] on link "Recipes" at bounding box center [87, 175] width 174 height 33
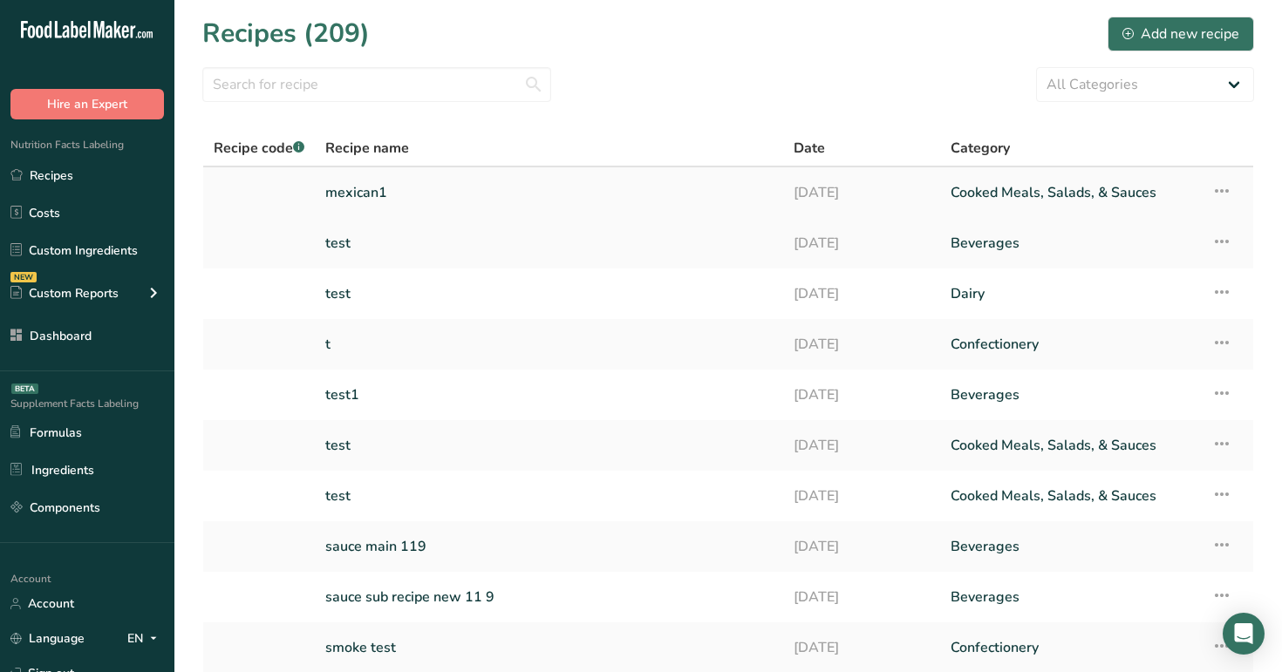
click at [582, 194] on link "mexican1" at bounding box center [548, 192] width 447 height 37
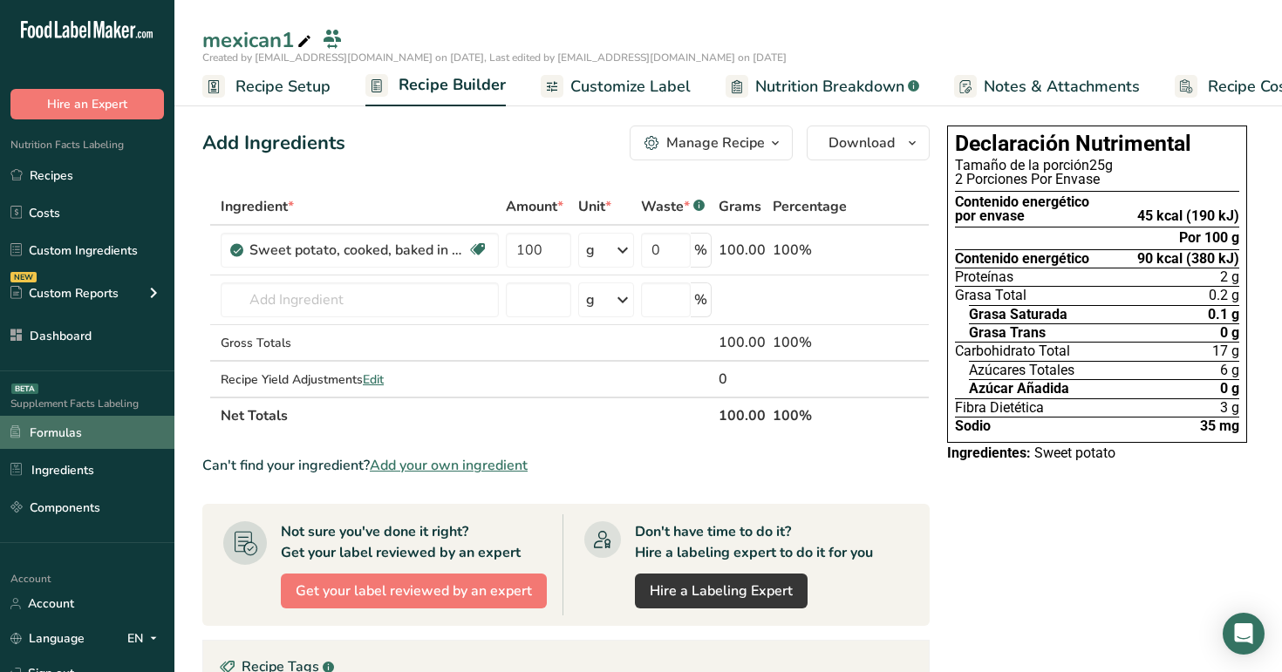
click at [72, 429] on link "Formulas" at bounding box center [87, 432] width 174 height 33
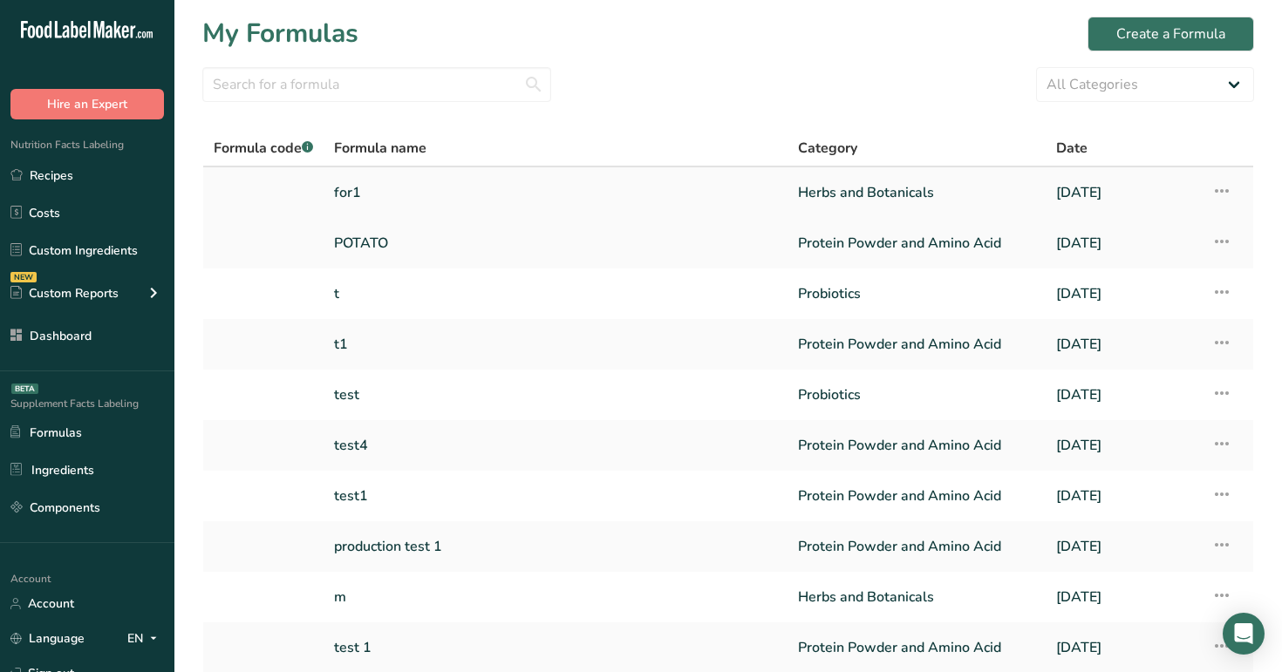
click at [384, 186] on link "for1" at bounding box center [555, 192] width 443 height 37
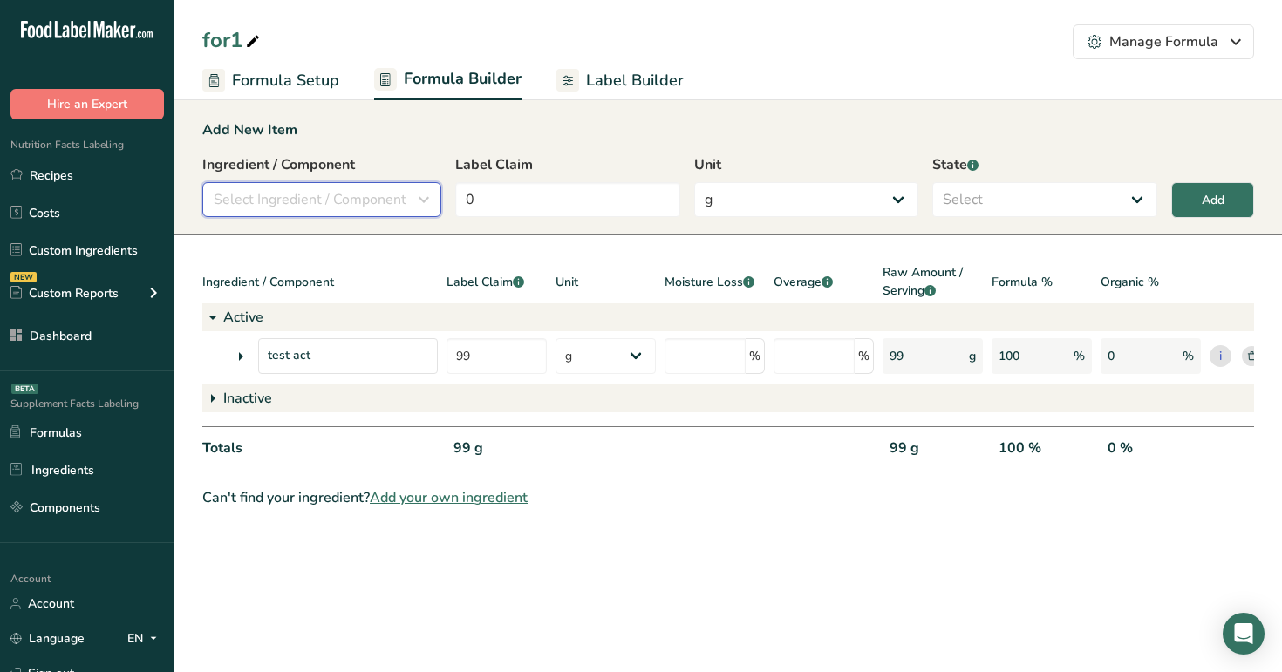
click at [315, 209] on span "Select Ingredient / Component" at bounding box center [310, 199] width 193 height 21
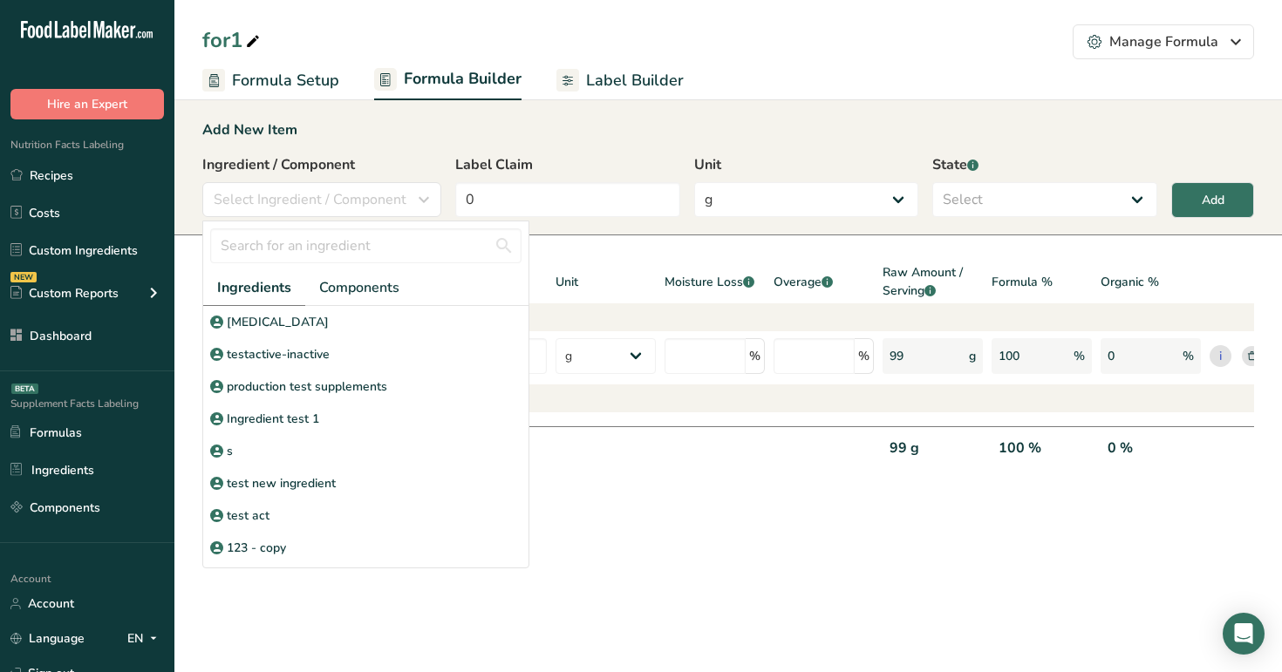
click at [624, 82] on span "Label Builder" at bounding box center [635, 81] width 98 height 24
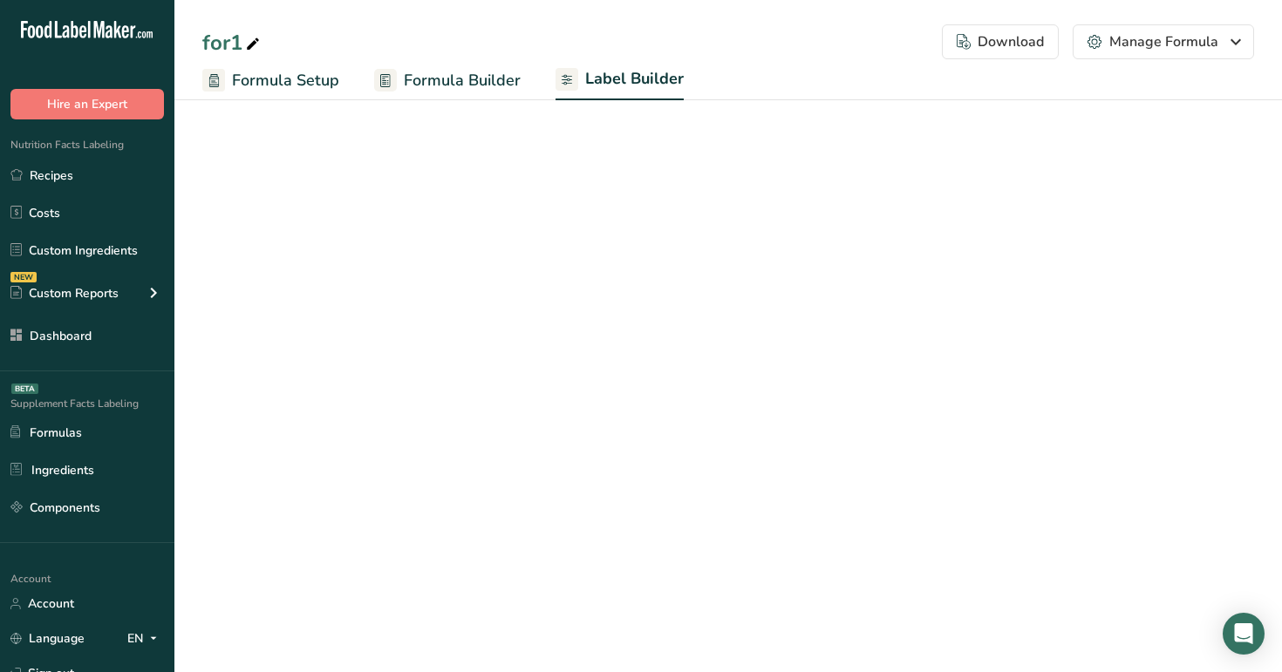
select select "Roboto"
select select "bold"
select select "center"
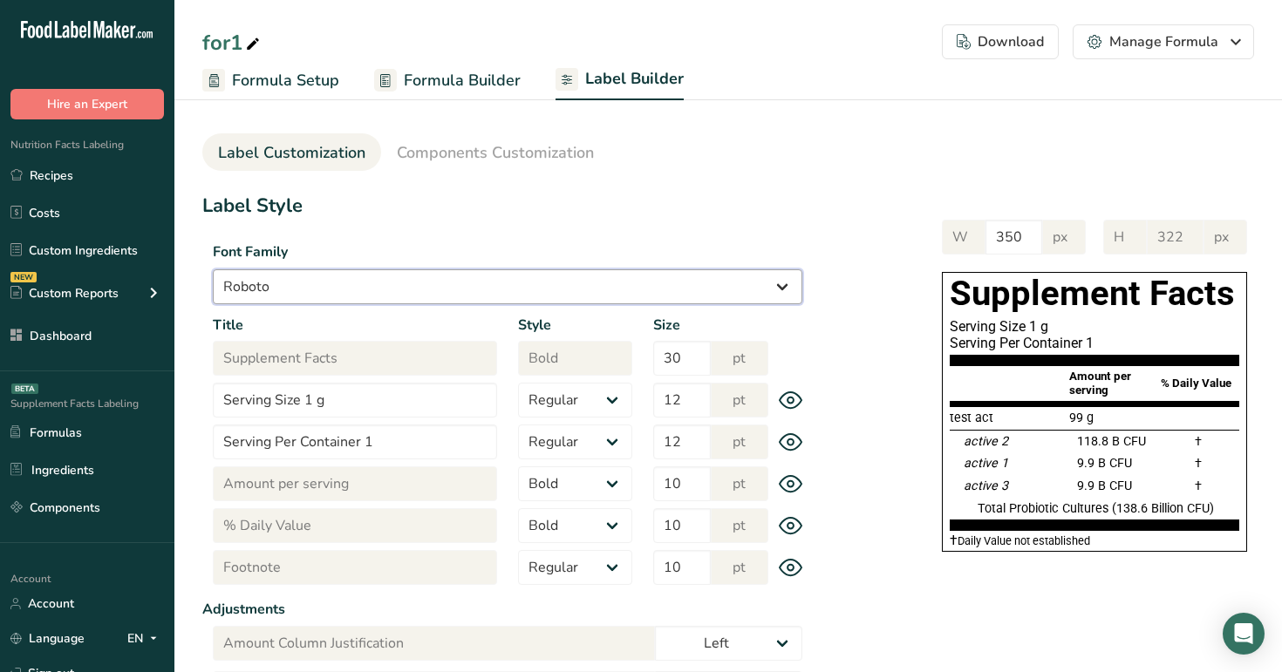
click at [435, 287] on select "Arial Roboto Helvetica Verdana Georgia Courier New Comic Sans MS Times New Roman" at bounding box center [507, 286] width 589 height 35
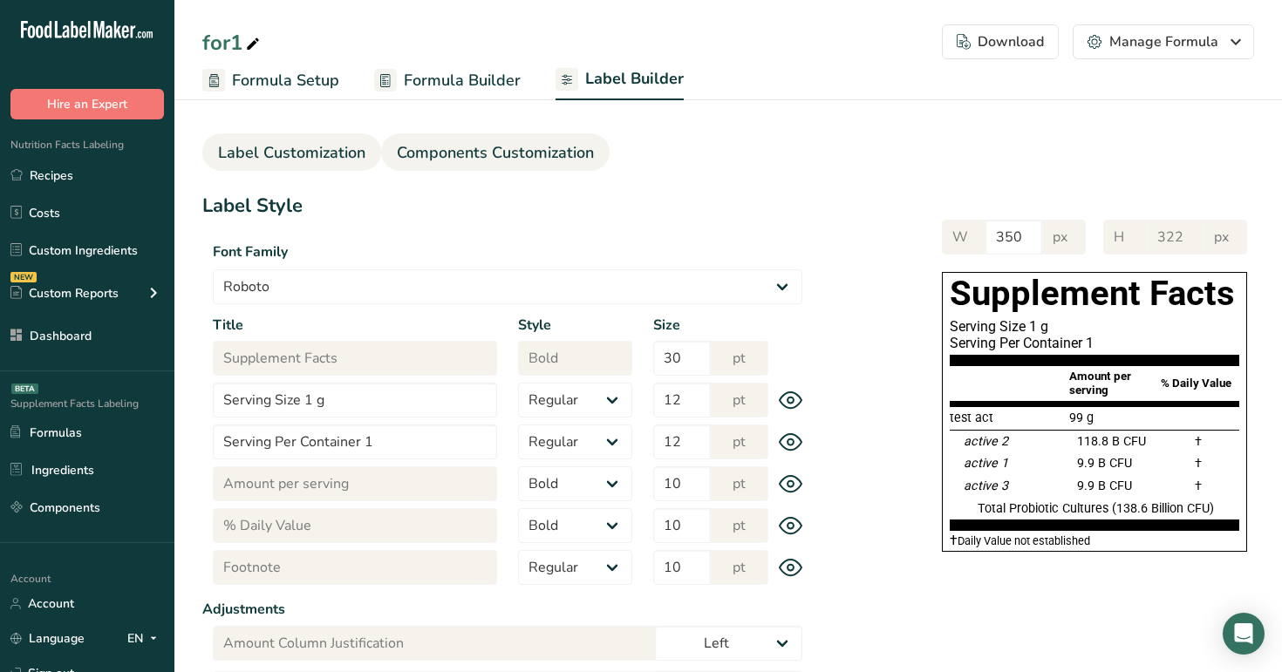
click at [514, 136] on link "Components Customization" at bounding box center [495, 152] width 197 height 39
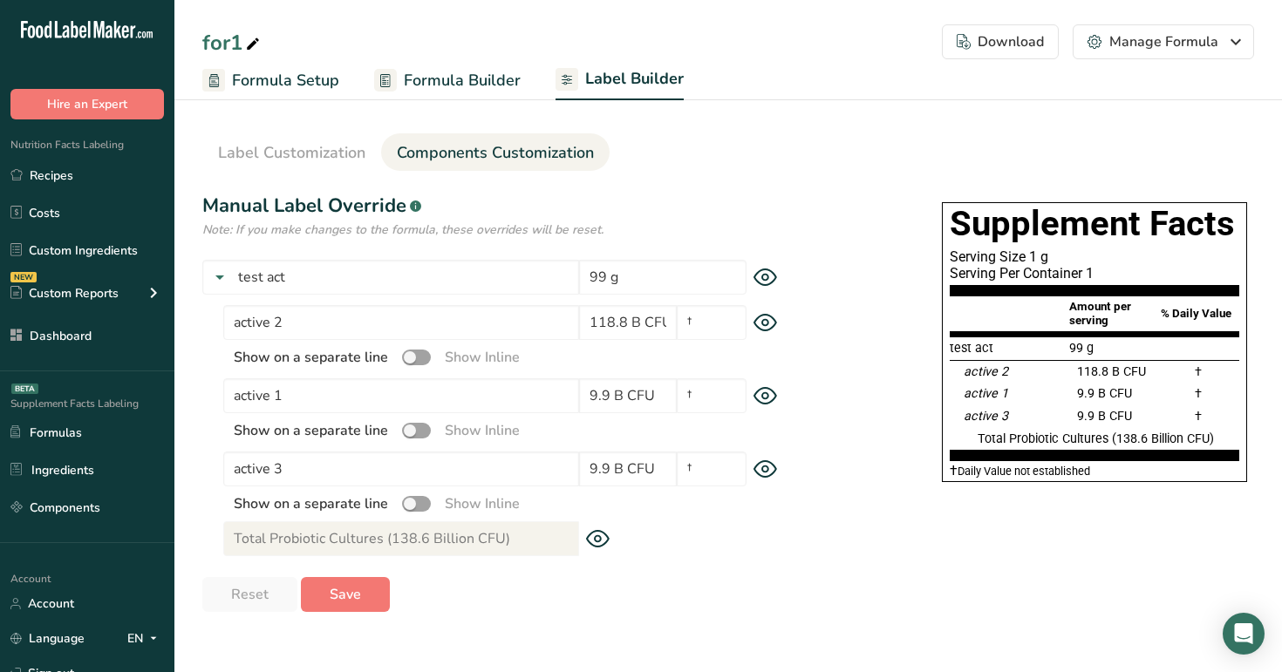
click at [769, 280] on icon at bounding box center [765, 278] width 24 height 18
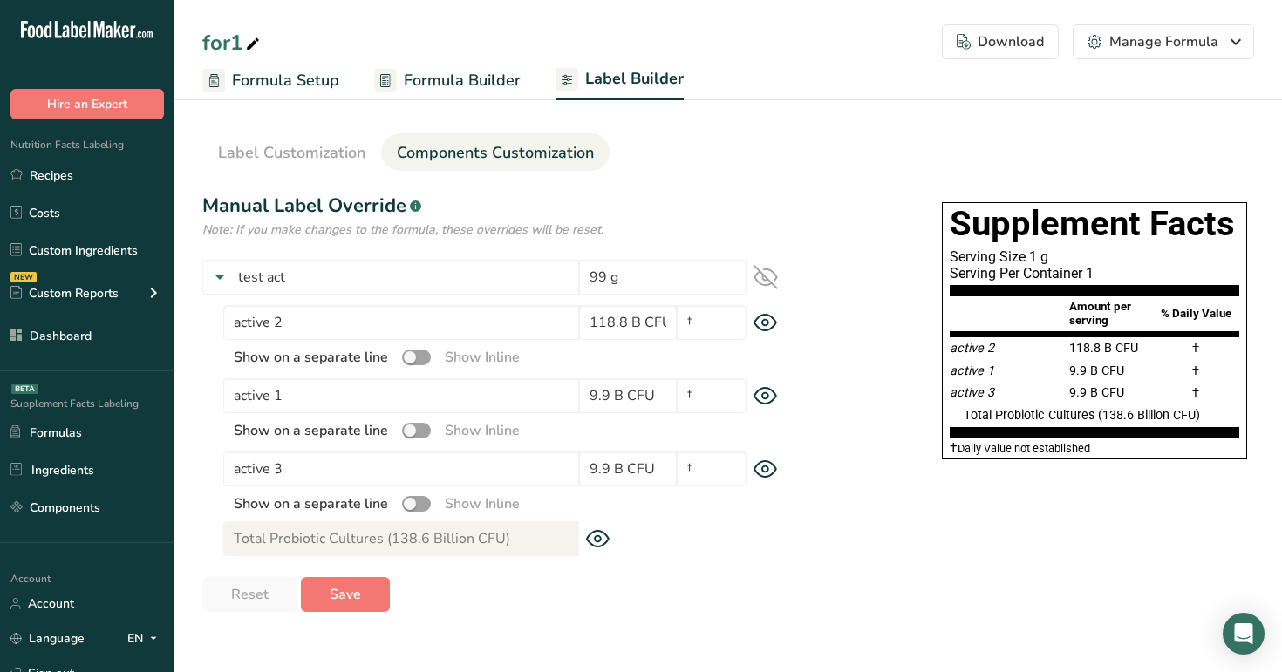
click at [769, 280] on icon at bounding box center [765, 277] width 23 height 23
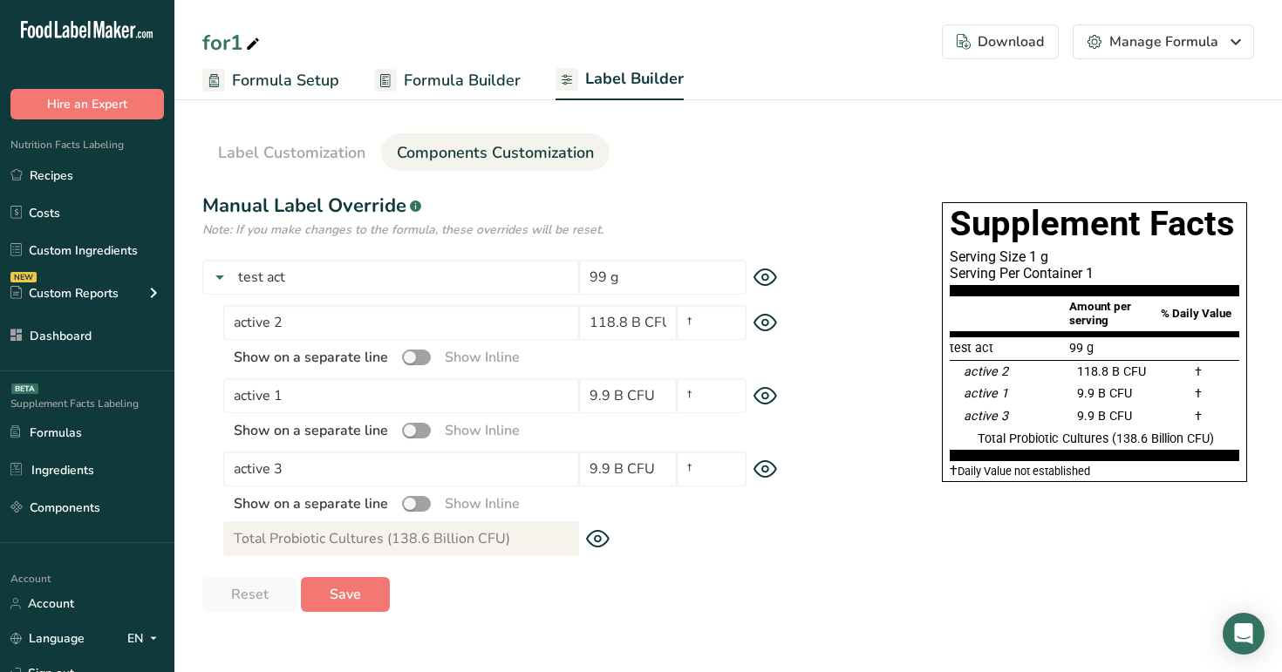
click at [769, 280] on icon at bounding box center [765, 278] width 24 height 18
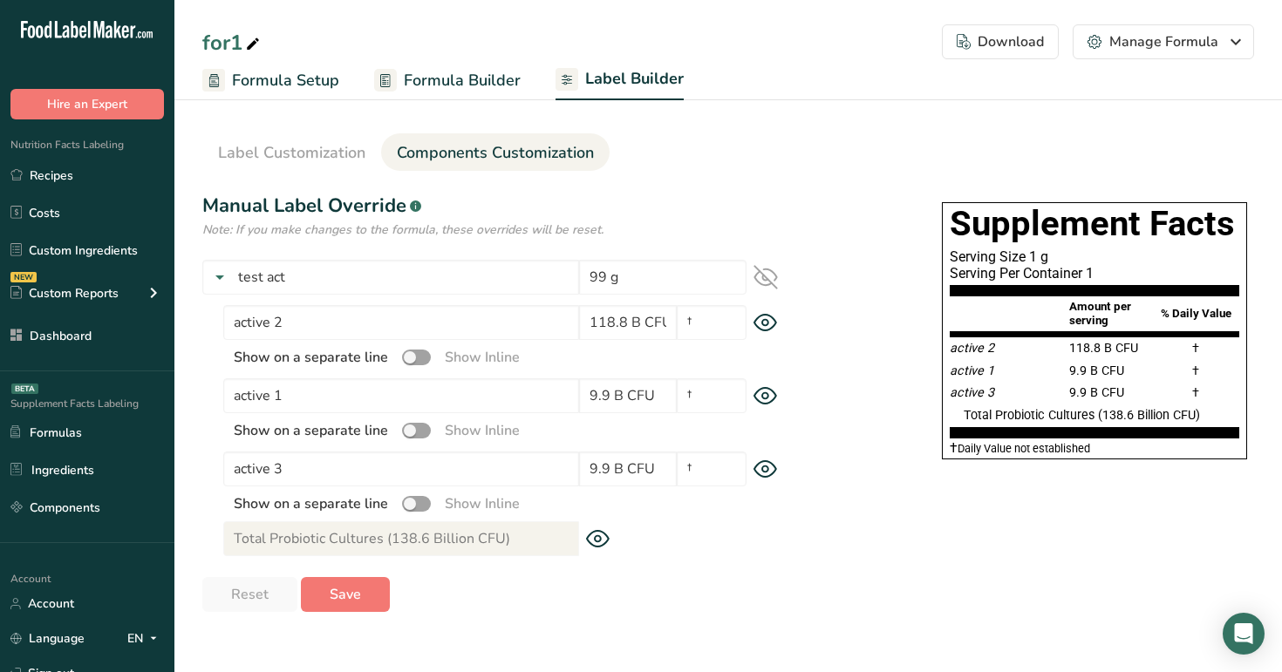
click at [769, 280] on icon at bounding box center [765, 277] width 23 height 23
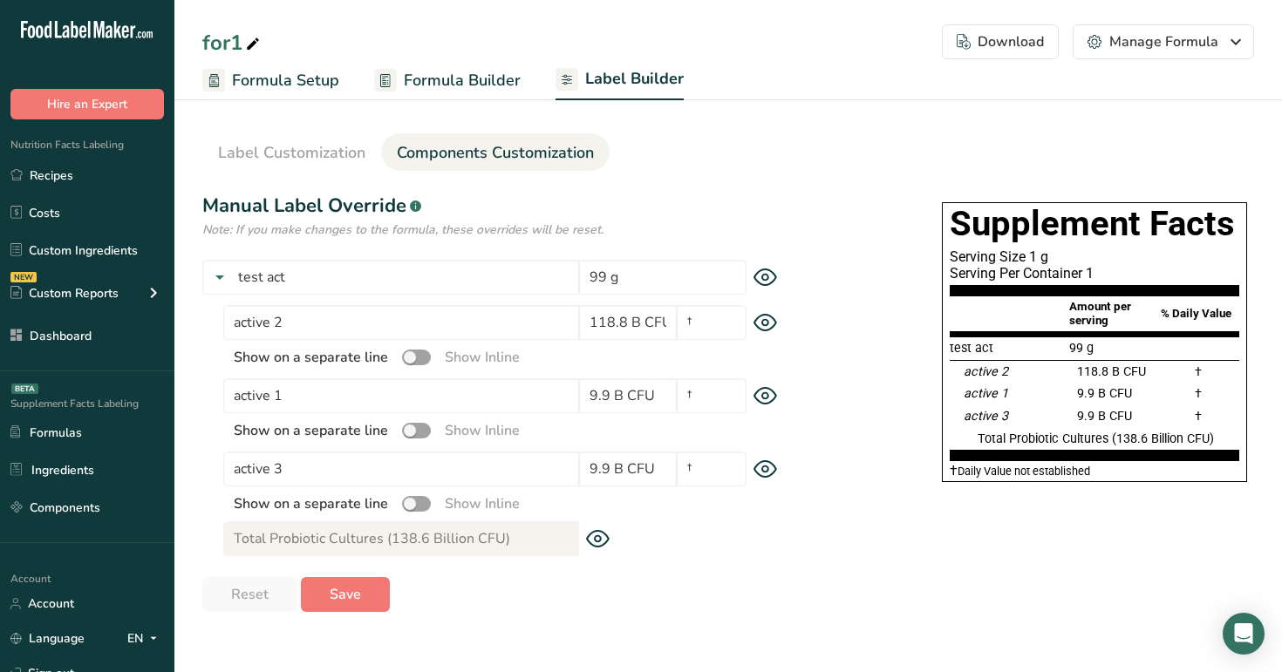
click at [442, 87] on span "Formula Builder" at bounding box center [462, 81] width 117 height 24
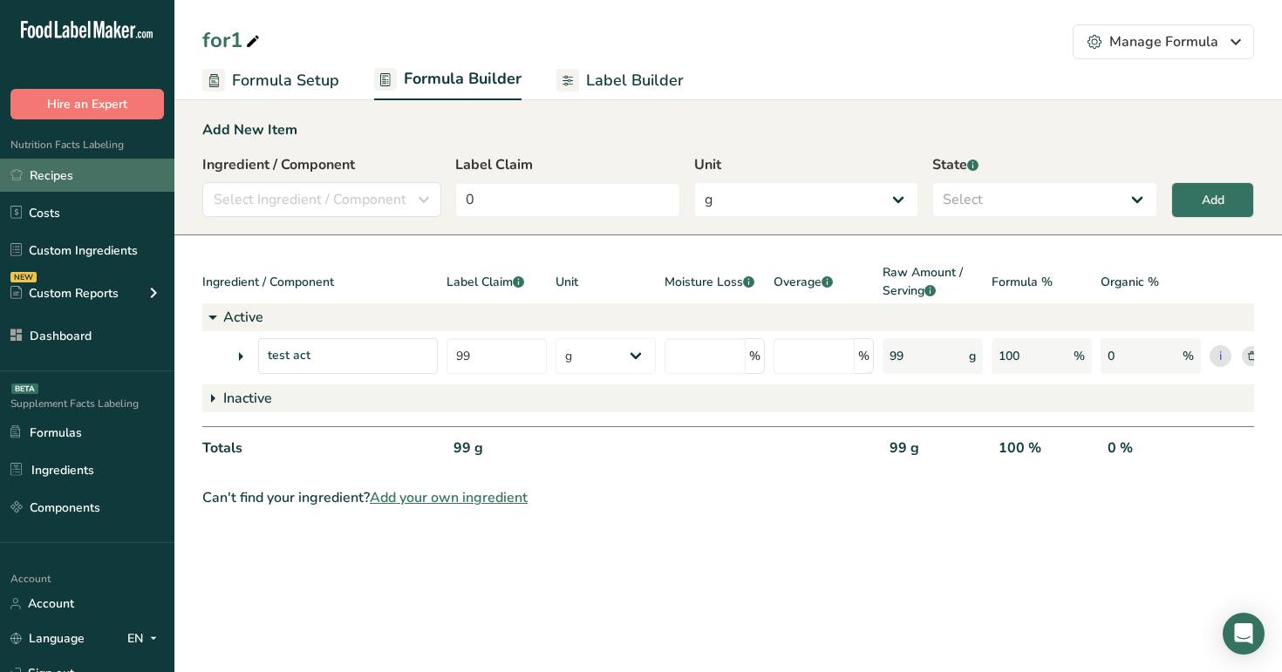
click at [110, 167] on link "Recipes" at bounding box center [87, 175] width 174 height 33
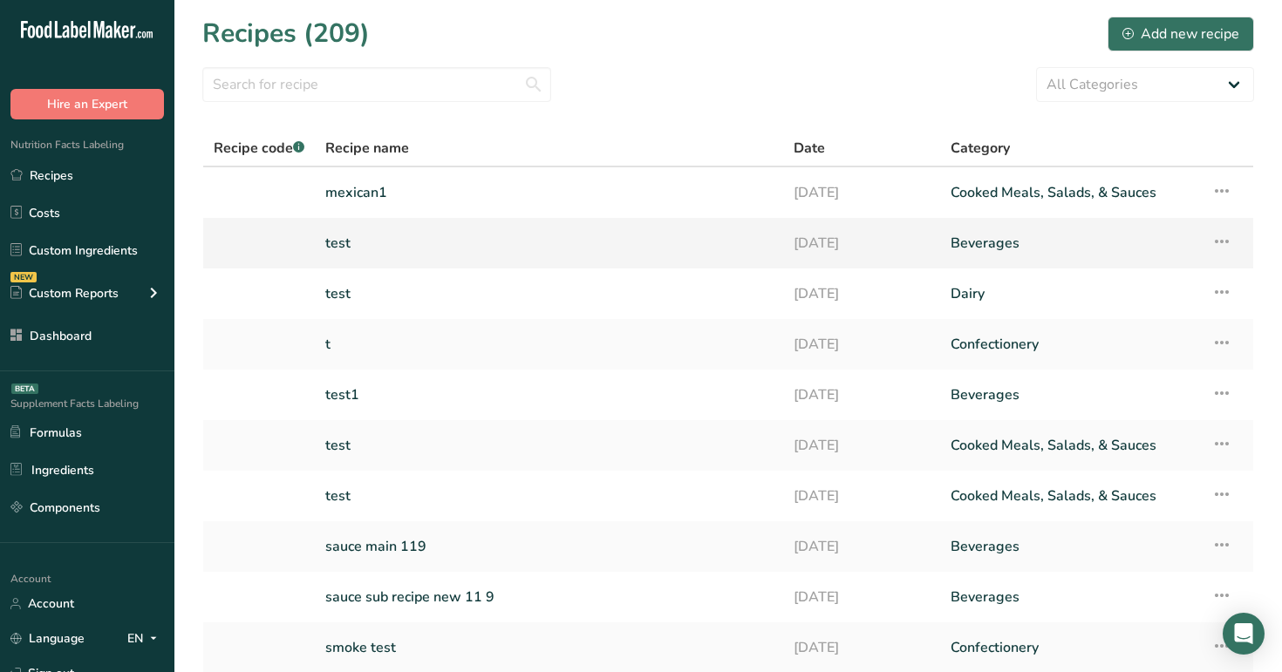
click at [388, 247] on link "test" at bounding box center [548, 243] width 447 height 37
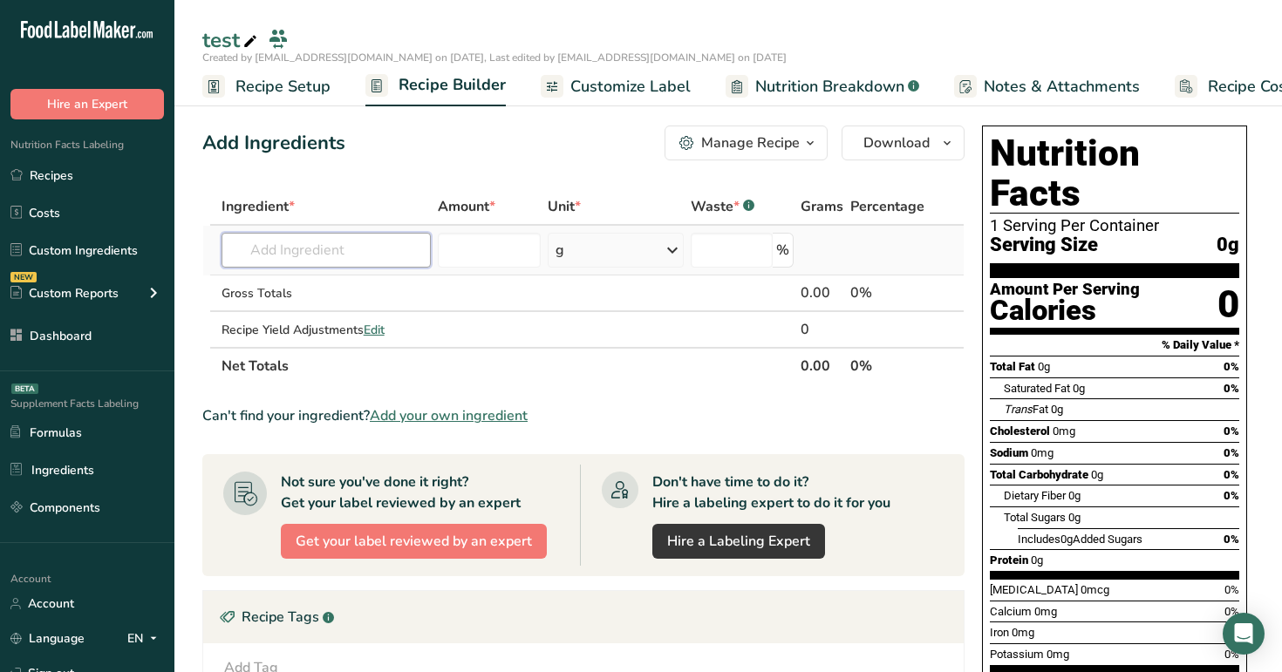
click at [382, 250] on input "text" at bounding box center [326, 250] width 210 height 35
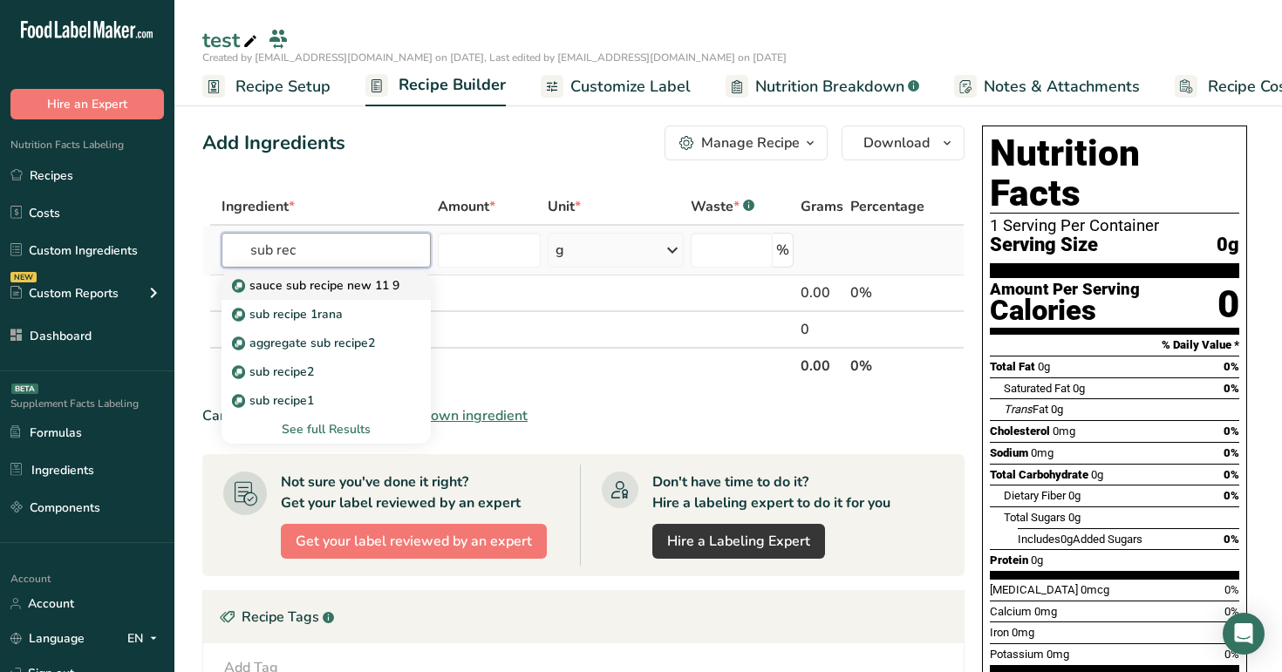
type input "sub rec"
click at [331, 296] on link "sauce sub recipe new 11 9" at bounding box center [326, 285] width 210 height 29
type input "sauce sub recipe new 11 9"
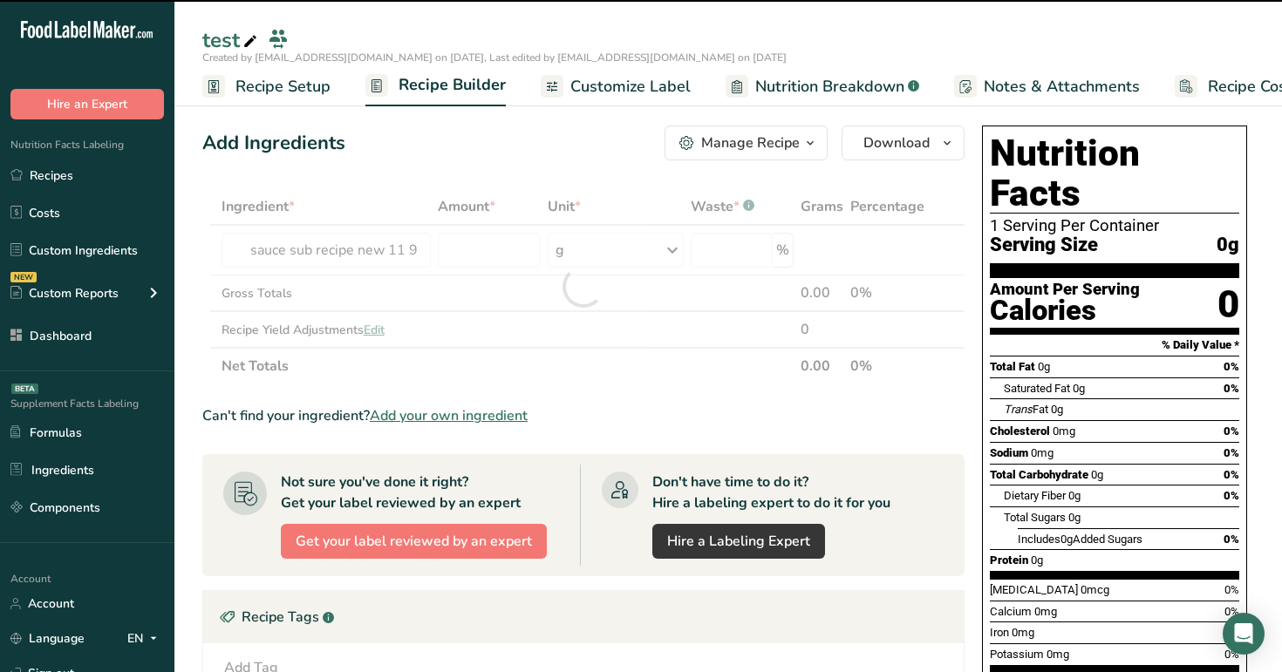
type input "0"
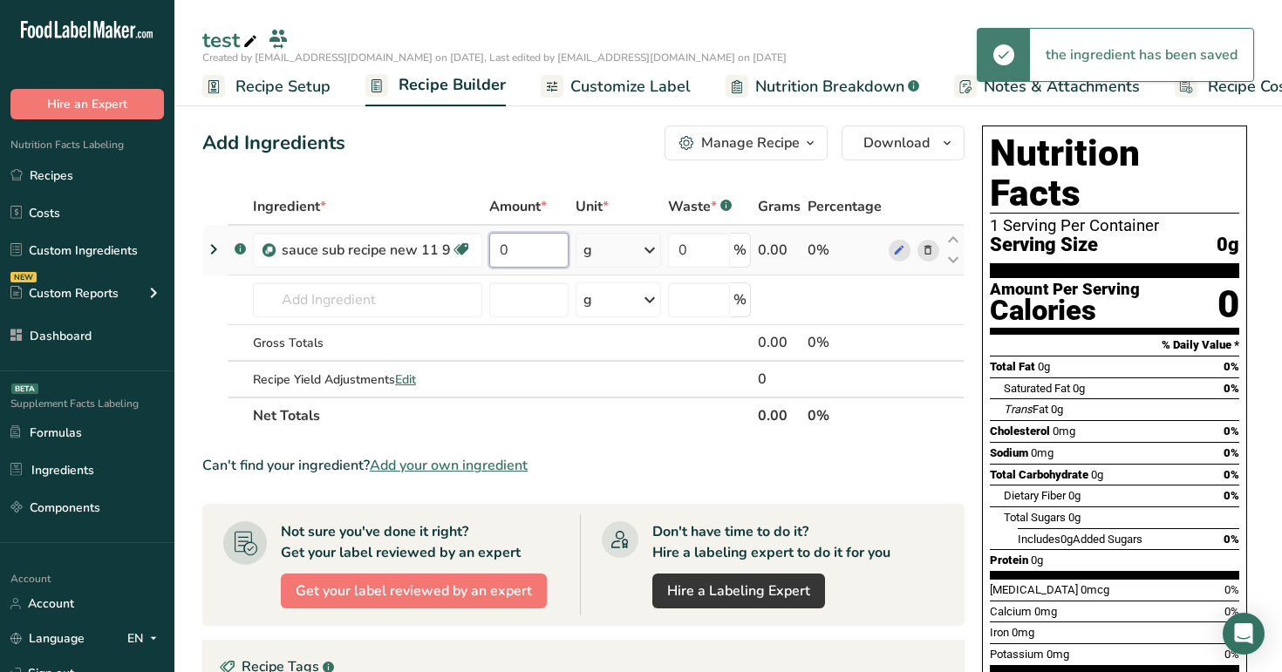
click at [522, 254] on input "0" at bounding box center [528, 250] width 79 height 35
type input "100"
click at [577, 167] on div "Add Ingredients Manage Recipe Delete Recipe Duplicate Recipe Scale Recipe Save …" at bounding box center [588, 614] width 773 height 990
click at [215, 250] on icon at bounding box center [213, 249] width 21 height 31
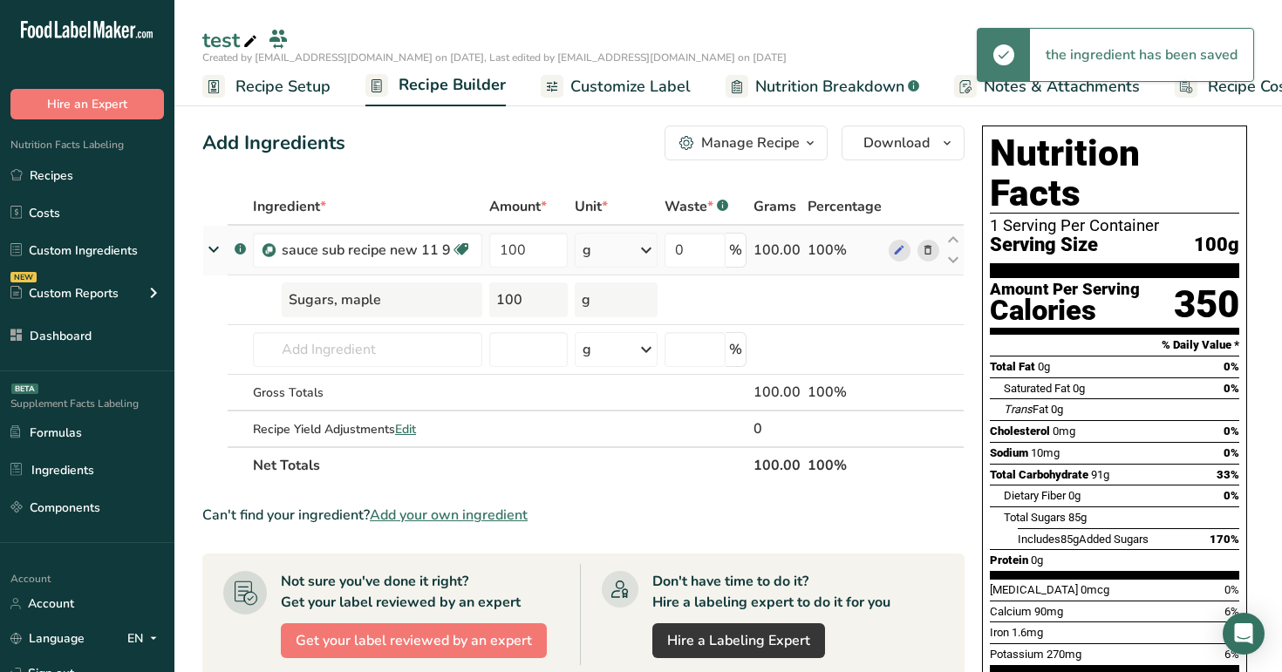
click at [621, 256] on div "g" at bounding box center [616, 250] width 83 height 35
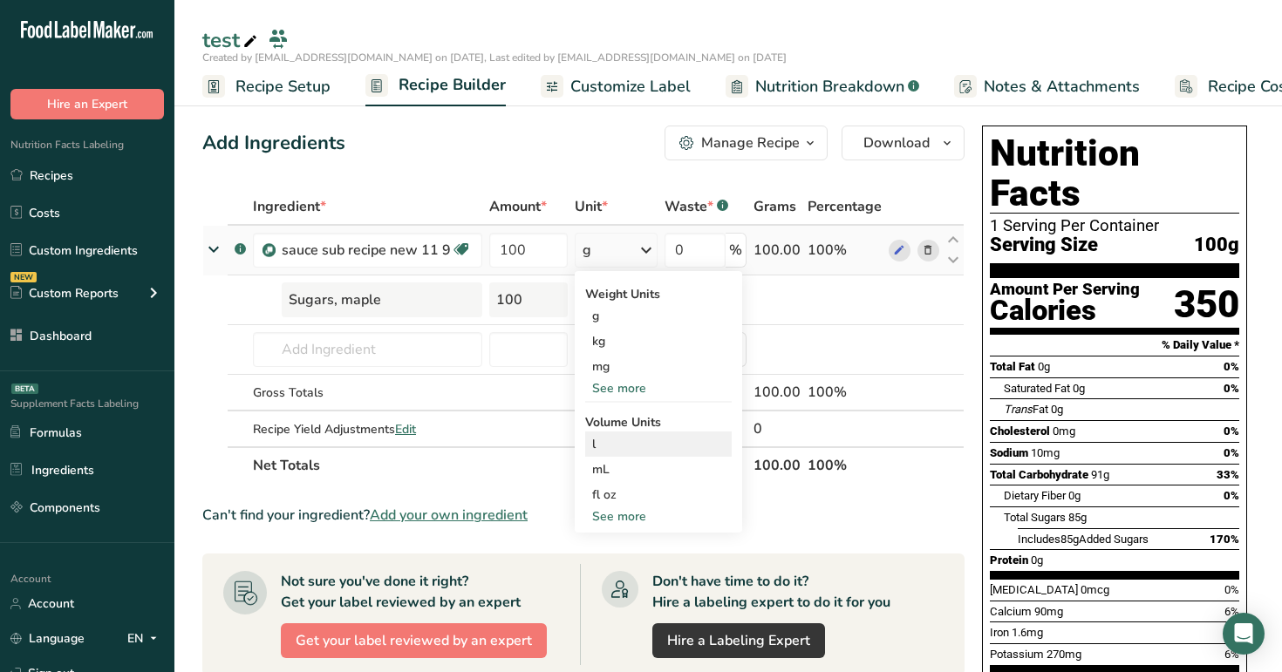
click at [637, 446] on div "l" at bounding box center [658, 444] width 133 height 18
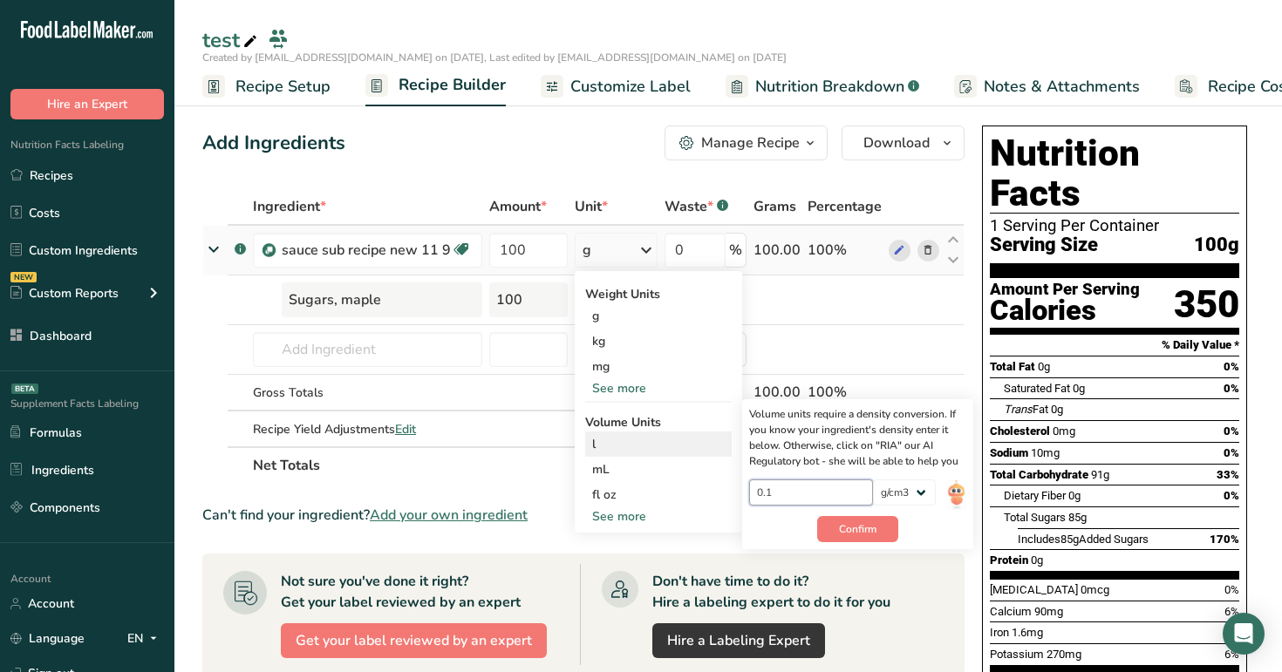
click at [821, 495] on input "0.1" at bounding box center [811, 493] width 125 height 26
type input "0"
type input "1"
click at [850, 530] on span "Confirm" at bounding box center [857, 529] width 37 height 16
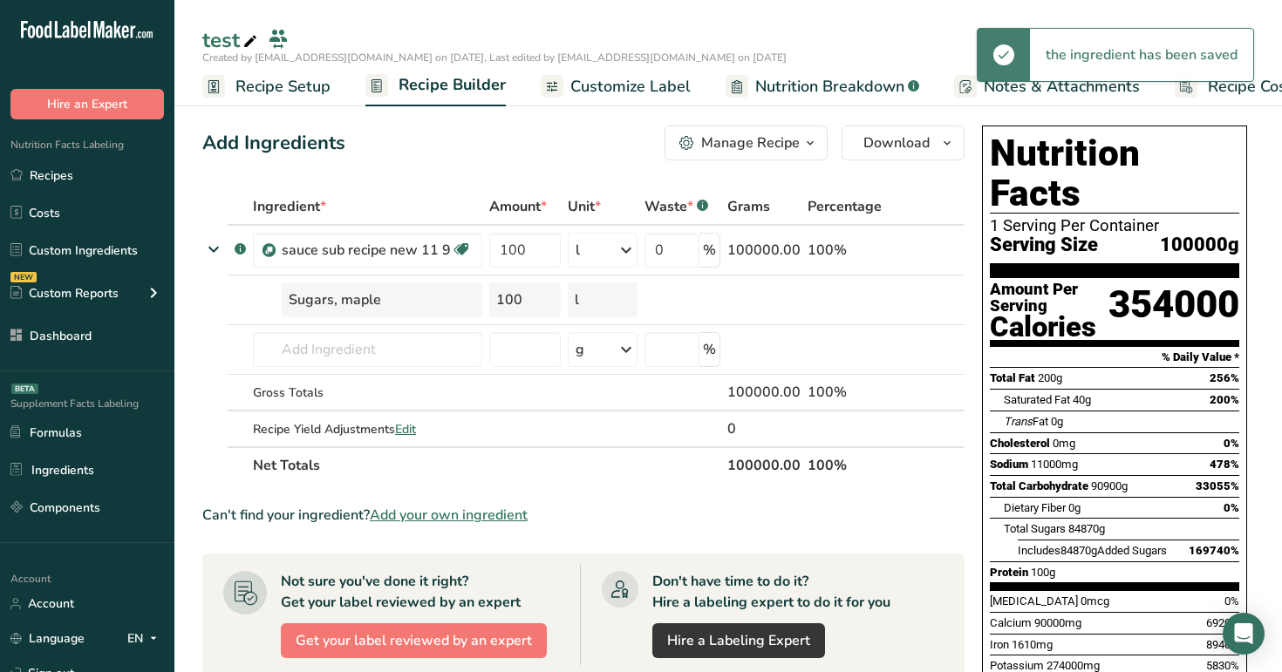
click at [583, 160] on div "Add Ingredients Manage Recipe Delete Recipe Duplicate Recipe Scale Recipe Save …" at bounding box center [588, 657] width 773 height 1076
click at [780, 90] on span "Nutrition Breakdown" at bounding box center [829, 87] width 149 height 24
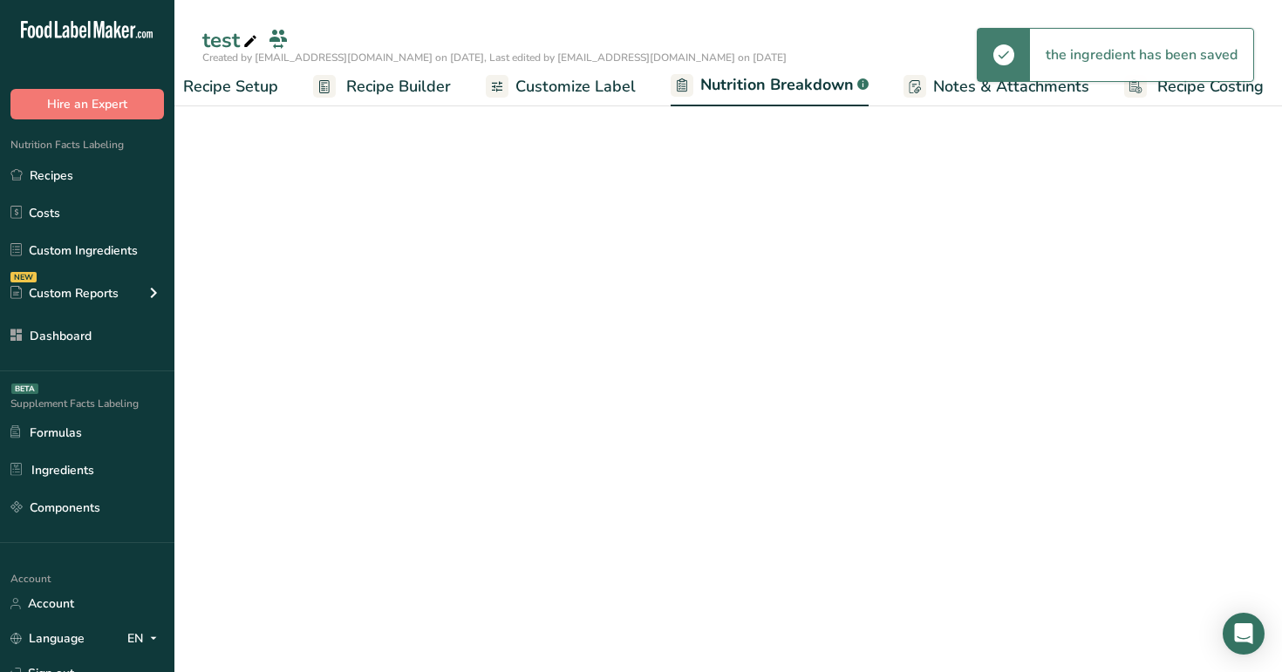
select select "Calories"
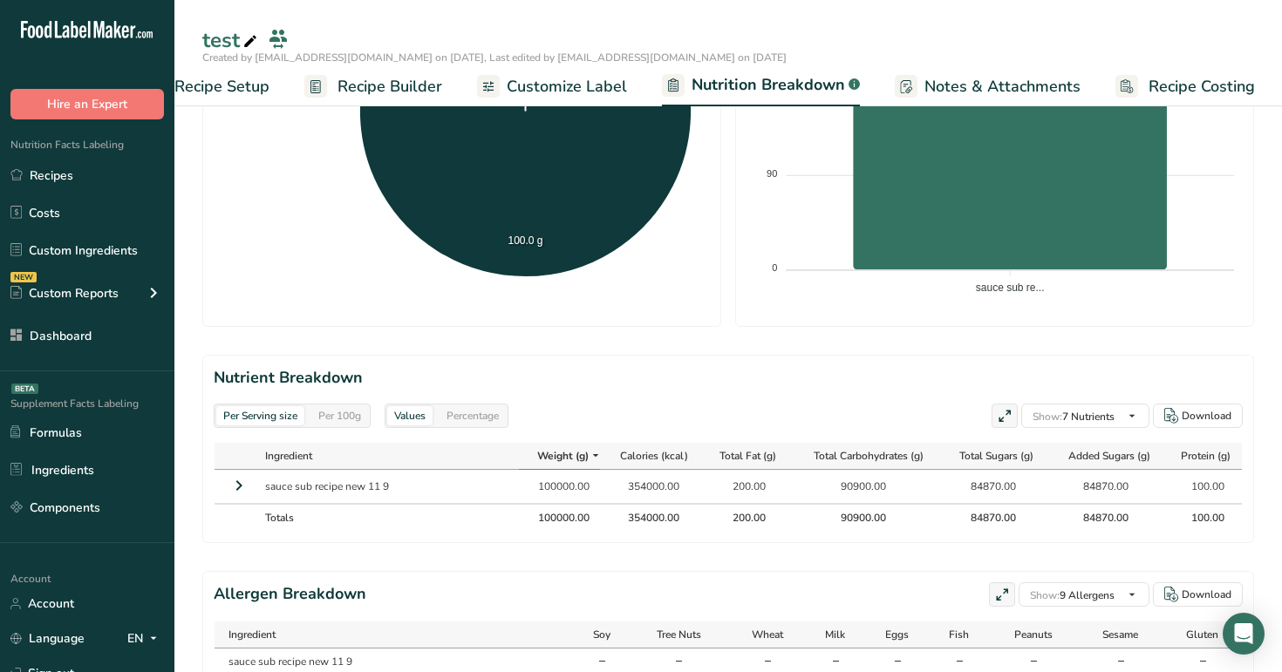
scroll to position [605, 0]
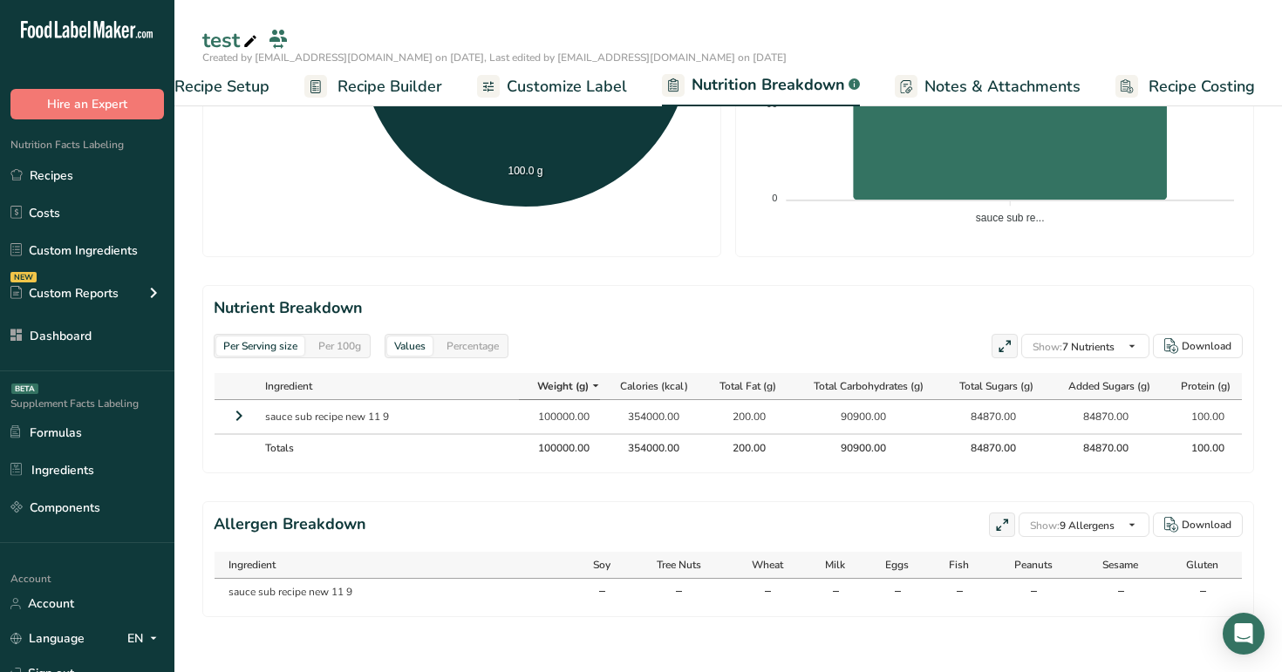
click at [243, 416] on icon at bounding box center [238, 415] width 21 height 31
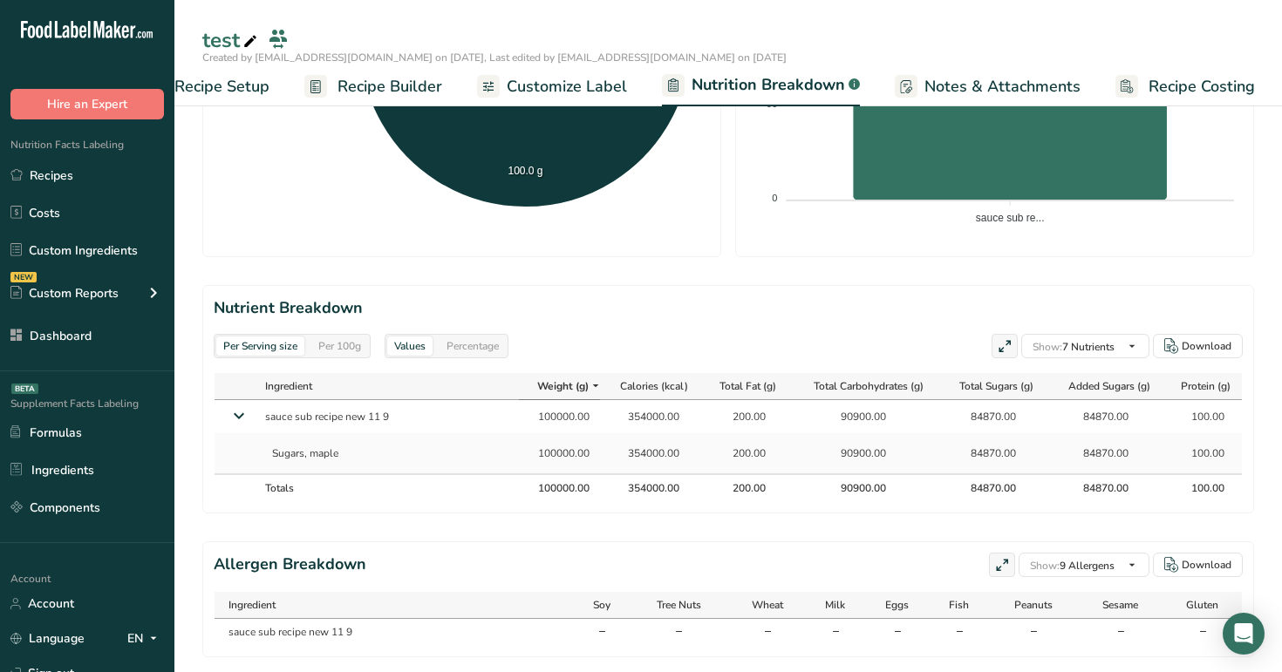
click at [243, 416] on icon at bounding box center [238, 415] width 31 height 21
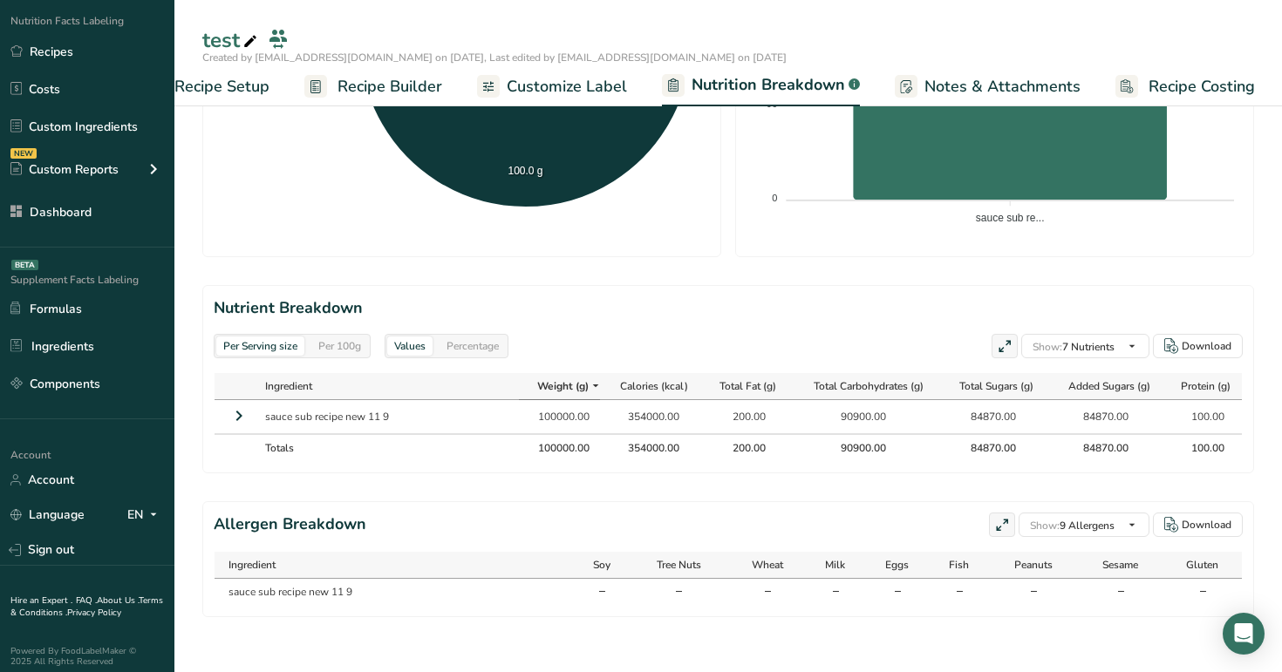
scroll to position [133, 0]
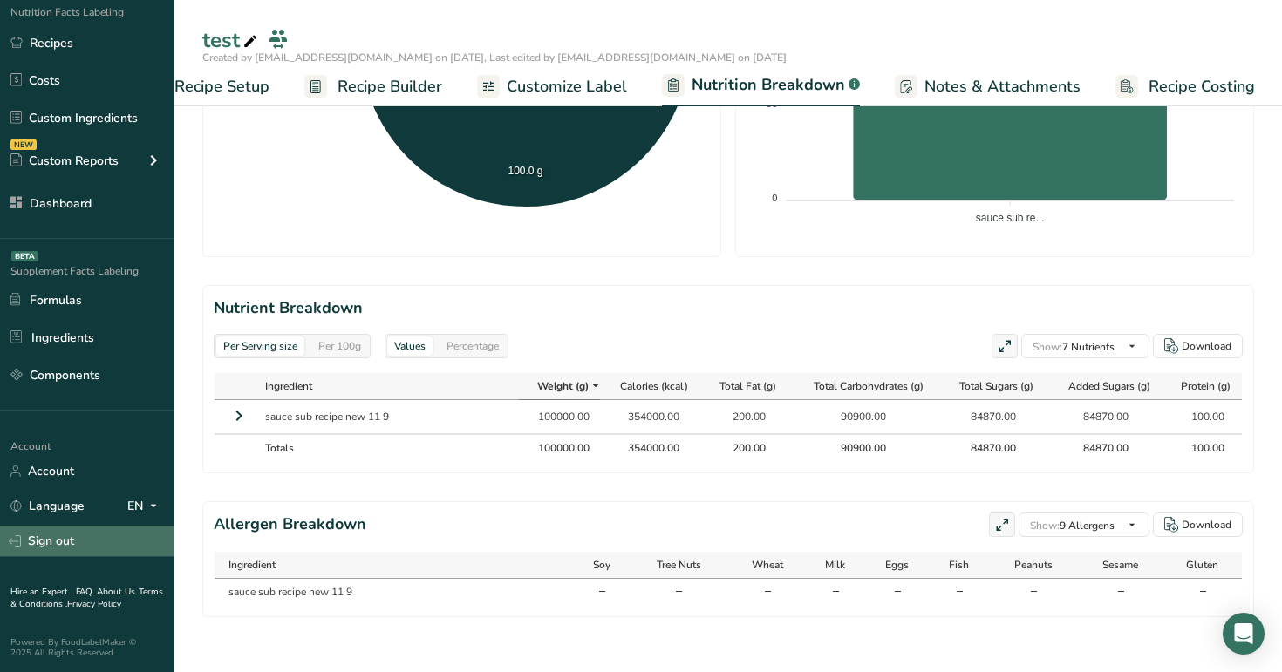
click at [91, 541] on link "Sign out" at bounding box center [87, 541] width 174 height 31
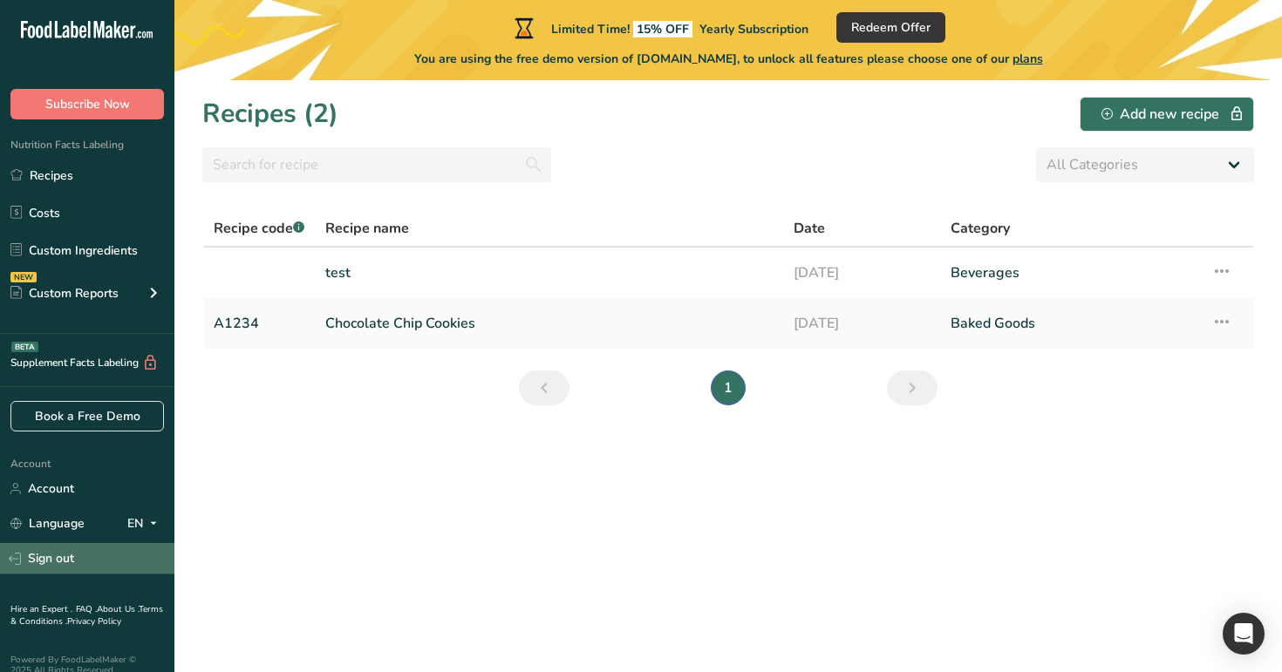
click at [107, 557] on link "Sign out" at bounding box center [87, 558] width 174 height 31
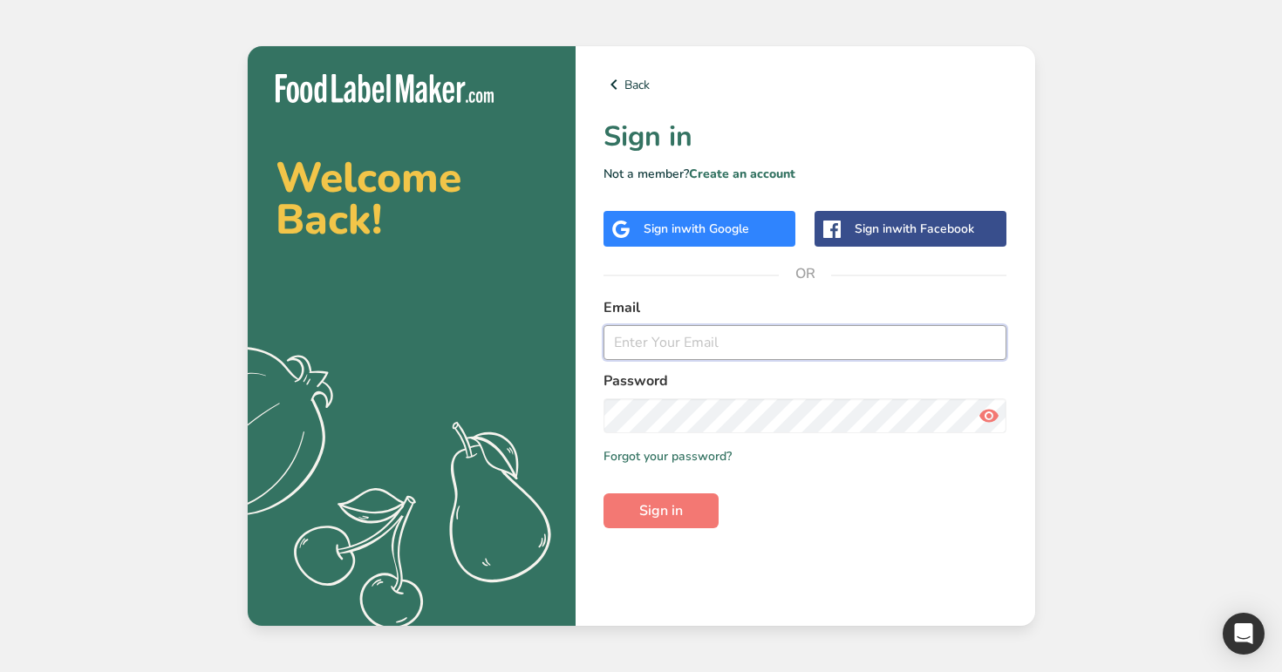
click at [858, 343] on input "email" at bounding box center [805, 342] width 404 height 35
type input "[EMAIL_ADDRESS][DOMAIN_NAME]"
click at [603, 494] on button "Sign in" at bounding box center [660, 511] width 115 height 35
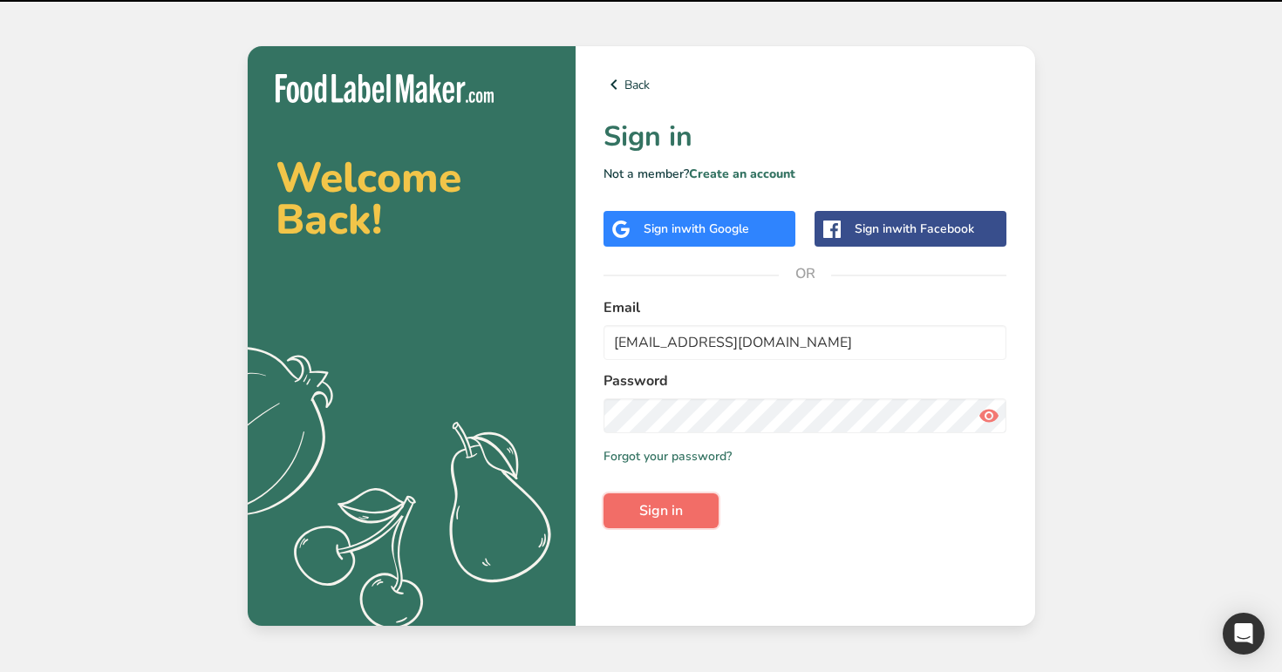
click at [685, 504] on button "Sign in" at bounding box center [660, 511] width 115 height 35
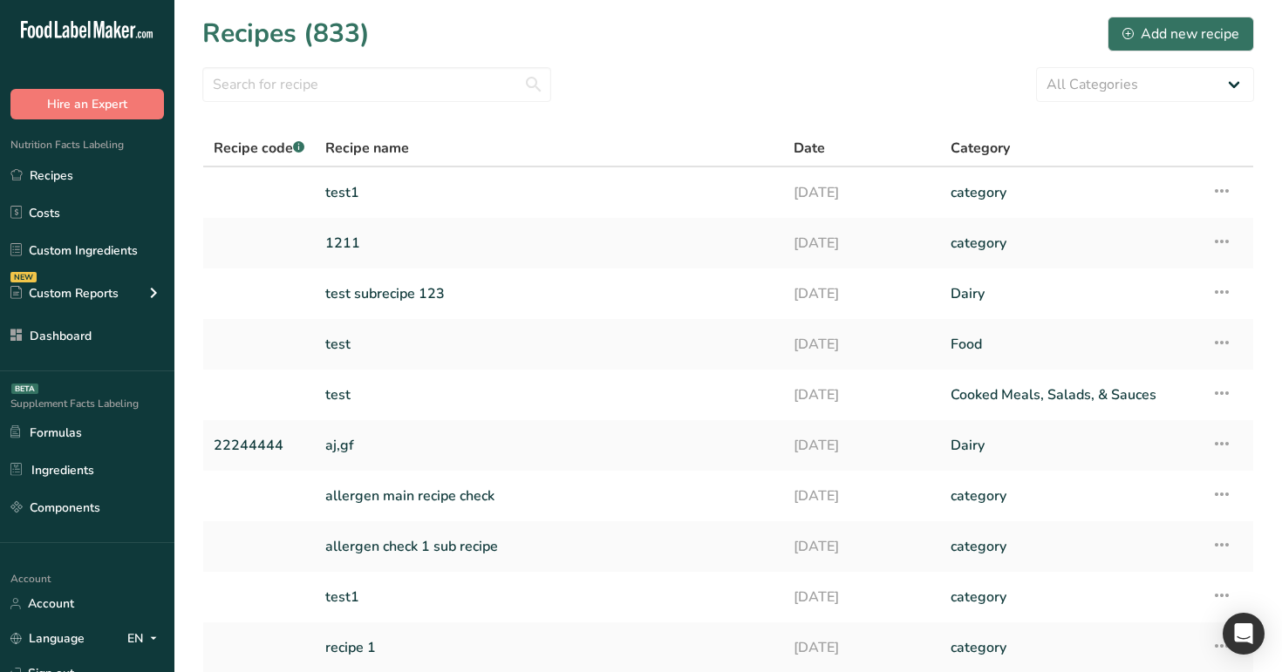
click at [805, 208] on link "[DATE]" at bounding box center [862, 192] width 136 height 37
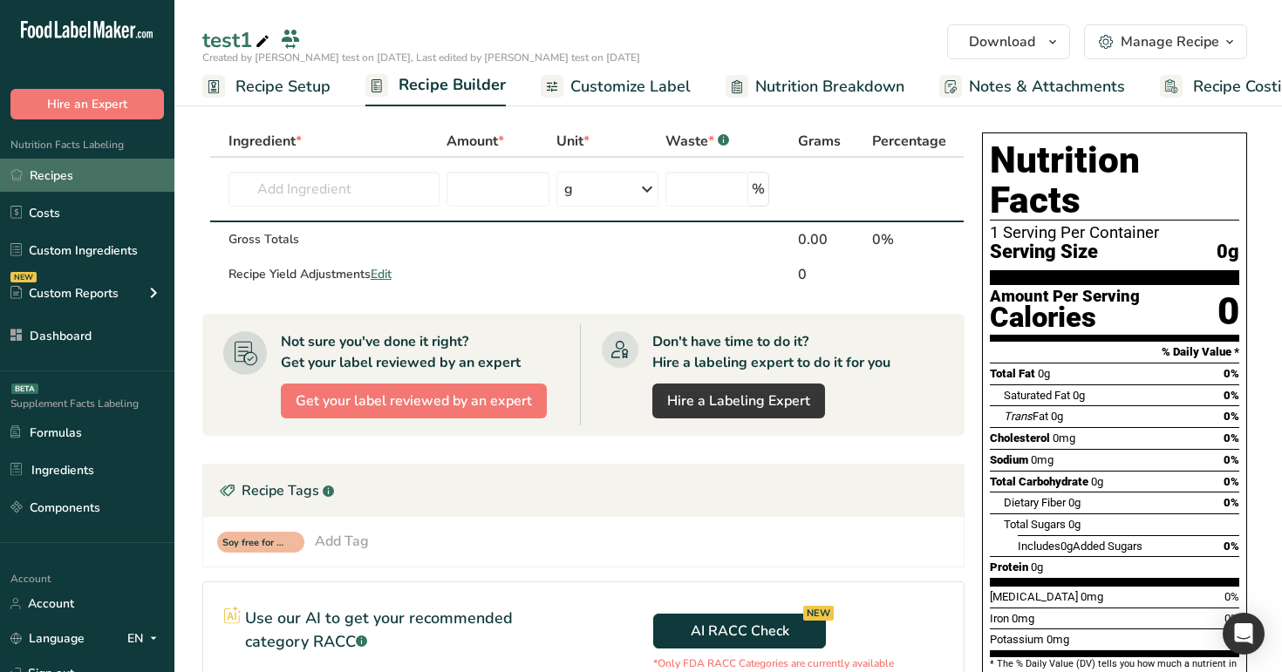
click at [85, 179] on link "Recipes" at bounding box center [87, 175] width 174 height 33
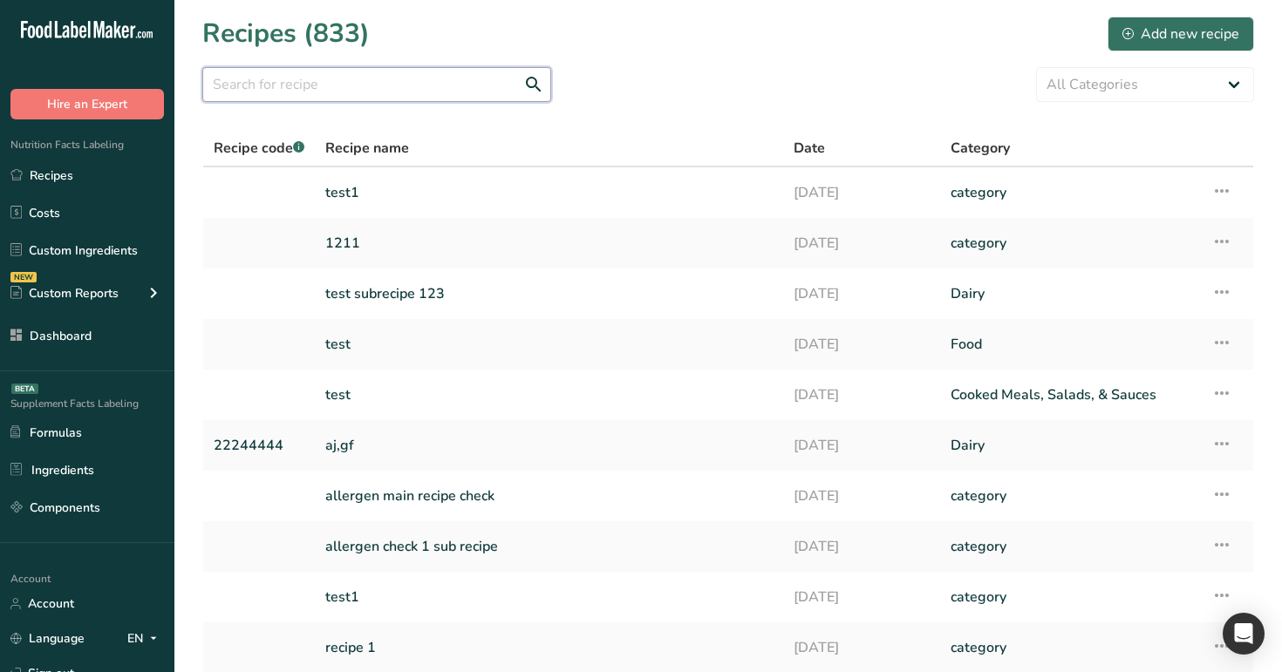
click at [318, 86] on input "text" at bounding box center [376, 84] width 349 height 35
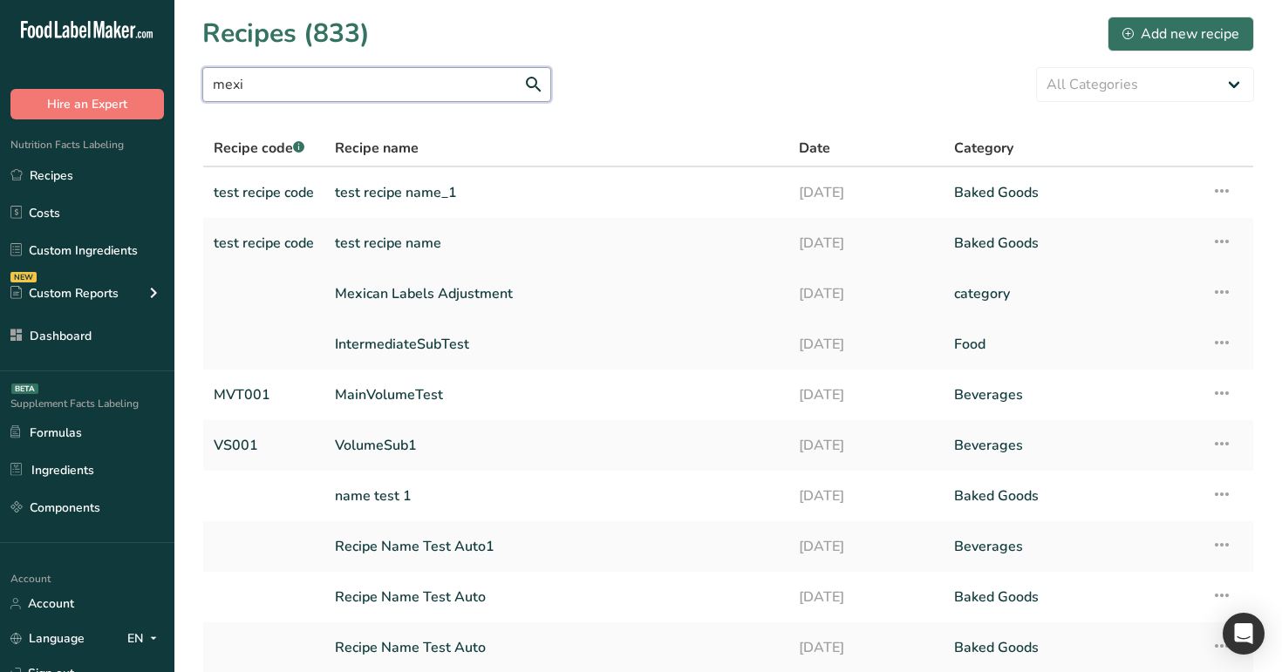
type input "mexi"
click at [432, 293] on link "Mexican Labels Adjustment" at bounding box center [556, 294] width 443 height 37
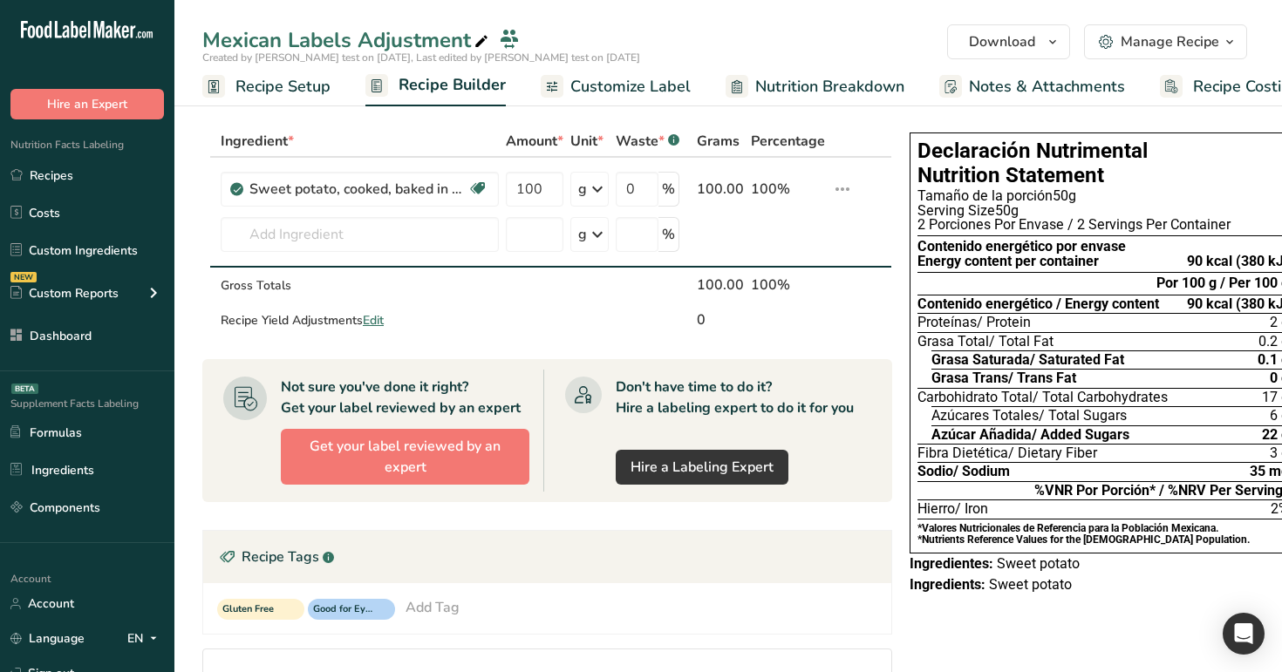
click at [281, 90] on span "Recipe Setup" at bounding box center [282, 87] width 95 height 24
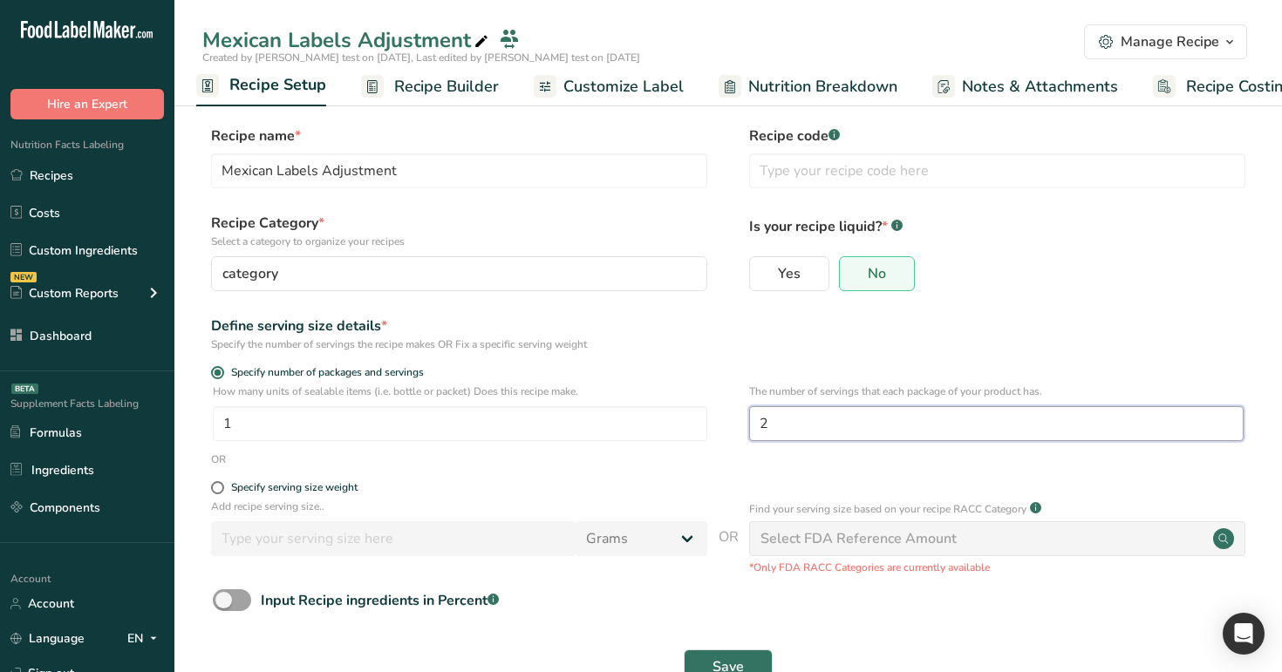
click at [858, 426] on input "2" at bounding box center [996, 423] width 494 height 35
type input "3"
click at [737, 653] on button "Save" at bounding box center [728, 667] width 89 height 35
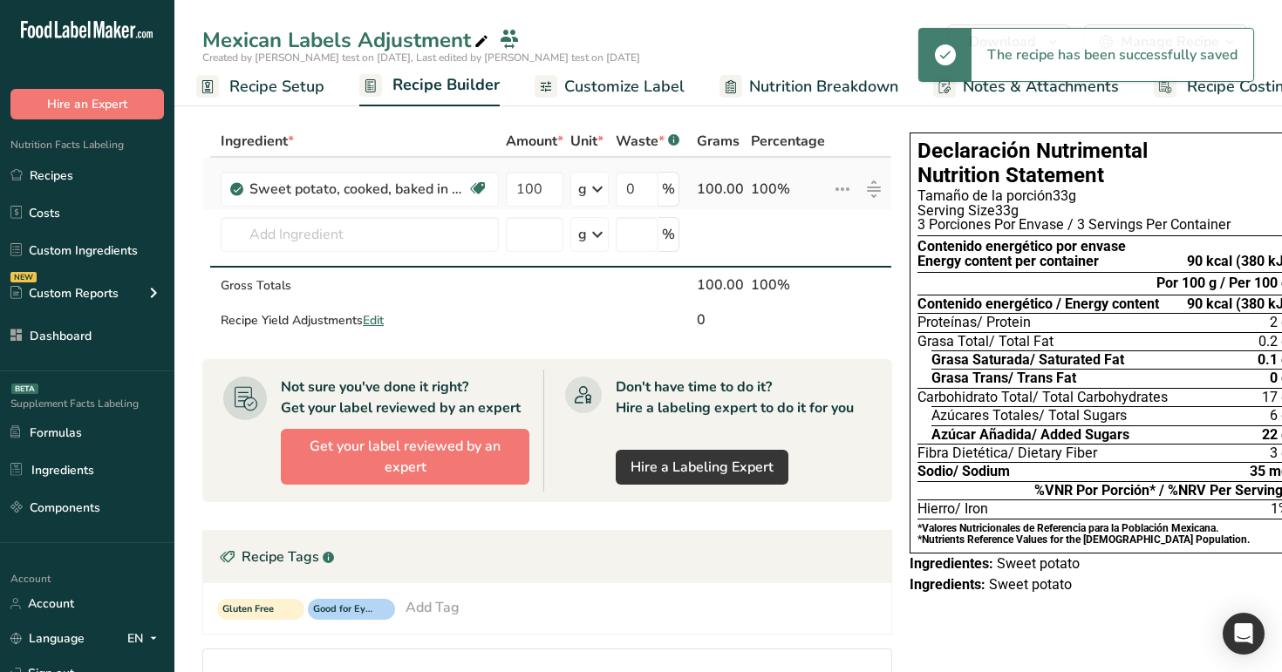
scroll to position [0, 19]
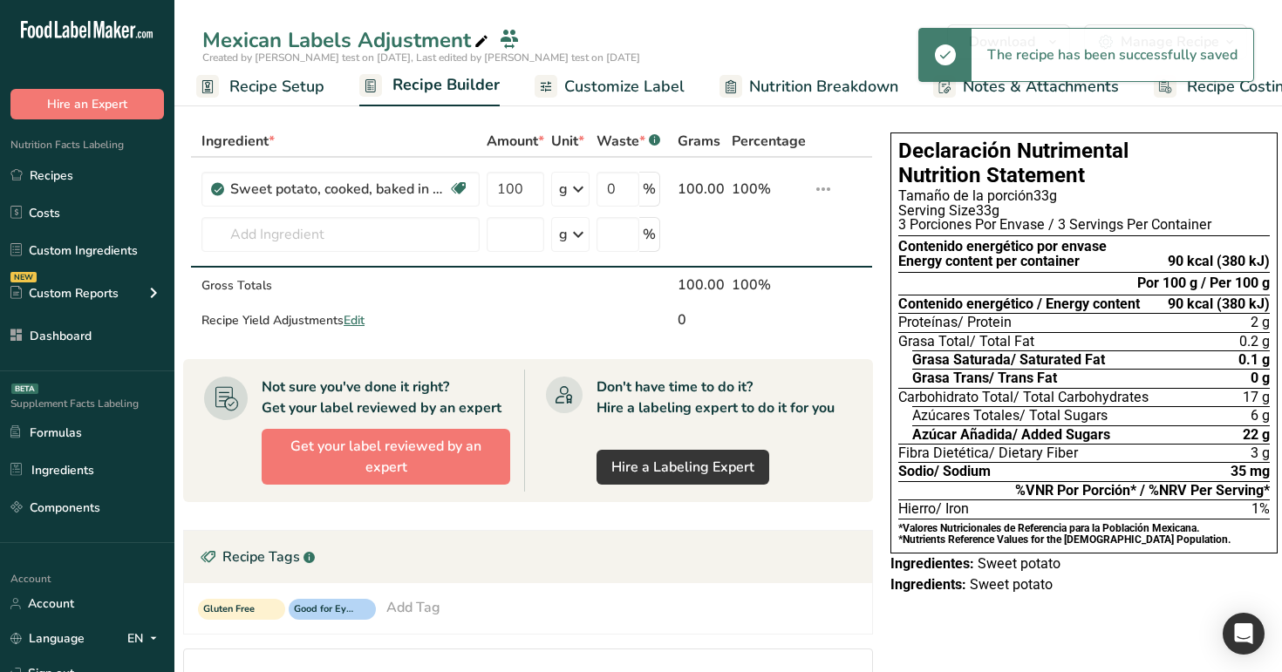
click at [273, 85] on span "Recipe Setup" at bounding box center [276, 87] width 95 height 24
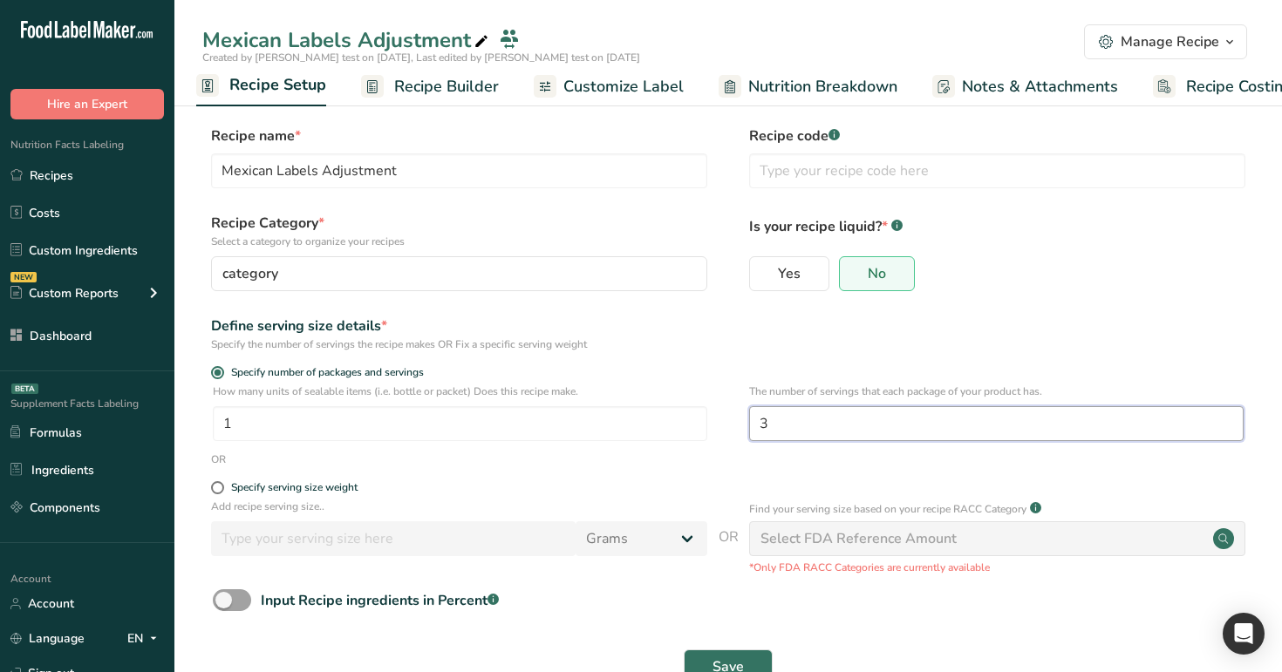
click at [804, 424] on input "3" at bounding box center [996, 423] width 494 height 35
type input "1"
click at [739, 651] on button "Save" at bounding box center [728, 667] width 89 height 35
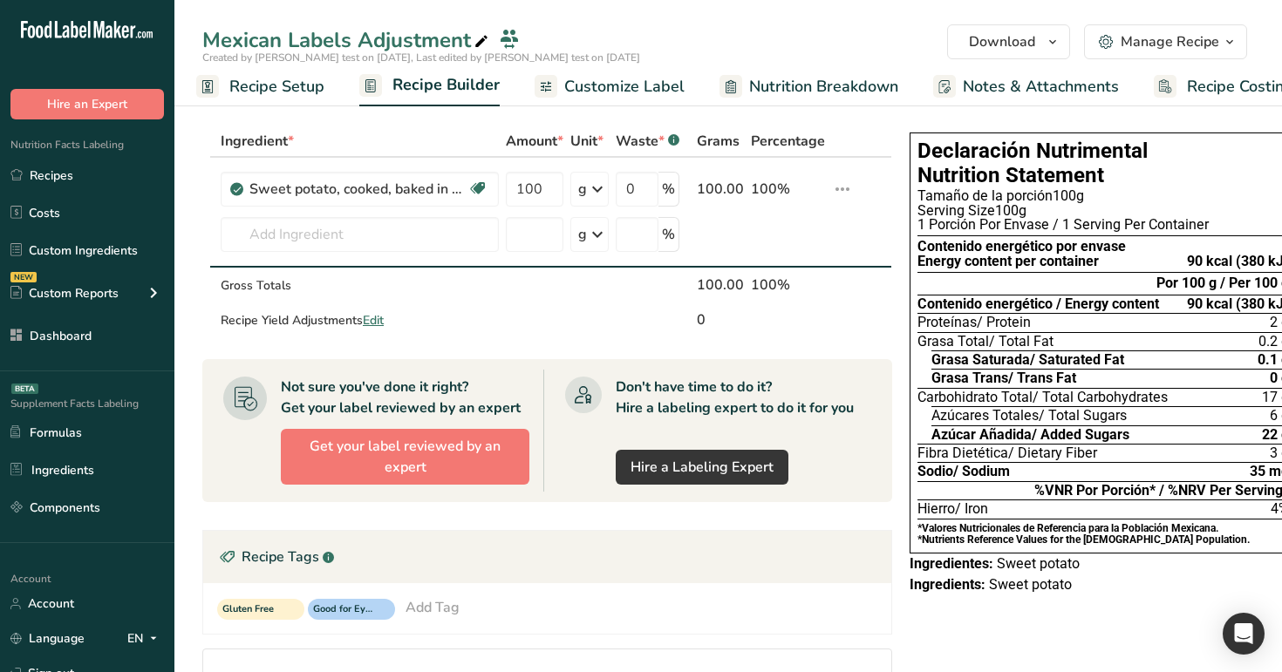
click at [242, 82] on span "Recipe Setup" at bounding box center [276, 87] width 95 height 24
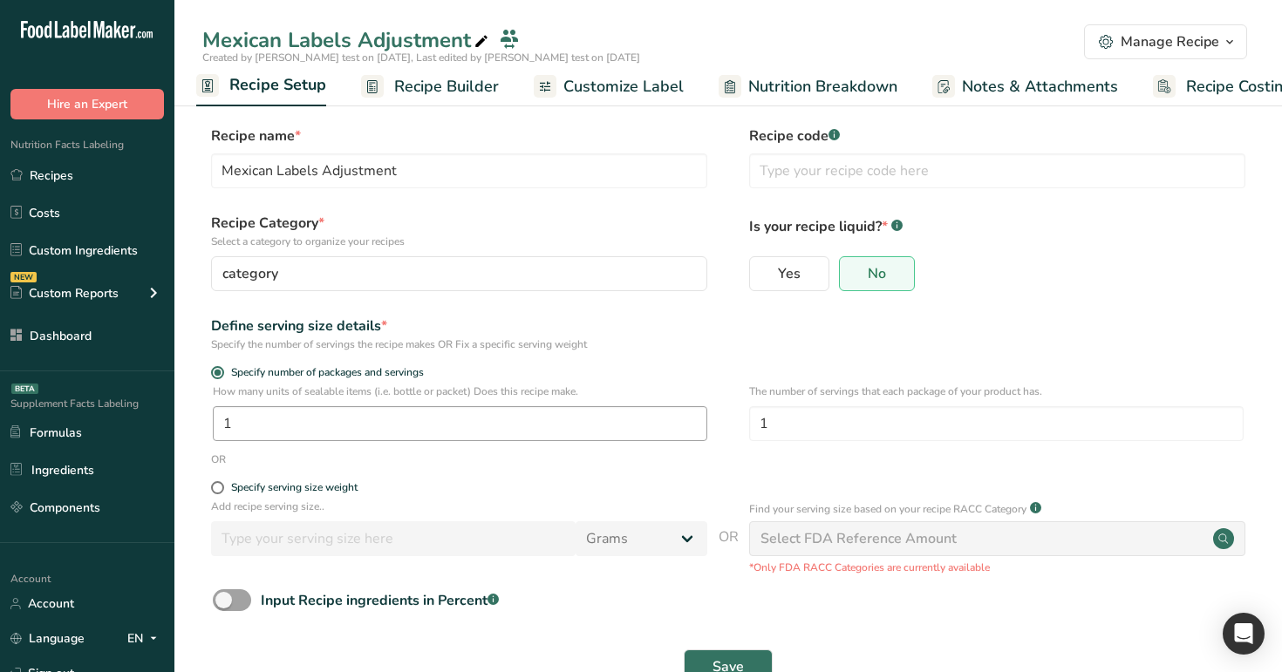
scroll to position [51, 0]
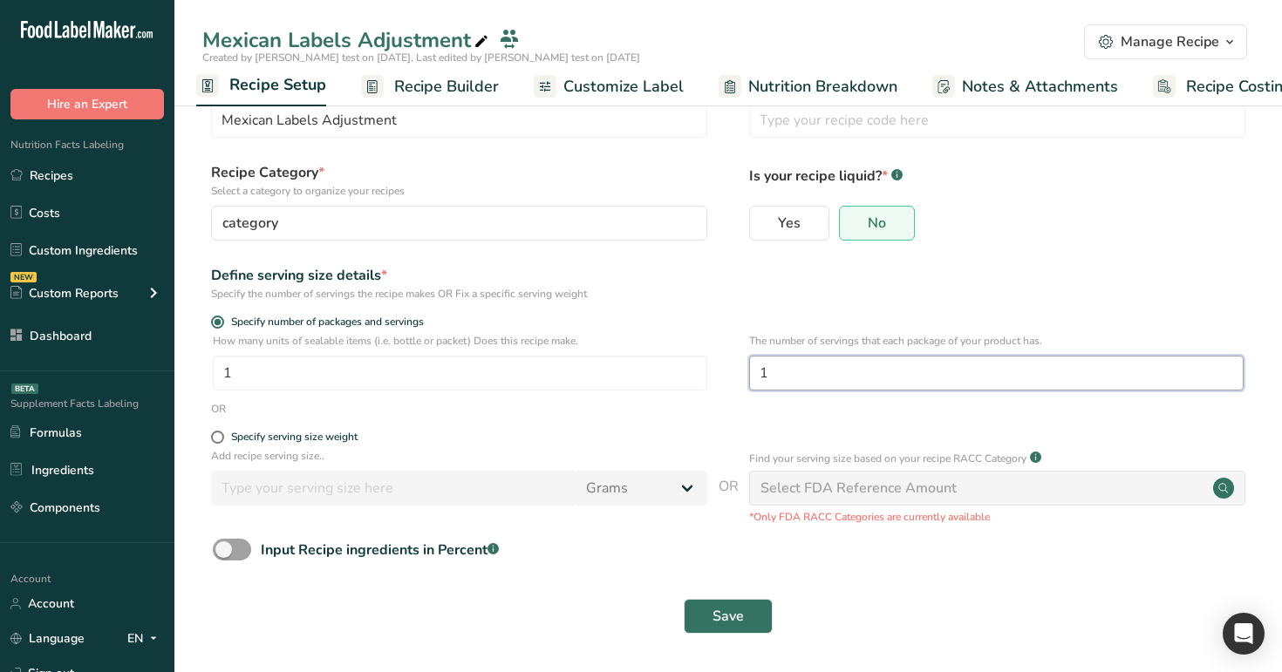
click at [788, 378] on input "1" at bounding box center [996, 373] width 494 height 35
type input "2"
click at [730, 622] on span "Save" at bounding box center [727, 616] width 31 height 21
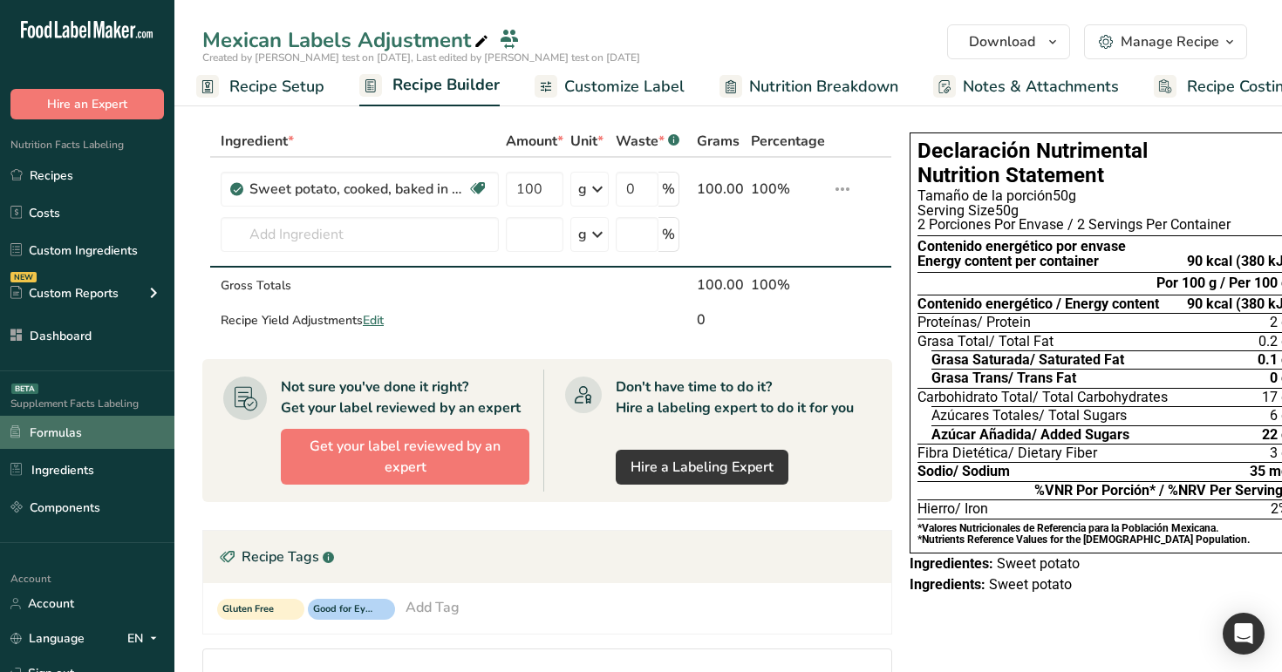
click at [122, 443] on link "Formulas" at bounding box center [87, 432] width 174 height 33
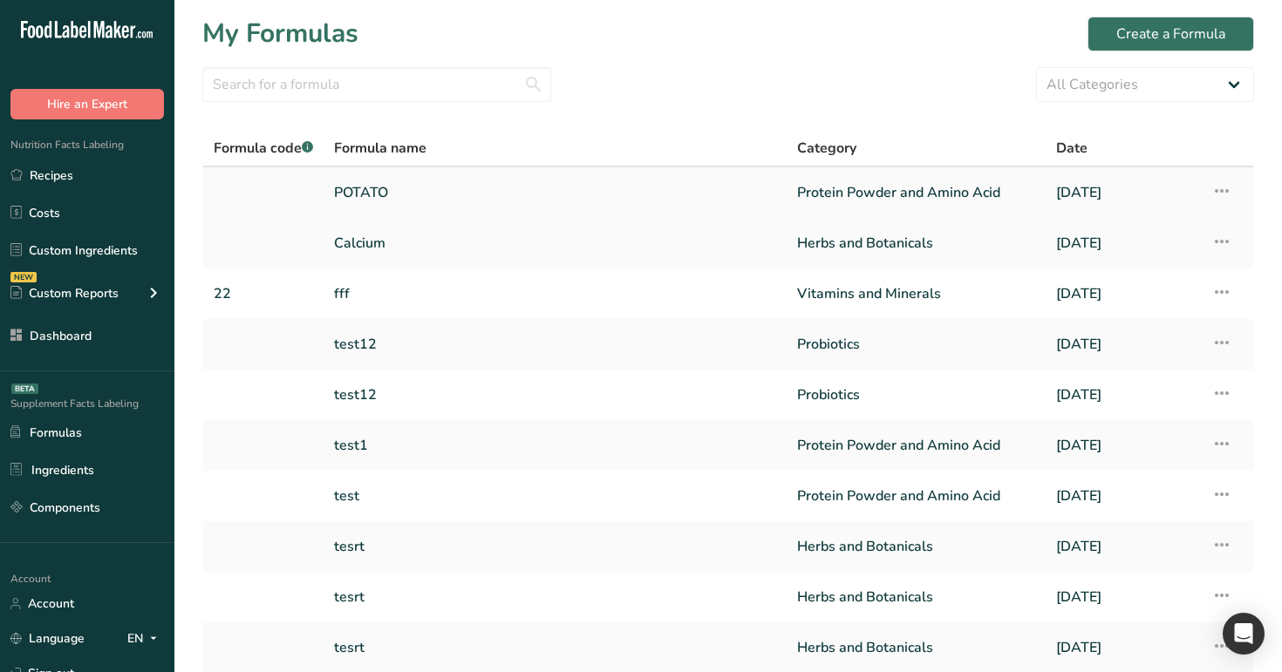
click at [588, 193] on link "POTATO" at bounding box center [555, 192] width 442 height 37
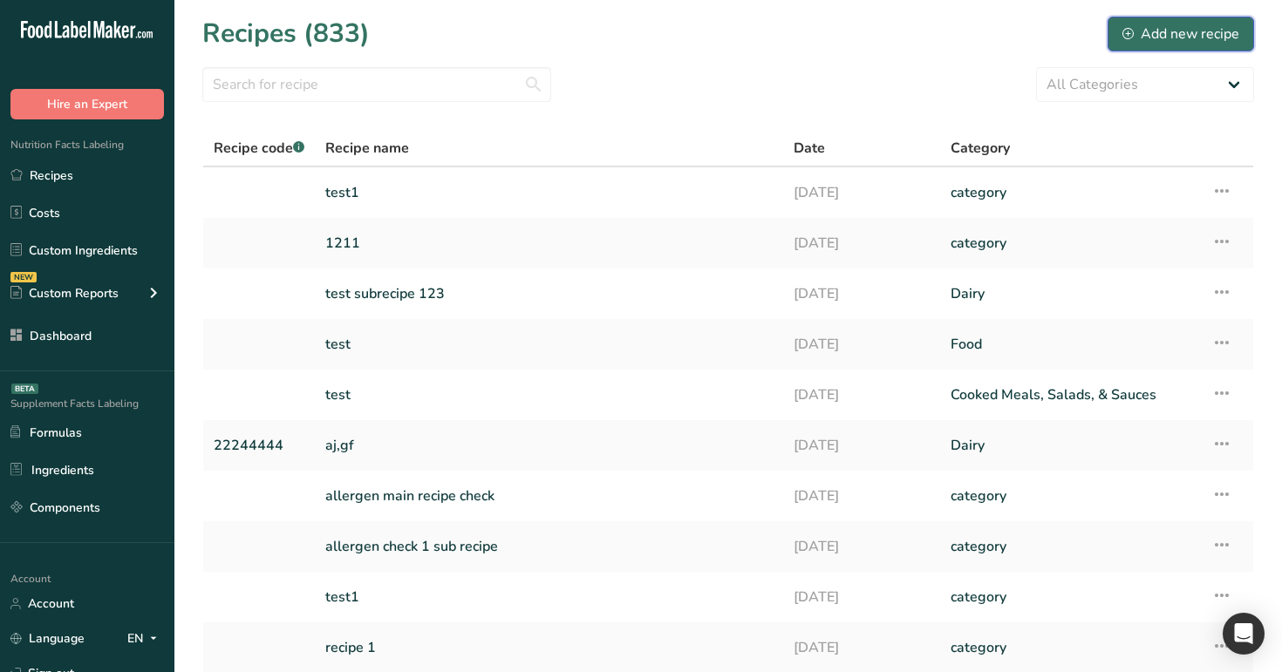
click at [1212, 39] on div "Add new recipe" at bounding box center [1180, 34] width 117 height 21
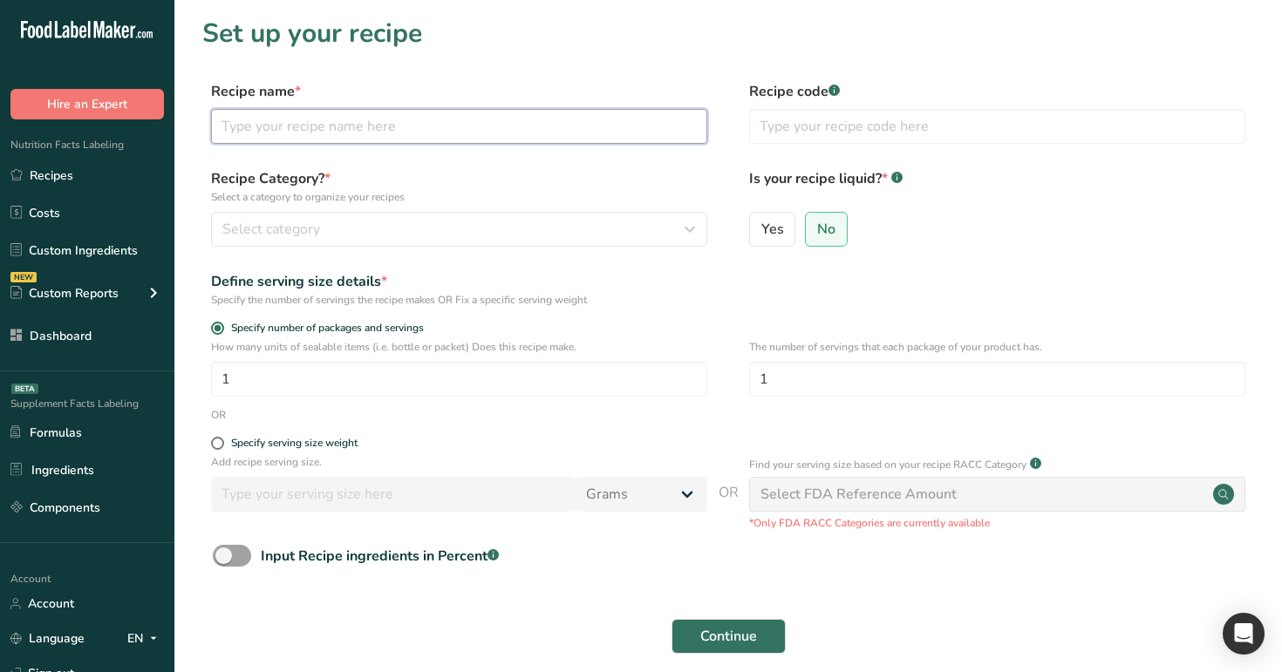
click at [445, 120] on input "text" at bounding box center [459, 126] width 496 height 35
type input "test"
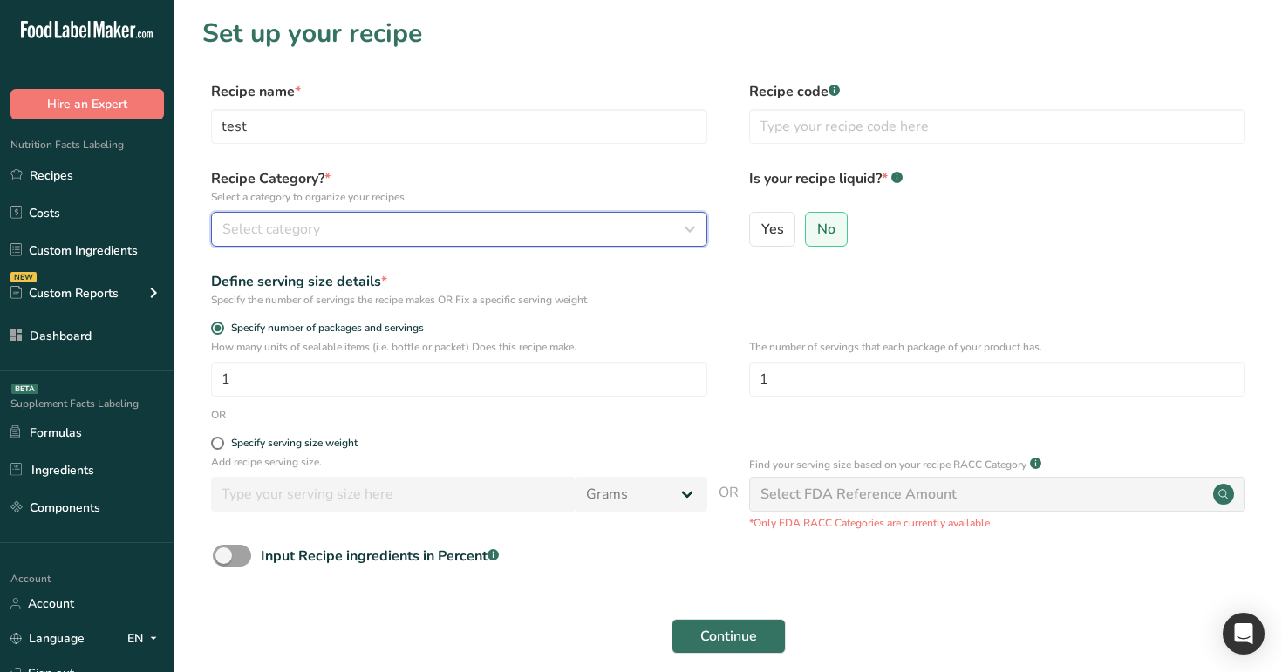
click at [451, 229] on div "Select category" at bounding box center [453, 229] width 463 height 21
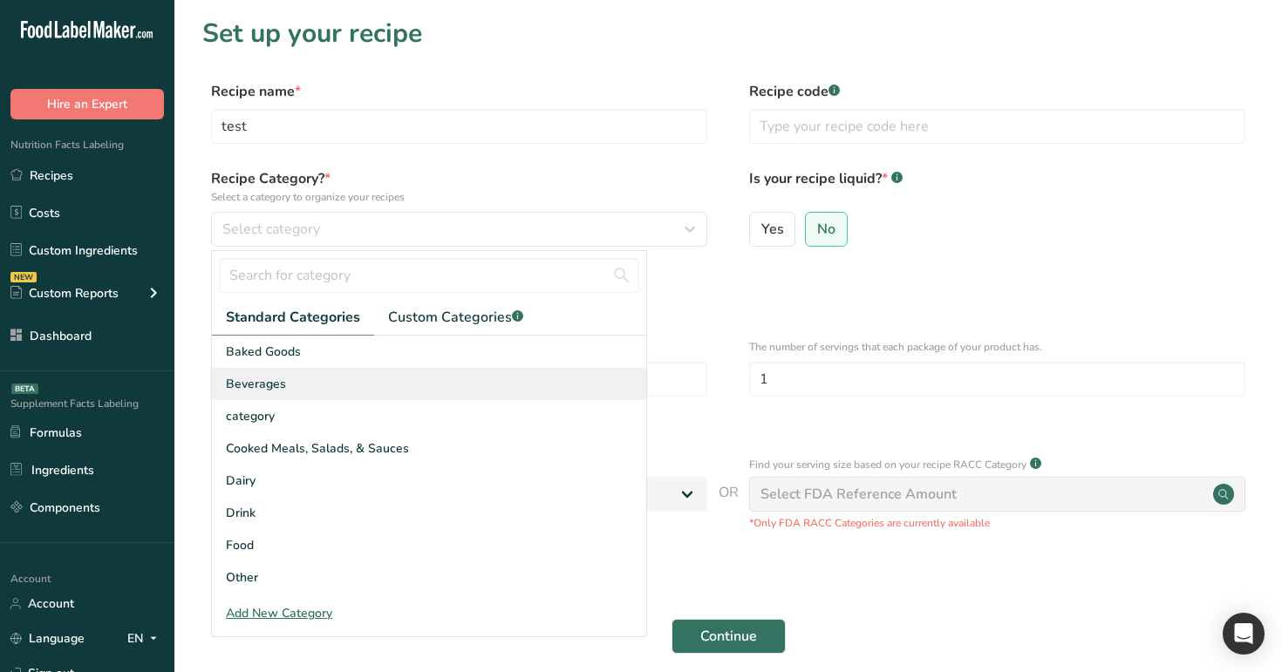
click at [448, 391] on div "Beverages" at bounding box center [429, 384] width 434 height 32
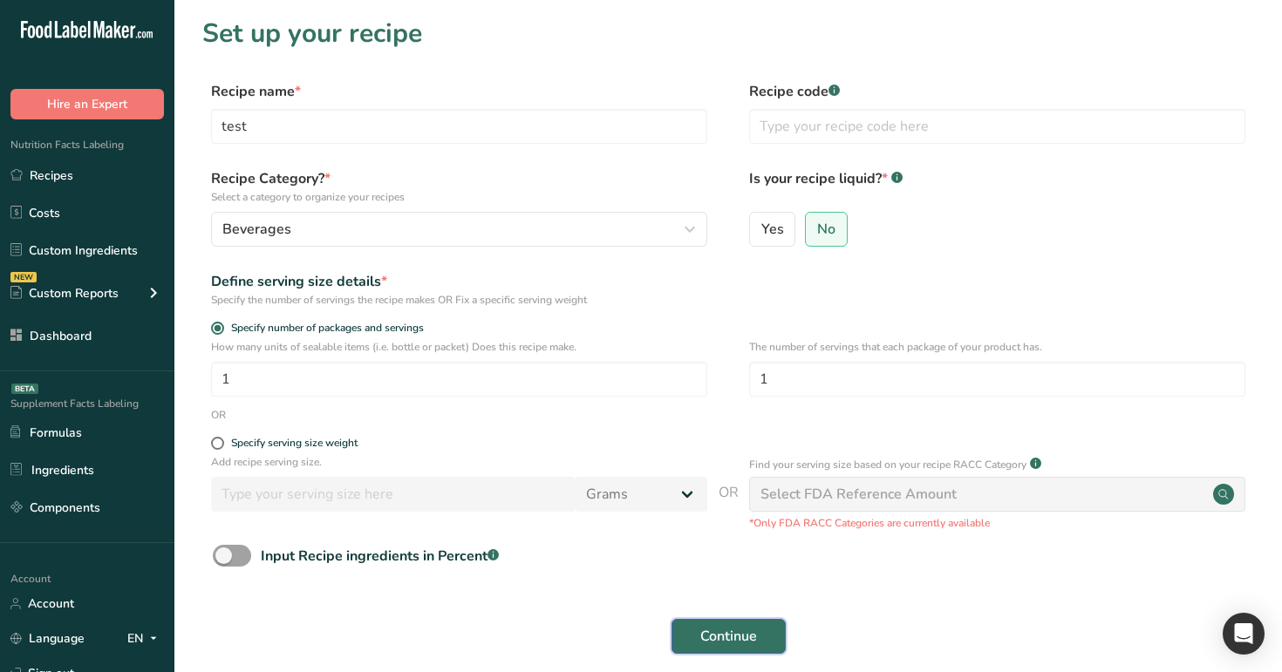
click at [693, 626] on button "Continue" at bounding box center [728, 636] width 114 height 35
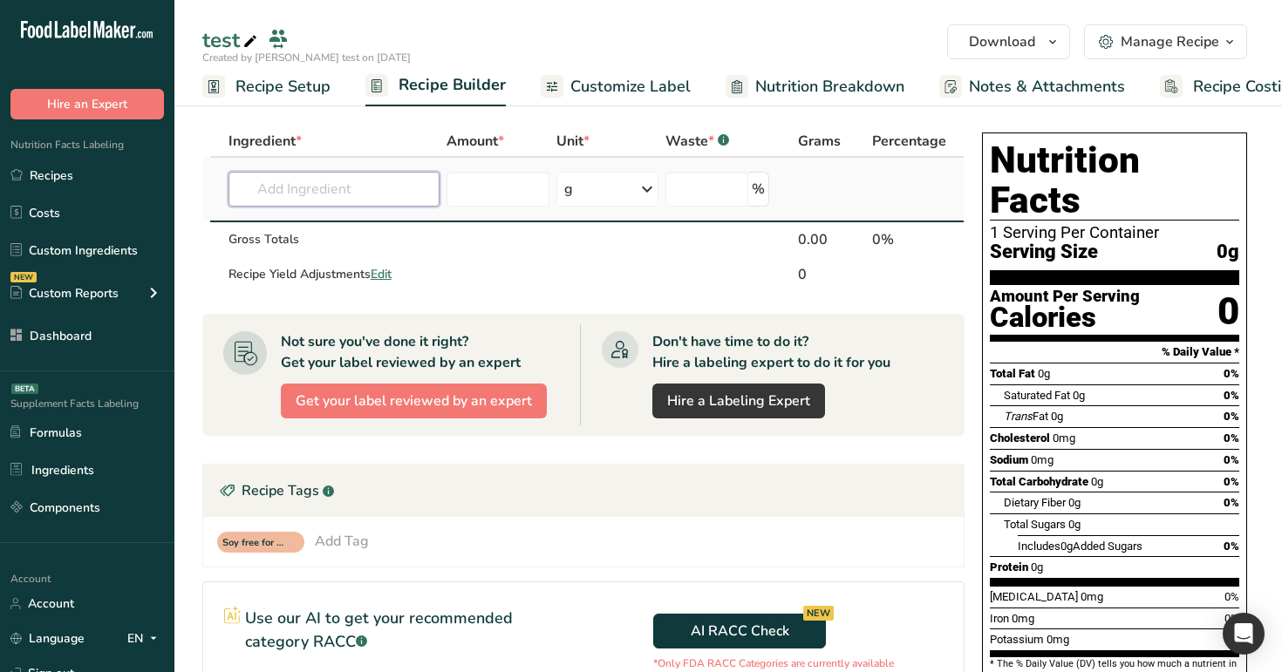
click at [309, 184] on input "text" at bounding box center [333, 189] width 211 height 35
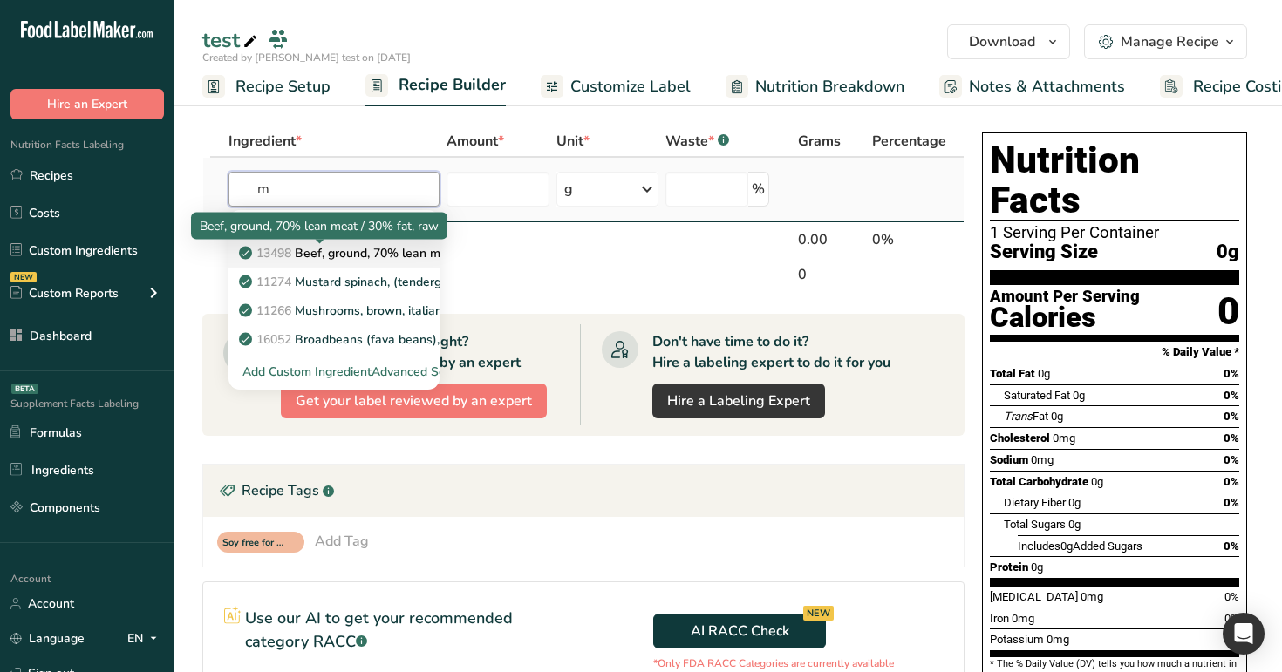
type input "m"
click at [315, 256] on p "13498 Beef, ground, 70% lean meat / 30% fat, raw" at bounding box center [391, 253] width 299 height 18
type input "Beef, ground, 70% lean meat / 30% fat, raw"
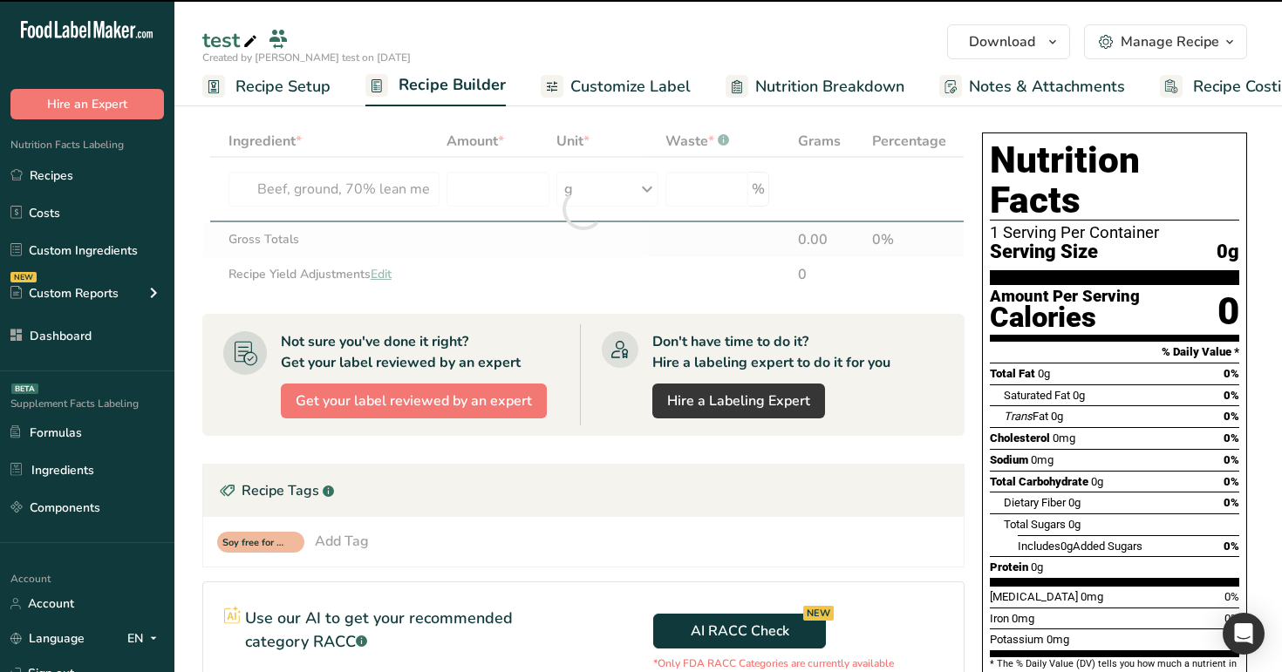
type input "0"
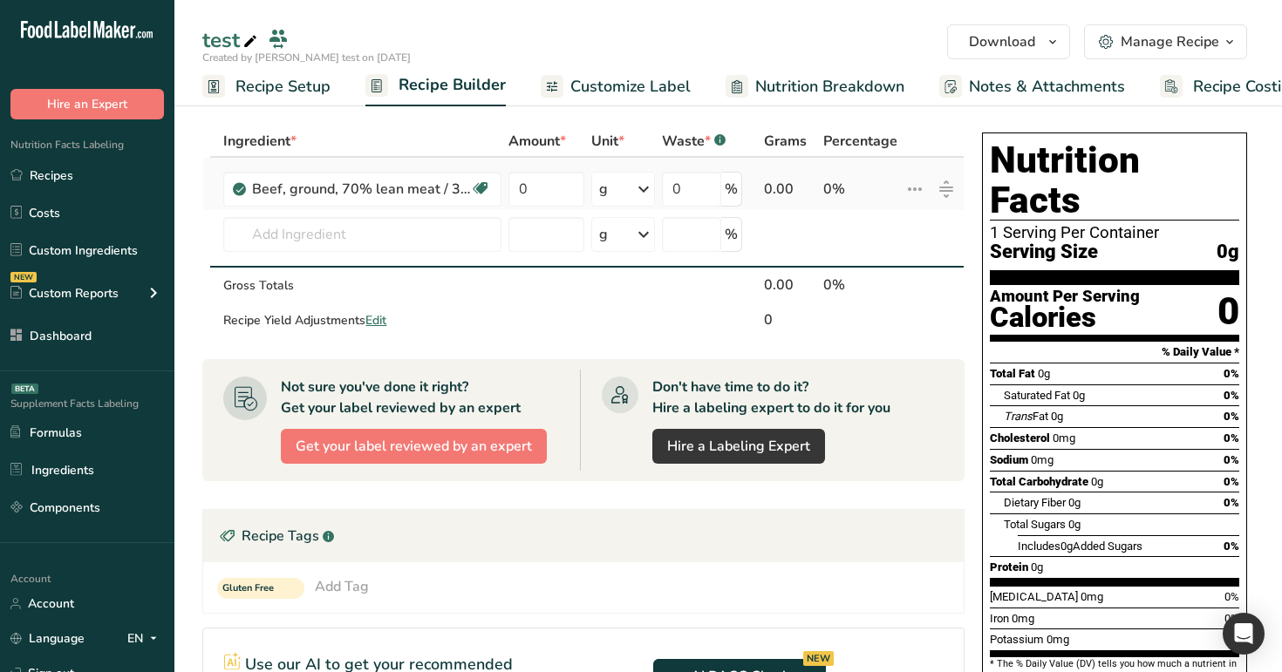
click at [641, 194] on icon at bounding box center [643, 189] width 21 height 31
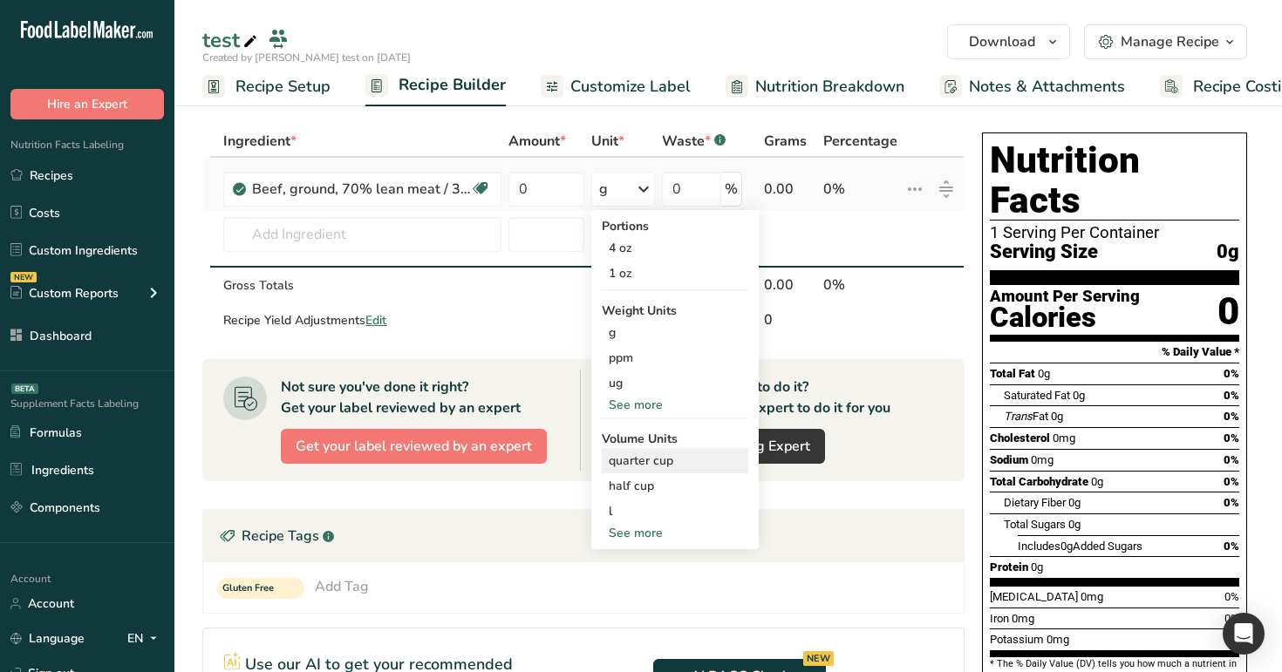
click at [656, 457] on div "quarter cup" at bounding box center [675, 461] width 133 height 18
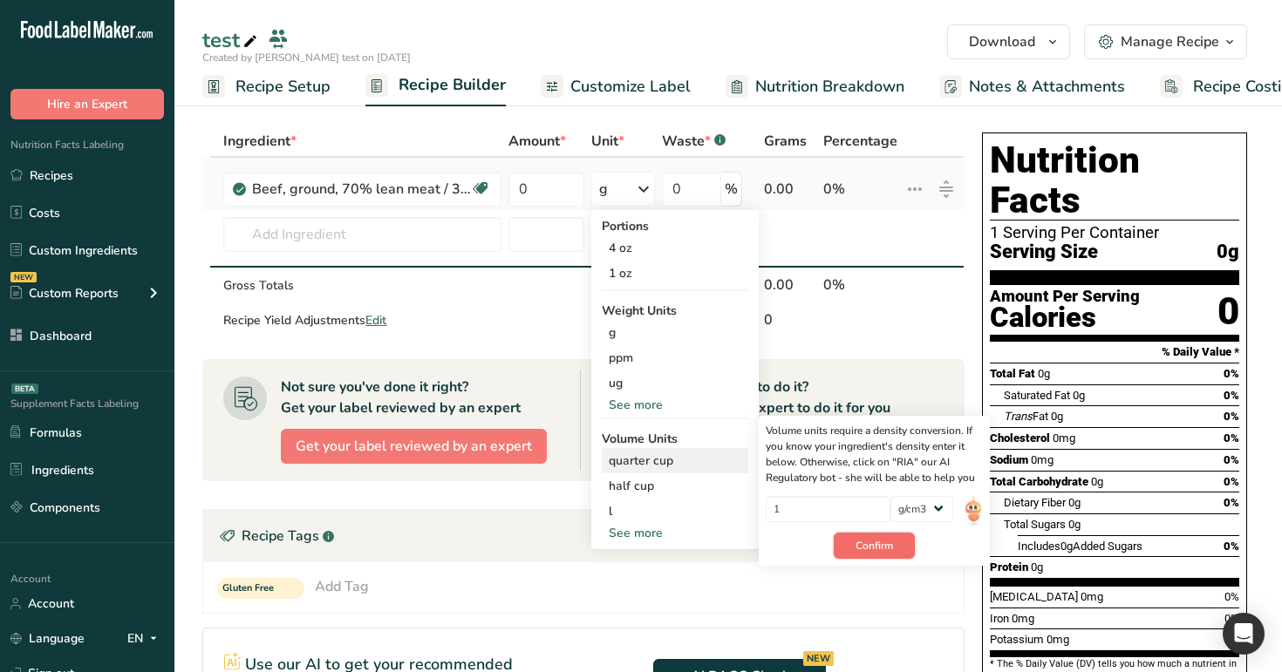
click at [868, 536] on button "Confirm" at bounding box center [874, 546] width 81 height 26
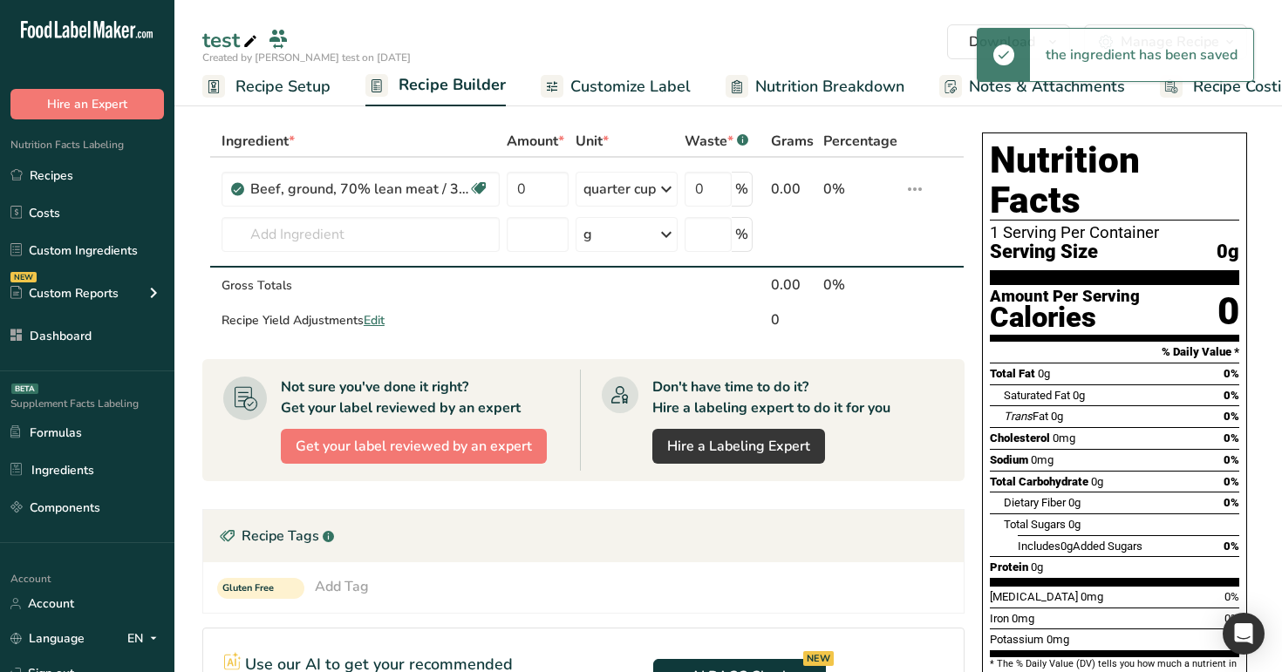
click at [619, 92] on span "Customize Label" at bounding box center [630, 87] width 120 height 24
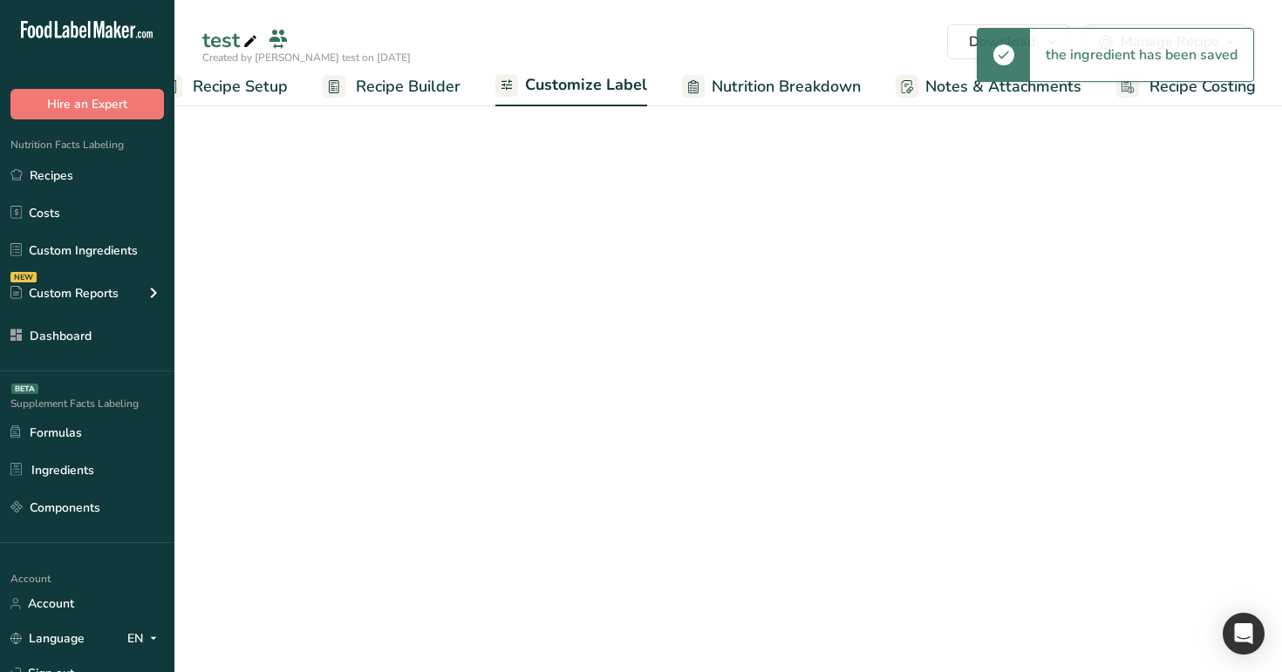
scroll to position [0, 44]
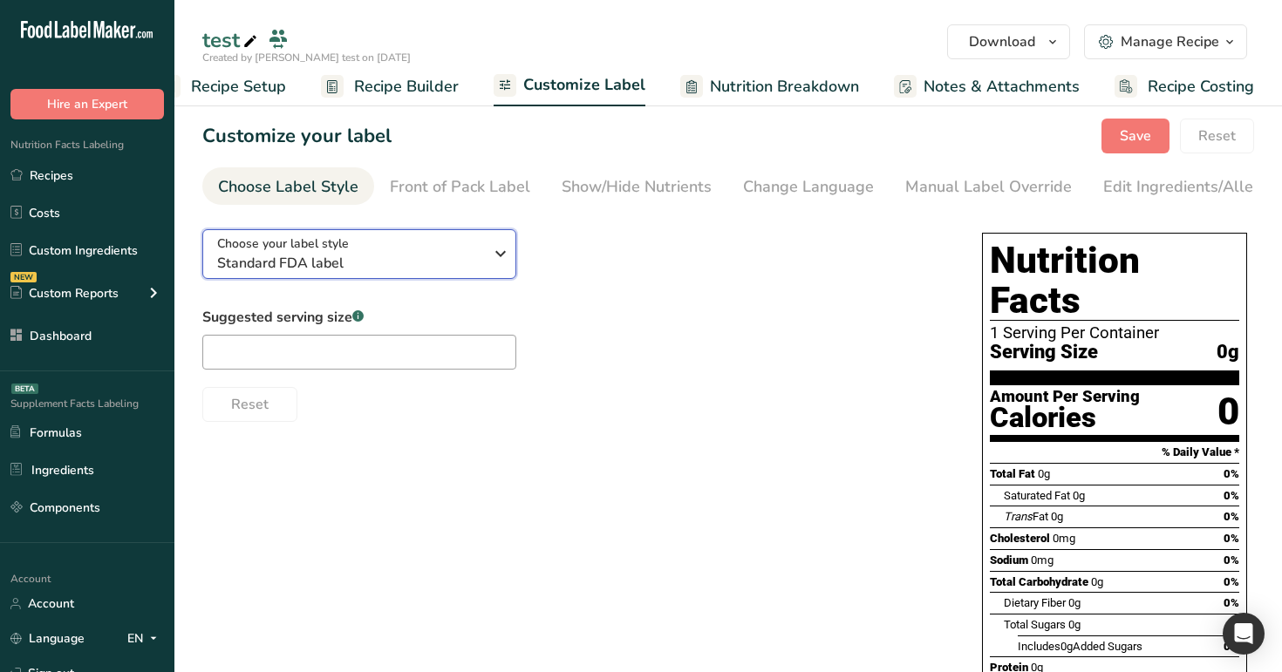
click at [495, 269] on icon "button" at bounding box center [500, 253] width 21 height 31
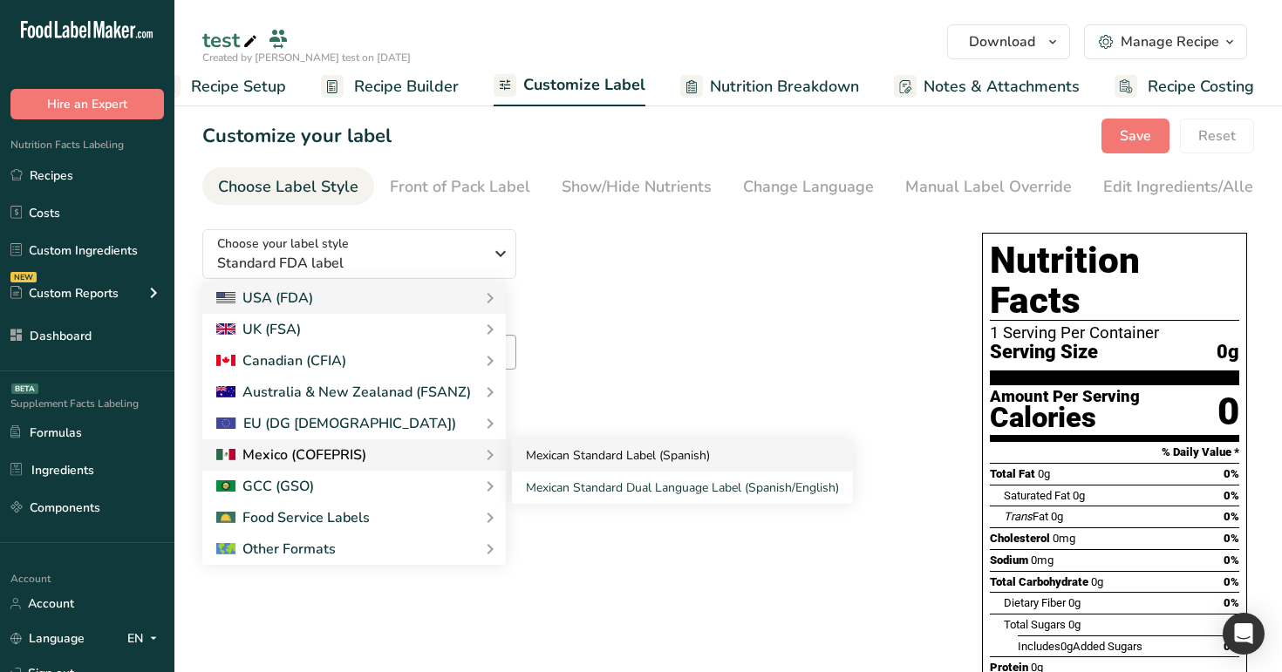
click at [577, 454] on link "Mexican Standard Label (Spanish)" at bounding box center [682, 456] width 341 height 32
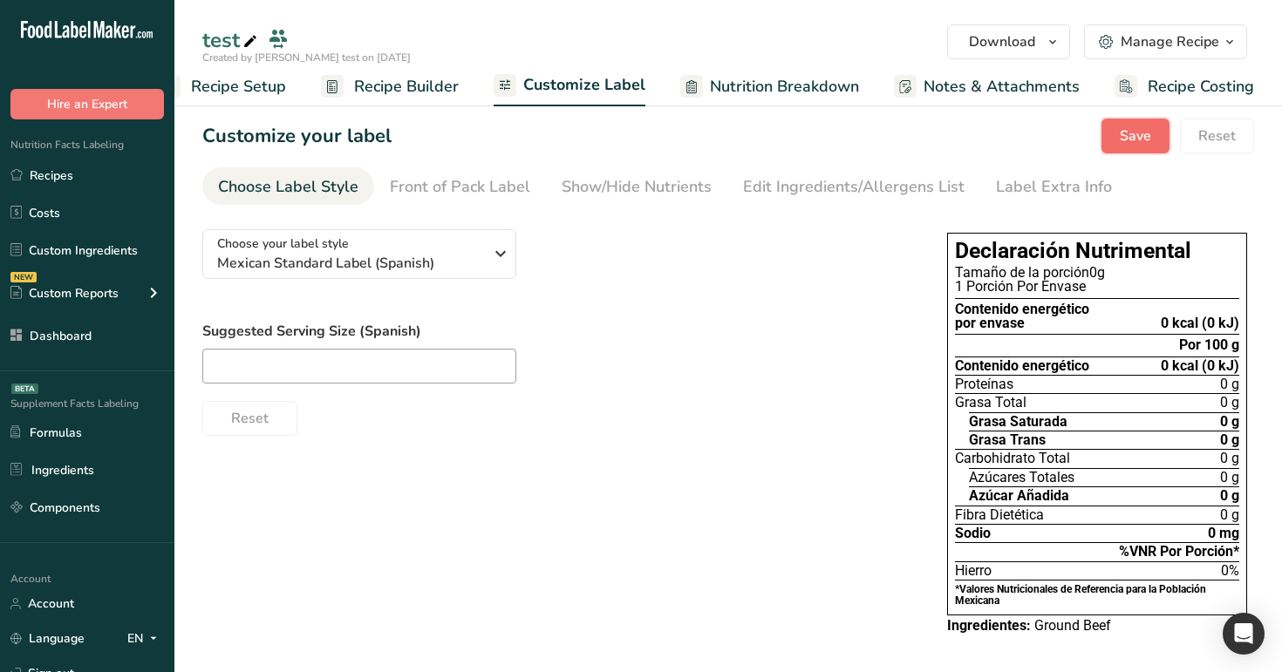
click at [1146, 147] on button "Save" at bounding box center [1135, 136] width 68 height 35
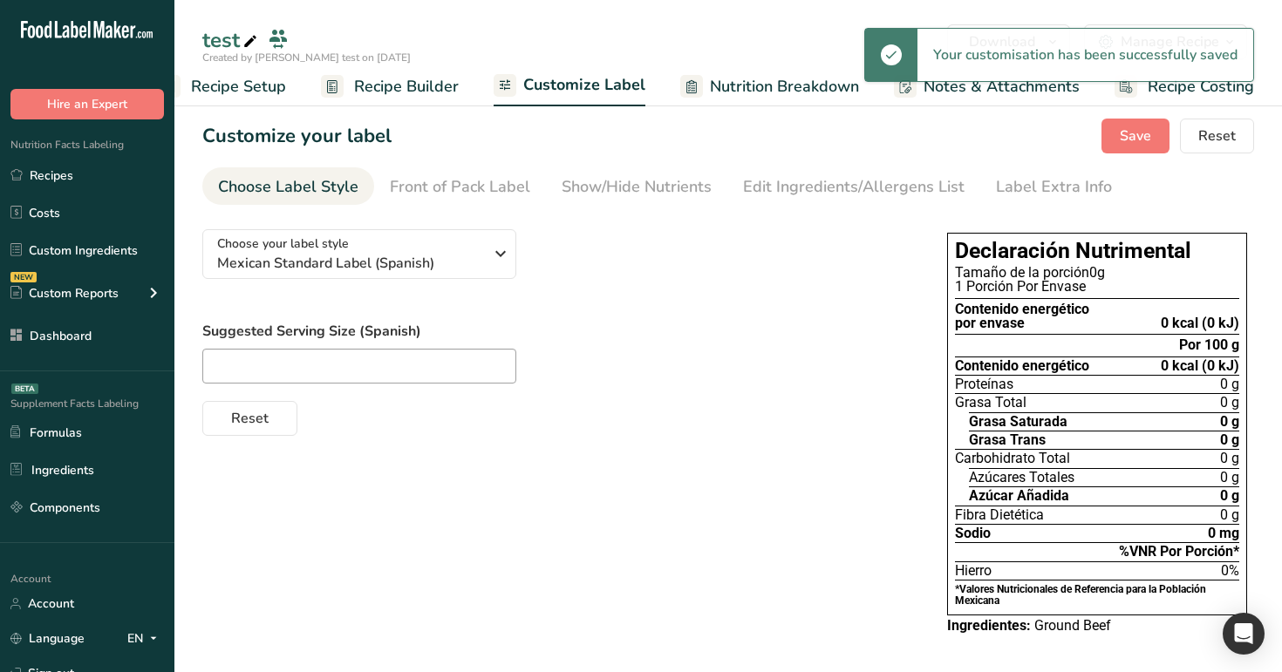
click at [367, 88] on span "Recipe Builder" at bounding box center [406, 87] width 105 height 24
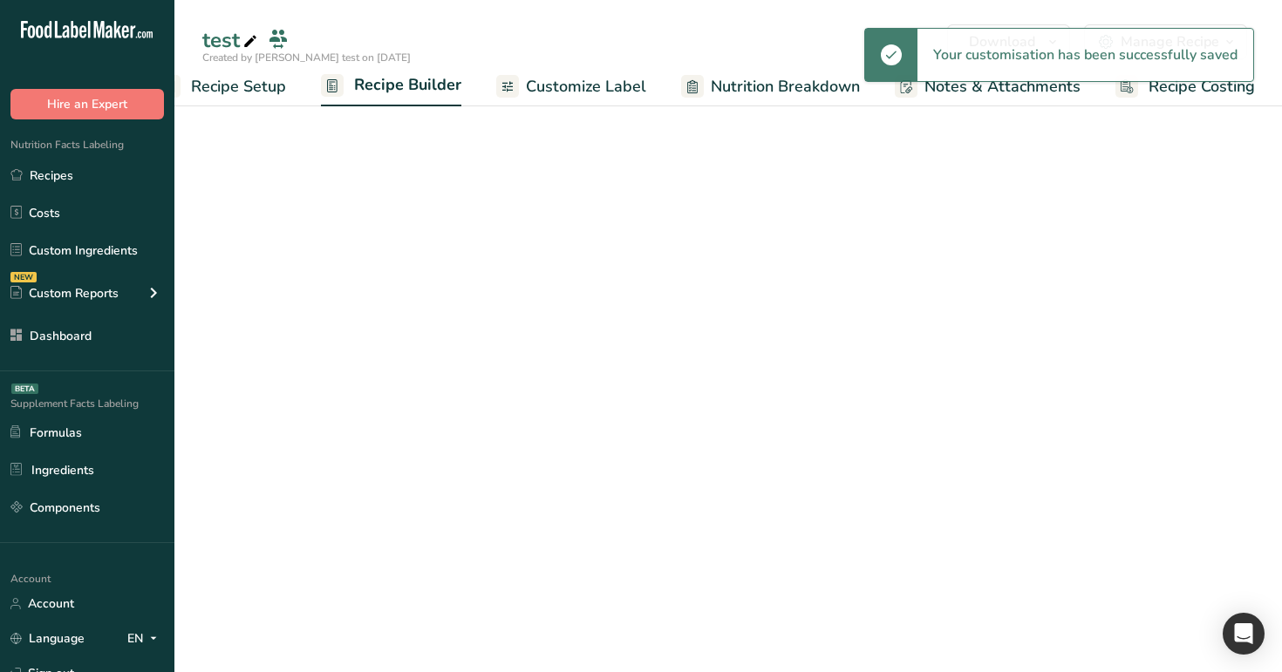
scroll to position [0, 44]
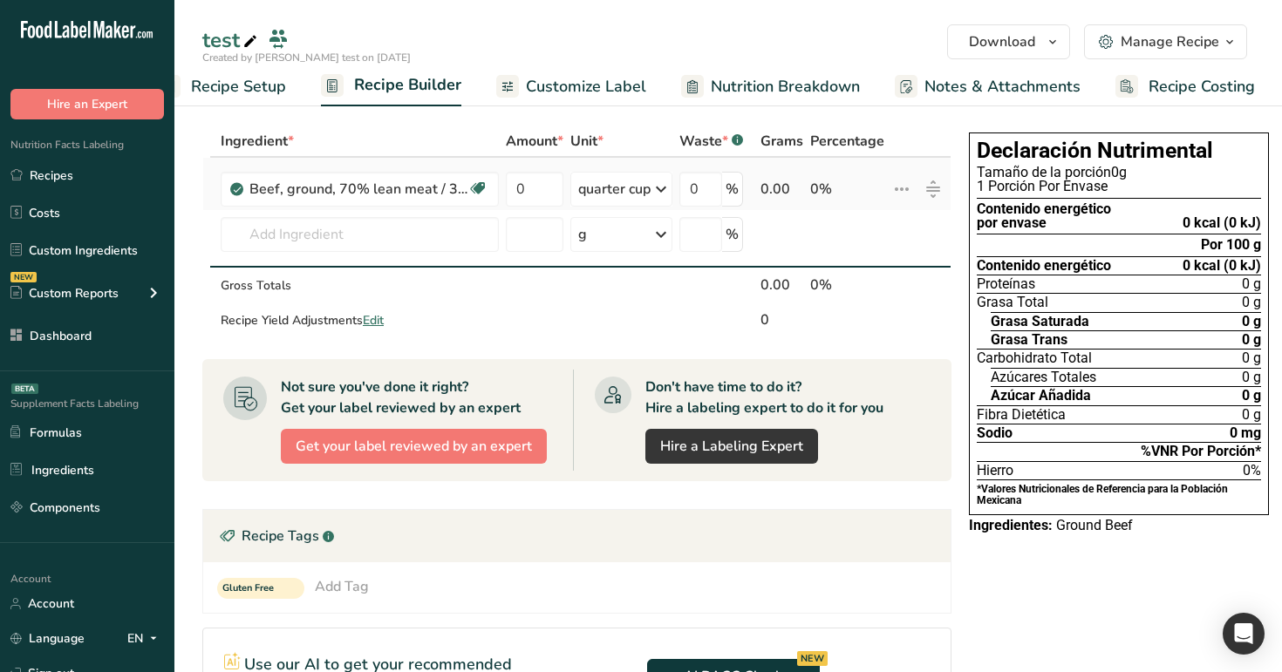
click at [619, 185] on div "quarter cup" at bounding box center [614, 189] width 72 height 21
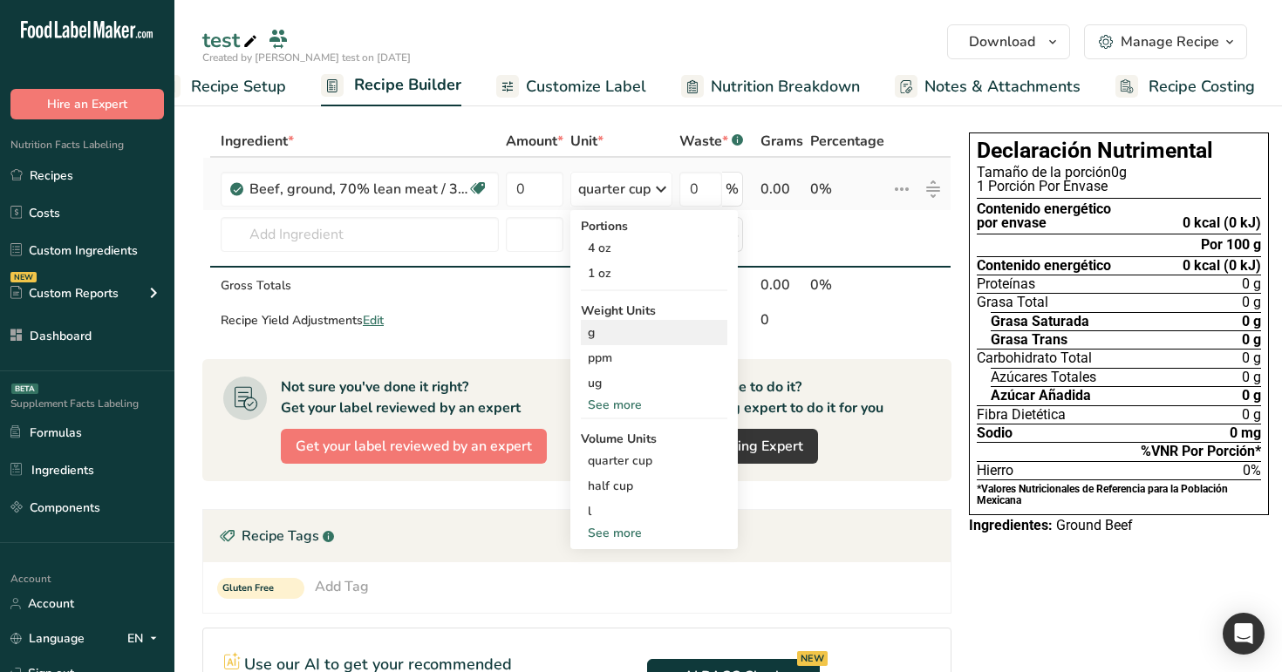
click at [631, 336] on div "g" at bounding box center [654, 332] width 147 height 25
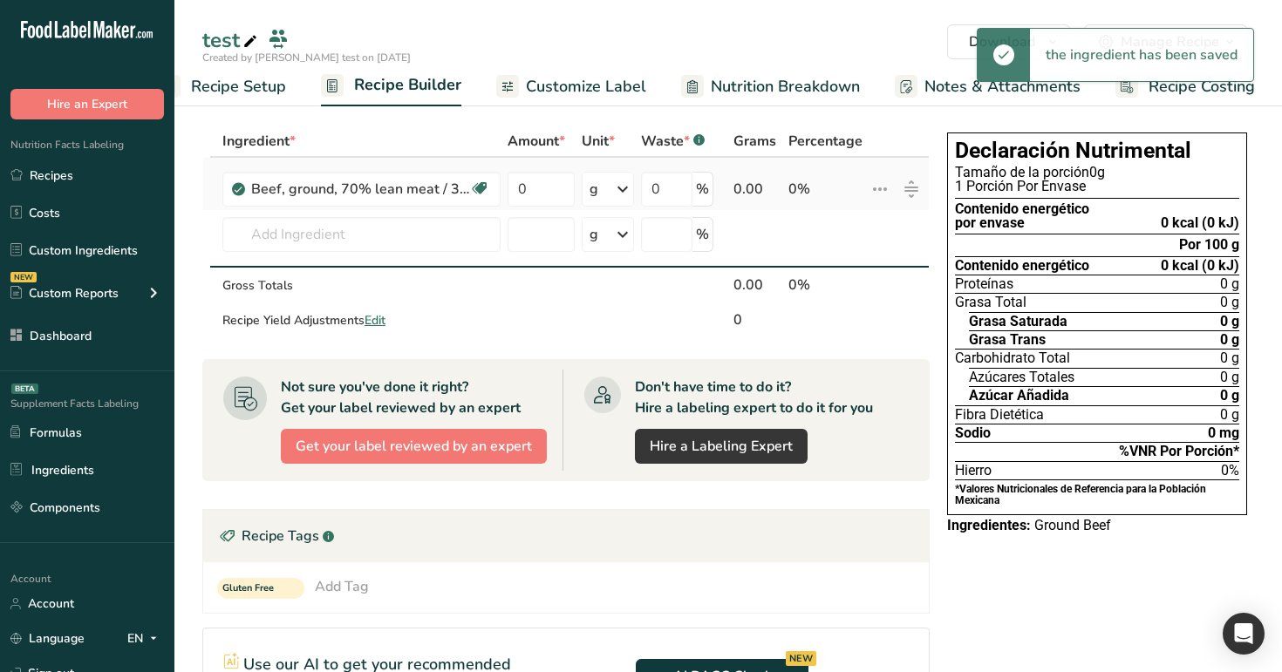
click at [750, 181] on div "0.00" at bounding box center [757, 189] width 48 height 21
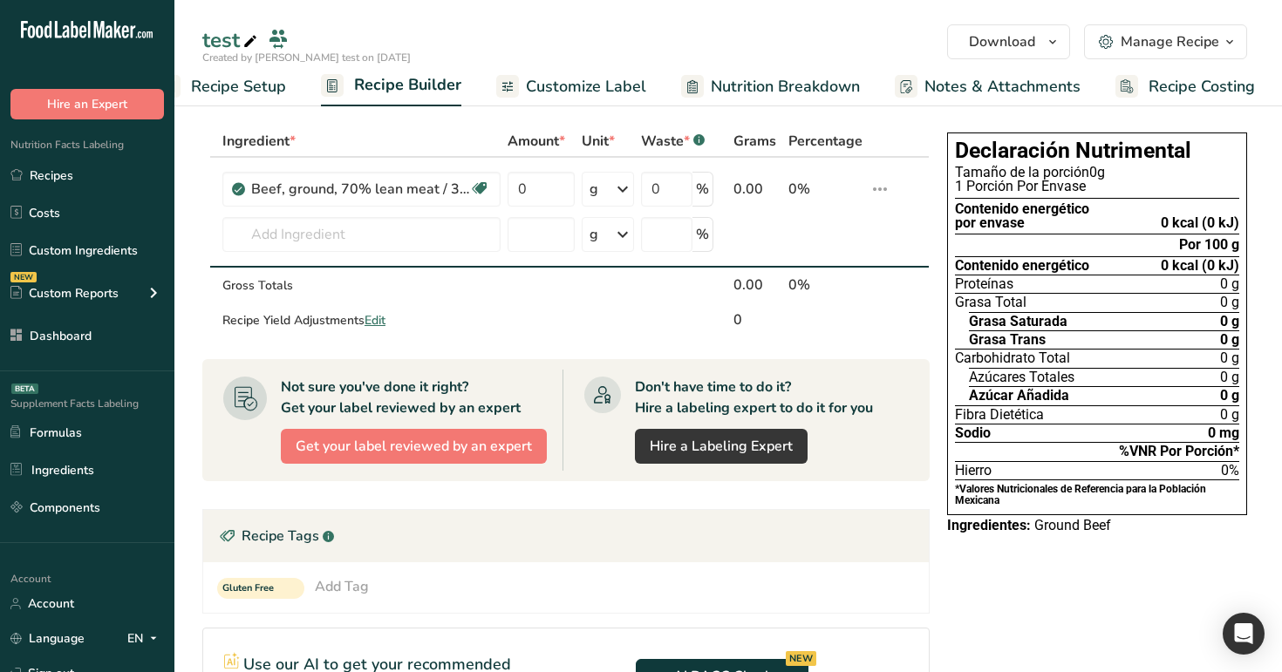
click at [611, 76] on span "Customize Label" at bounding box center [586, 87] width 120 height 24
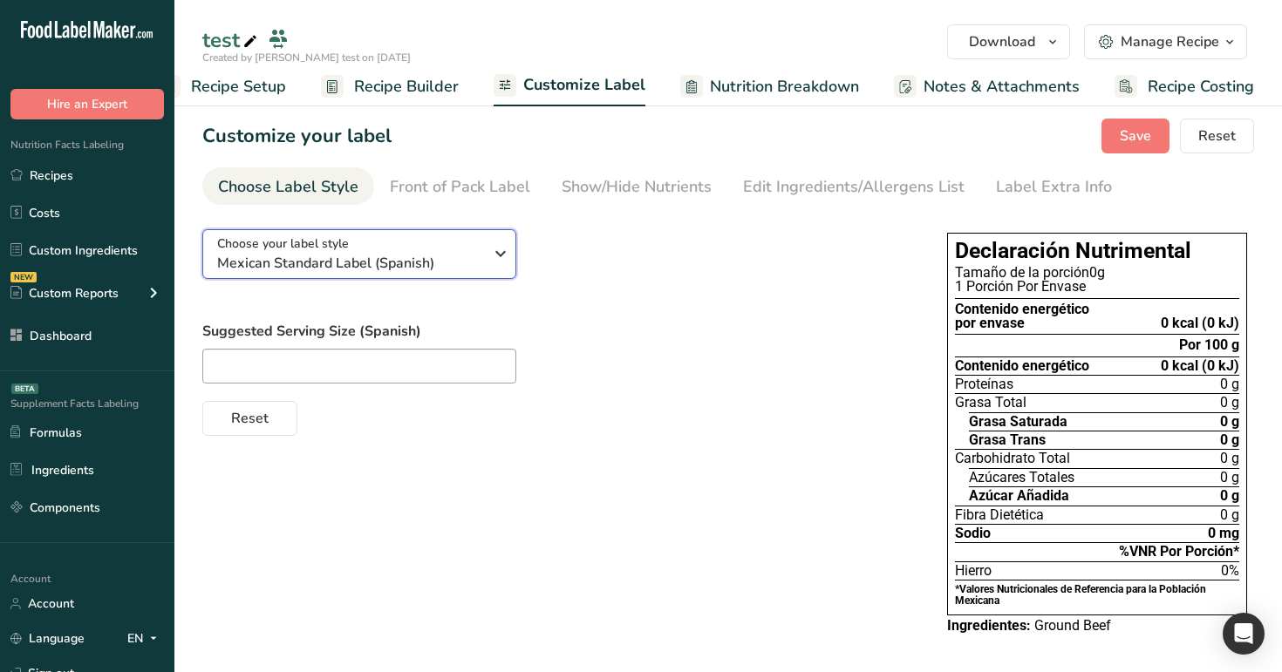
click at [438, 246] on div "Choose your label style Mexican Standard Label (Spanish)" at bounding box center [350, 254] width 266 height 39
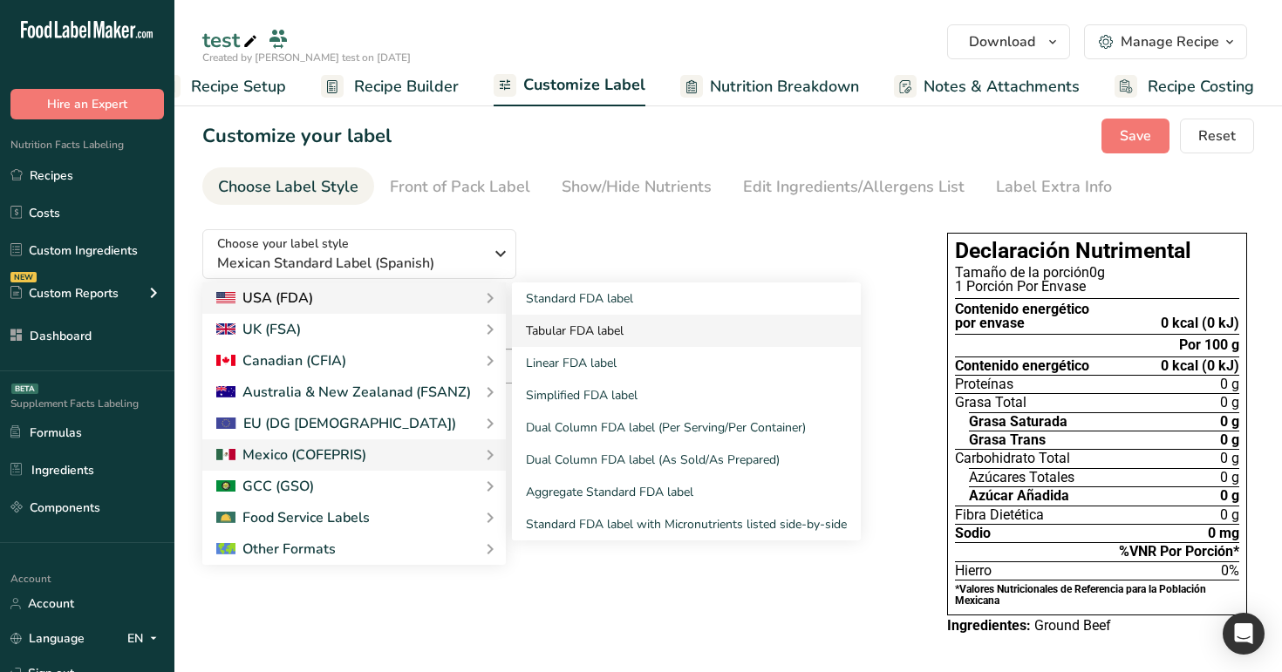
click at [622, 341] on link "Tabular FDA label" at bounding box center [686, 331] width 349 height 32
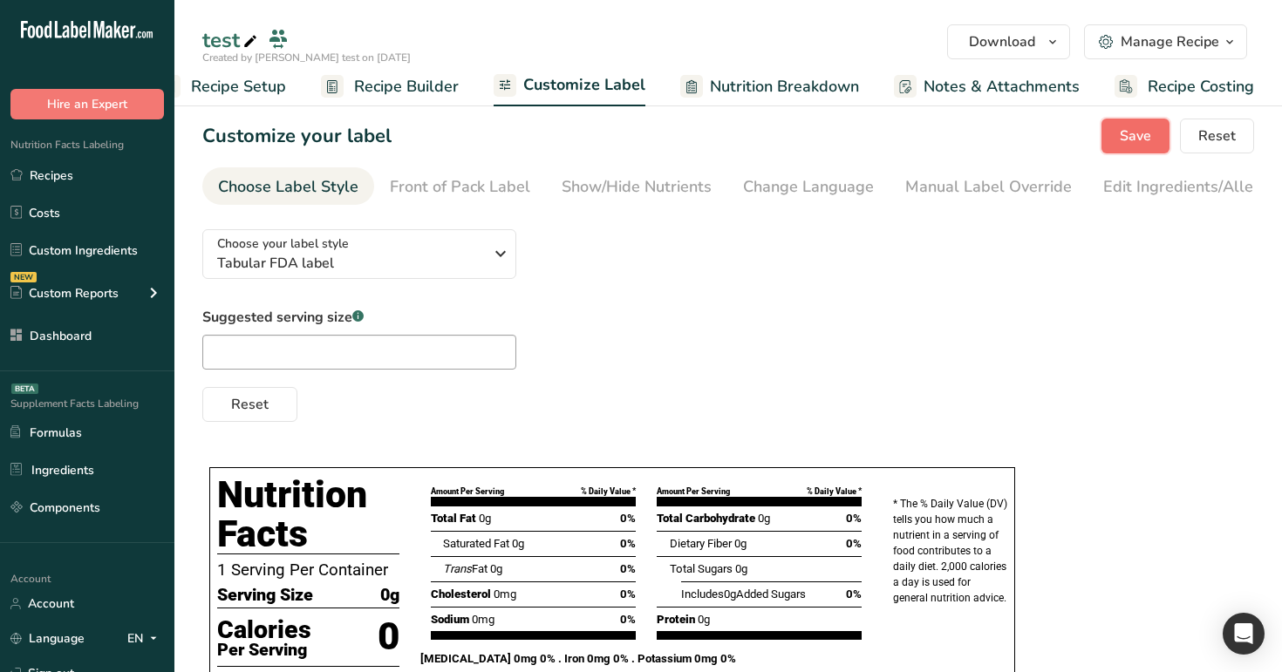
click at [1142, 141] on span "Save" at bounding box center [1135, 136] width 31 height 21
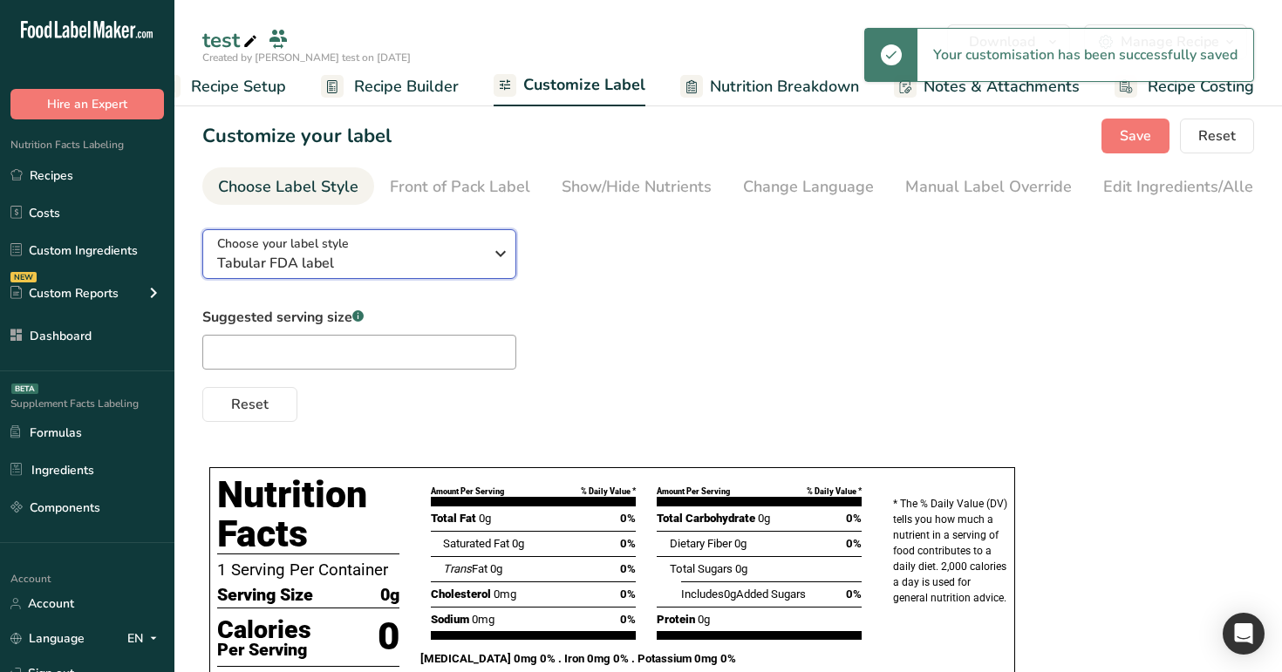
click at [436, 245] on div "Choose your label style Tabular FDA label" at bounding box center [350, 254] width 266 height 39
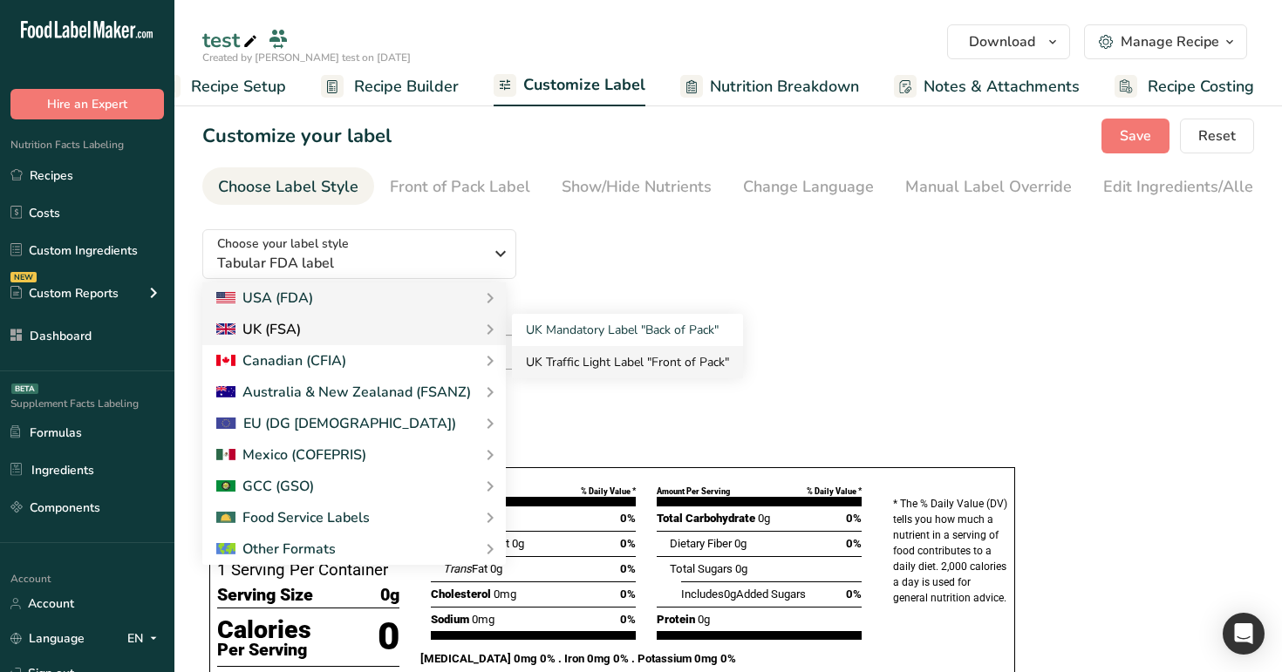
click at [610, 369] on link "UK Traffic Light Label "Front of Pack"" at bounding box center [627, 362] width 231 height 32
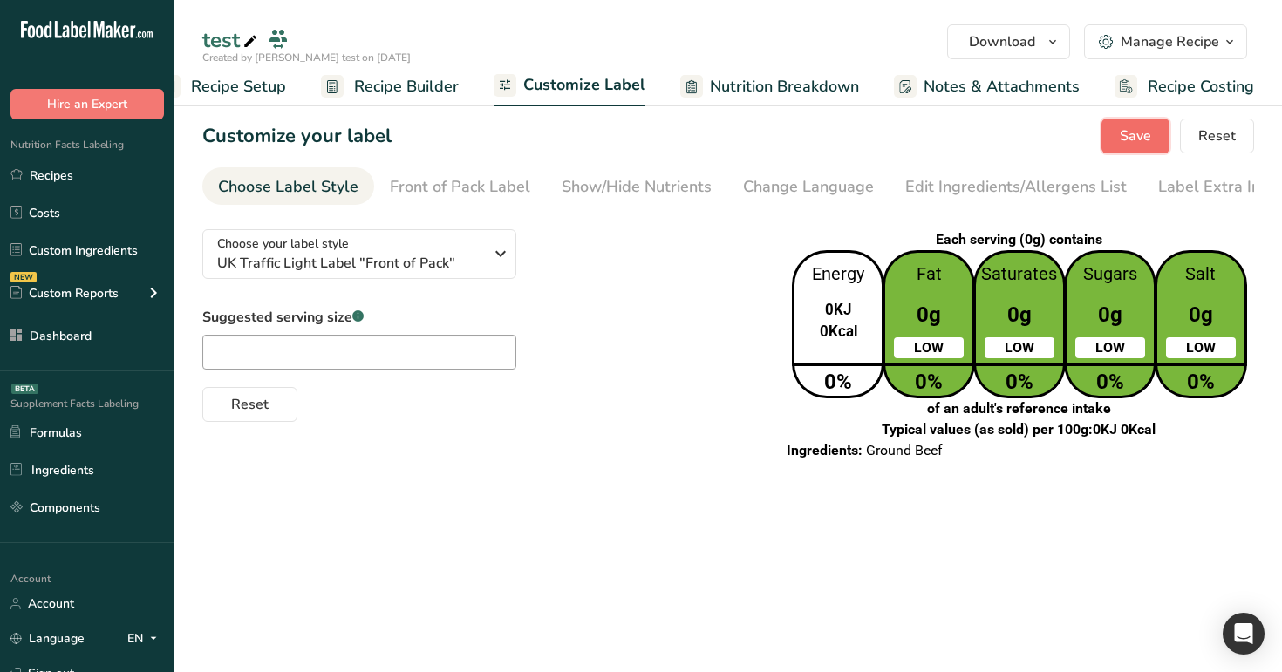
click at [1136, 142] on span "Save" at bounding box center [1135, 136] width 31 height 21
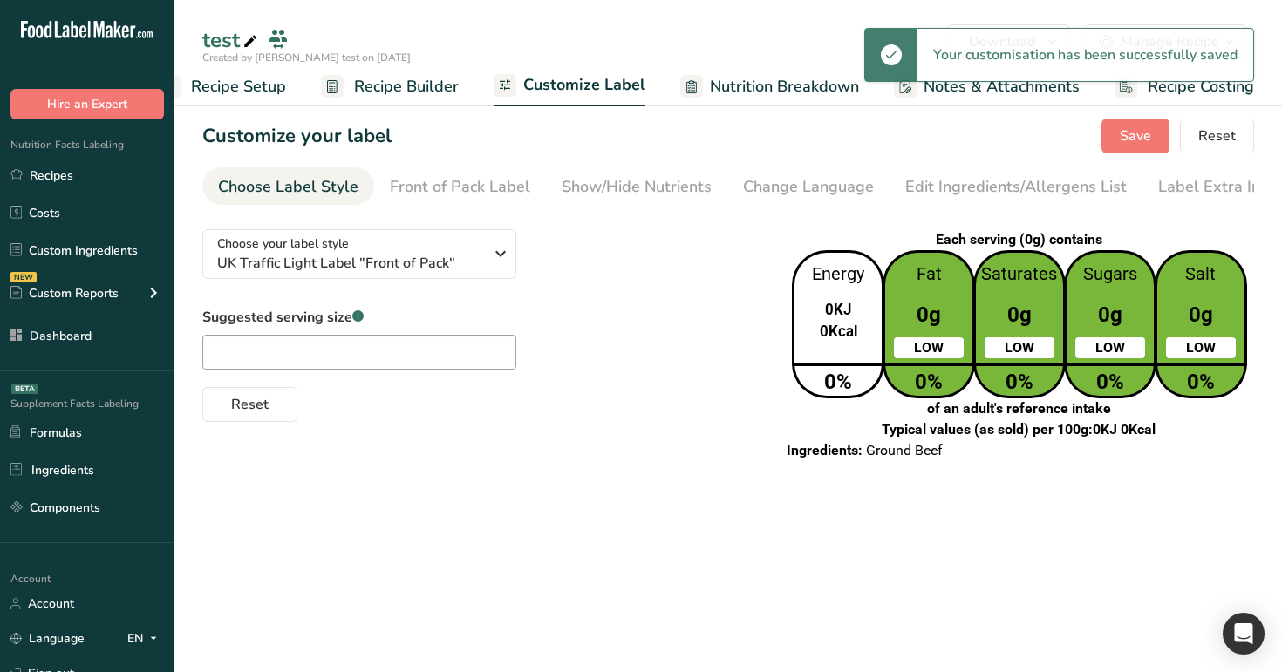
click at [392, 91] on span "Recipe Builder" at bounding box center [406, 87] width 105 height 24
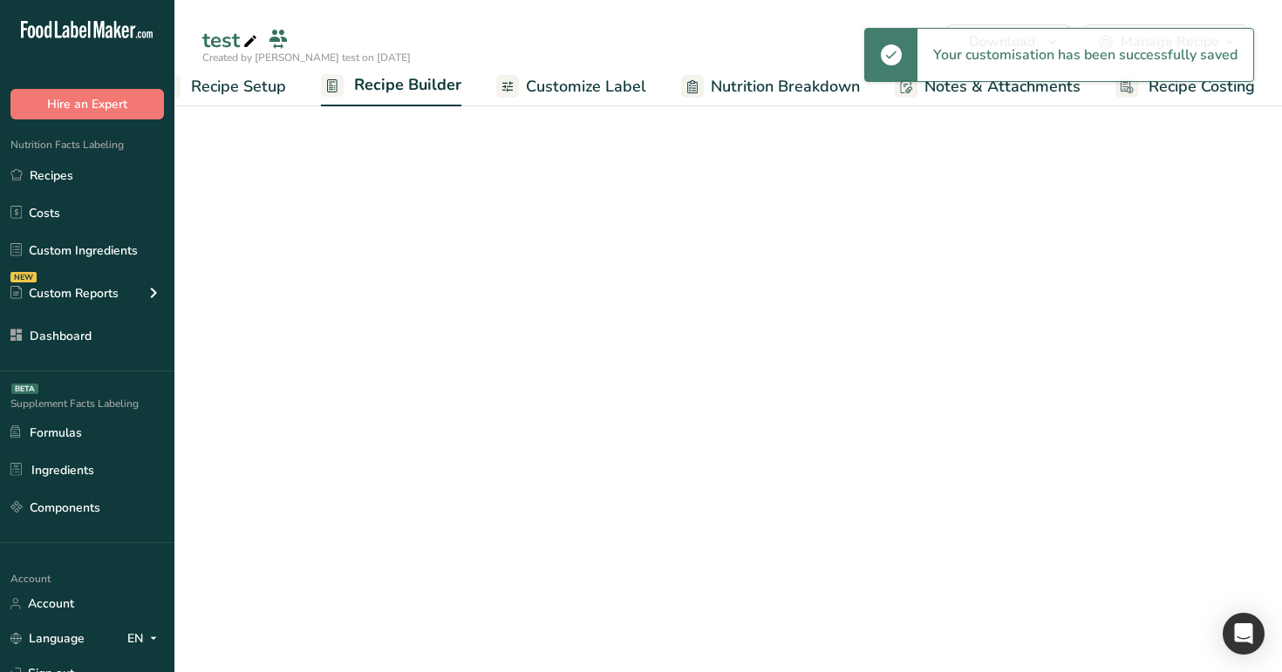
scroll to position [0, 44]
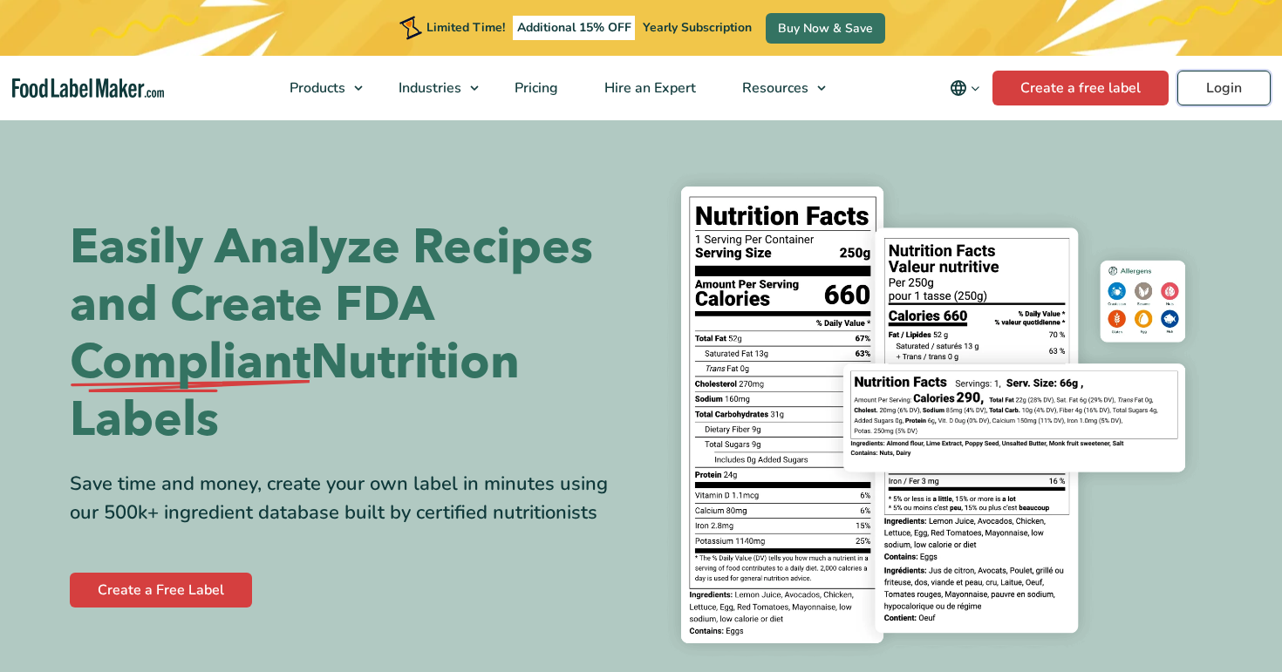
click at [1199, 97] on link "Login" at bounding box center [1223, 88] width 93 height 35
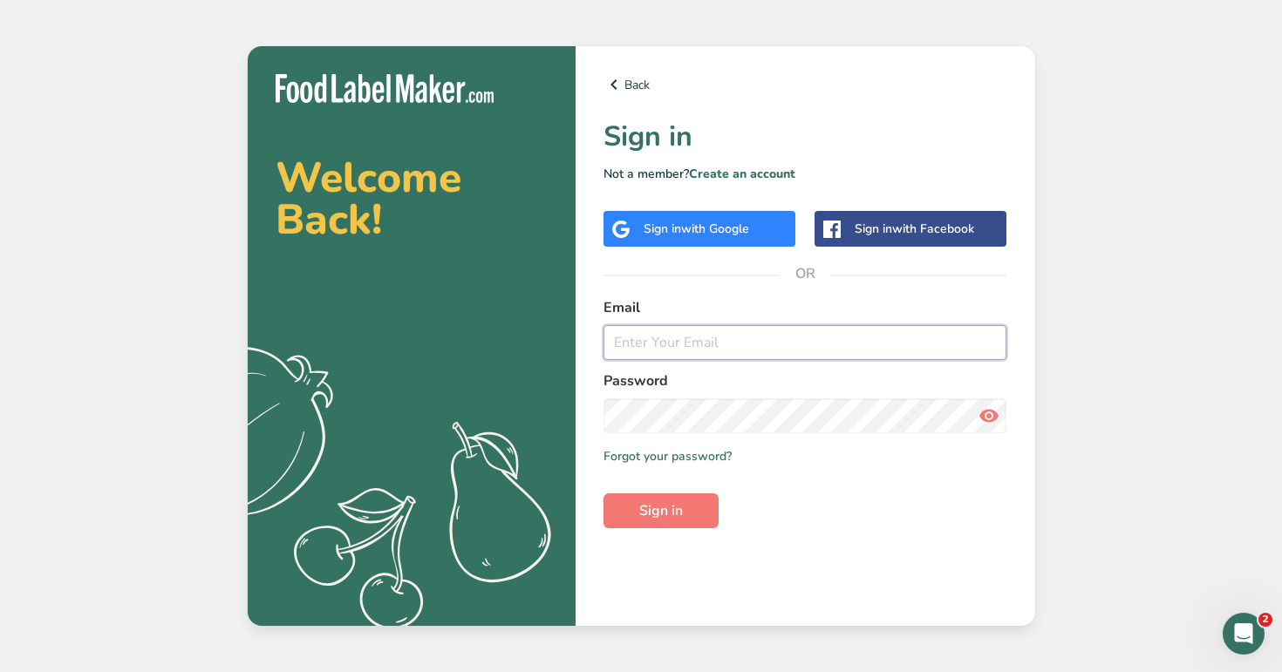
click at [719, 350] on input "email" at bounding box center [805, 342] width 404 height 35
click at [740, 174] on link "Create an account" at bounding box center [742, 174] width 106 height 17
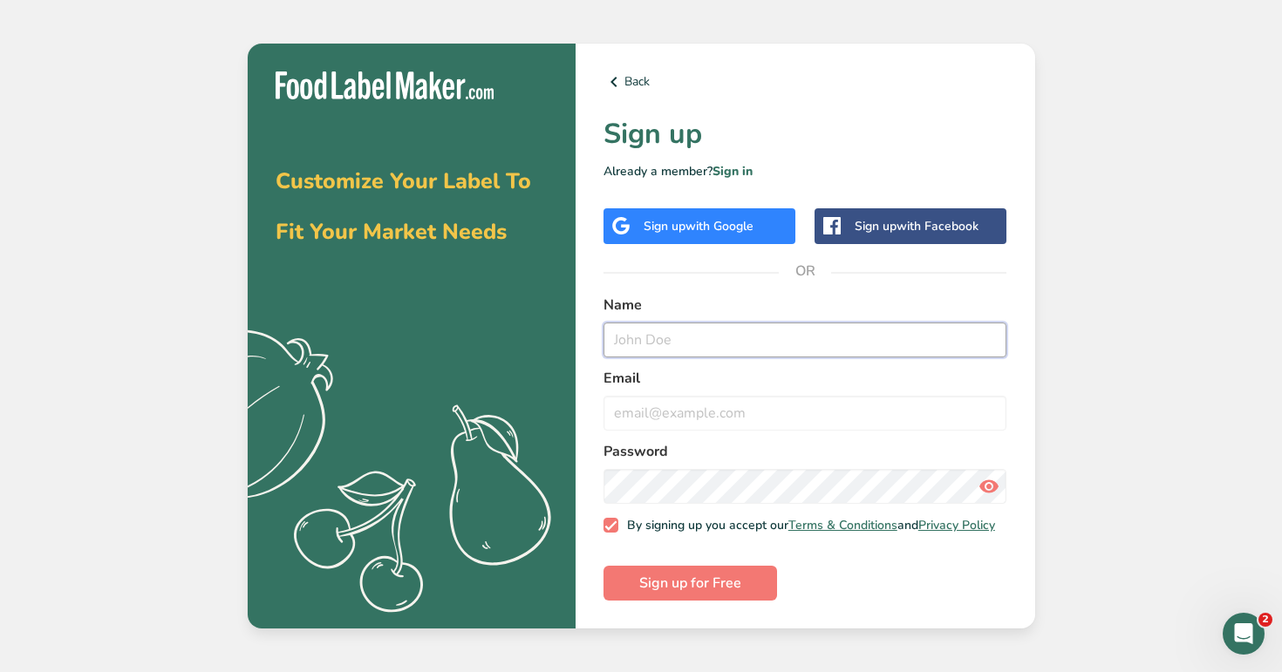
click at [690, 323] on input "text" at bounding box center [805, 340] width 404 height 35
type input "j"
type input "[EMAIL_ADDRESS][DOMAIN_NAME]"
click at [711, 415] on input "email" at bounding box center [805, 413] width 404 height 35
paste input "[EMAIL_ADDRESS][DOMAIN_NAME]"
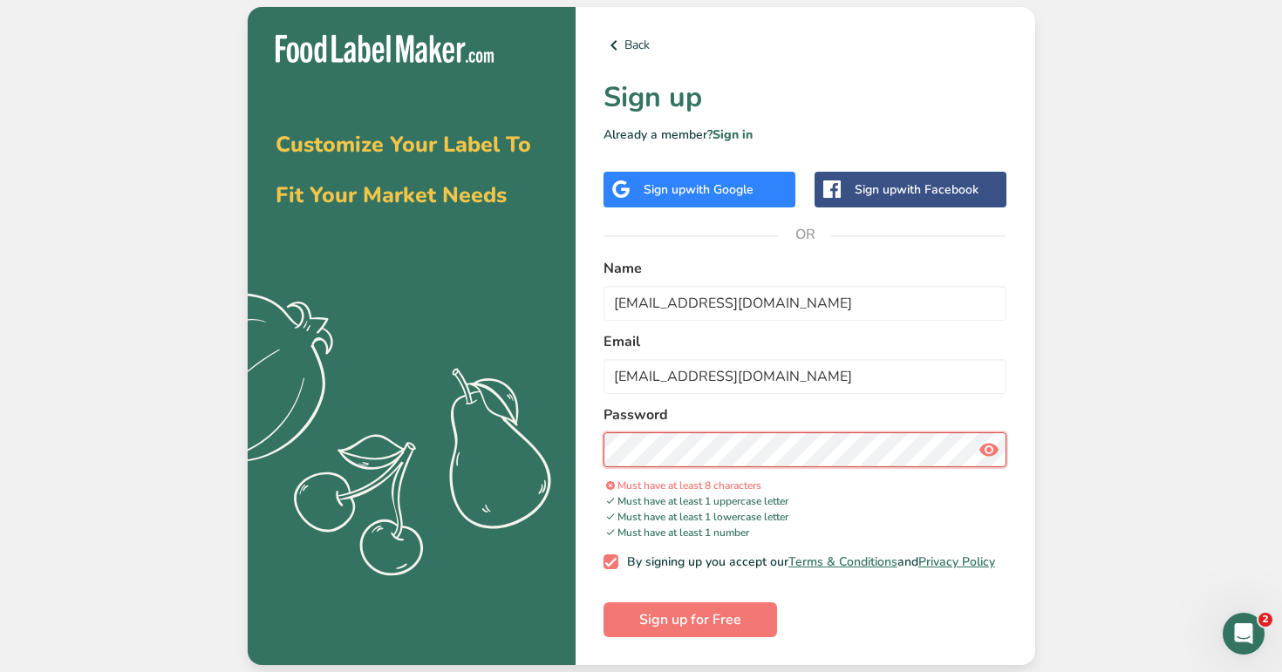
click at [603, 603] on button "Sign up for Free" at bounding box center [690, 620] width 174 height 35
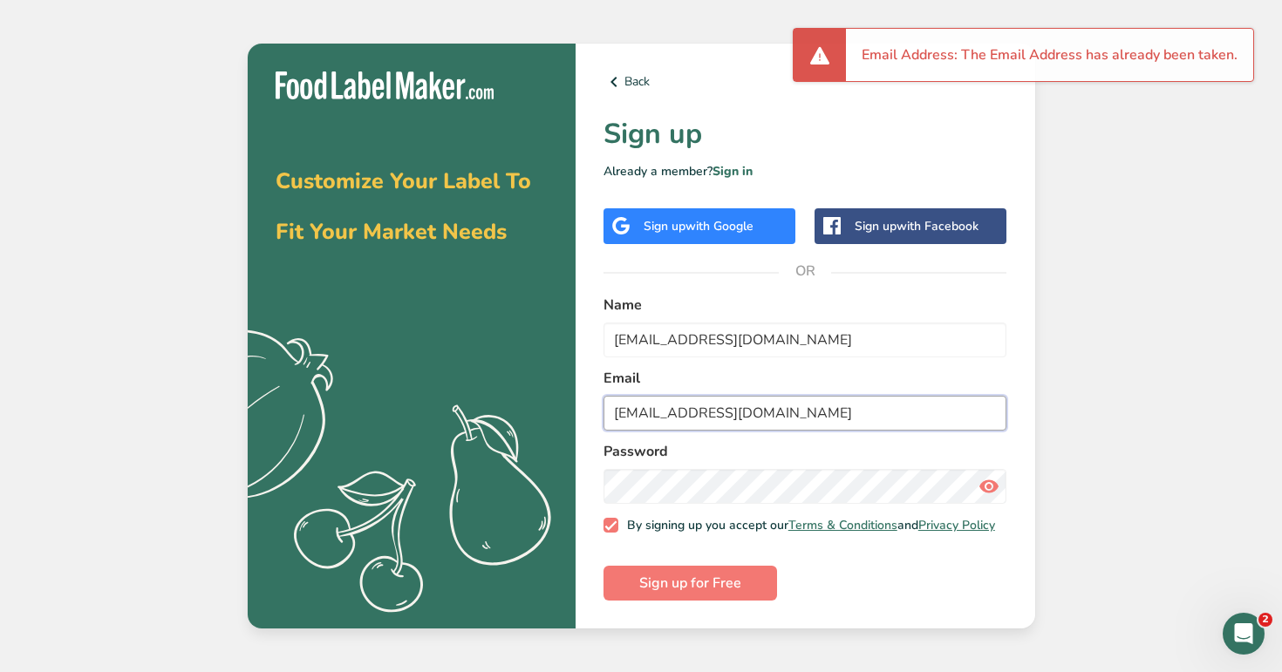
click at [678, 408] on input "[EMAIL_ADDRESS][DOMAIN_NAME]" at bounding box center [805, 413] width 404 height 35
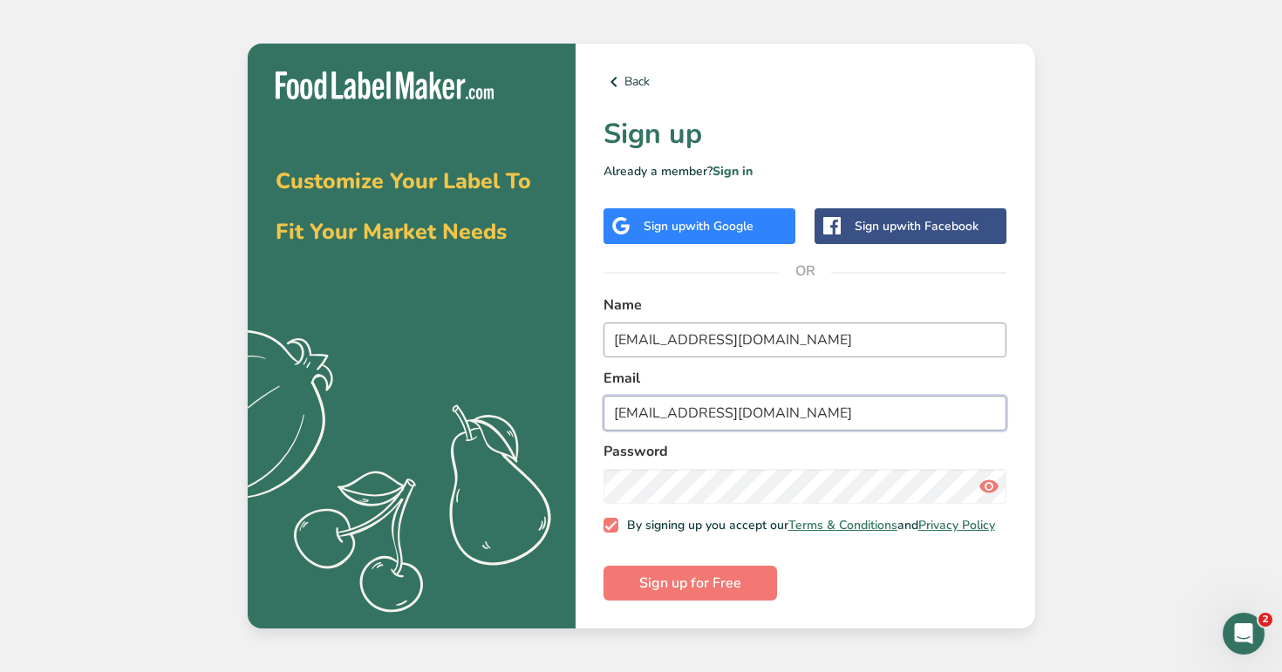
type input "[EMAIL_ADDRESS][DOMAIN_NAME]"
click at [682, 340] on input "[EMAIL_ADDRESS][DOMAIN_NAME]" at bounding box center [805, 340] width 404 height 35
type input "[EMAIL_ADDRESS][DOMAIN_NAME]"
click at [744, 596] on button "Sign up for Free" at bounding box center [690, 583] width 174 height 35
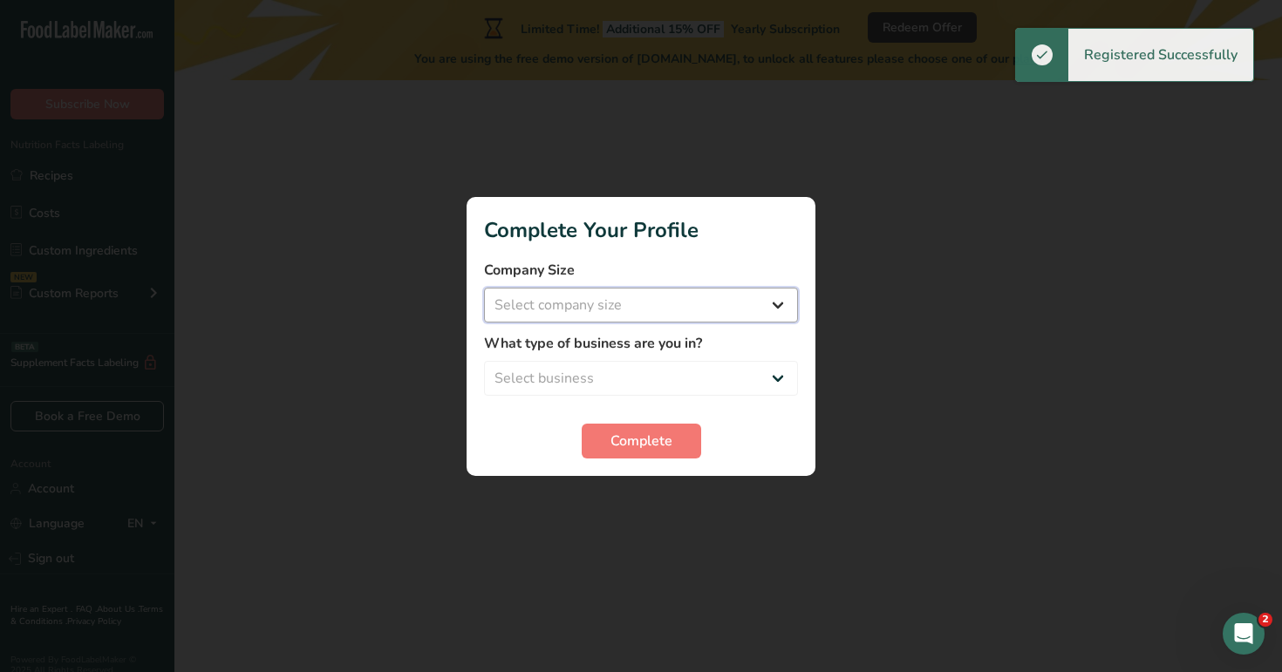
click at [643, 312] on select "Select company size Fewer than 10 Employees 10 to 50 Employees 51 to 500 Employ…" at bounding box center [641, 305] width 314 height 35
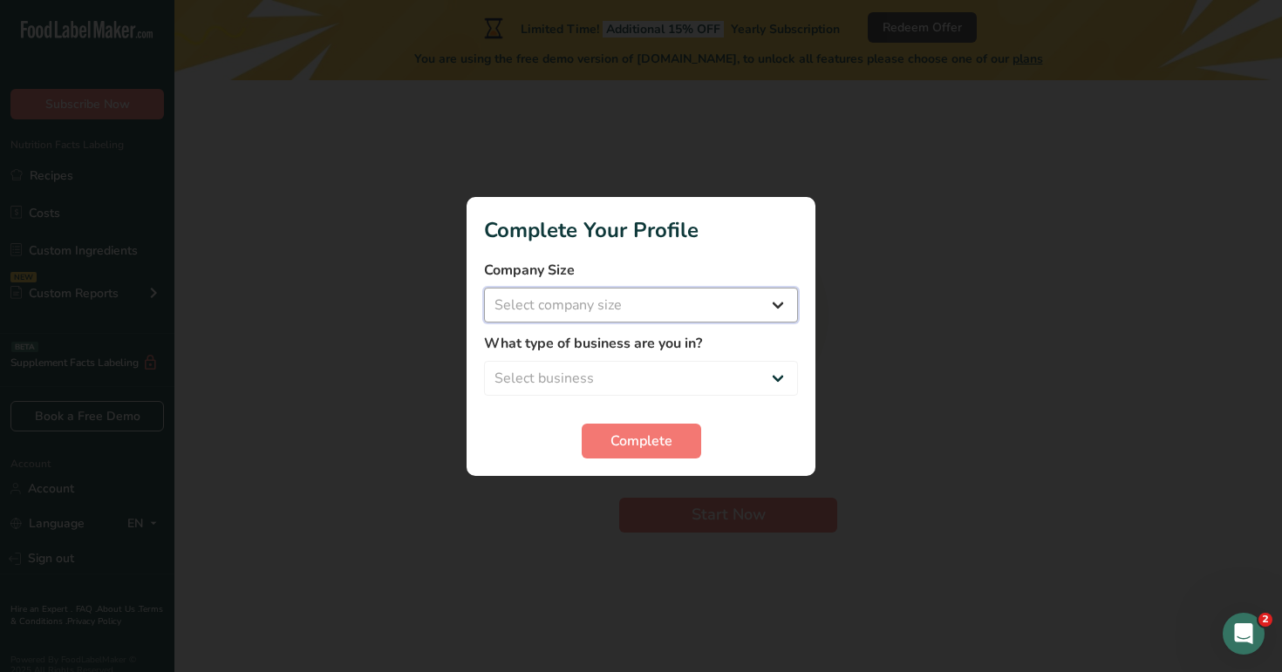
select select "3"
click at [484, 288] on select "Select company size Fewer than 10 Employees 10 to 50 Employees 51 to 500 Employ…" at bounding box center [641, 305] width 314 height 35
click at [651, 396] on form "Company Size Fewer than 10 Employees 10 to 50 Employees 51 to 500 Employees Ove…" at bounding box center [641, 359] width 314 height 199
click at [658, 369] on select "Select business Packaged Food Manufacturer Restaurant & Cafe Bakery Meal Plans …" at bounding box center [641, 378] width 314 height 35
select select "3"
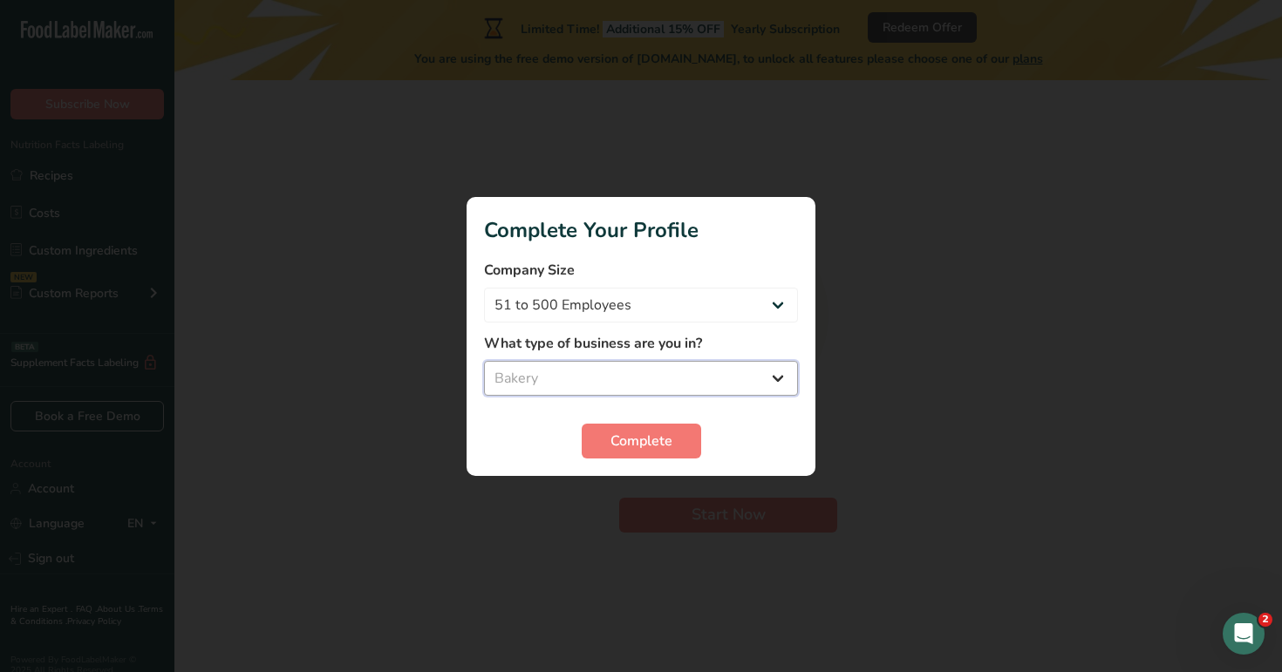
click at [484, 361] on select "Select business Packaged Food Manufacturer Restaurant & Cafe Bakery Meal Plans …" at bounding box center [641, 378] width 314 height 35
click at [653, 435] on span "Complete" at bounding box center [641, 441] width 62 height 21
